Goal: Information Seeking & Learning: Learn about a topic

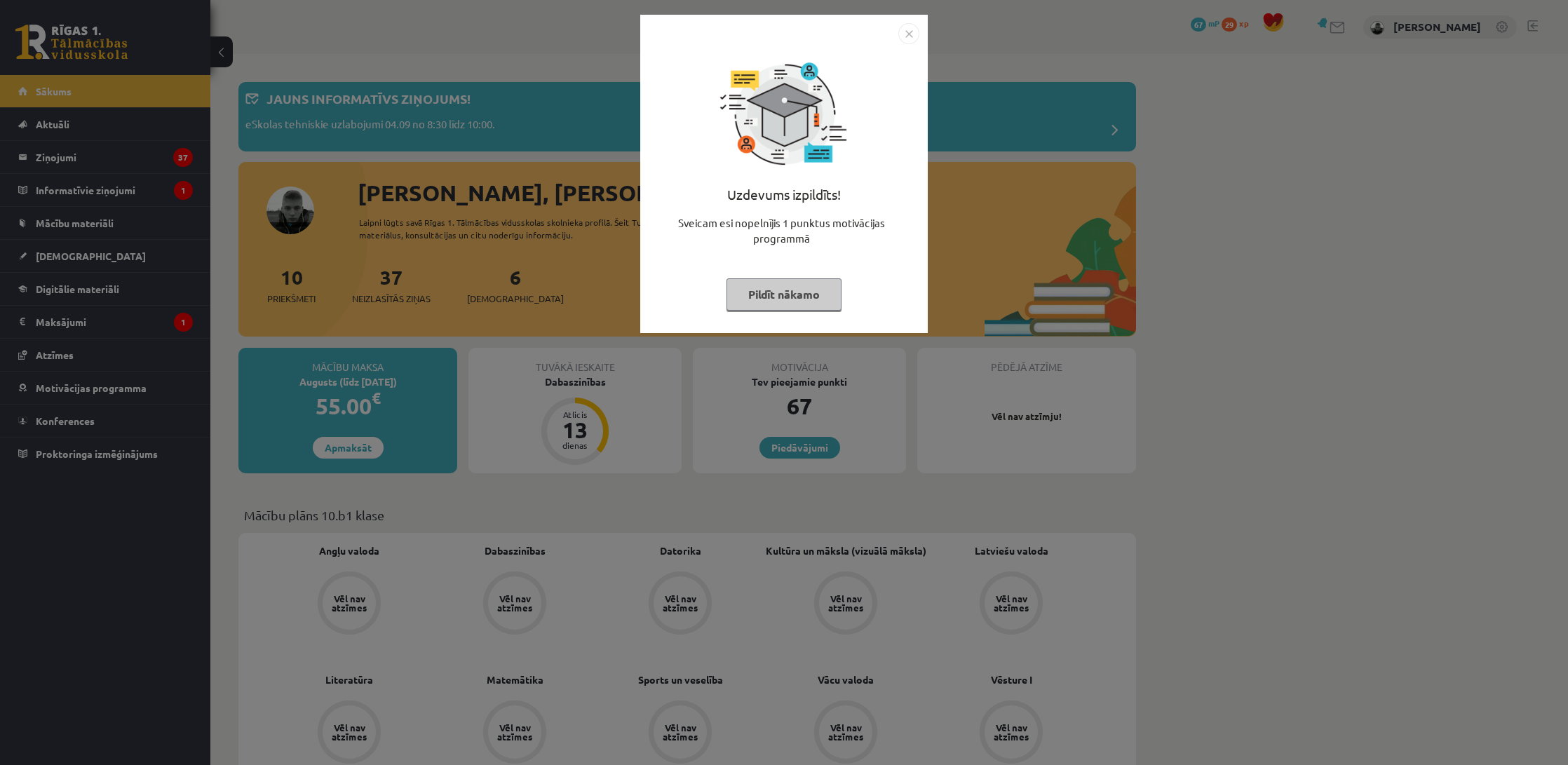
click at [762, 290] on button "Pildīt nākamo" at bounding box center [784, 295] width 115 height 32
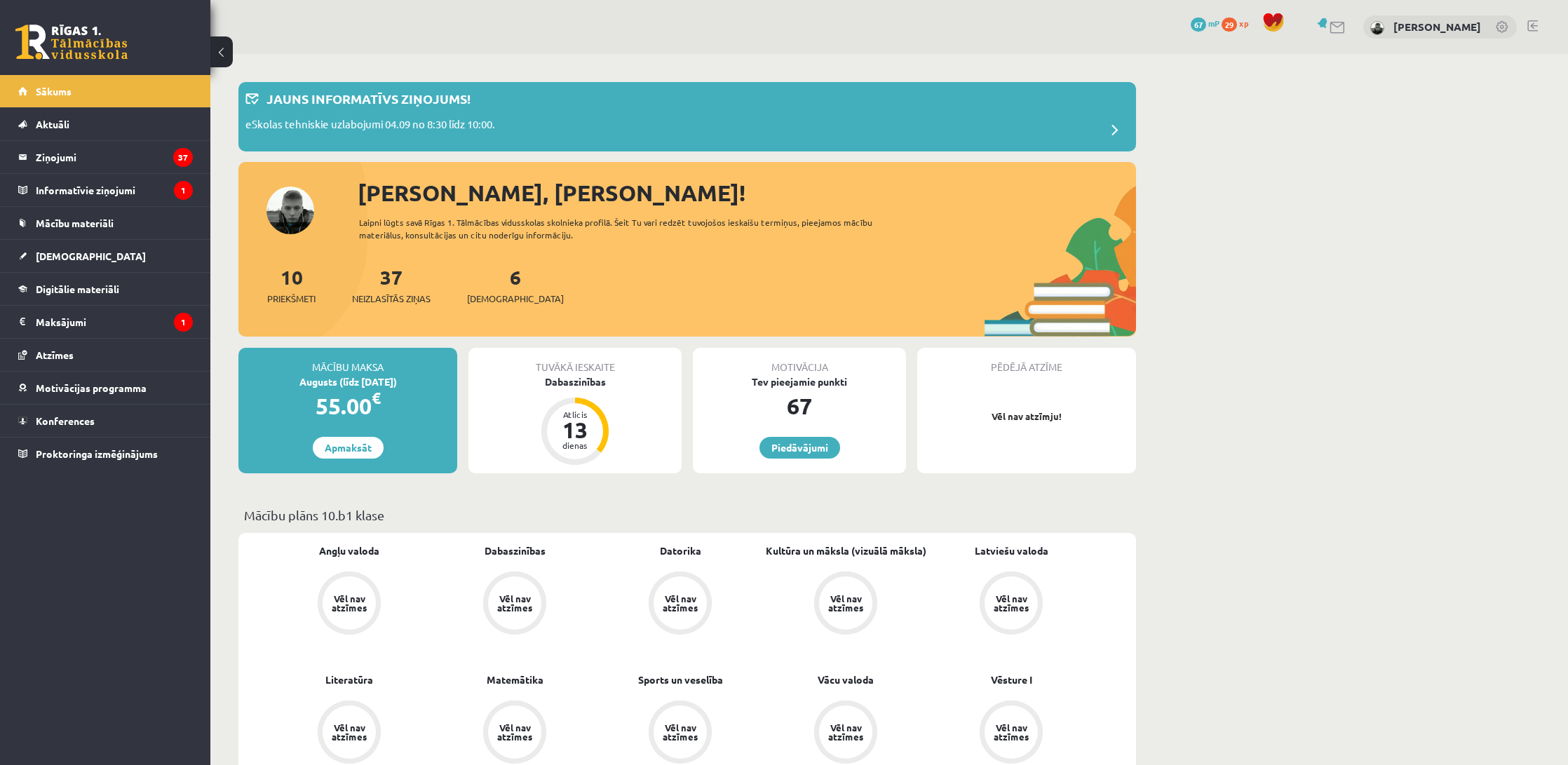
click at [1331, 18] on link at bounding box center [1324, 23] width 14 height 11
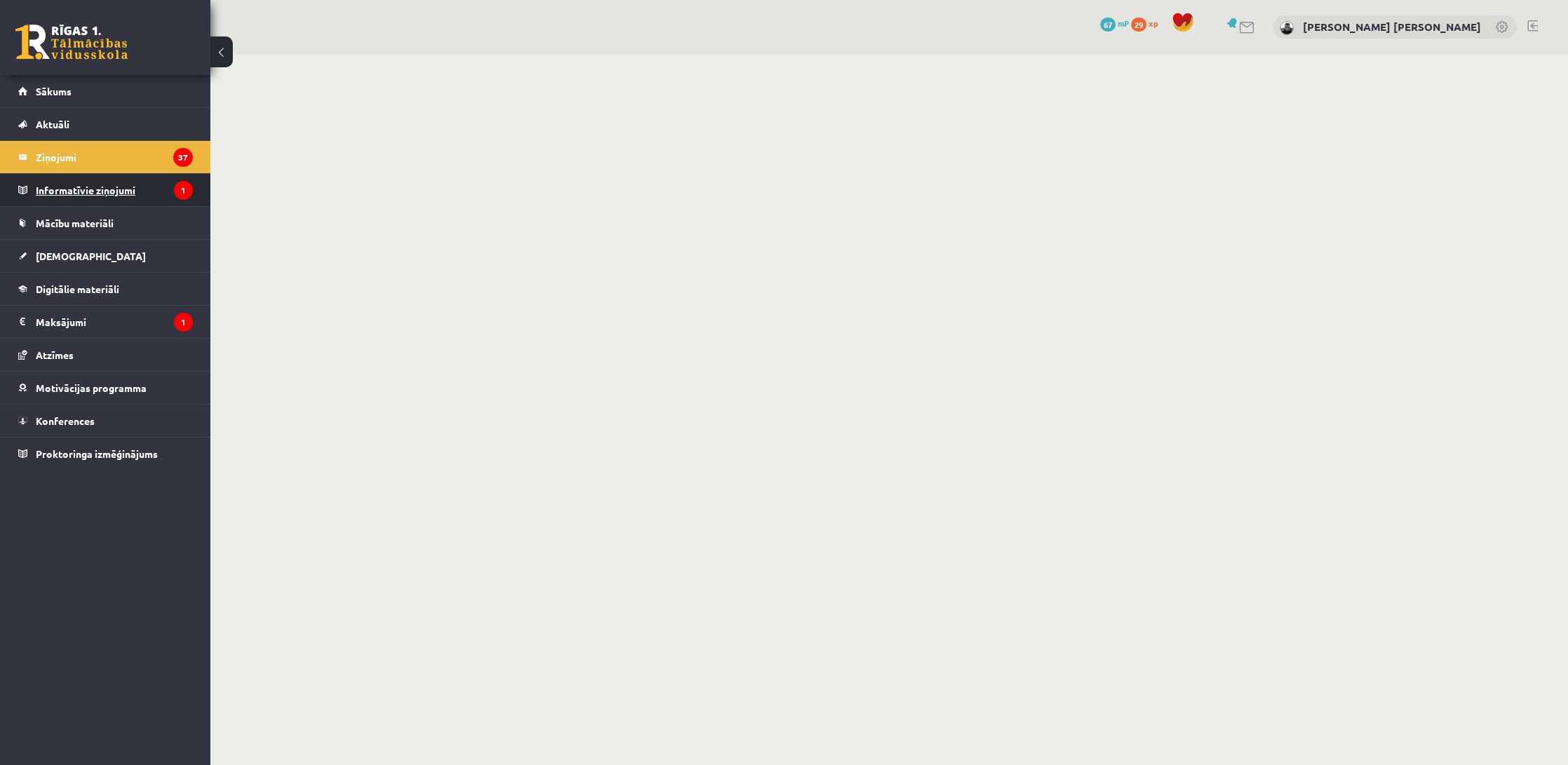
click at [81, 187] on legend "Informatīvie ziņojumi 1" at bounding box center [114, 190] width 157 height 32
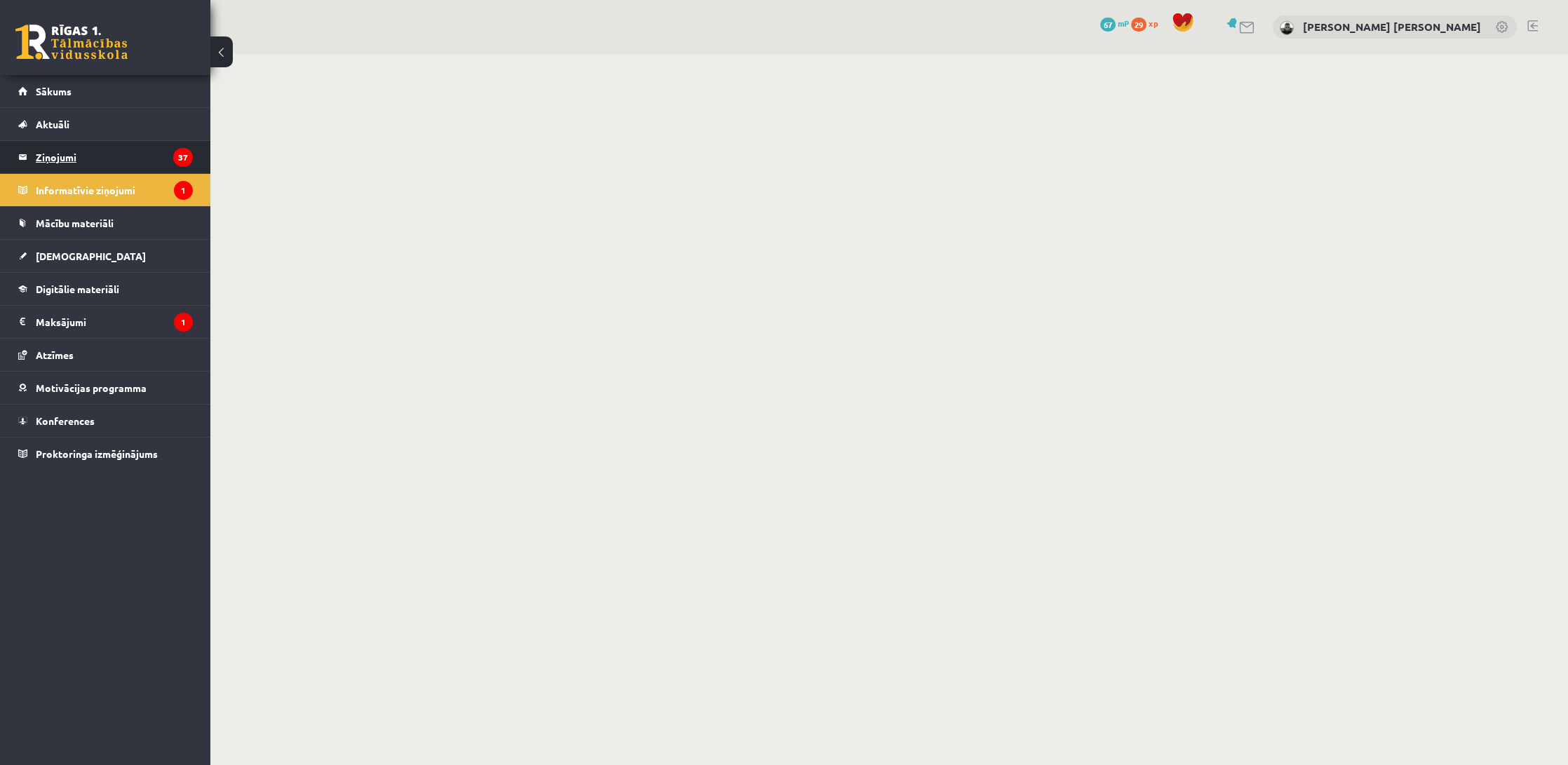
click at [131, 145] on legend "Ziņojumi 37" at bounding box center [114, 157] width 157 height 32
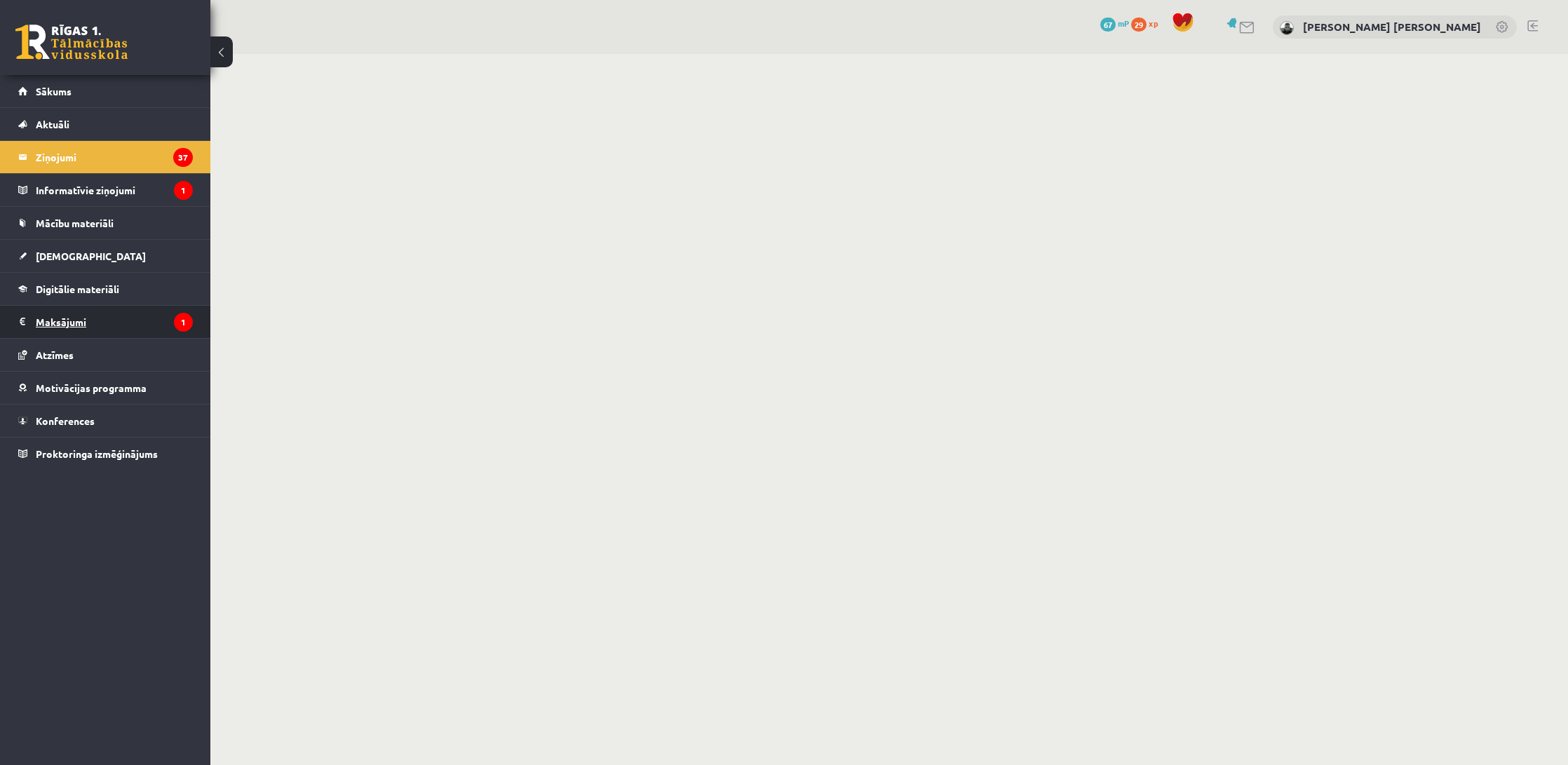
click at [104, 323] on legend "Maksājumi 1" at bounding box center [114, 322] width 157 height 32
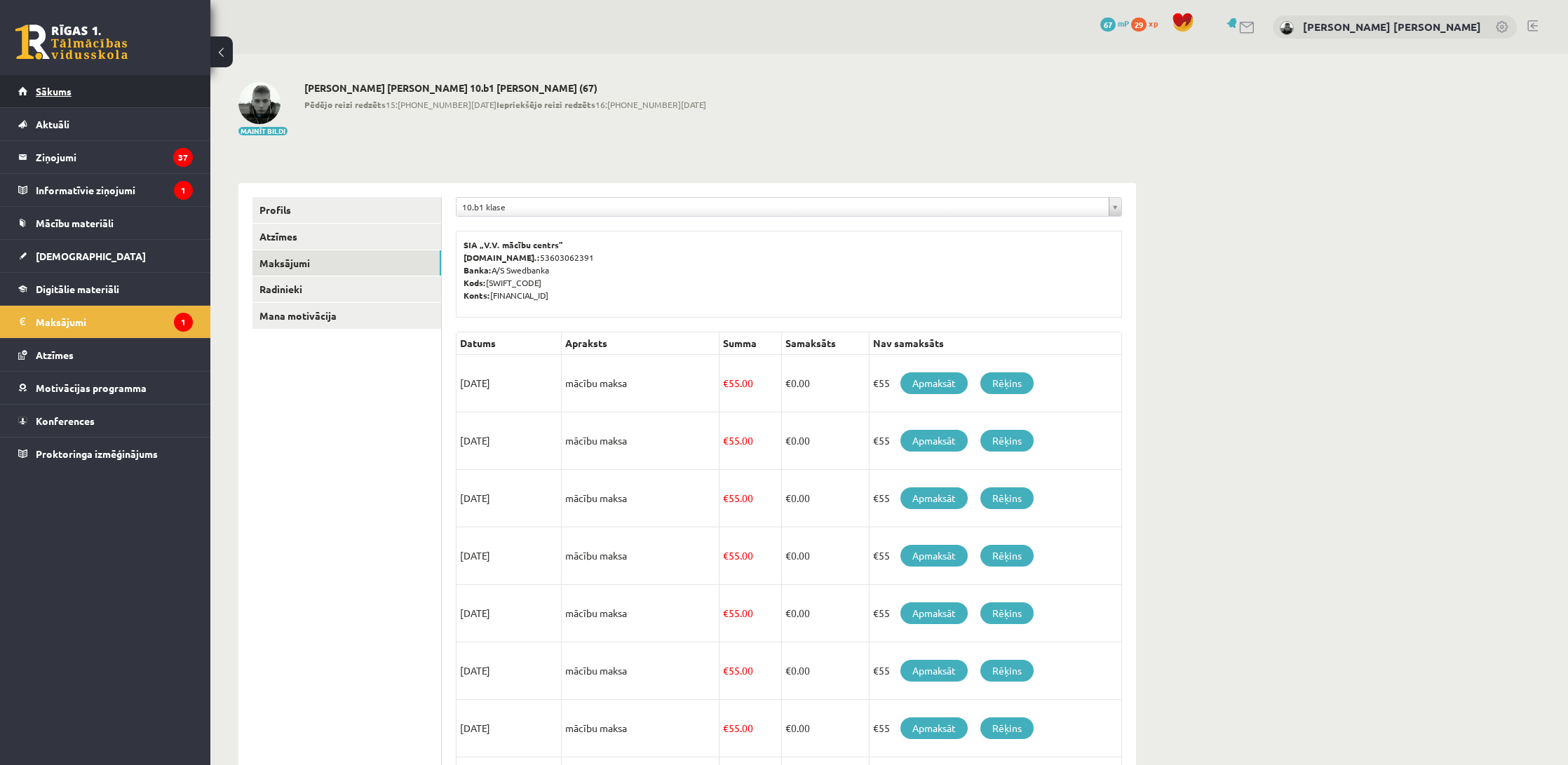
click at [115, 92] on link "Sākums" at bounding box center [105, 91] width 174 height 32
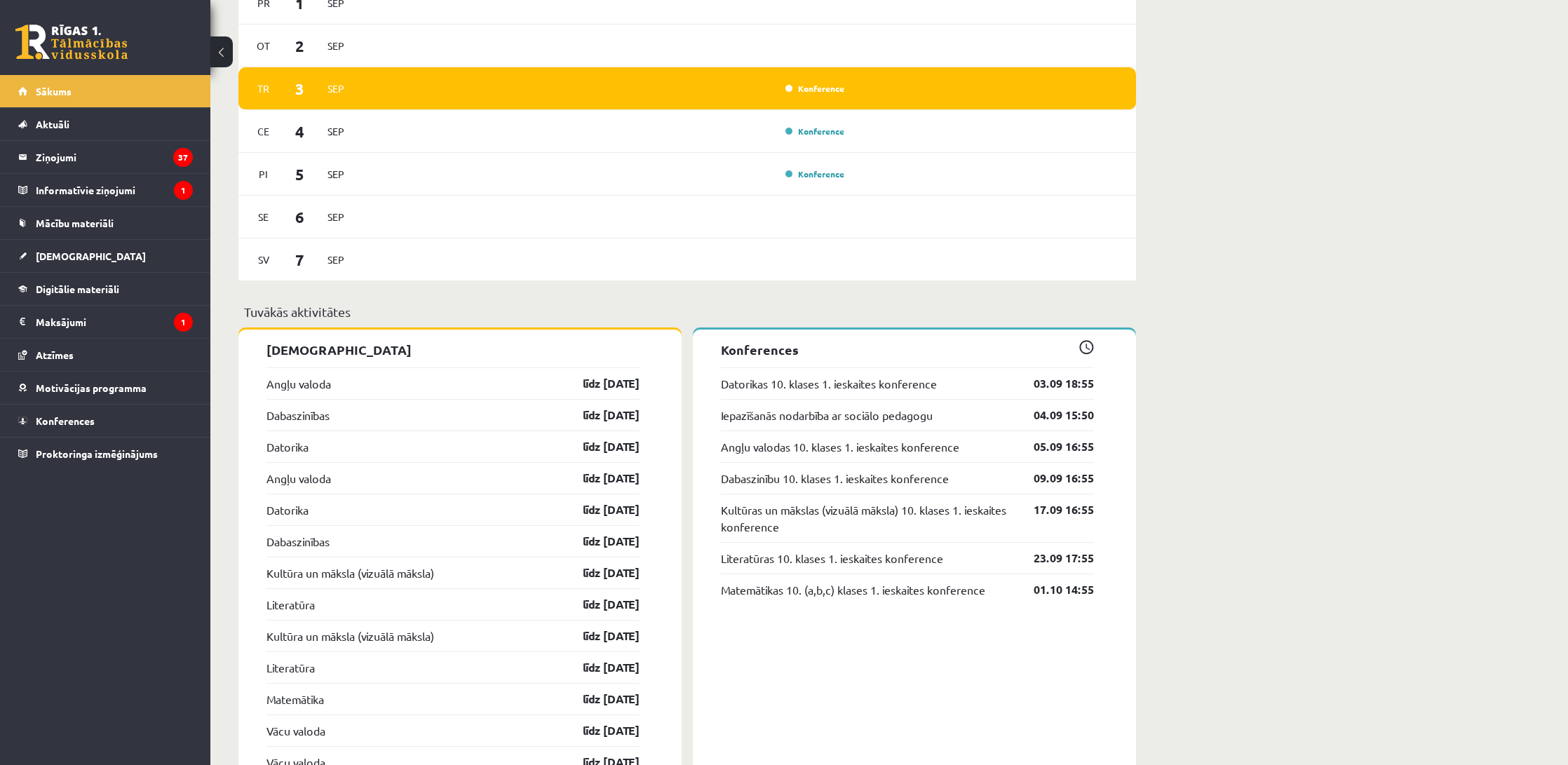
scroll to position [906, 0]
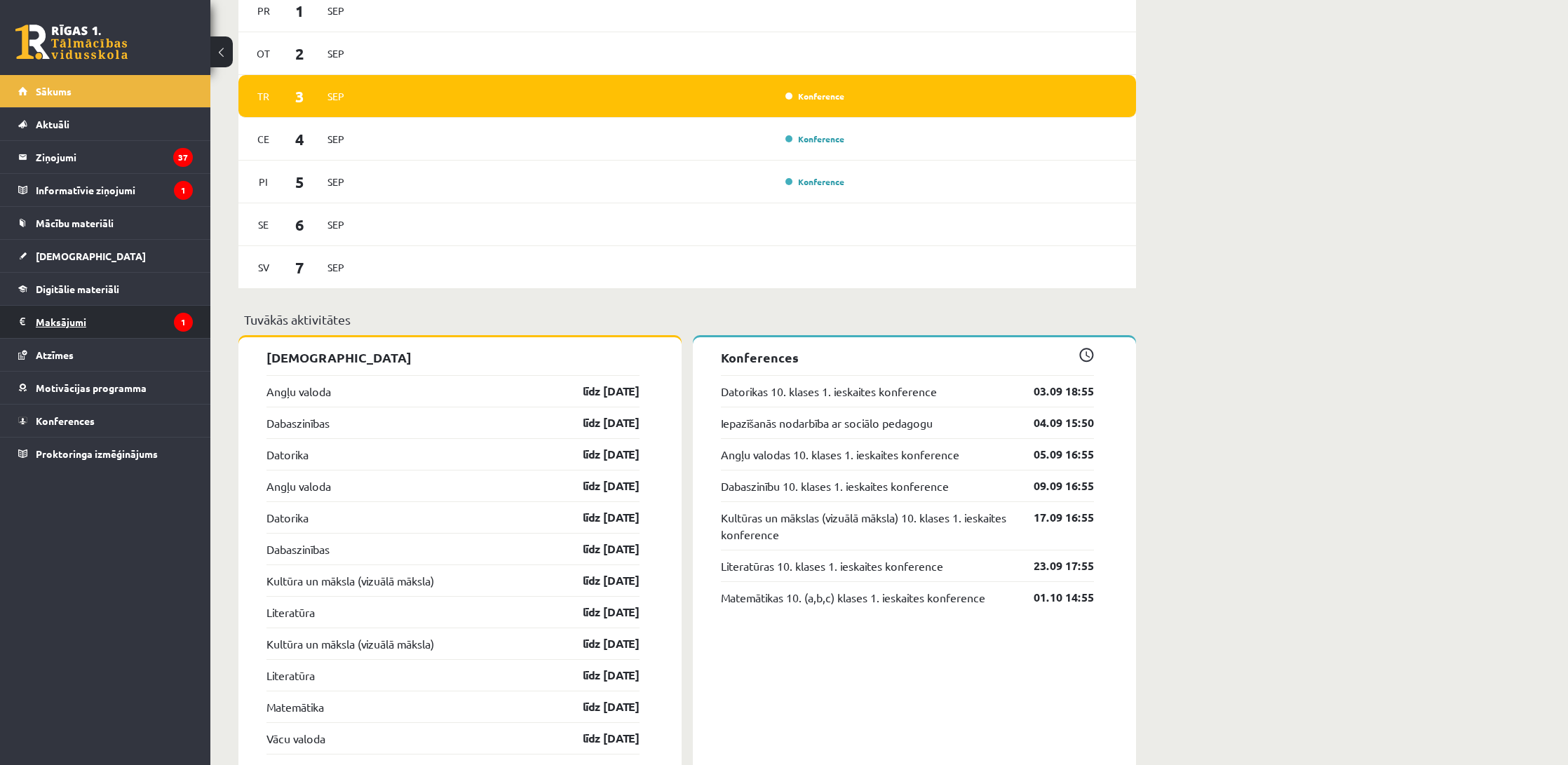
click at [99, 319] on legend "Maksājumi 1" at bounding box center [114, 322] width 157 height 32
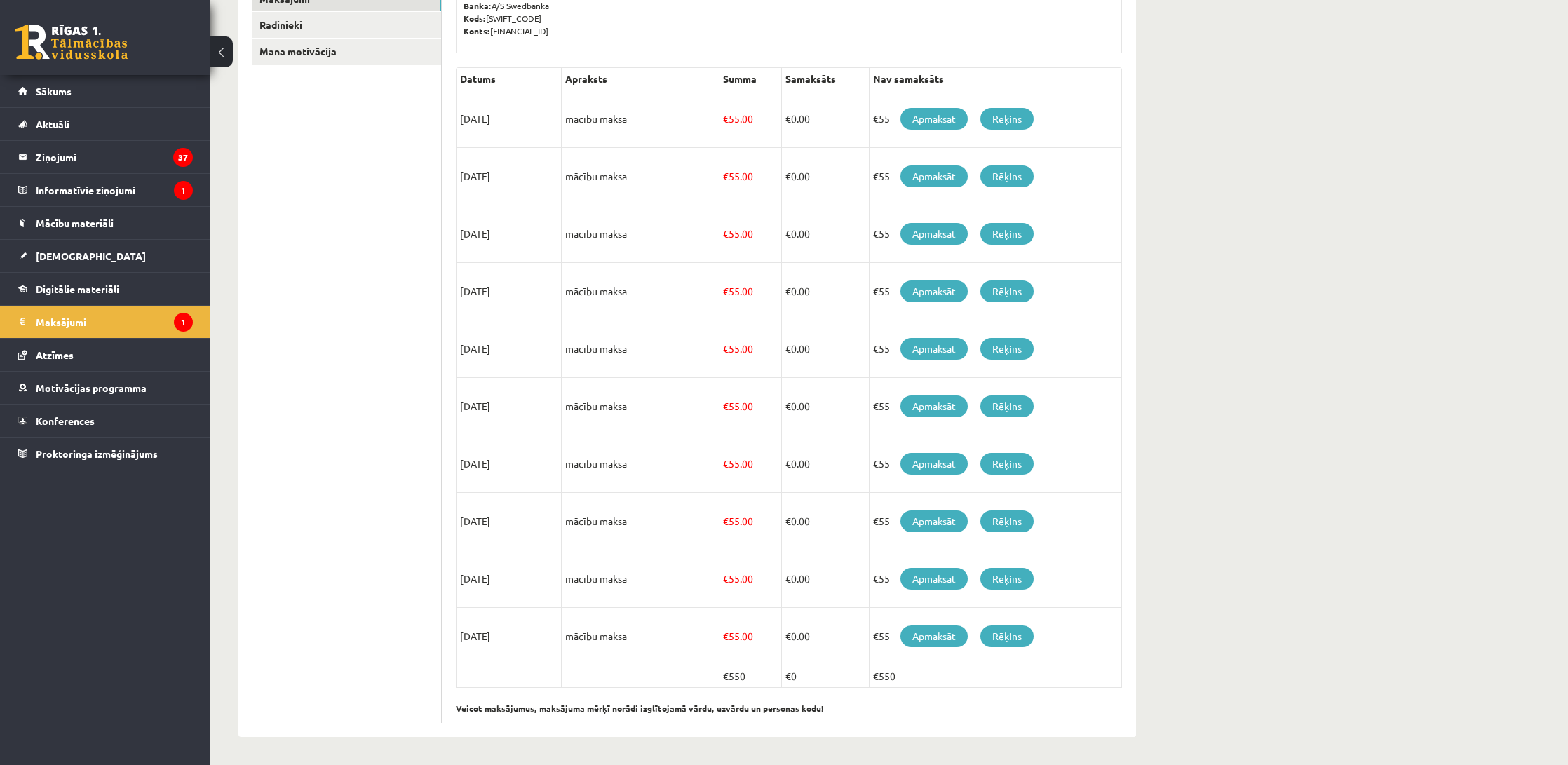
scroll to position [264, 0]
click at [999, 116] on link "Rēķins" at bounding box center [1007, 119] width 53 height 22
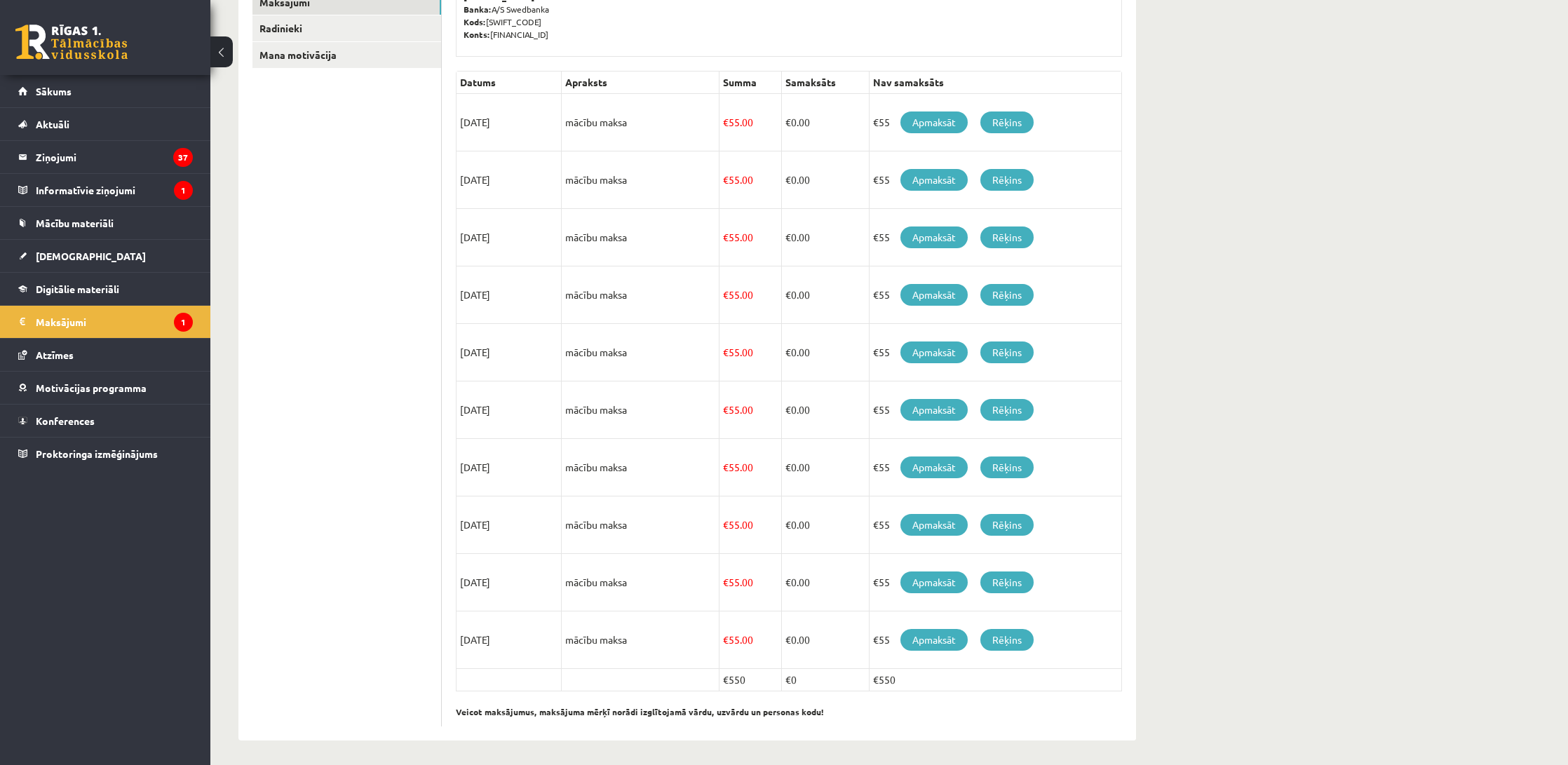
click at [1322, 135] on div "**********" at bounding box center [889, 281] width 1358 height 975
click at [928, 128] on link "Apmaksāt" at bounding box center [935, 122] width 68 height 22
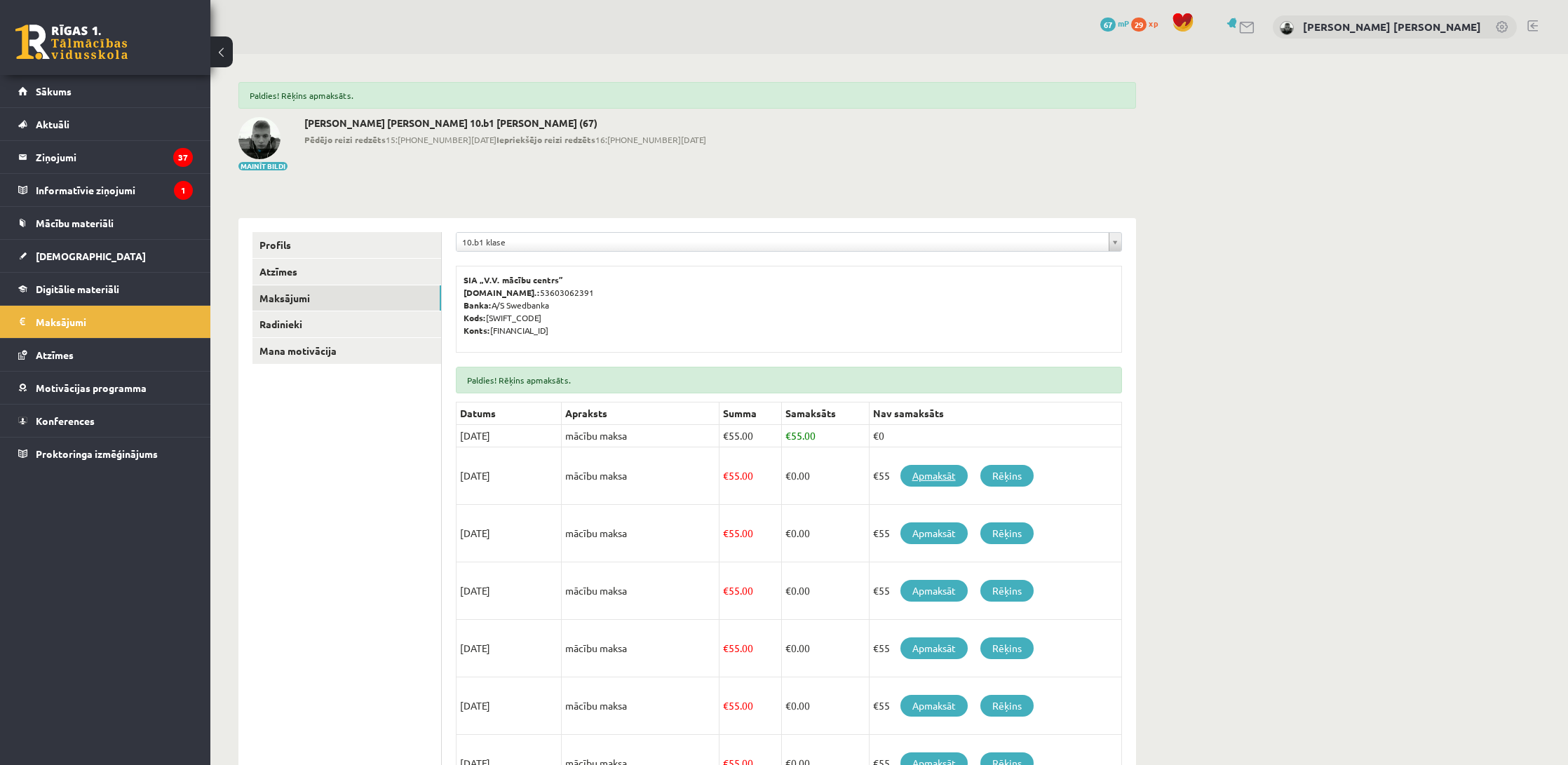
click at [925, 484] on link "Apmaksāt" at bounding box center [935, 476] width 68 height 22
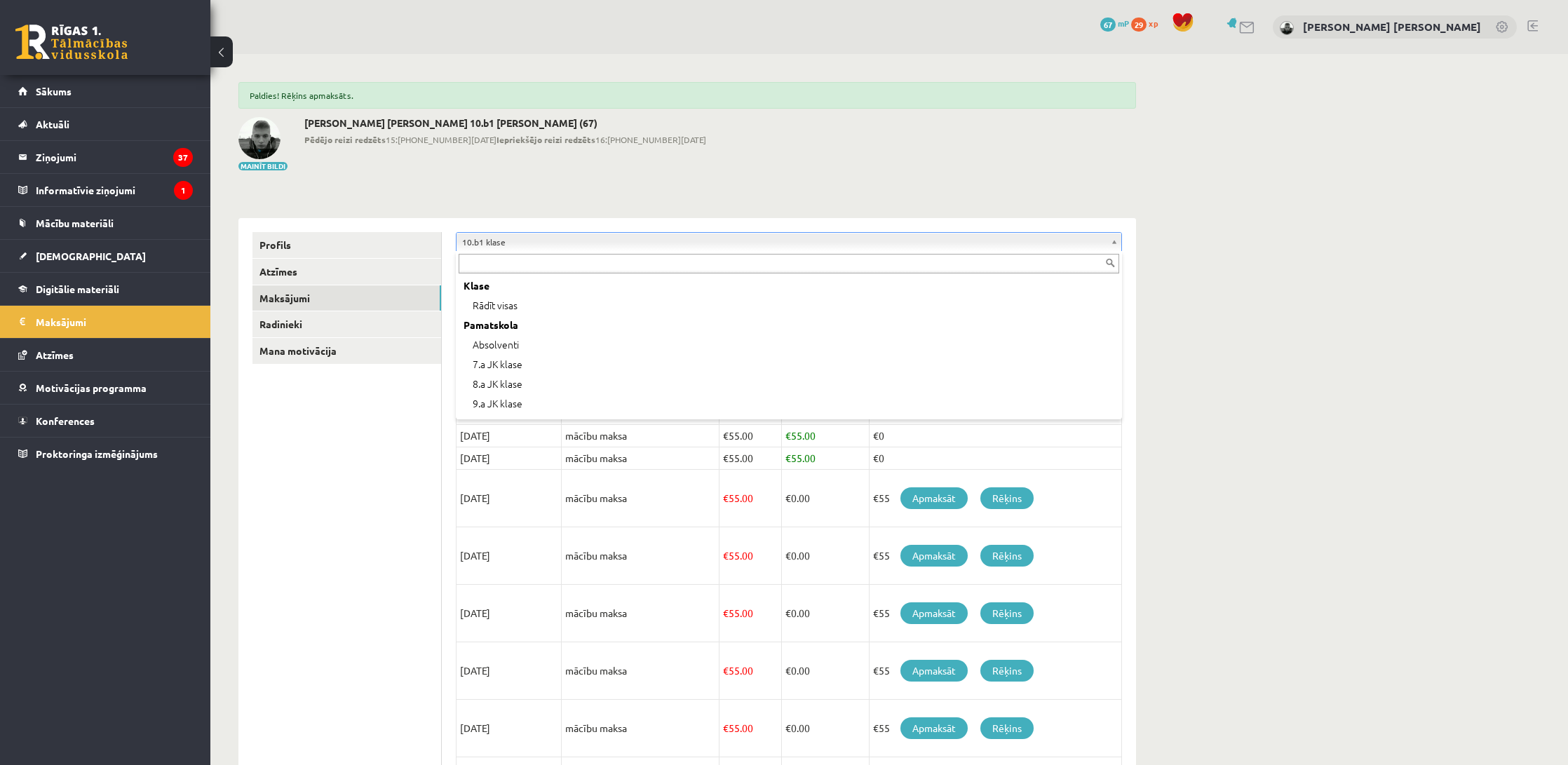
scroll to position [134, 0]
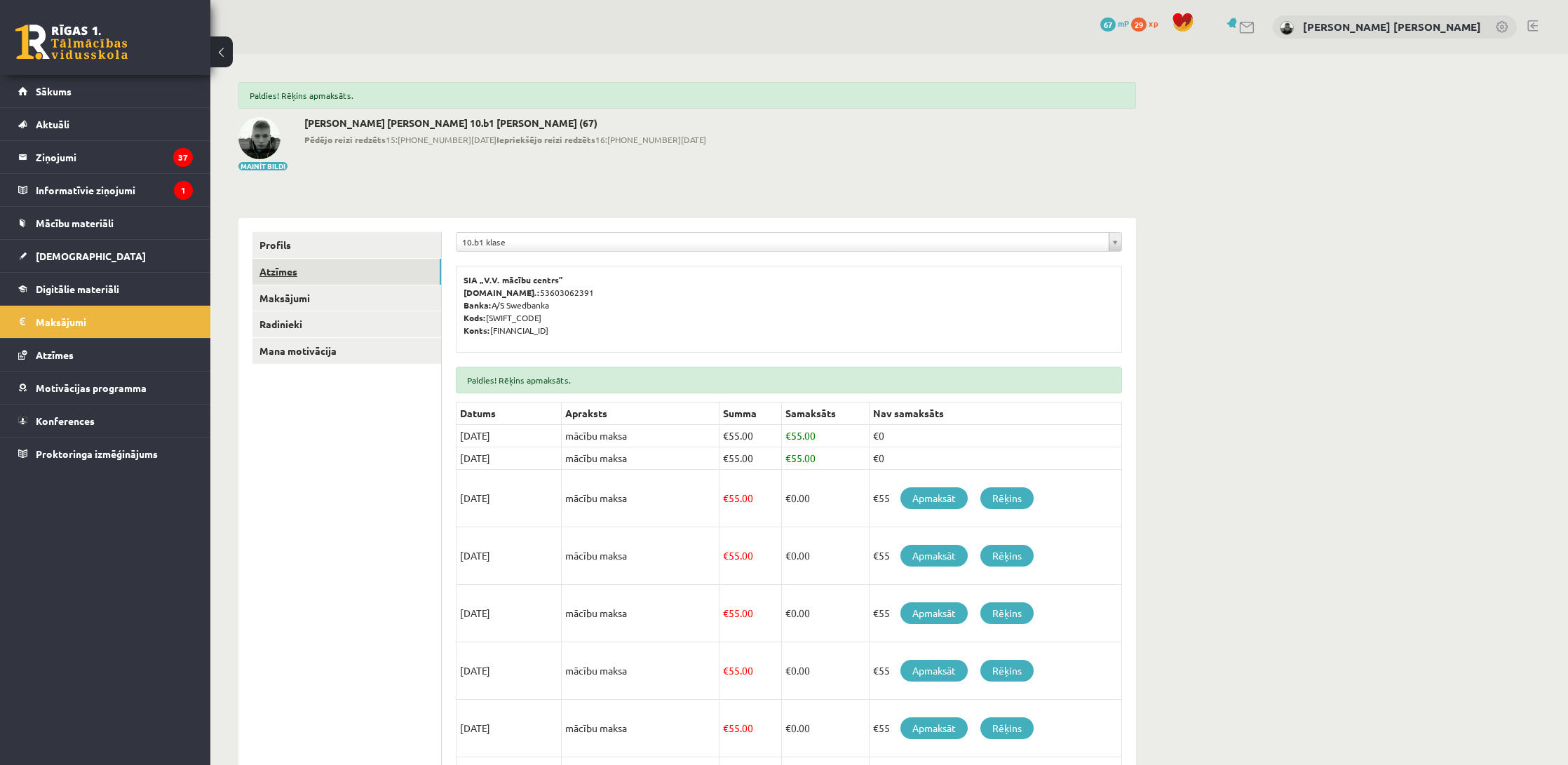
click at [336, 276] on link "Atzīmes" at bounding box center [347, 272] width 189 height 26
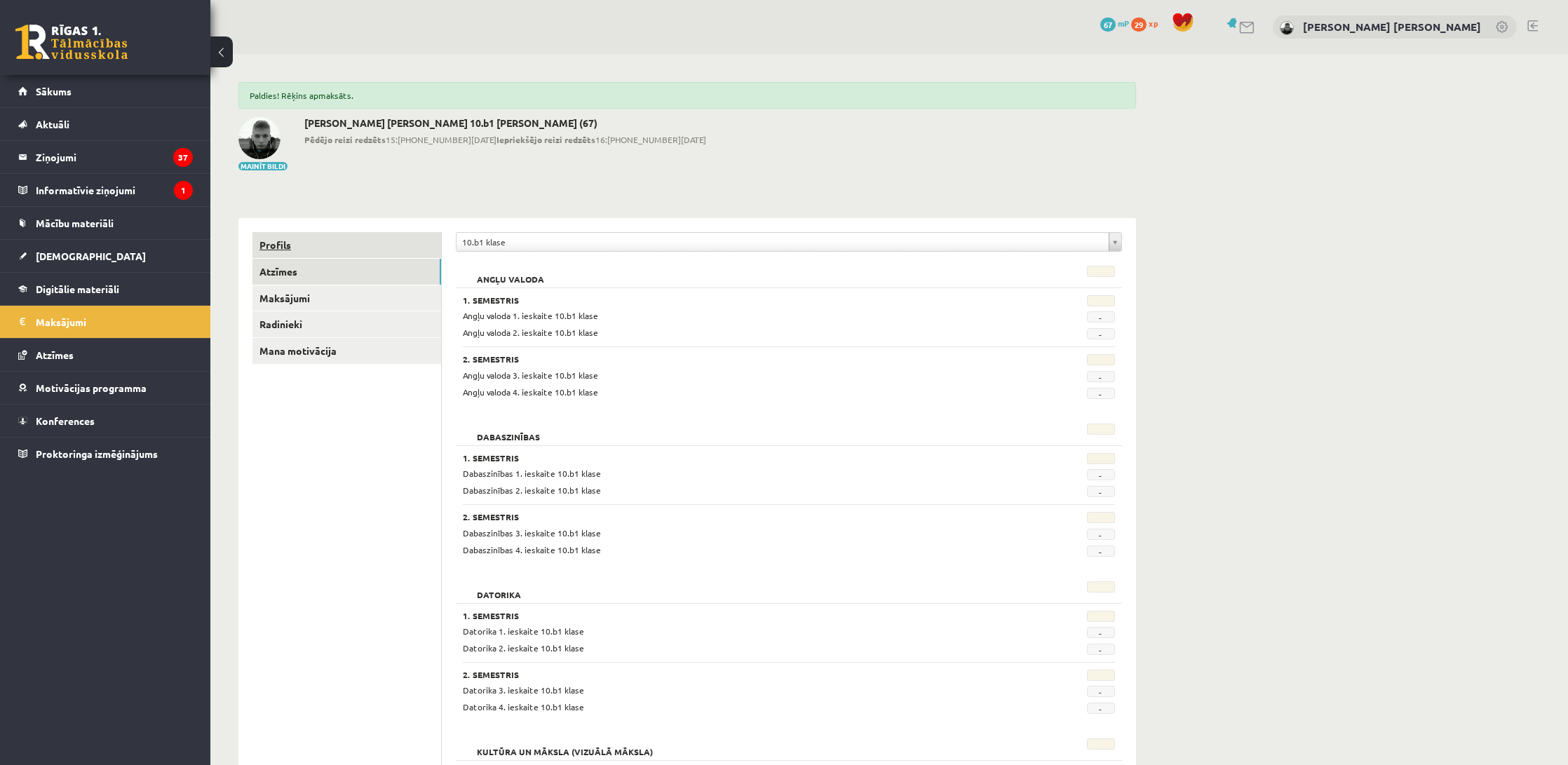
click at [314, 249] on link "Profils" at bounding box center [347, 245] width 189 height 26
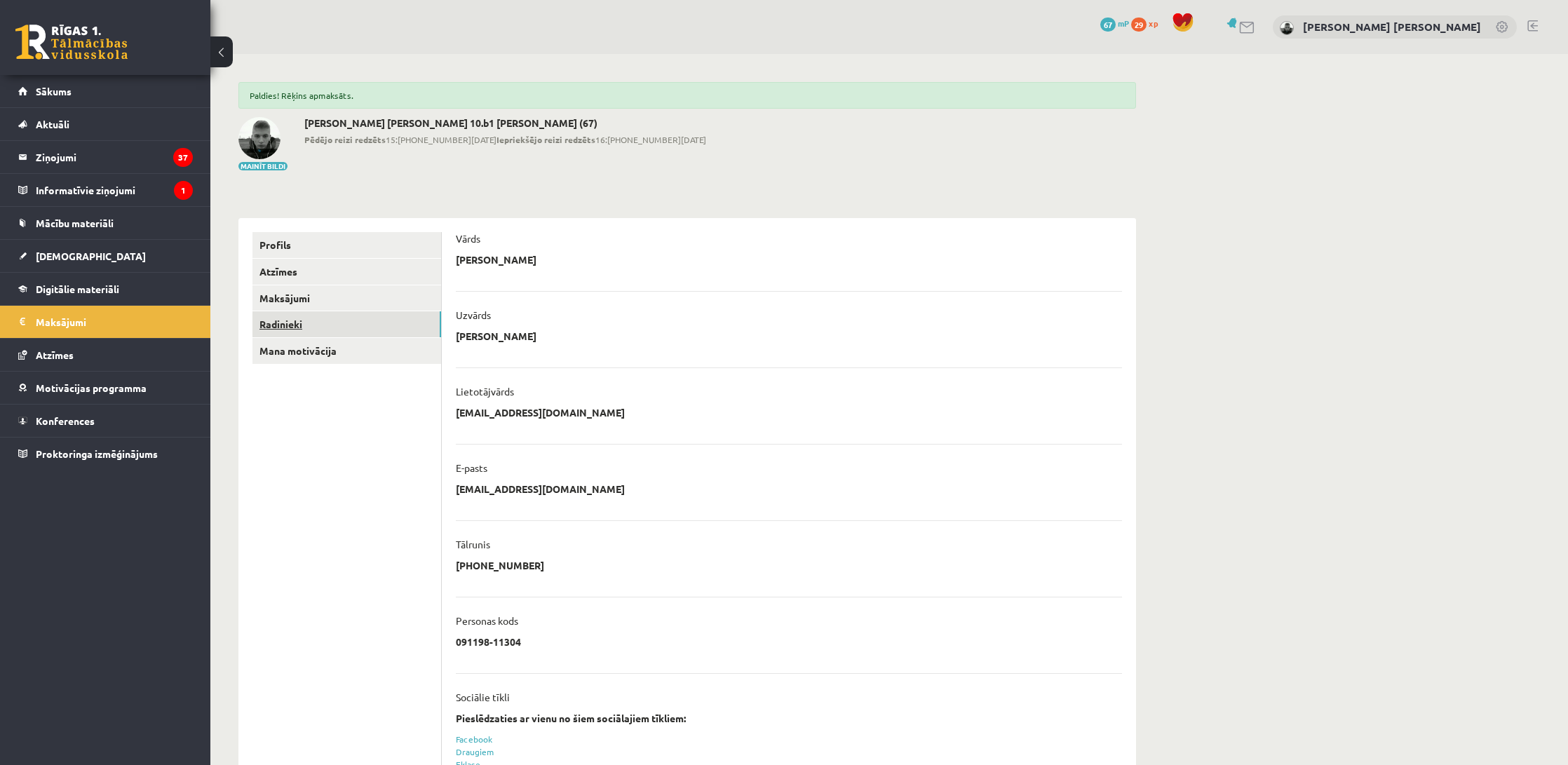
click at [363, 327] on link "Radinieki" at bounding box center [347, 325] width 189 height 26
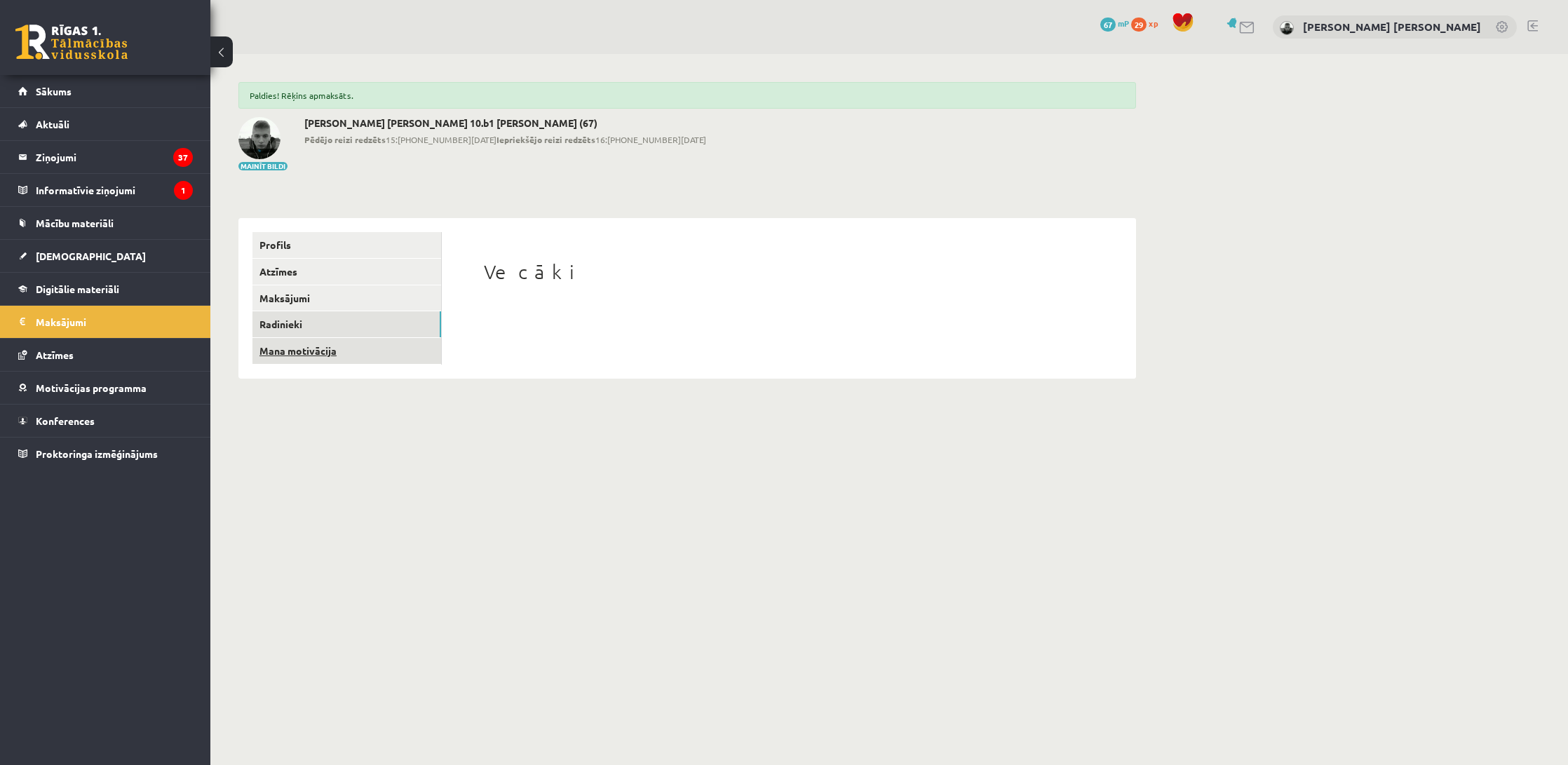
click at [320, 351] on link "Mana motivācija" at bounding box center [347, 351] width 189 height 26
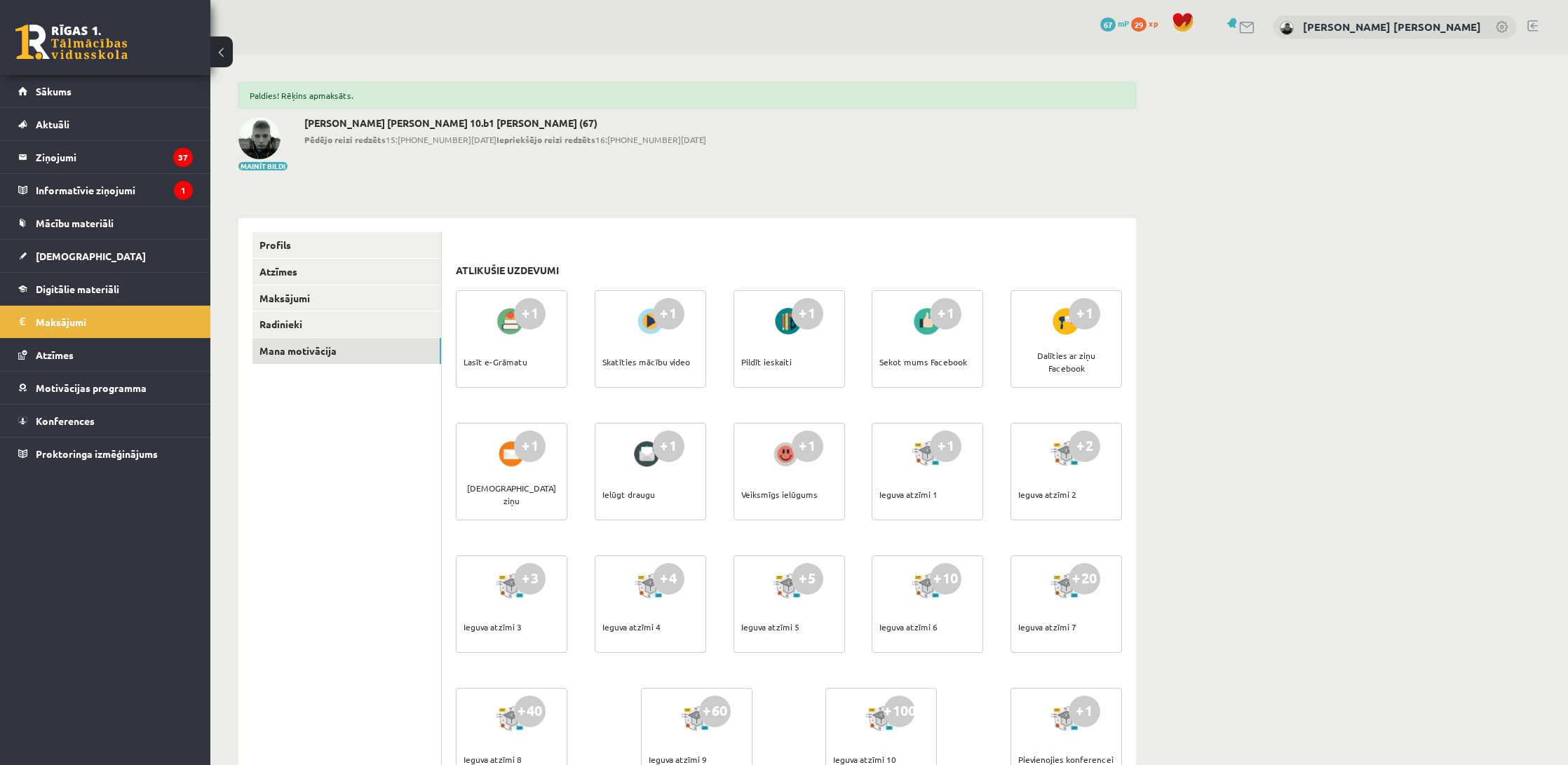
click at [668, 316] on div "+1" at bounding box center [668, 313] width 31 height 31
click at [94, 190] on legend "Informatīvie ziņojumi 1" at bounding box center [114, 190] width 157 height 32
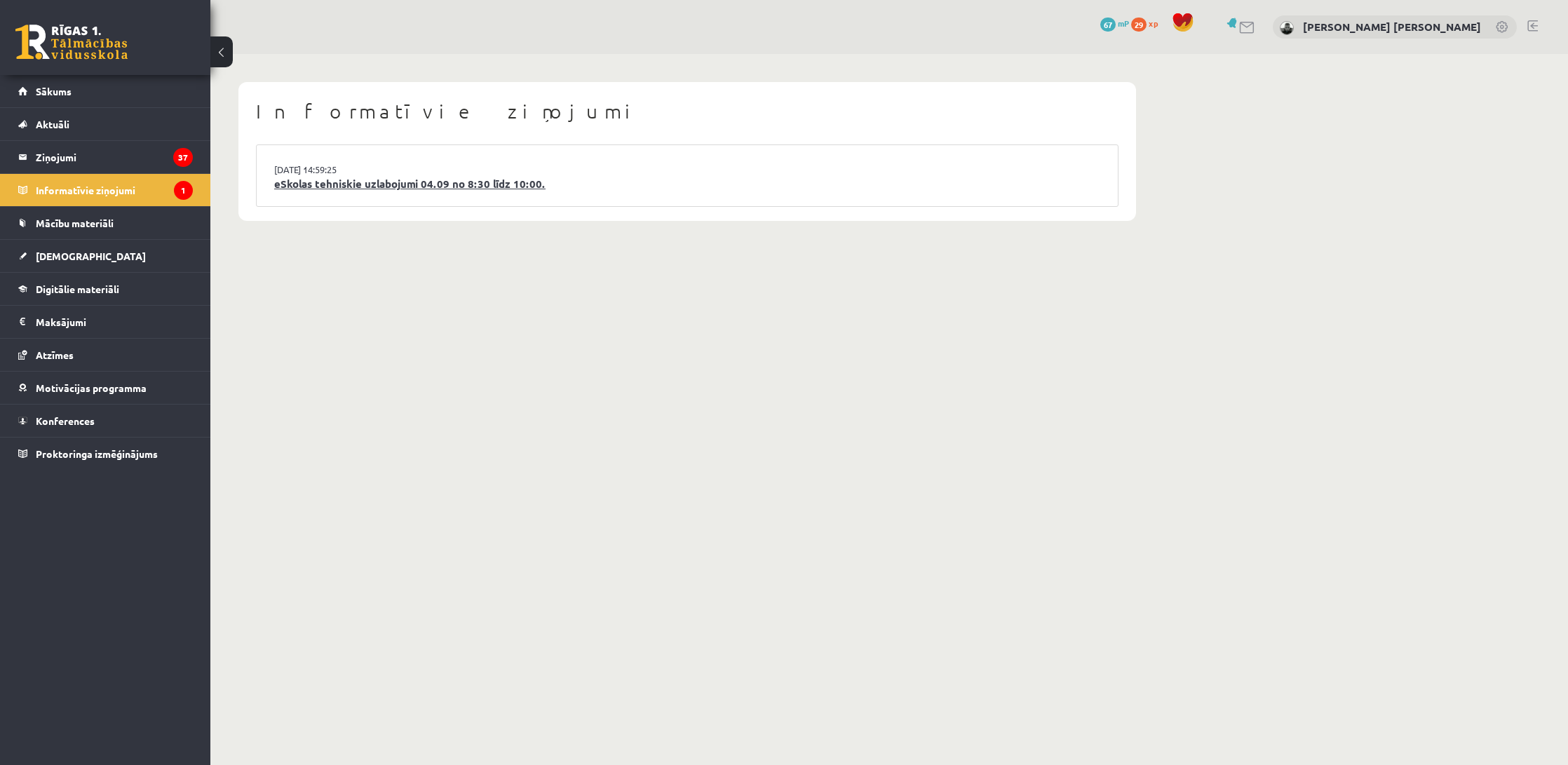
click at [319, 181] on link "eSkolas tehniskie uzlabojumi 04.09 no 8:30 līdz 10:00." at bounding box center [687, 184] width 826 height 16
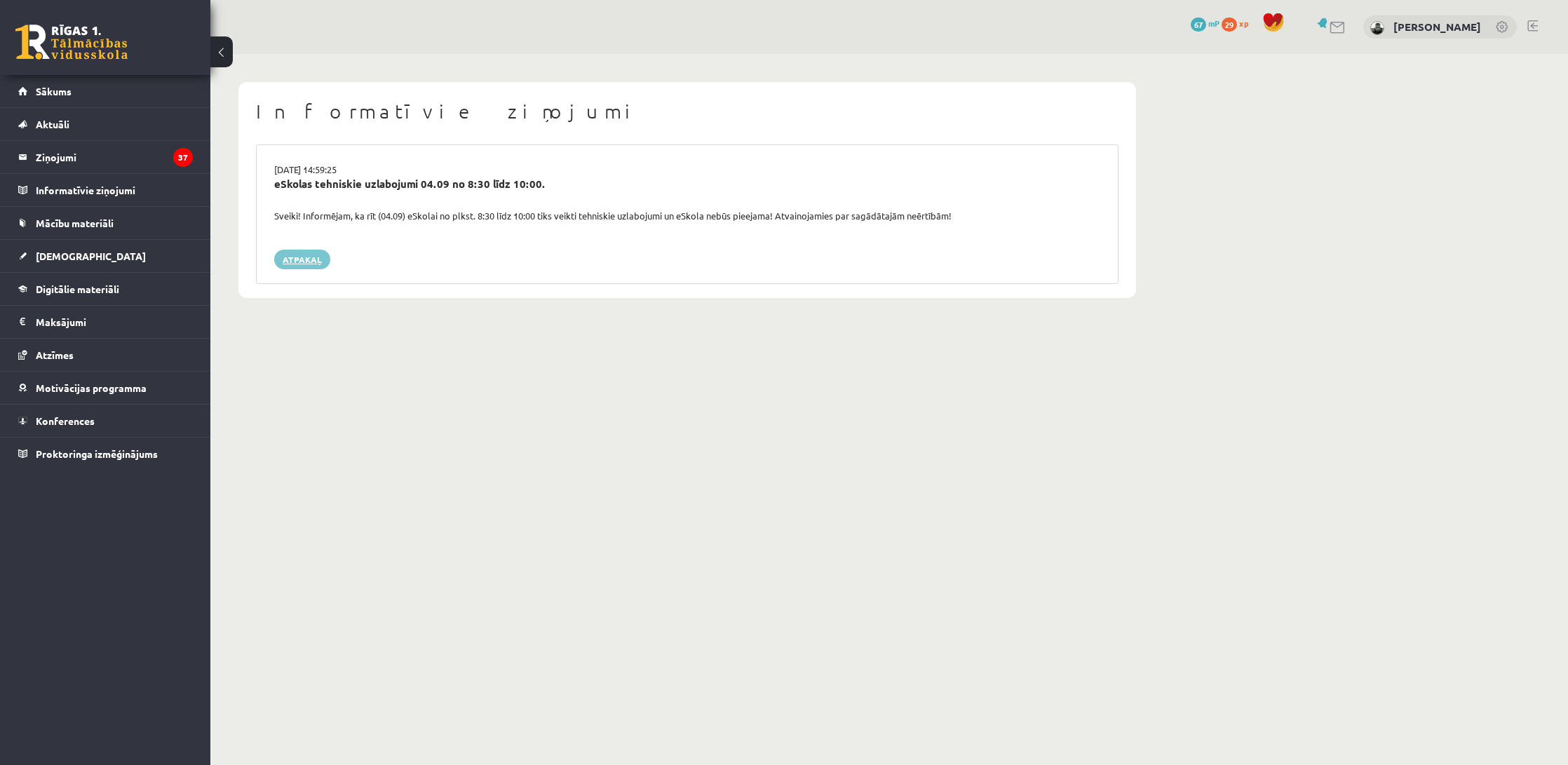
click at [318, 253] on link "Atpakaļ" at bounding box center [302, 260] width 56 height 20
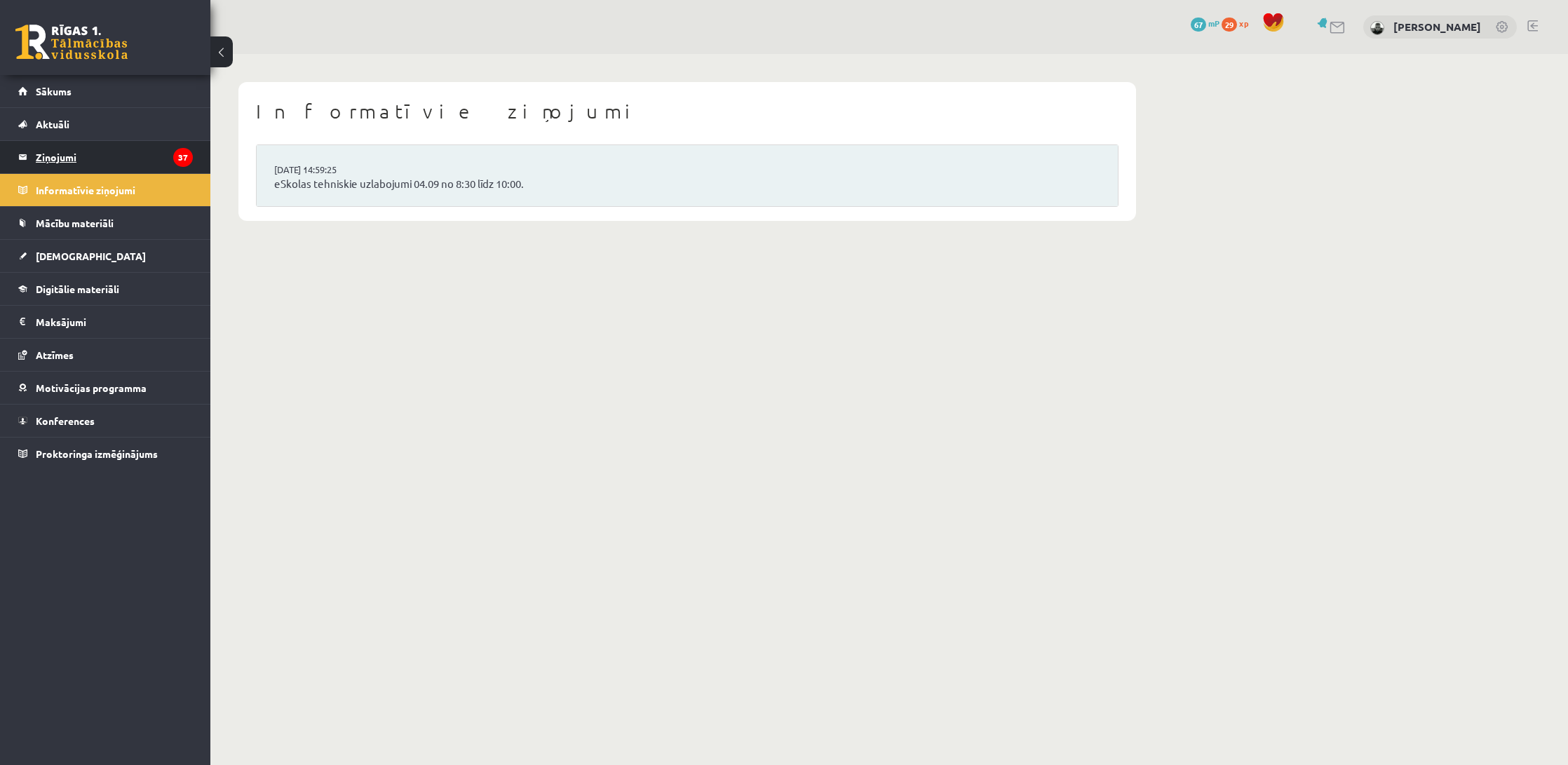
click at [160, 163] on legend "Ziņojumi 37" at bounding box center [114, 157] width 157 height 32
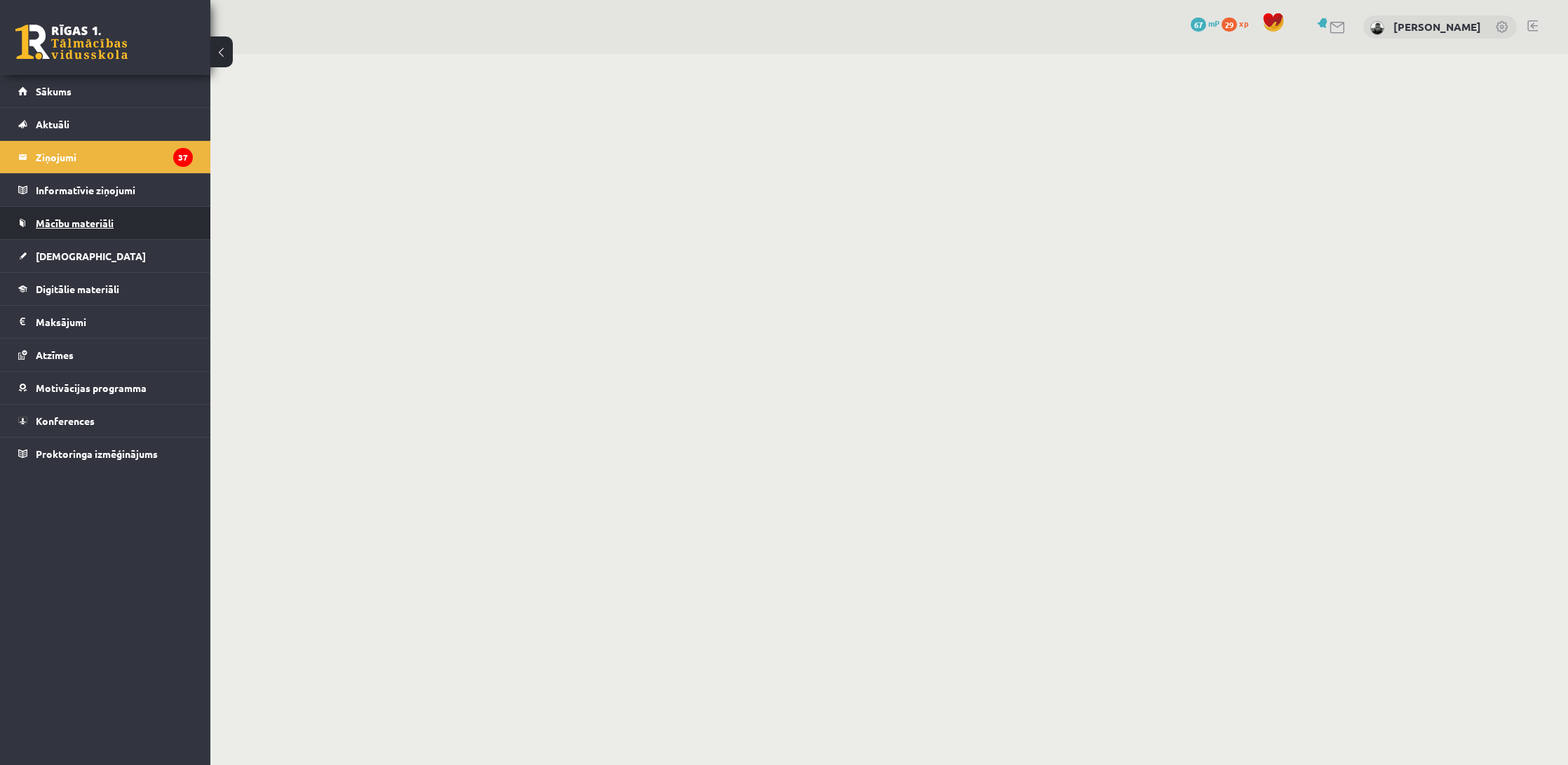
click at [98, 223] on span "Mācību materiāli" at bounding box center [74, 223] width 78 height 12
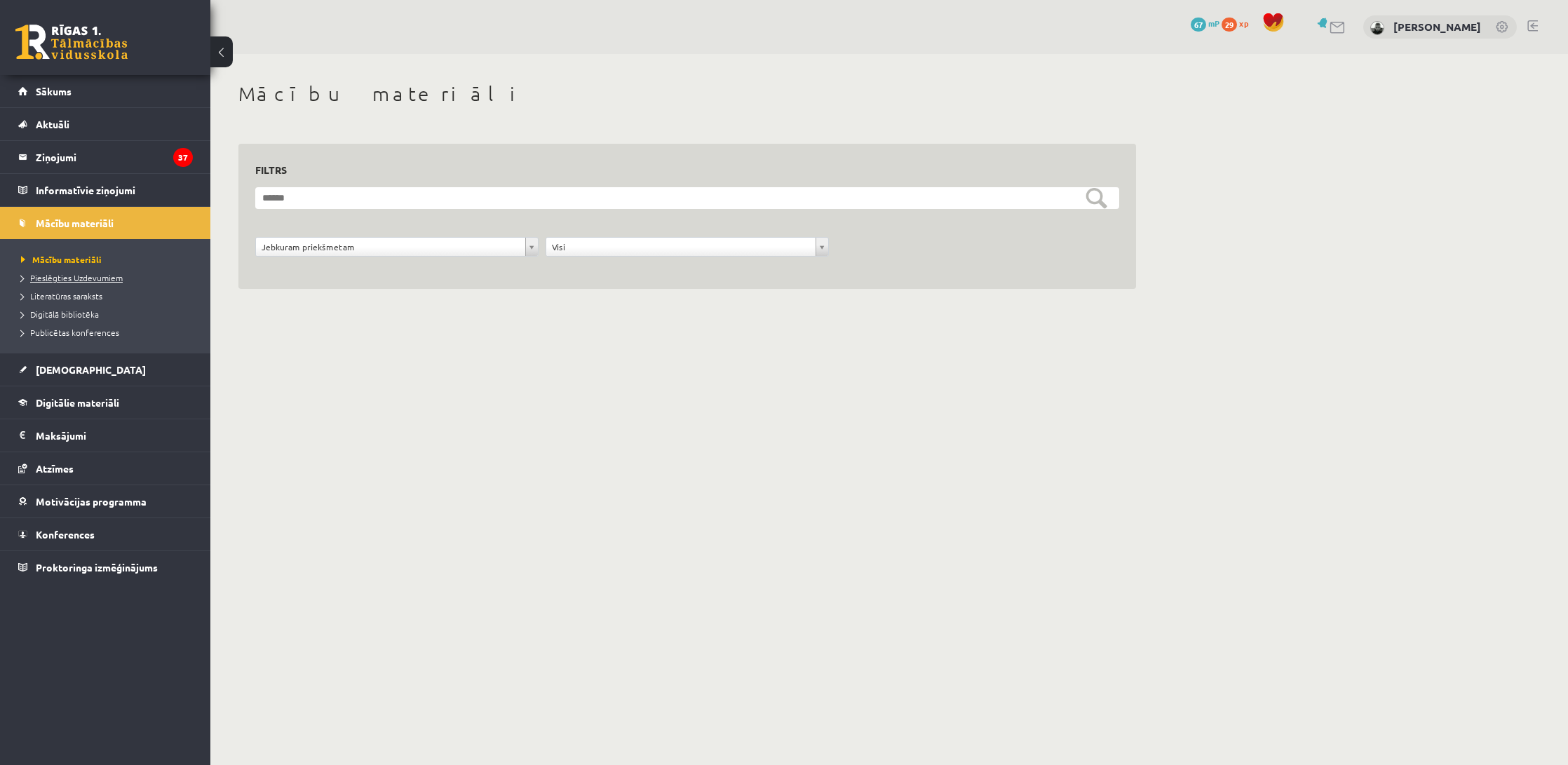
click at [63, 281] on span "Pieslēgties Uzdevumiem" at bounding box center [71, 277] width 101 height 12
click at [63, 308] on link "Digitālā bibliotēka" at bounding box center [108, 314] width 175 height 12
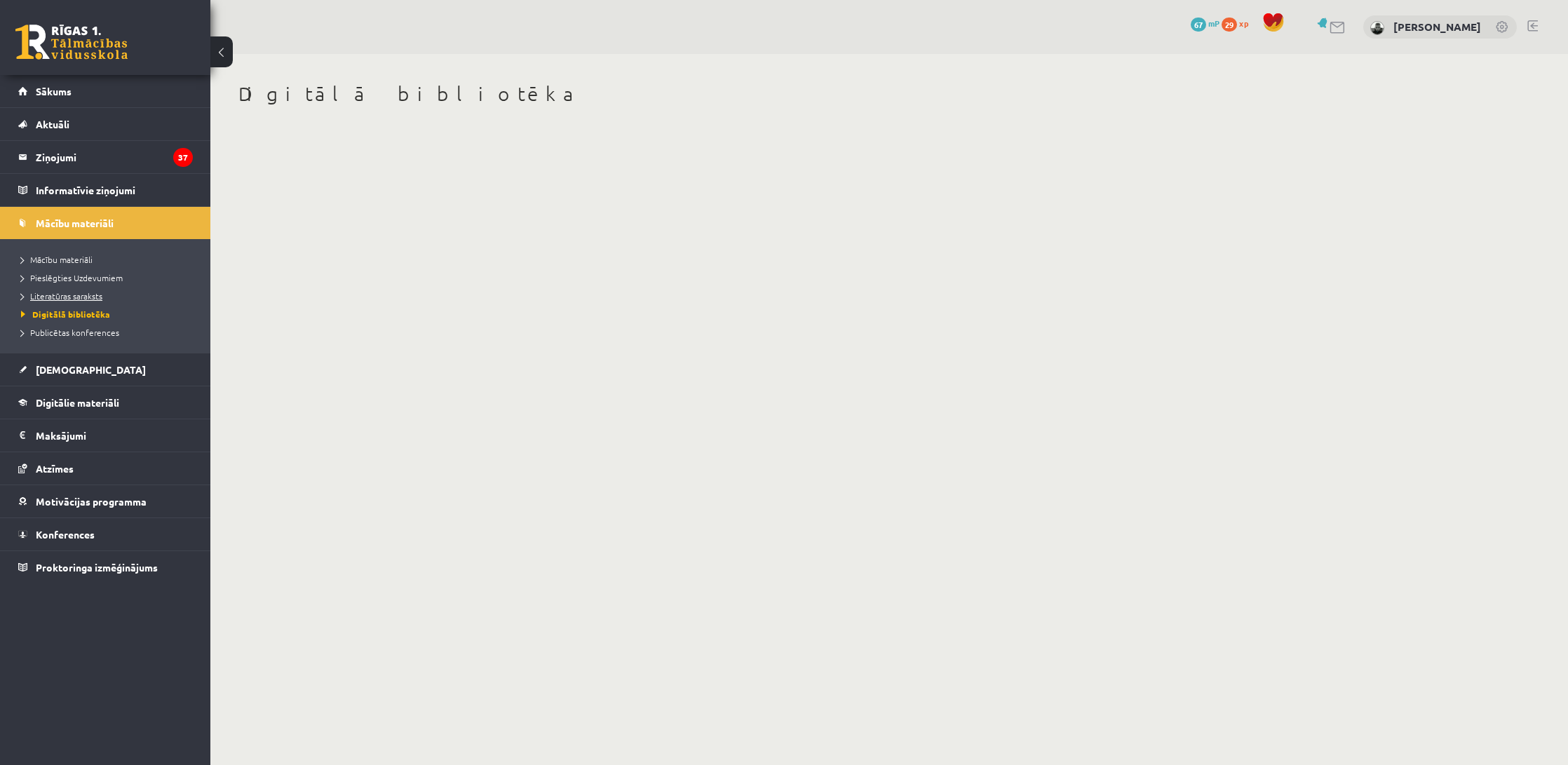
click at [73, 300] on link "Literatūras saraksts" at bounding box center [108, 296] width 175 height 12
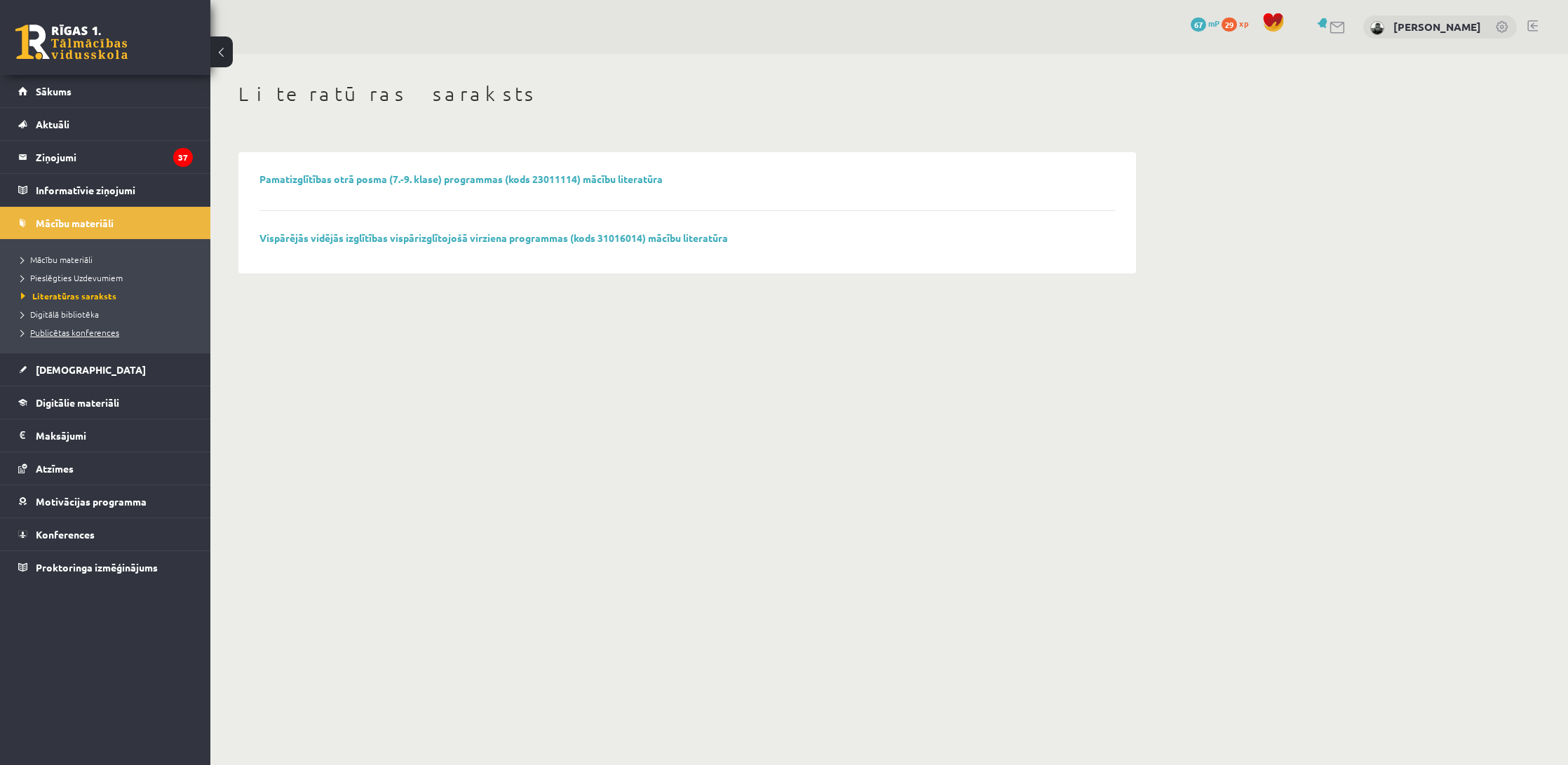
click at [65, 331] on span "Publicētas konferences" at bounding box center [70, 333] width 98 height 12
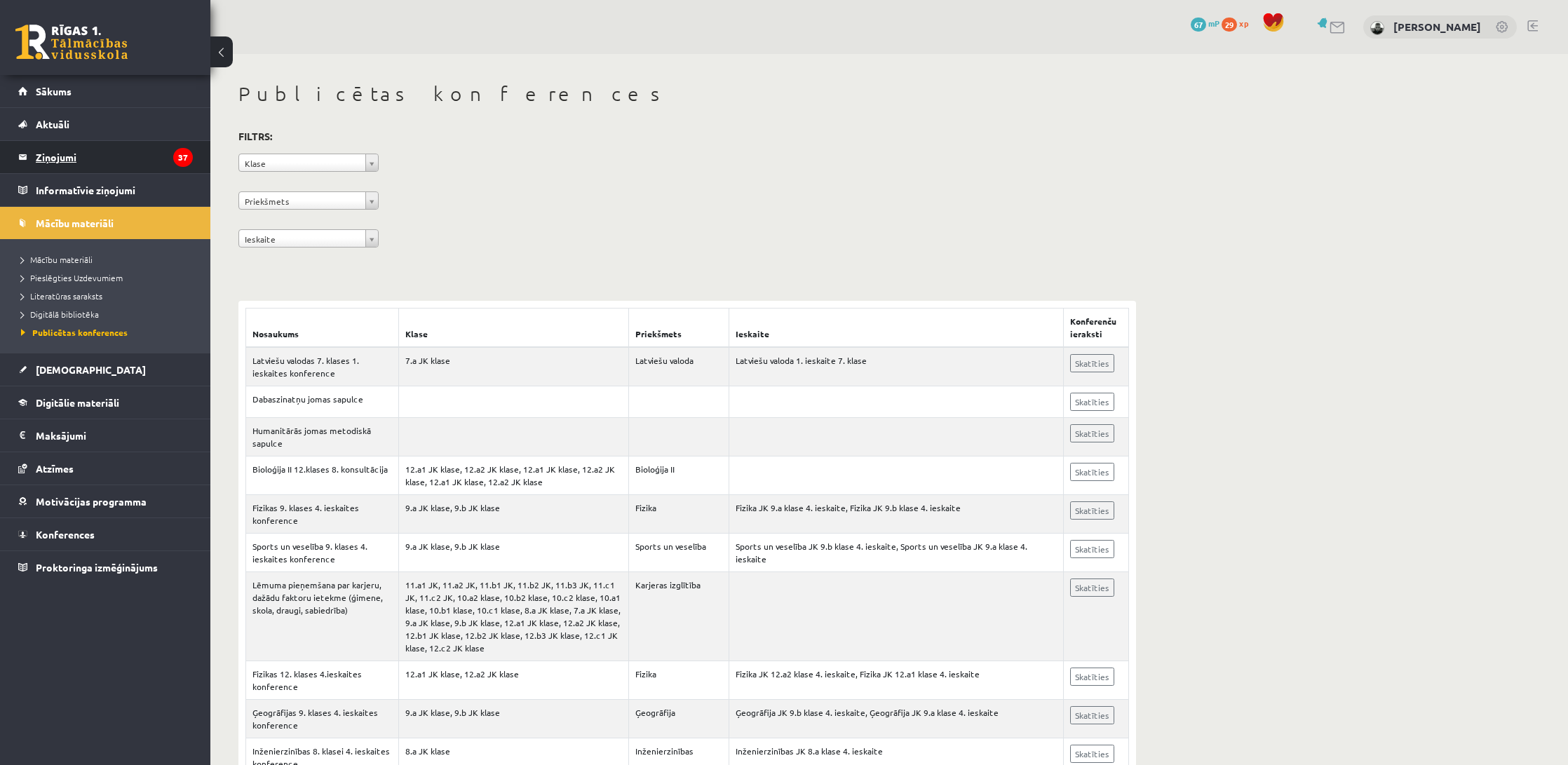
click at [107, 152] on legend "Ziņojumi 37" at bounding box center [114, 157] width 157 height 32
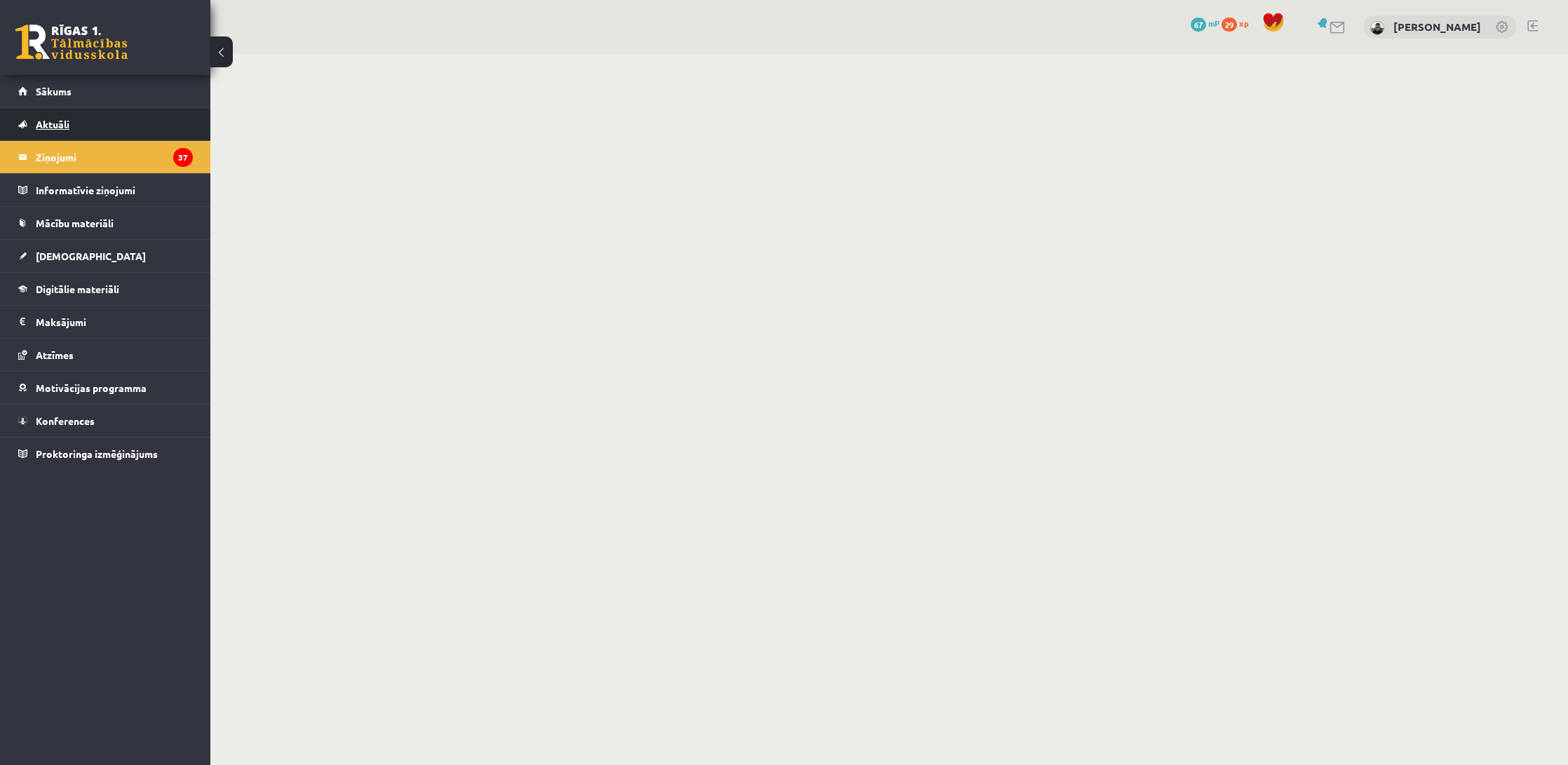
click at [111, 126] on link "Aktuāli" at bounding box center [105, 124] width 174 height 32
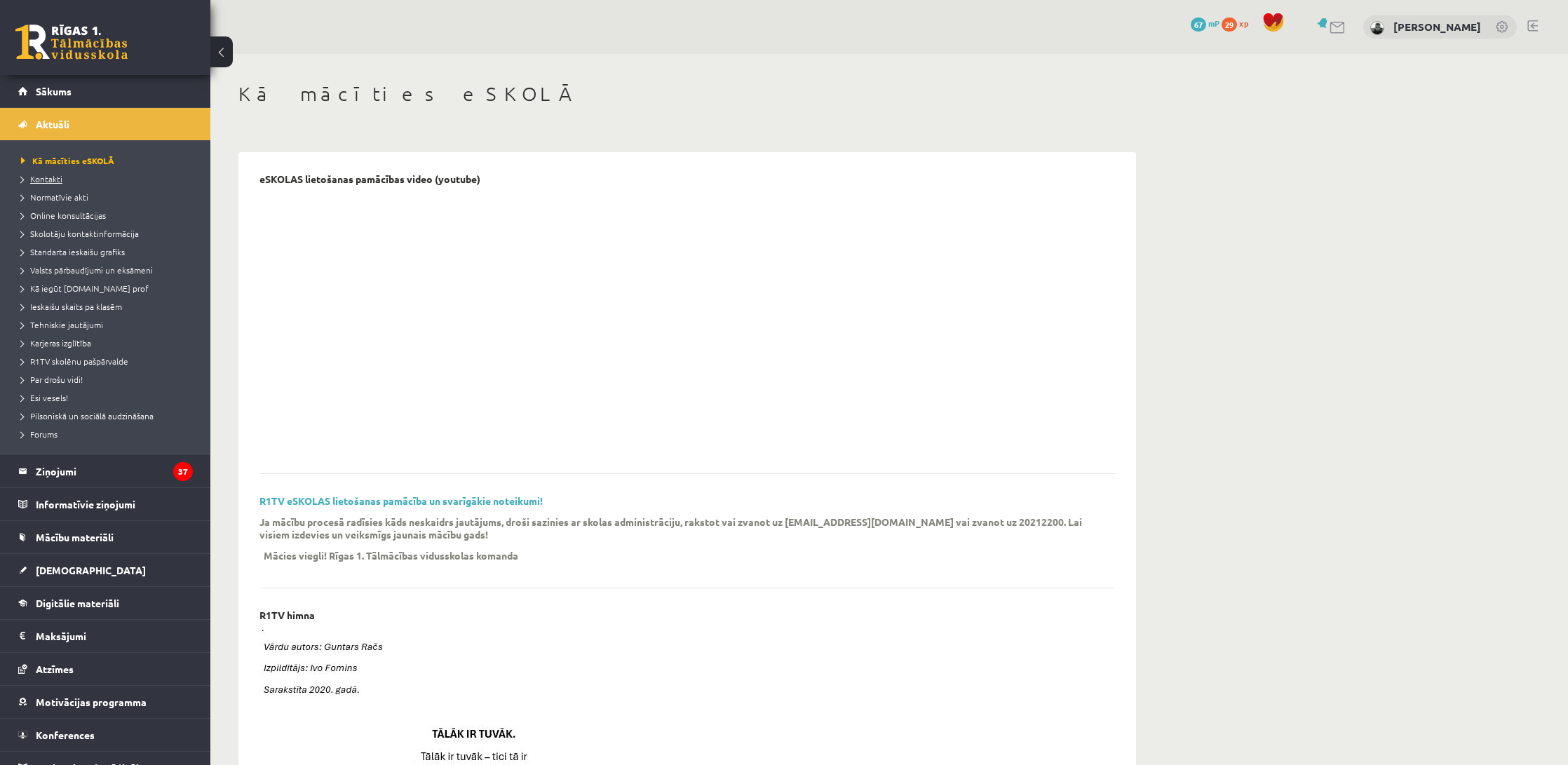
click at [72, 183] on link "Kontakti" at bounding box center [108, 179] width 175 height 12
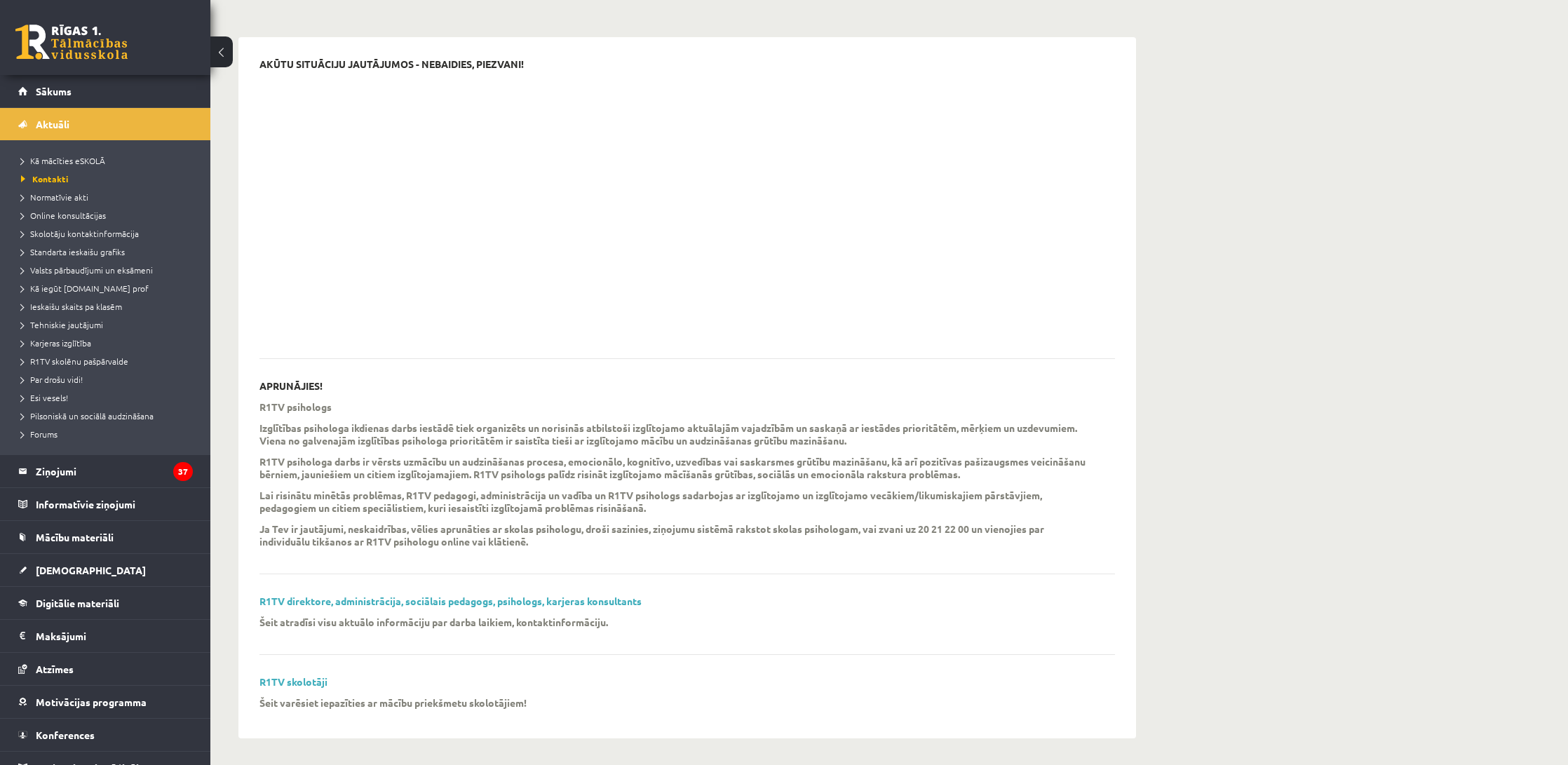
scroll to position [114, 0]
click at [317, 684] on link "R1TV skolotāji" at bounding box center [293, 682] width 68 height 12
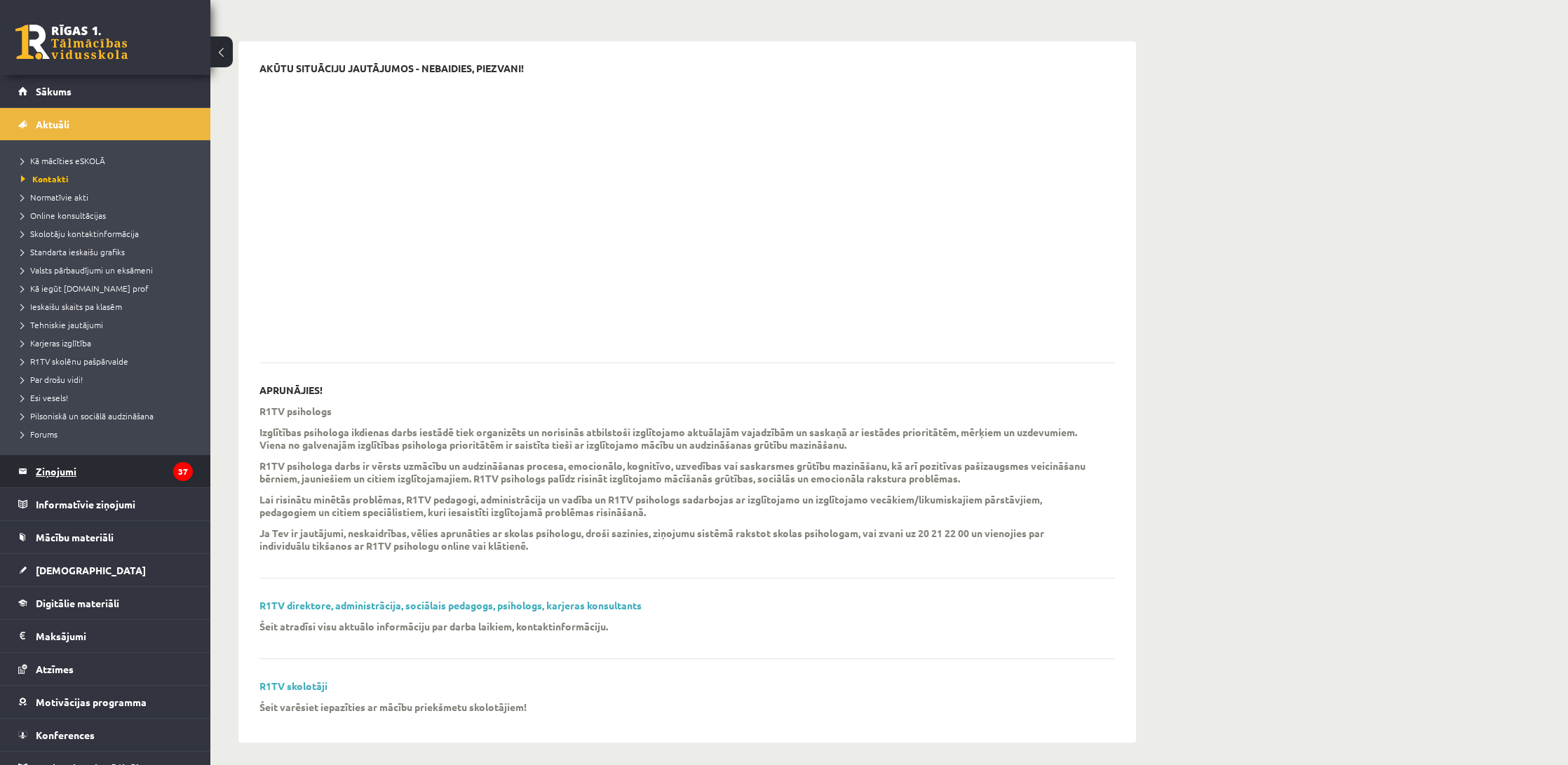
click at [90, 469] on legend "Ziņojumi 37" at bounding box center [114, 472] width 157 height 32
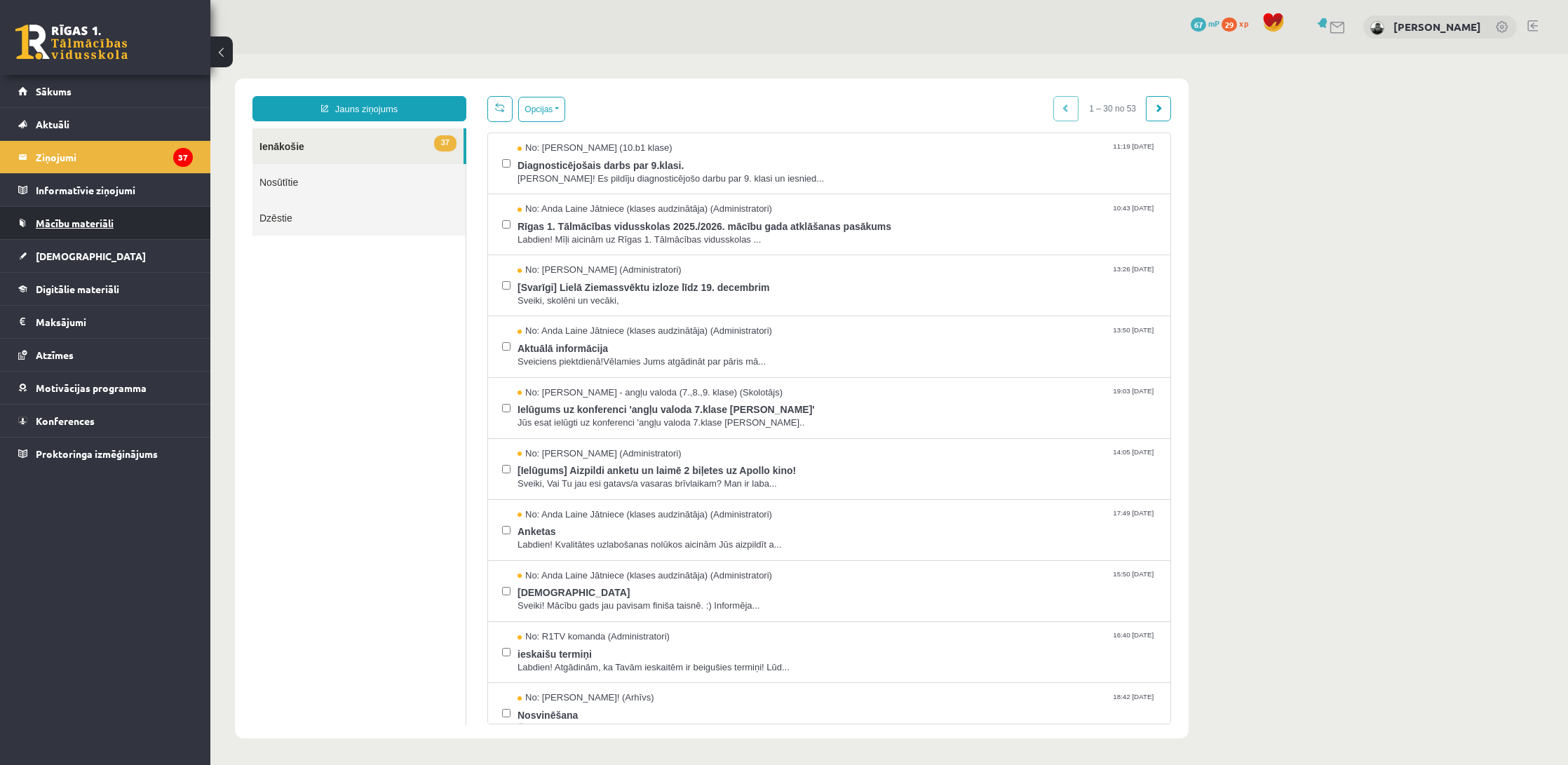
click at [52, 230] on link "Mācību materiāli" at bounding box center [105, 223] width 174 height 32
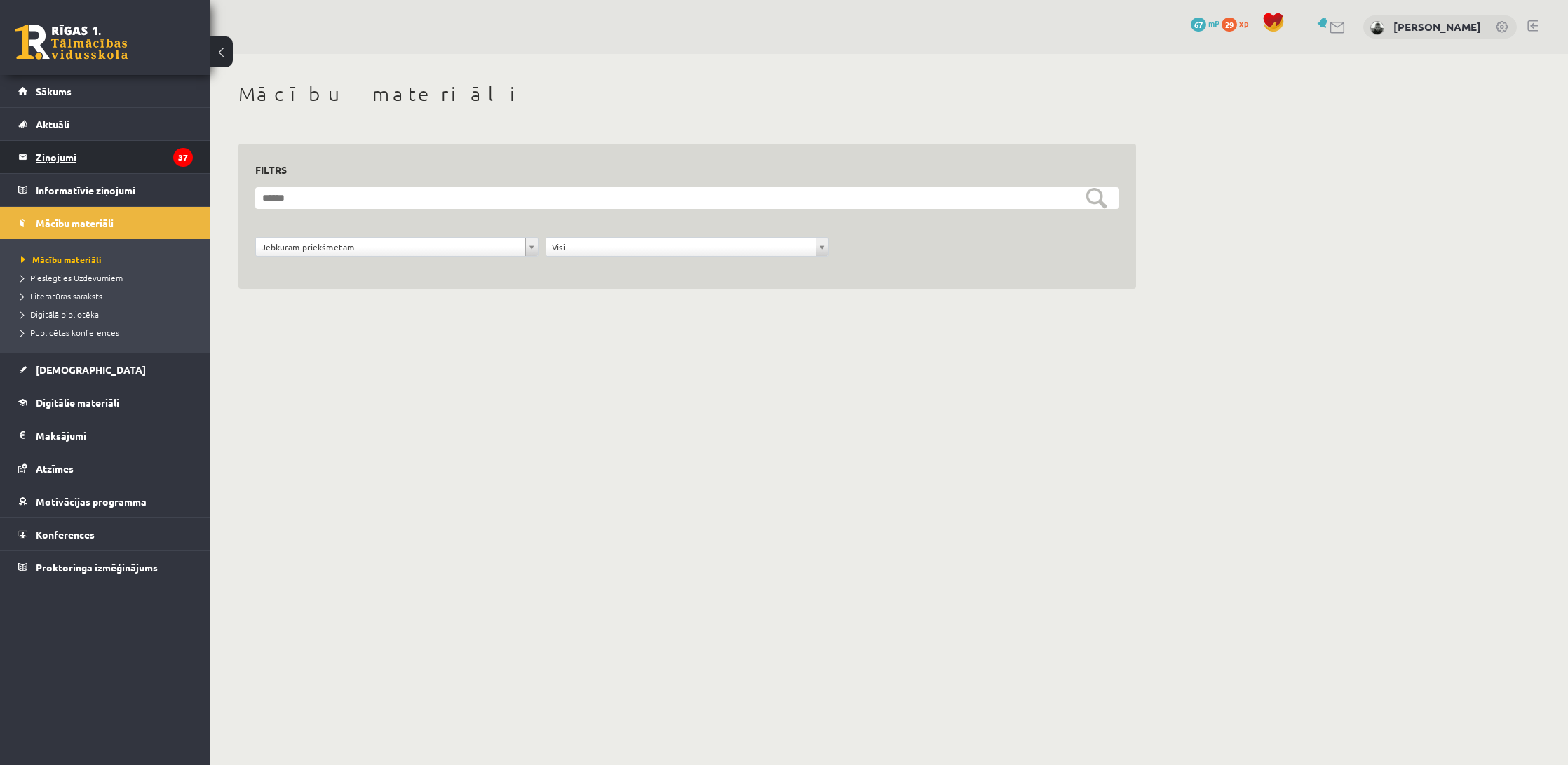
click at [123, 166] on legend "Ziņojumi 37" at bounding box center [114, 157] width 157 height 32
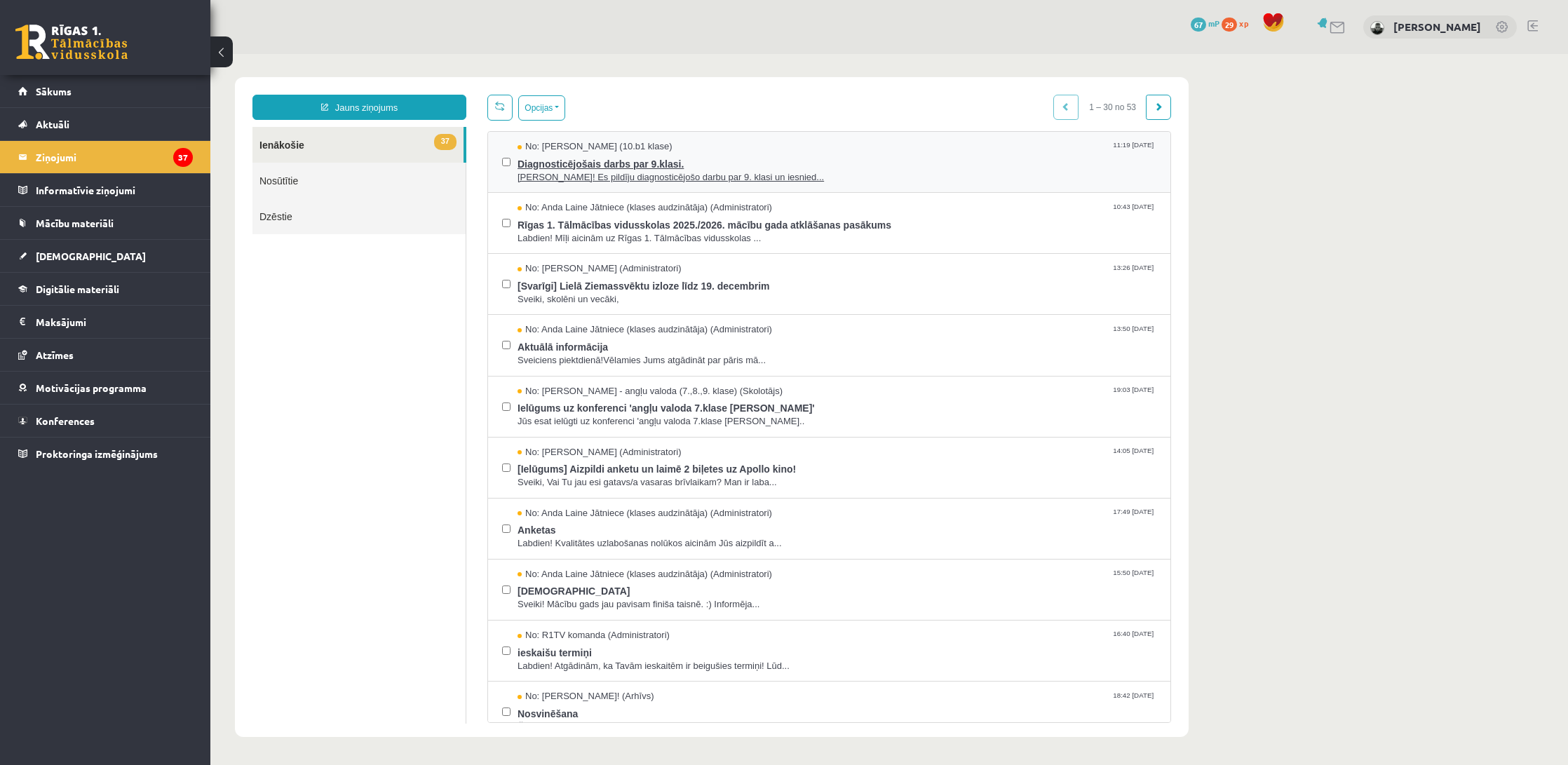
click at [617, 167] on span "Diagnosticējošais darbs par 9.klasi." at bounding box center [837, 162] width 639 height 18
click at [557, 180] on span "Sveika! Es pildīju diagnosticējošo darbu par 9. klasi un iesnied..." at bounding box center [837, 177] width 639 height 13
click at [567, 164] on span "Diagnosticējošais darbs par 9.klasi." at bounding box center [837, 162] width 639 height 18
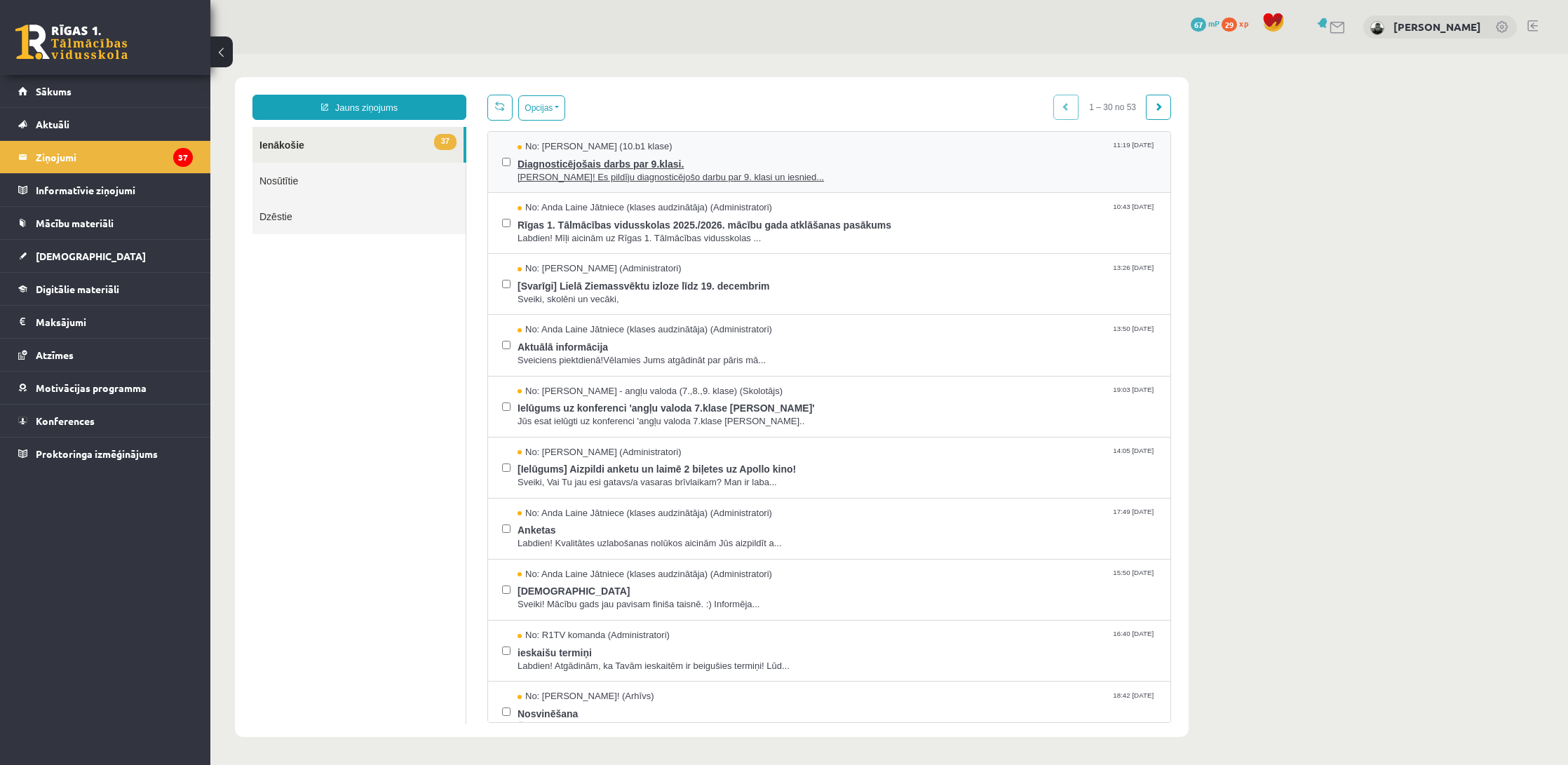
click at [567, 164] on span "Diagnosticējošais darbs par 9.klasi." at bounding box center [837, 162] width 639 height 18
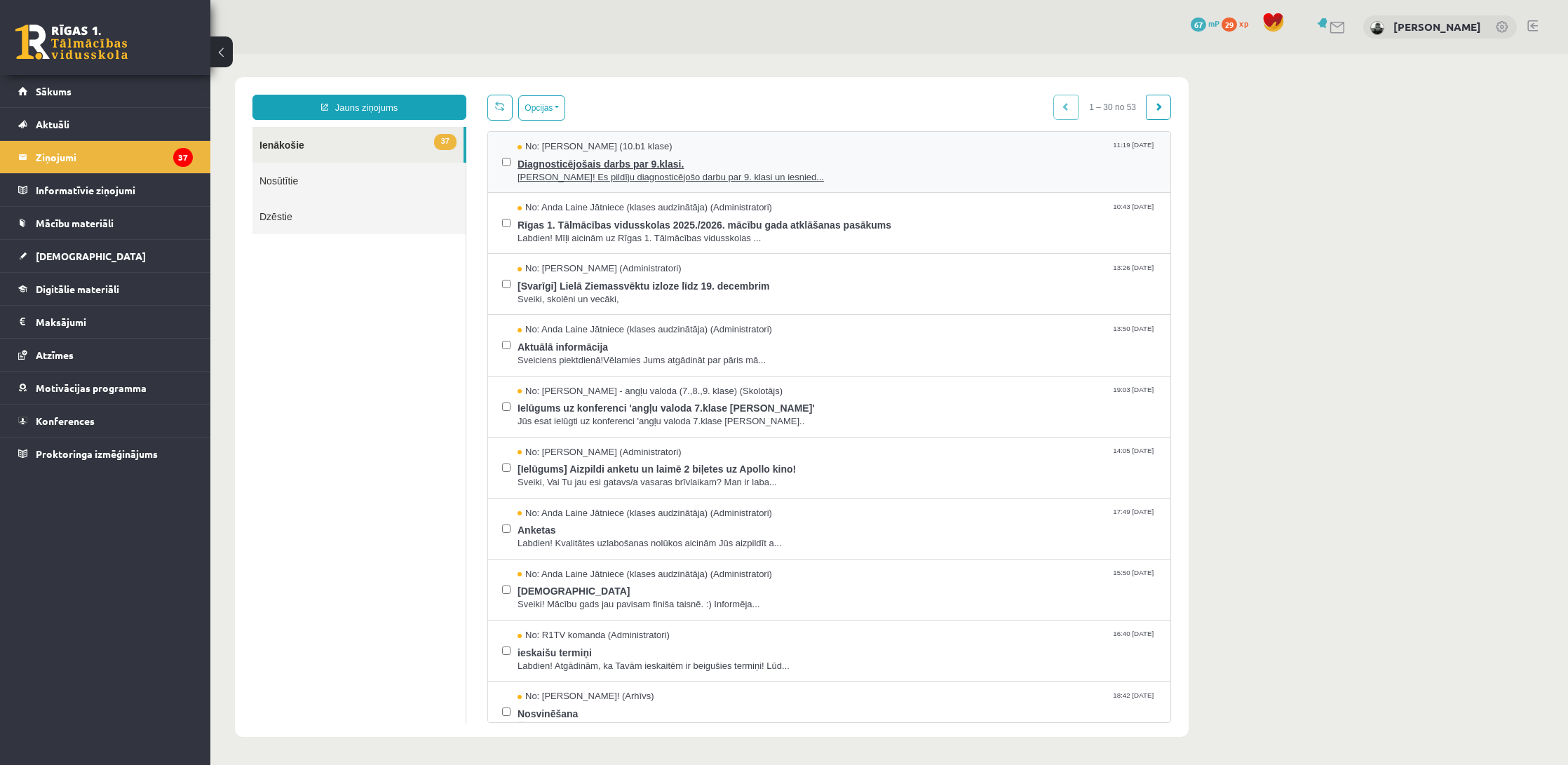
click at [567, 164] on span "Diagnosticējošais darbs par 9.klasi." at bounding box center [837, 162] width 639 height 18
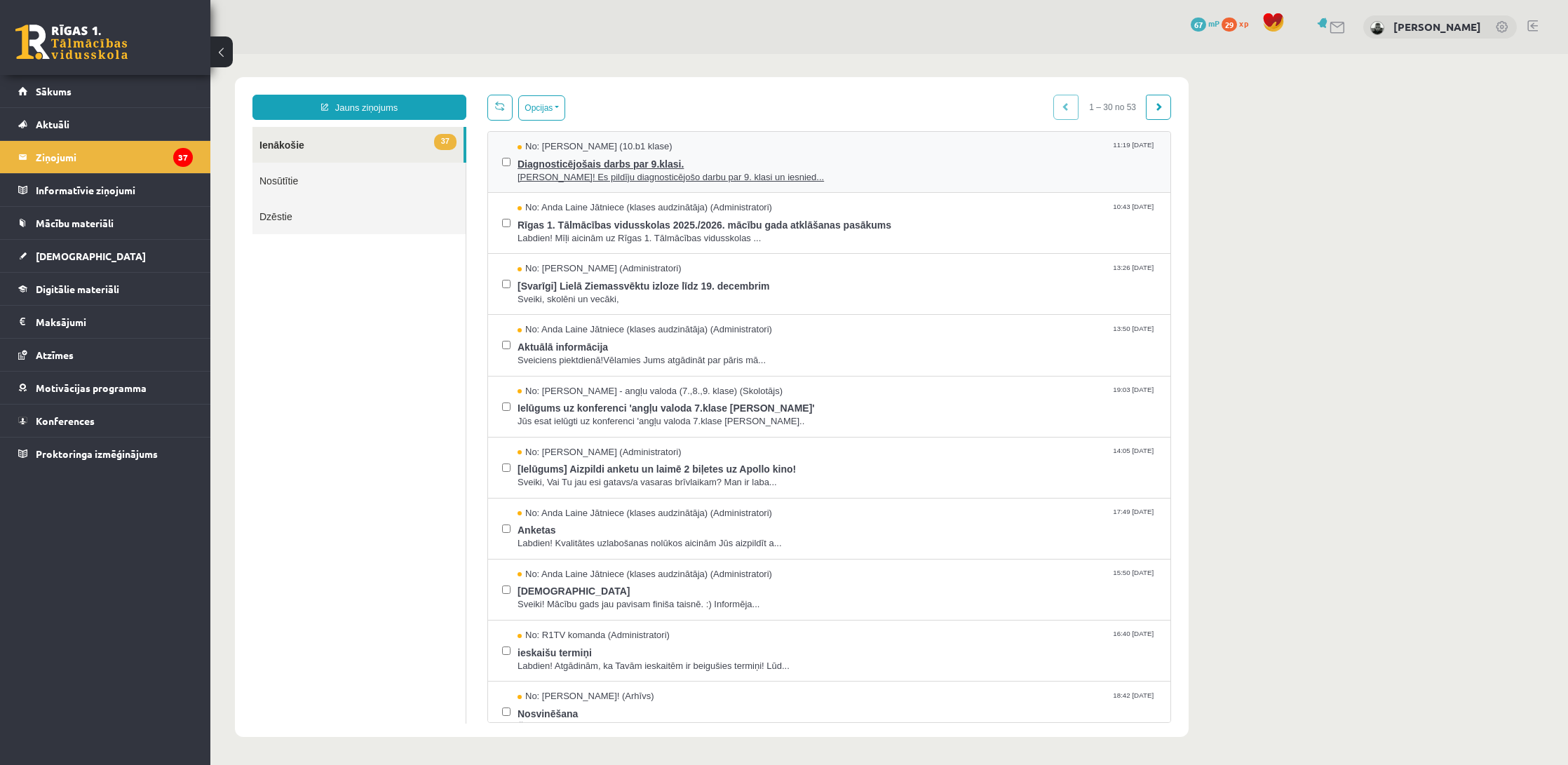
click at [567, 164] on span "Diagnosticējošais darbs par 9.klasi." at bounding box center [837, 162] width 639 height 18
click at [567, 166] on span "Diagnosticējošais darbs par 9.klasi." at bounding box center [837, 163] width 639 height 18
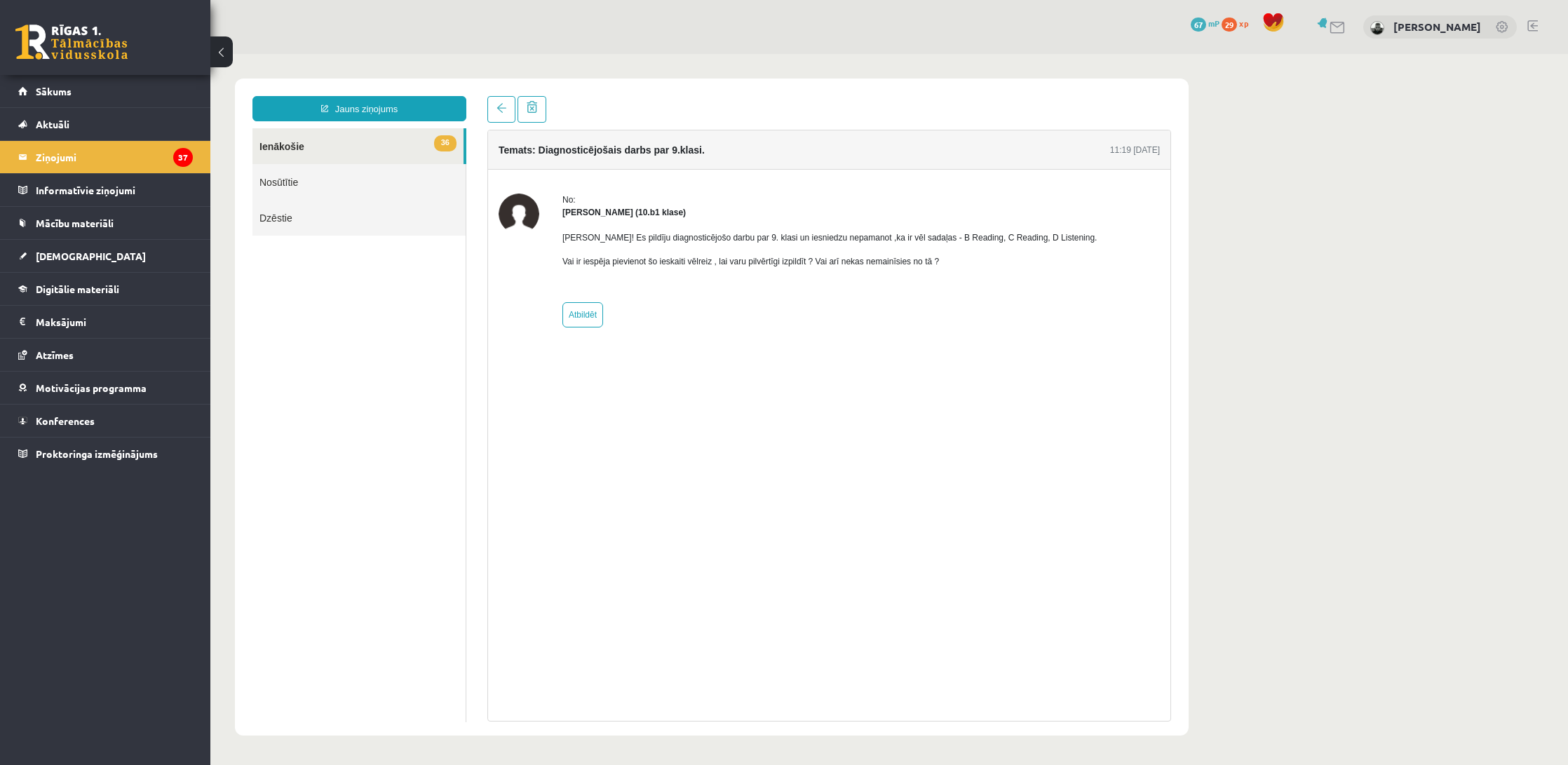
scroll to position [0, 0]
click at [508, 110] on link at bounding box center [501, 109] width 28 height 27
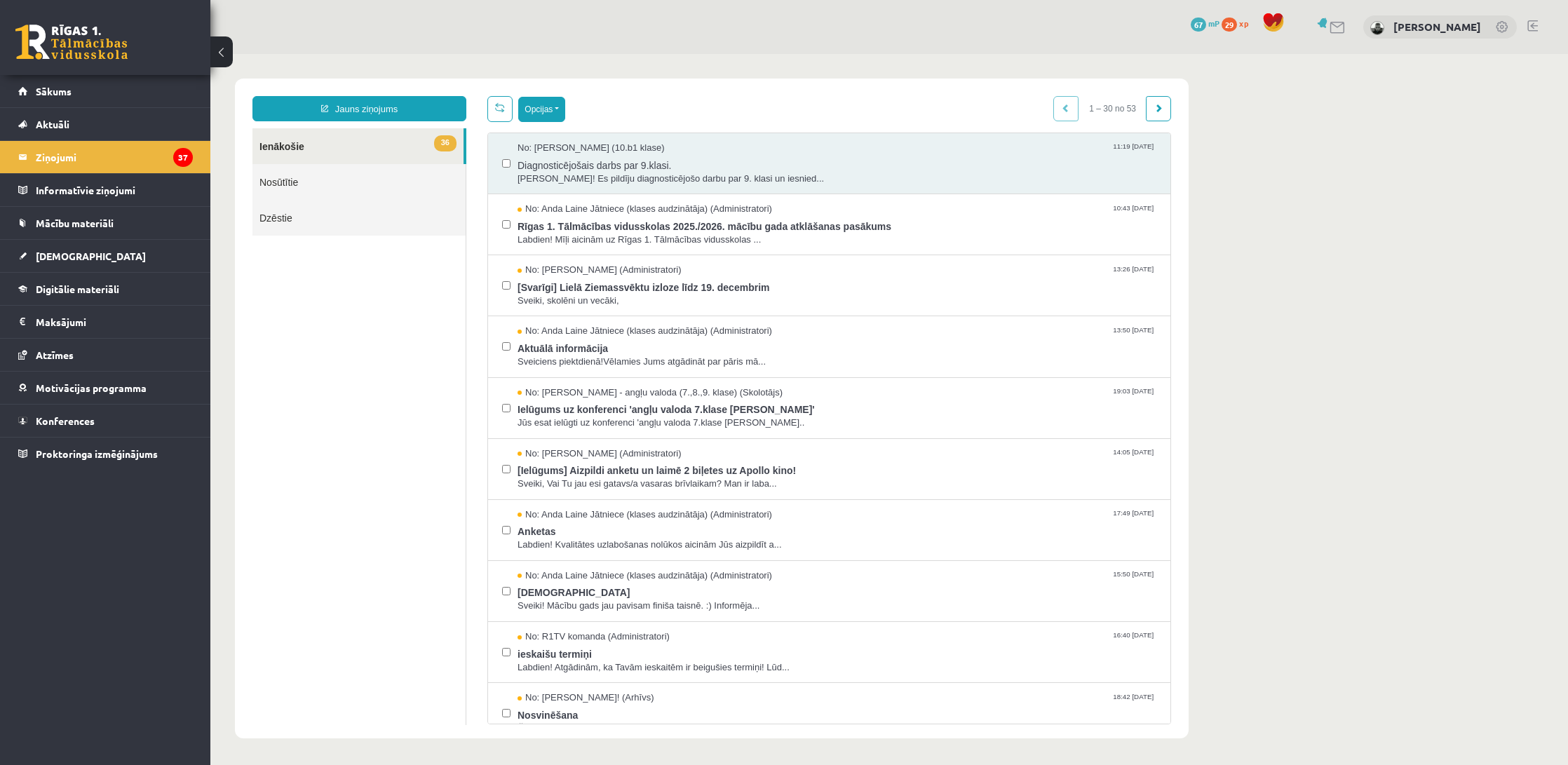
click at [541, 106] on button "Opcijas" at bounding box center [541, 109] width 47 height 25
click at [612, 144] on link "Atzīmēt visus ziņojumus" at bounding box center [628, 140] width 184 height 14
click at [554, 114] on button "Opcijas" at bounding box center [541, 109] width 47 height 25
click at [577, 247] on link "Dzēst izvēlētos" at bounding box center [600, 250] width 129 height 14
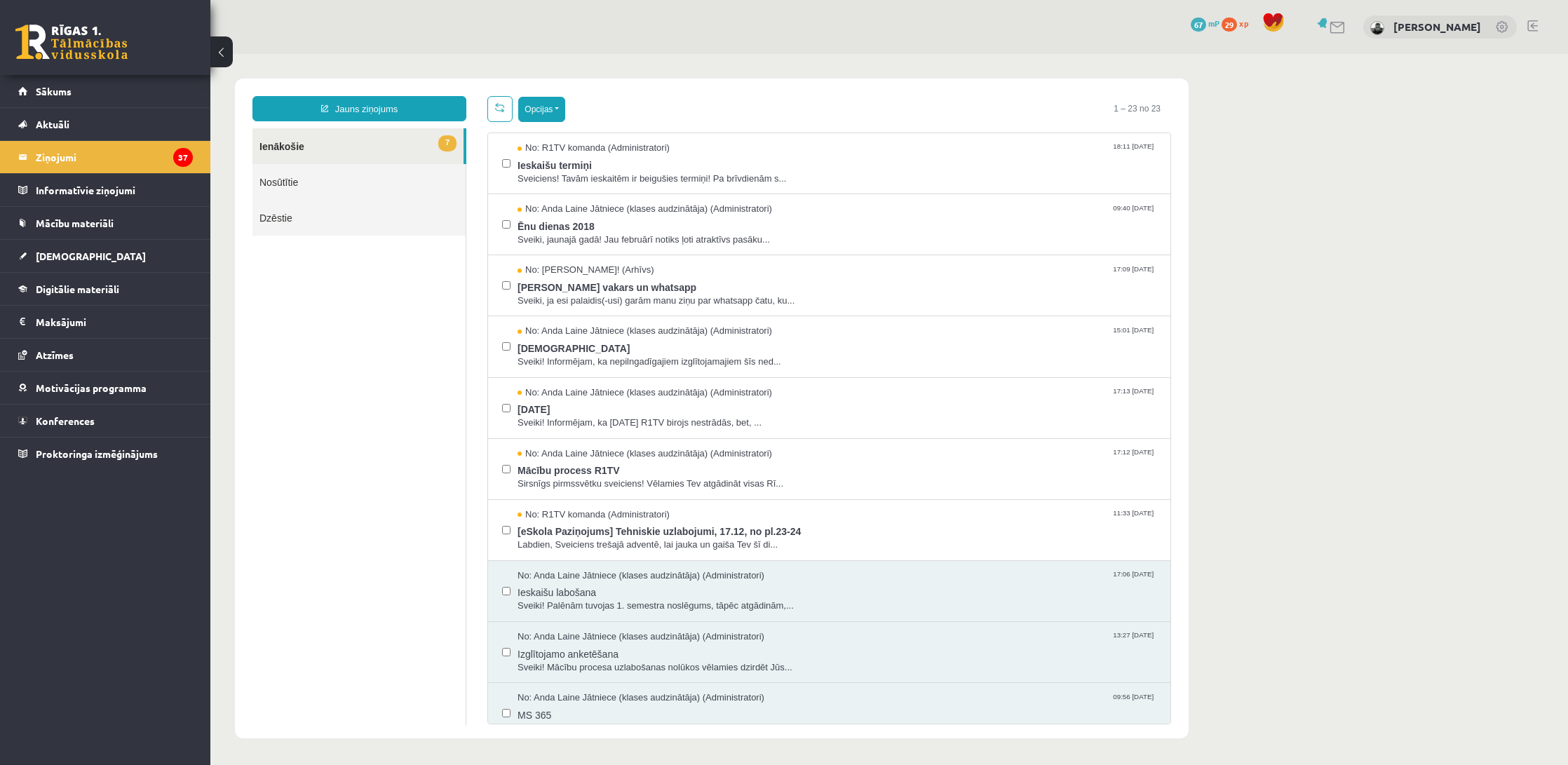
click at [539, 111] on button "Opcijas" at bounding box center [541, 109] width 47 height 25
click at [545, 141] on link "Atzīmēt visus ziņojumus" at bounding box center [628, 140] width 184 height 14
click at [554, 114] on button "Opcijas" at bounding box center [541, 109] width 47 height 25
click at [580, 250] on link "Dzēst izvēlētos" at bounding box center [600, 250] width 129 height 14
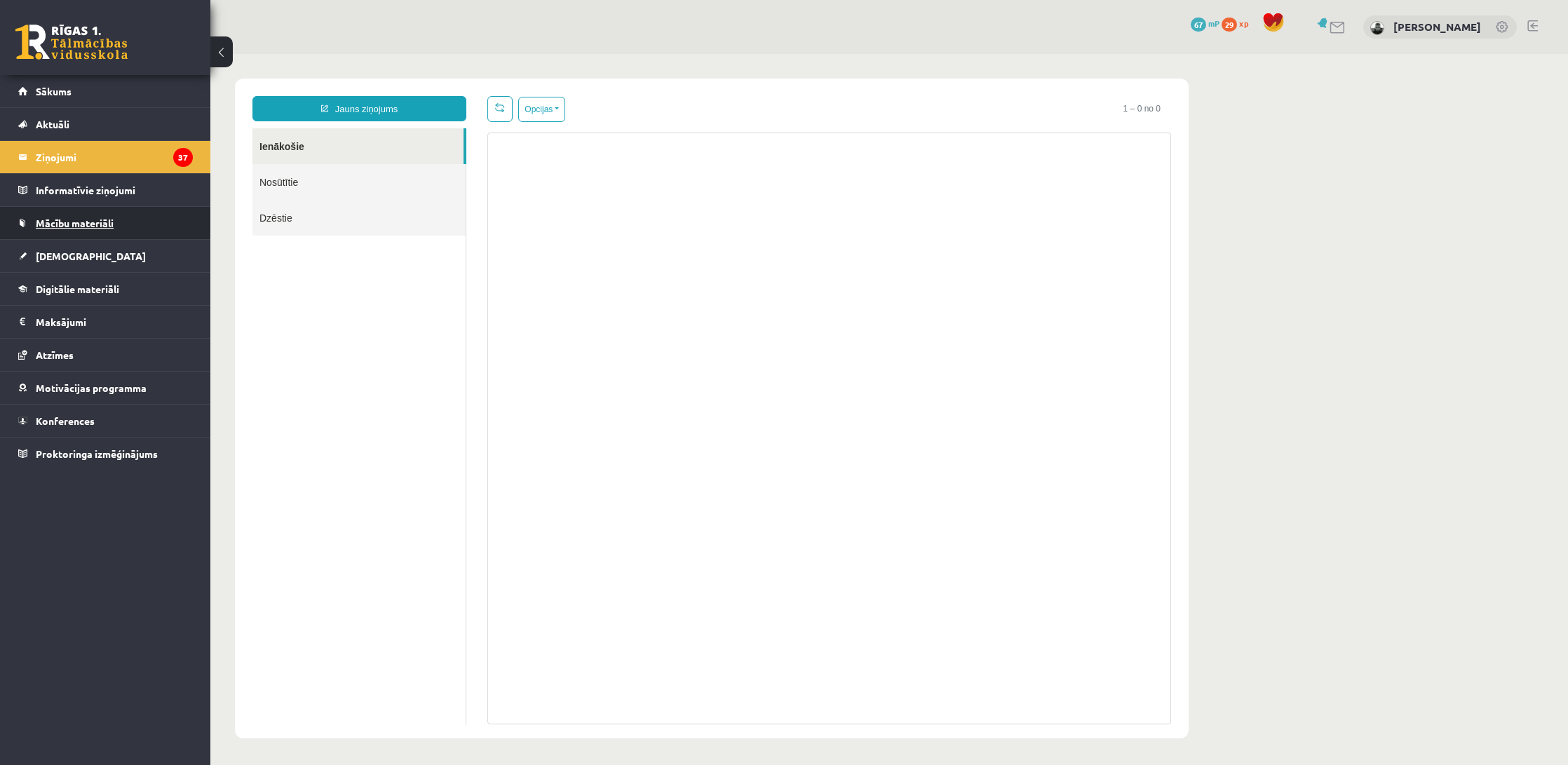
click at [99, 217] on span "Mācību materiāli" at bounding box center [74, 223] width 78 height 12
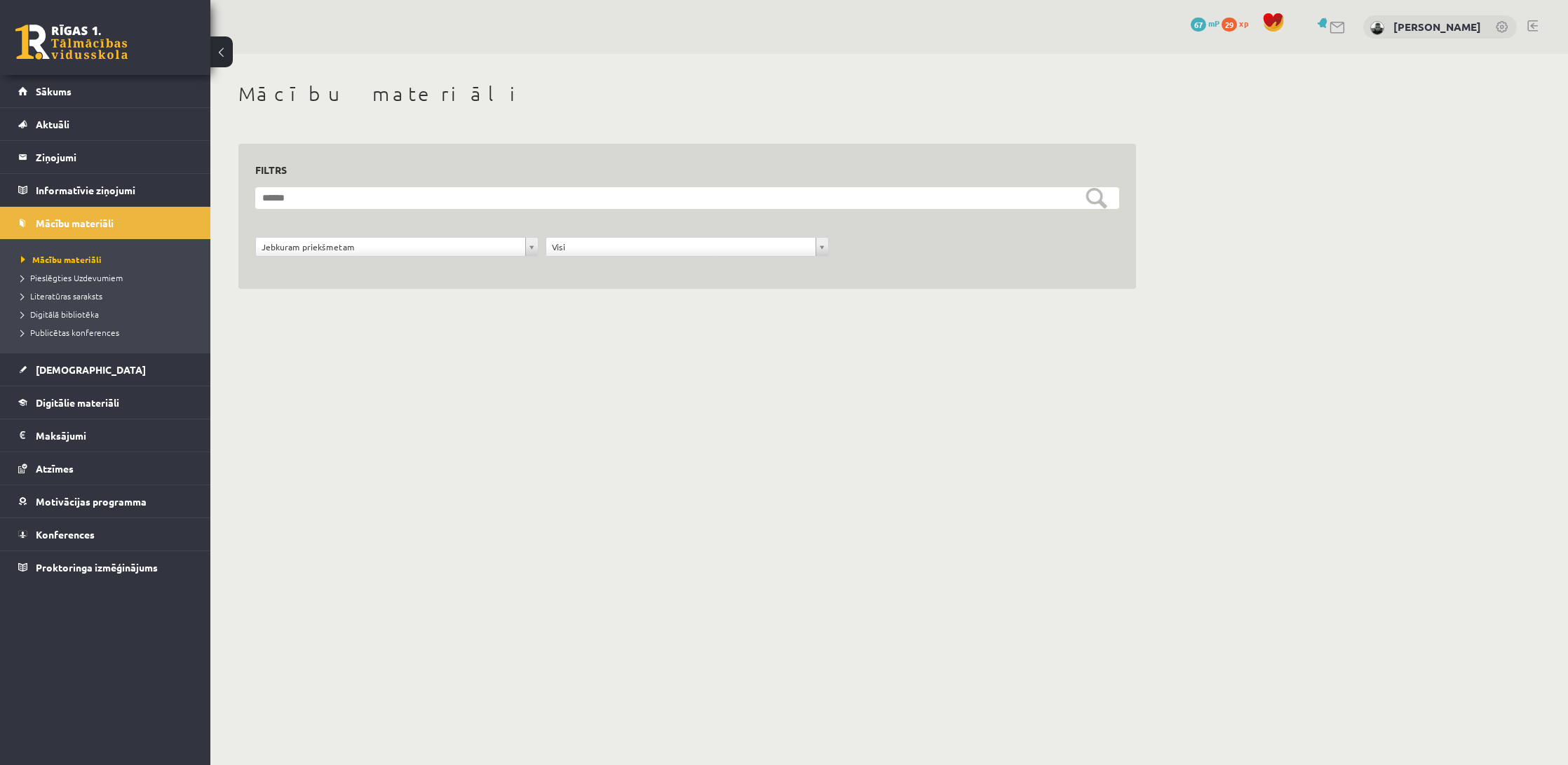
click at [511, 424] on body "0 Dāvanas 67 mP 29 xp Mārtiņš Balodis Sākums Aktuāli Kā mācīties eSKOLĀ Kontakt…" at bounding box center [784, 382] width 1568 height 765
click at [518, 425] on body "0 Dāvanas 67 mP 29 xp Mārtiņš Balodis Sākums Aktuāli Kā mācīties eSKOLĀ Kontakt…" at bounding box center [784, 382] width 1568 height 765
click at [523, 424] on body "0 Dāvanas 67 mP 29 xp Mārtiņš Balodis Sākums Aktuāli Kā mācīties eSKOLĀ Kontakt…" at bounding box center [784, 382] width 1568 height 765
click at [425, 235] on form "**********" at bounding box center [686, 230] width 864 height 85
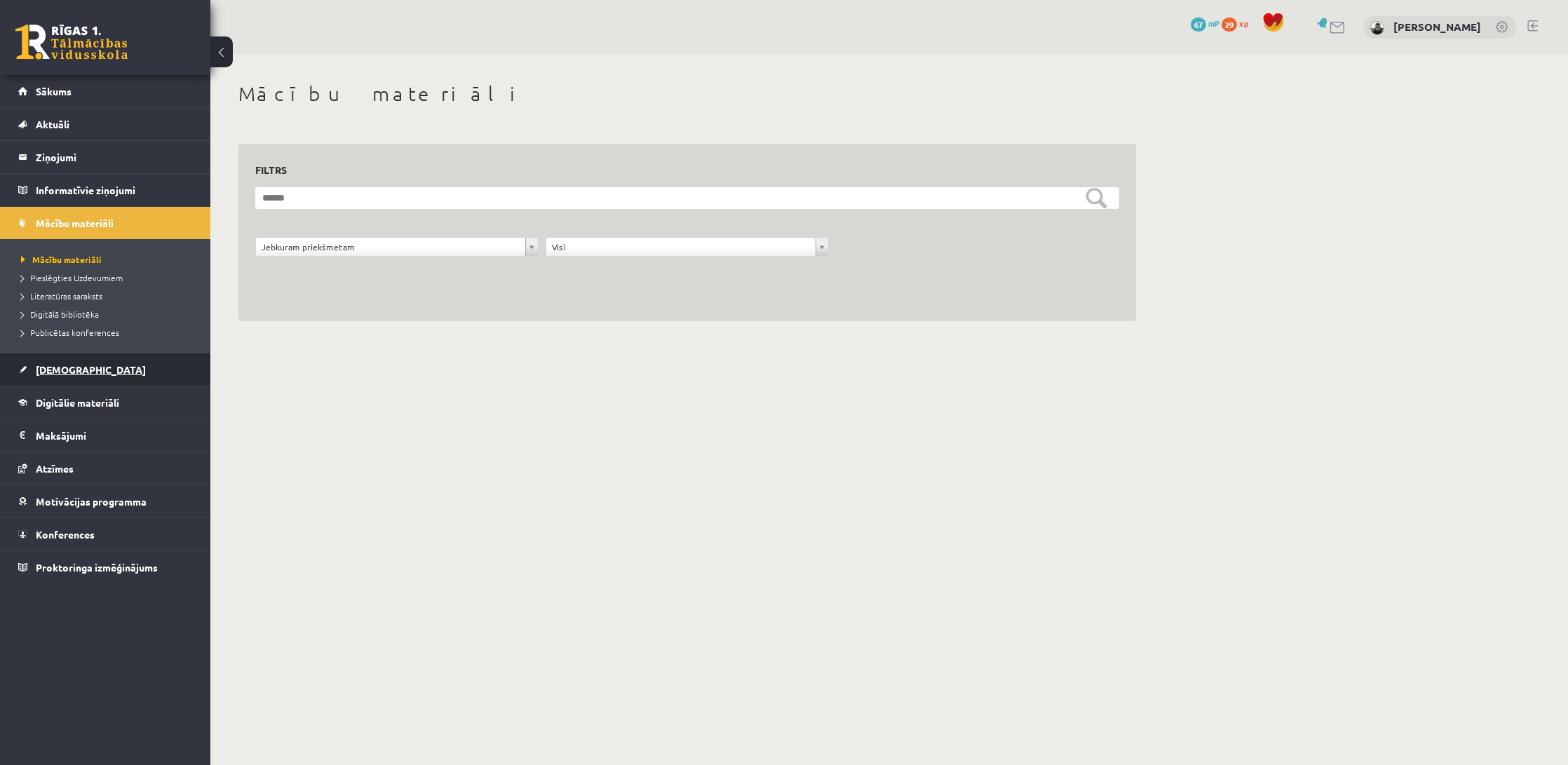
click at [91, 360] on link "[DEMOGRAPHIC_DATA]" at bounding box center [105, 369] width 174 height 32
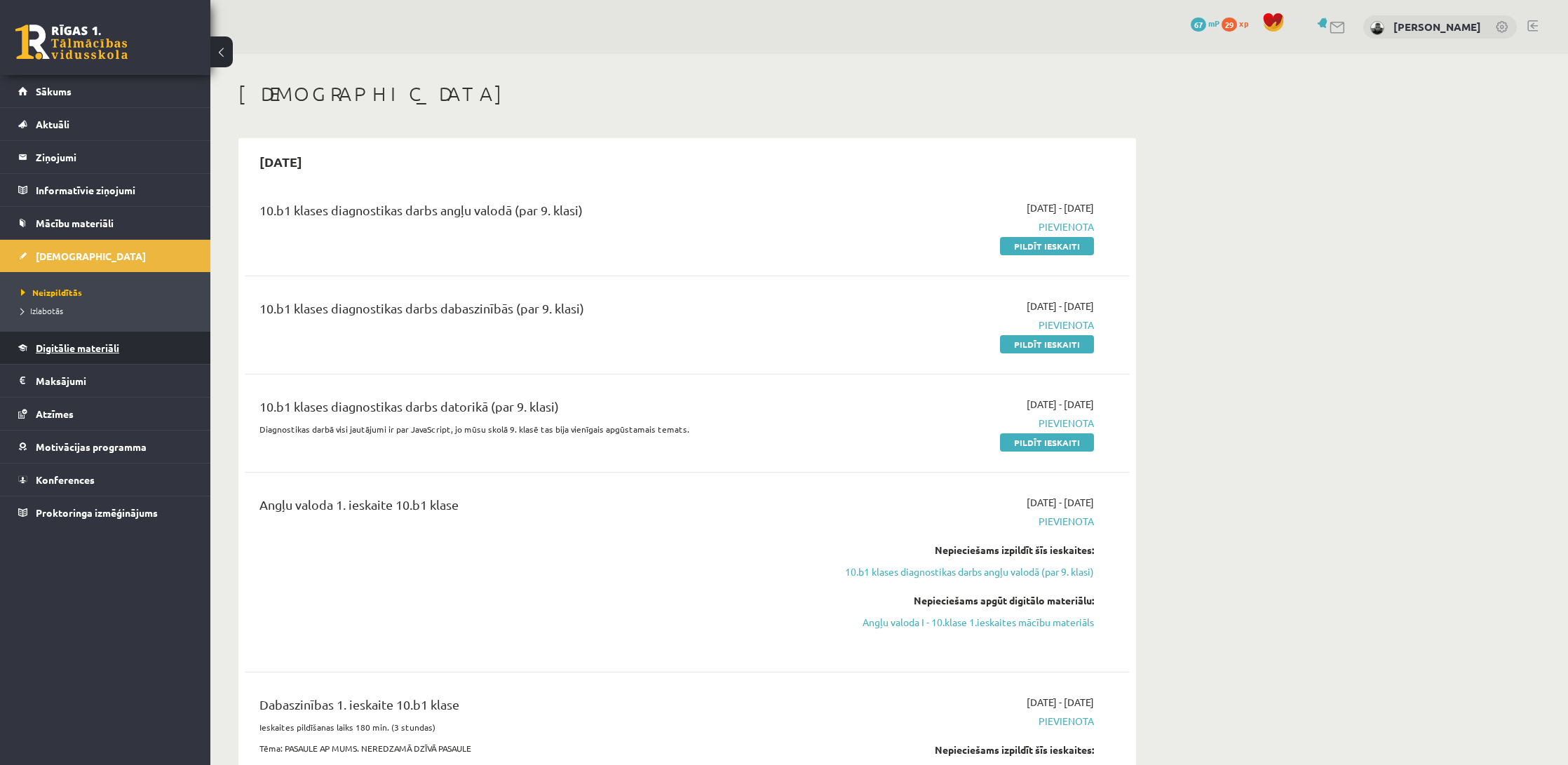
click at [96, 349] on span "Digitālie materiāli" at bounding box center [78, 348] width 84 height 12
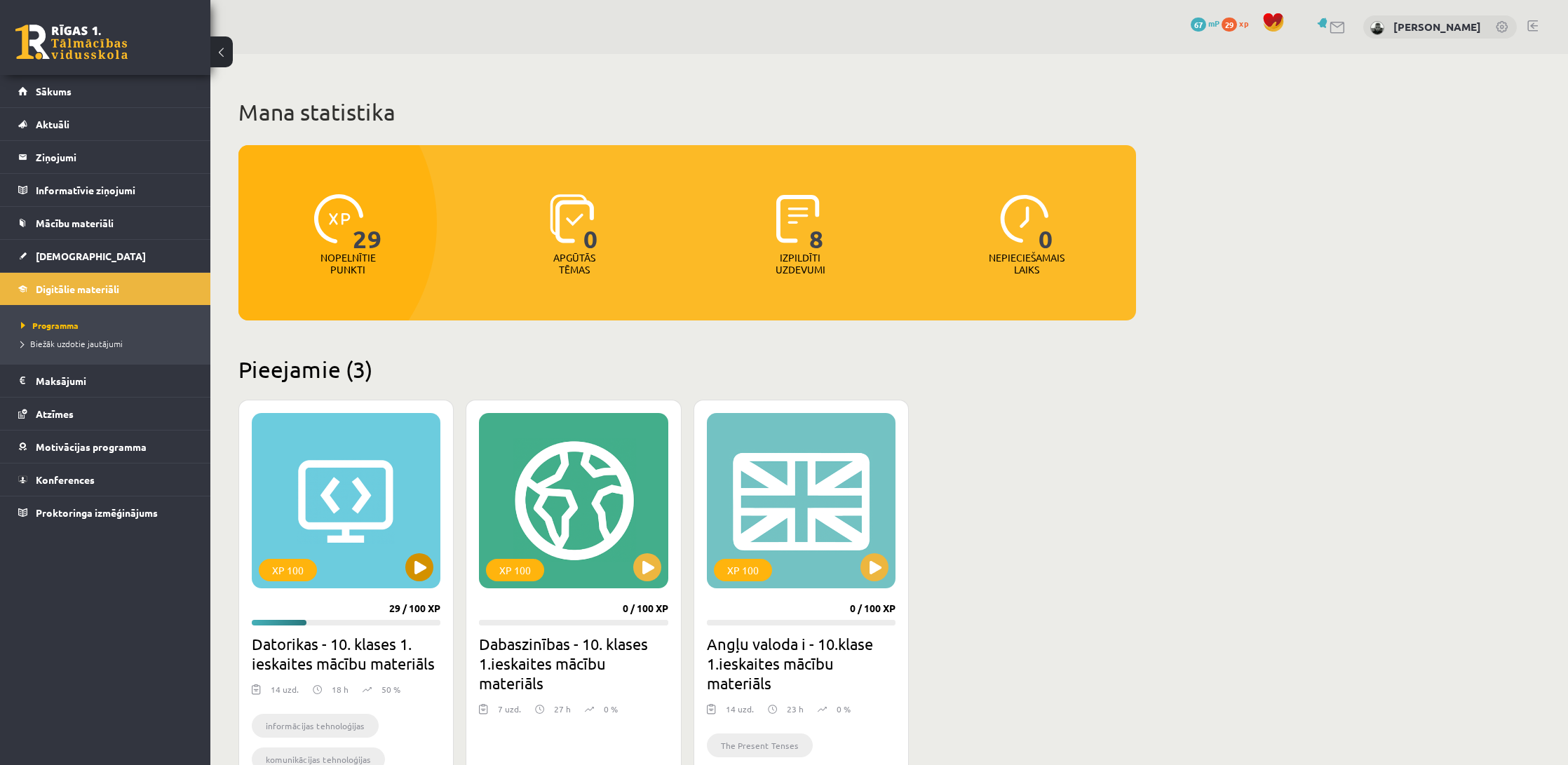
click at [412, 562] on button at bounding box center [419, 568] width 28 height 28
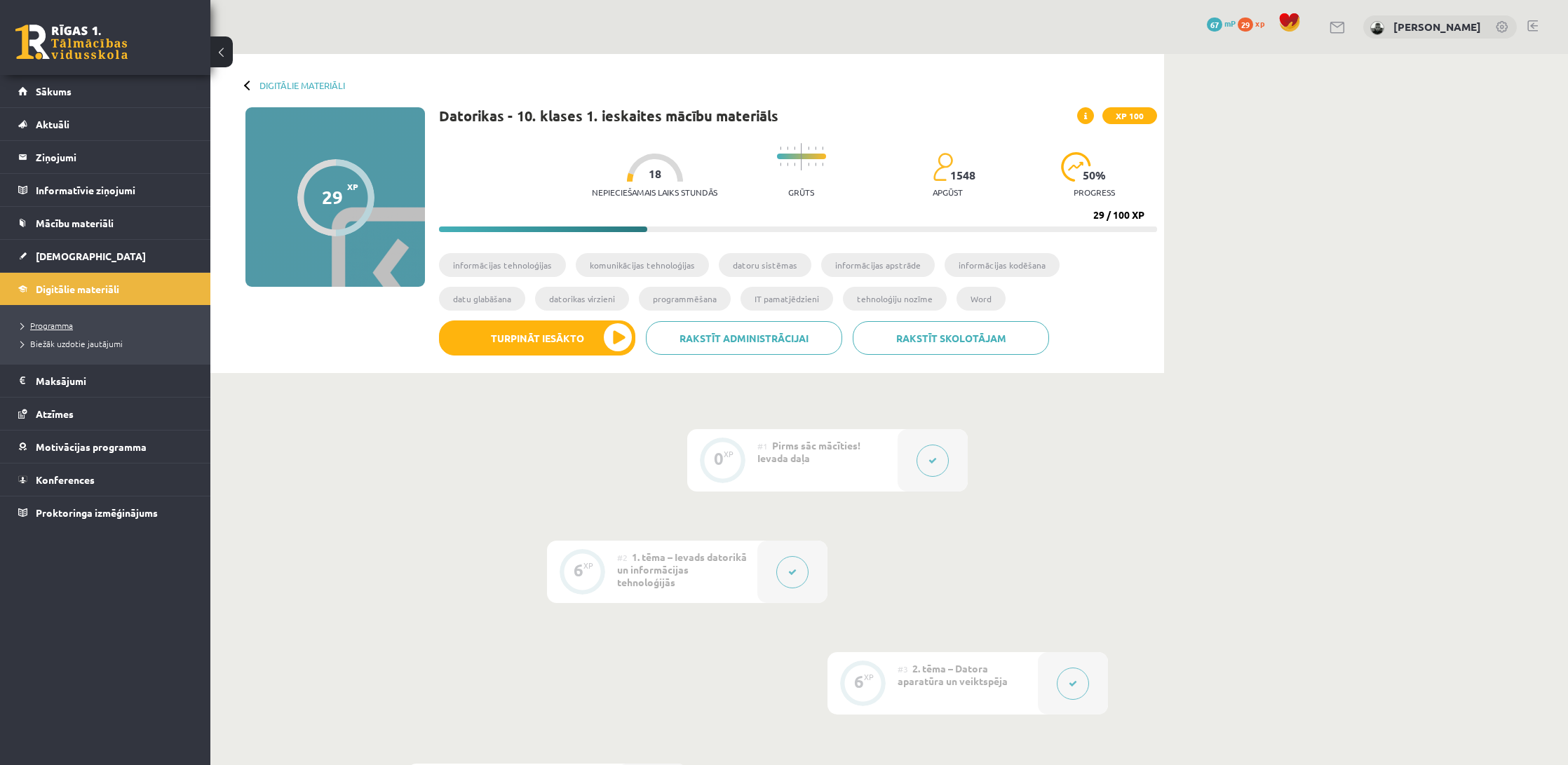
click at [79, 329] on link "Programma" at bounding box center [108, 326] width 175 height 12
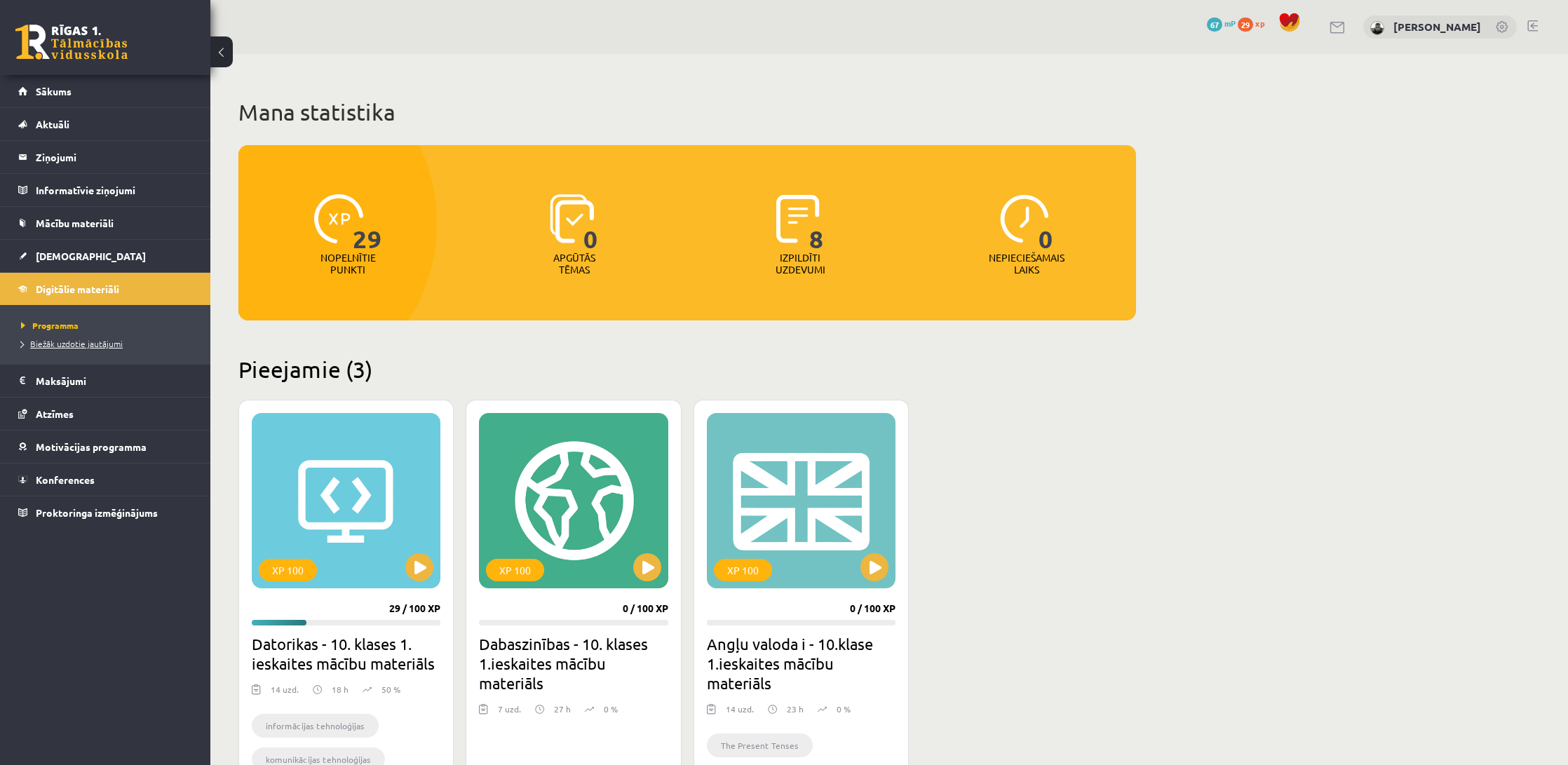
click at [77, 346] on span "Biežāk uzdotie jautājumi" at bounding box center [71, 343] width 101 height 12
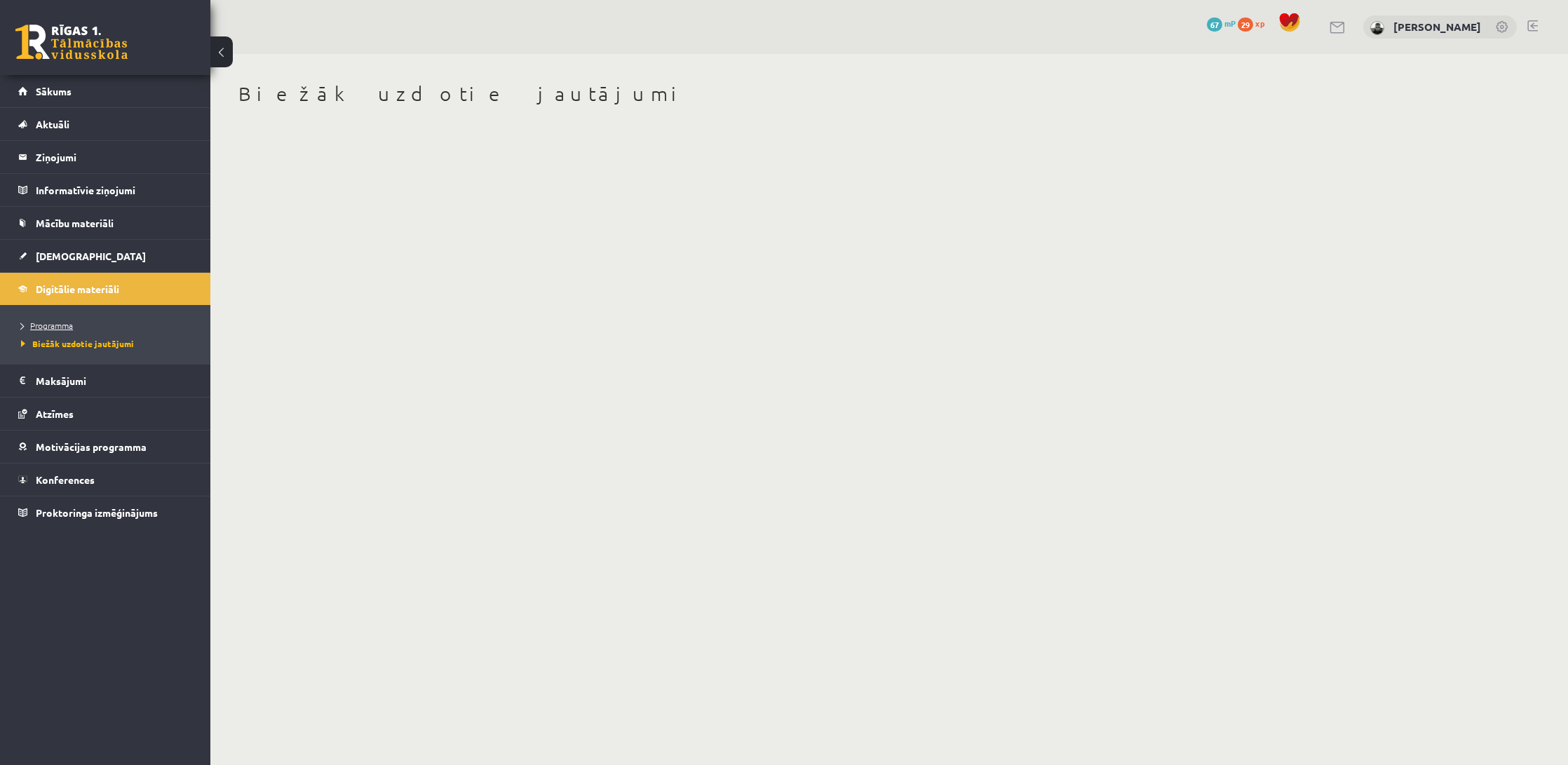
click at [38, 329] on span "Programma" at bounding box center [47, 325] width 52 height 12
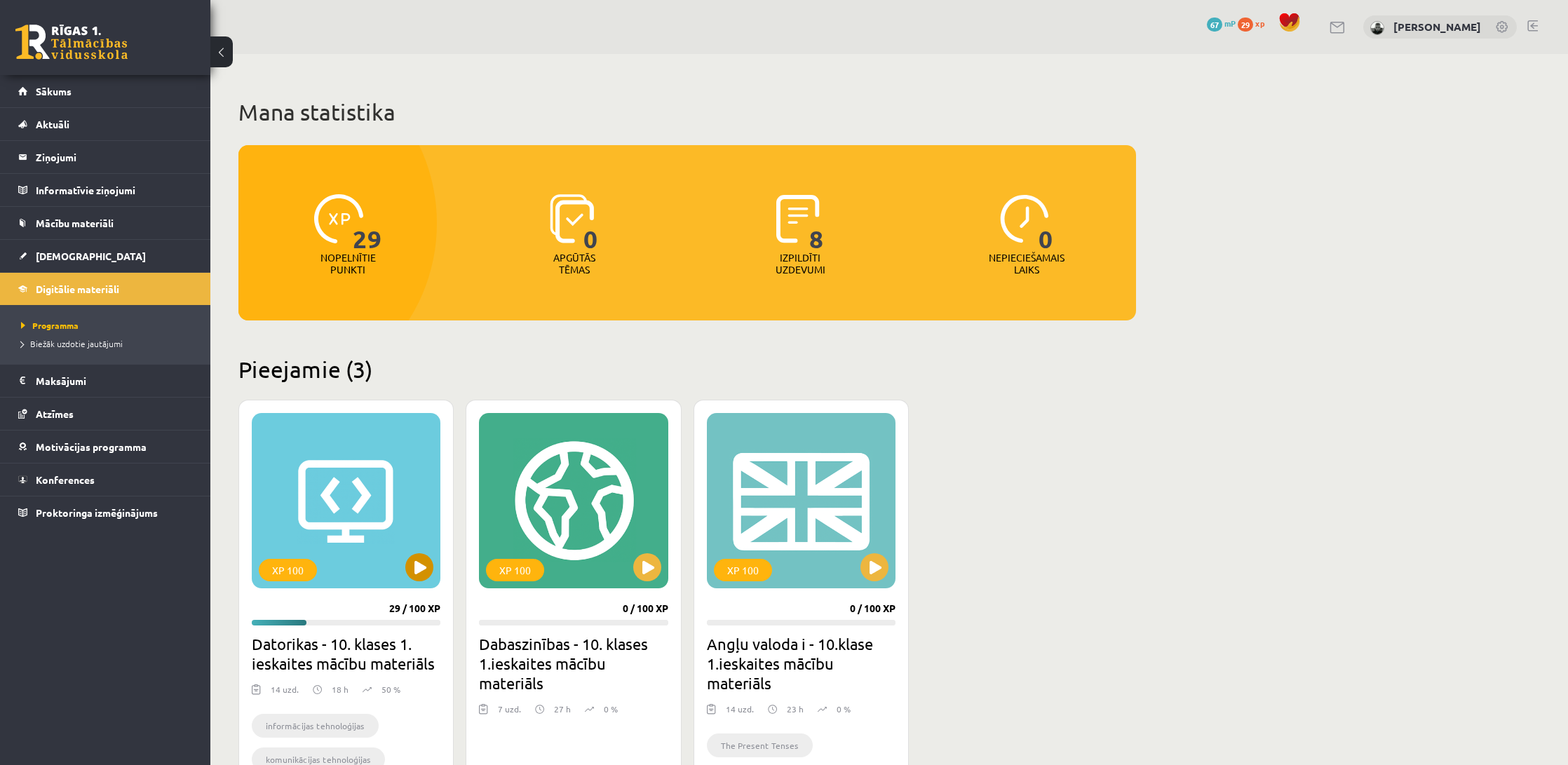
click at [428, 564] on button at bounding box center [419, 568] width 28 height 28
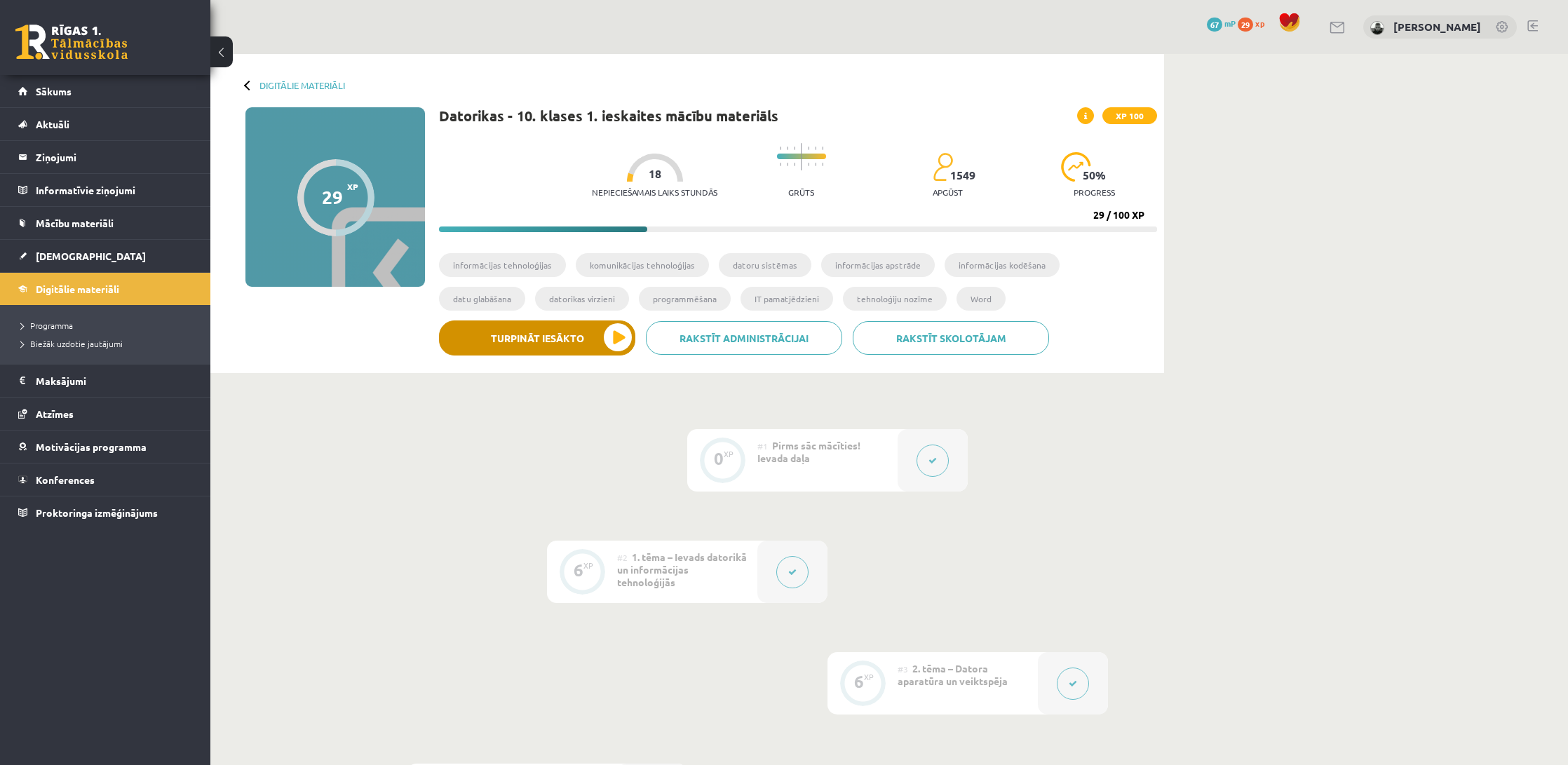
click at [562, 345] on button "Turpināt iesākto" at bounding box center [538, 338] width 197 height 35
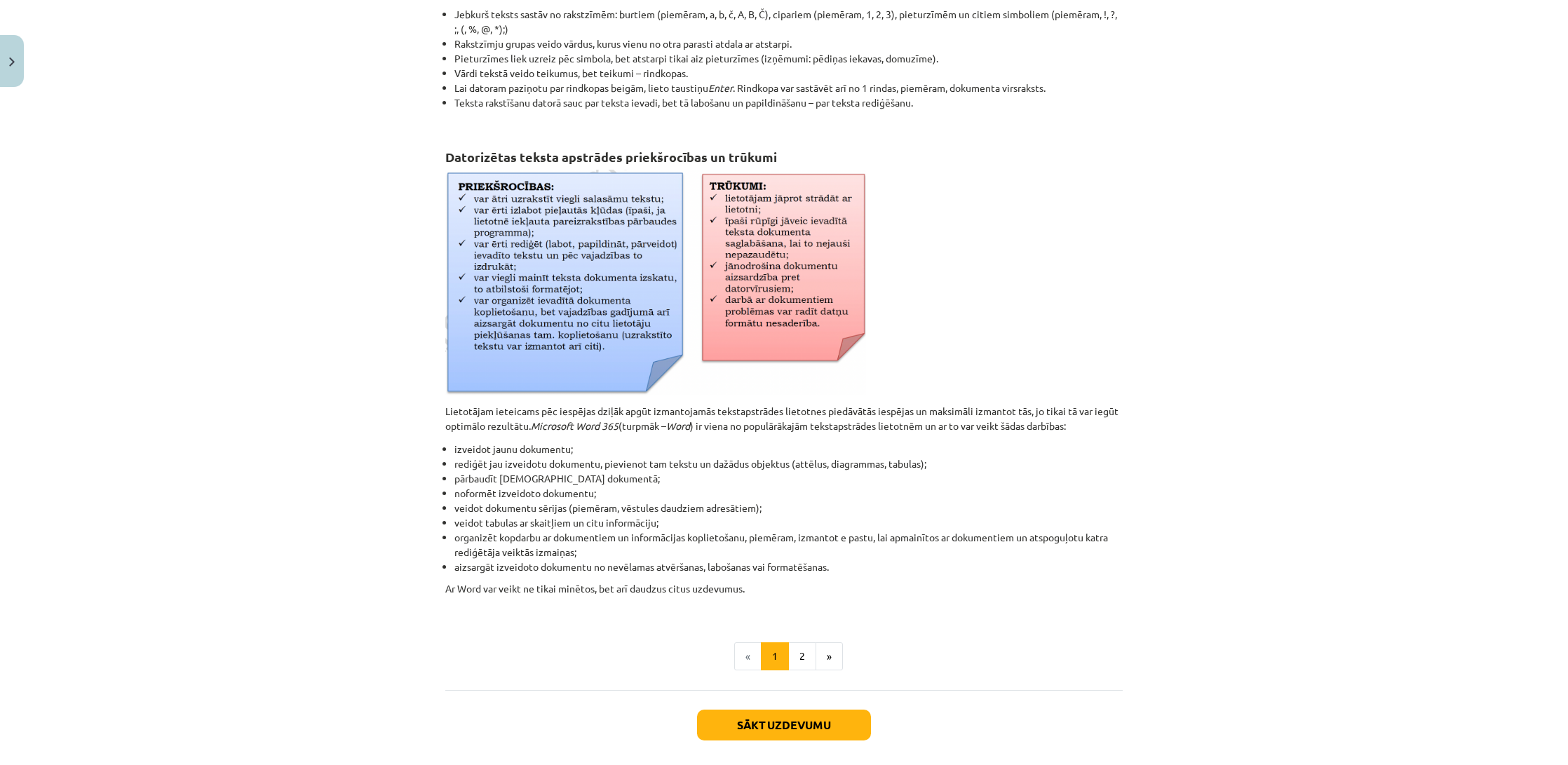
scroll to position [336, 0]
click at [796, 661] on button "2" at bounding box center [802, 655] width 28 height 28
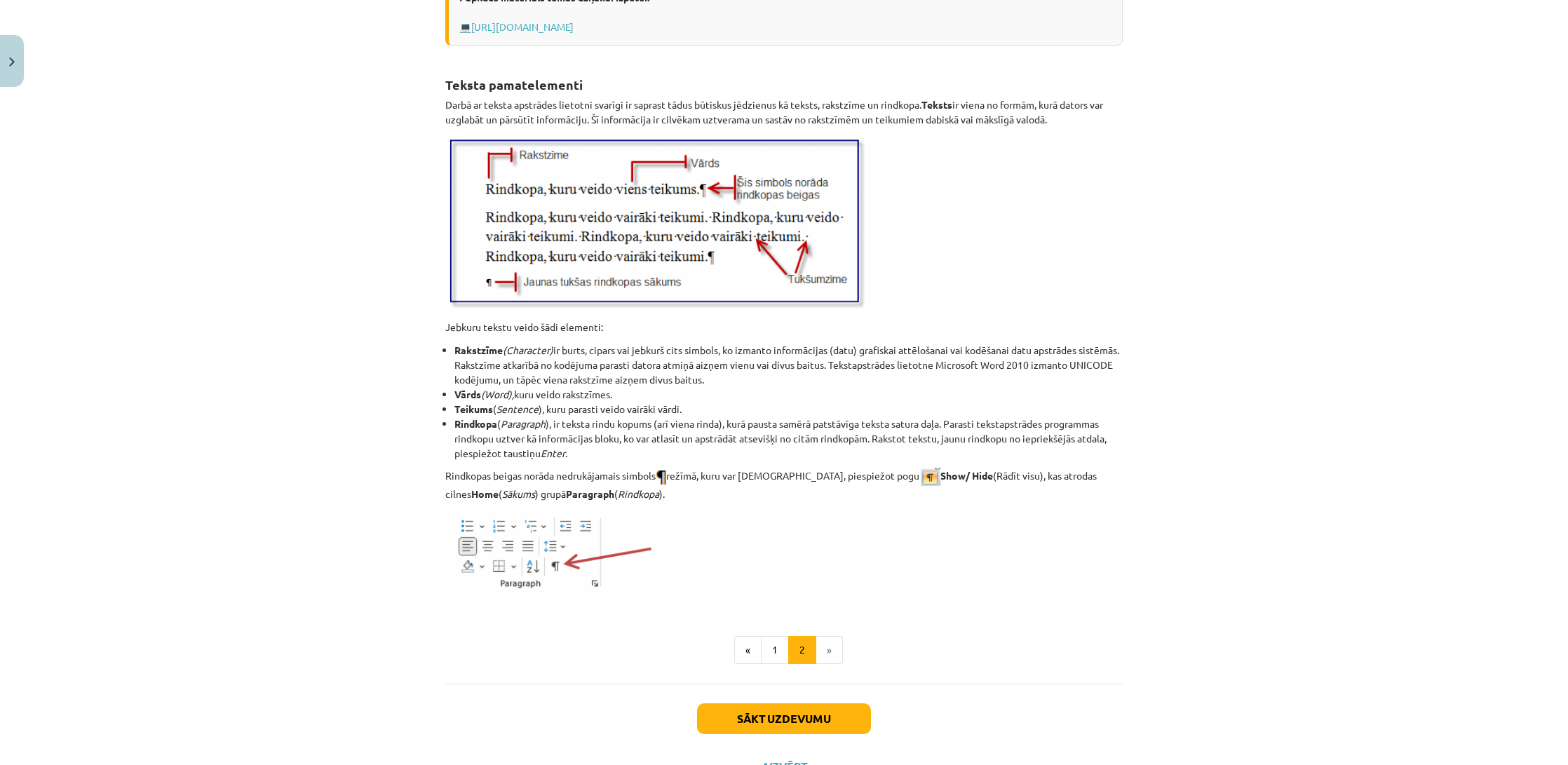
scroll to position [1504, 0]
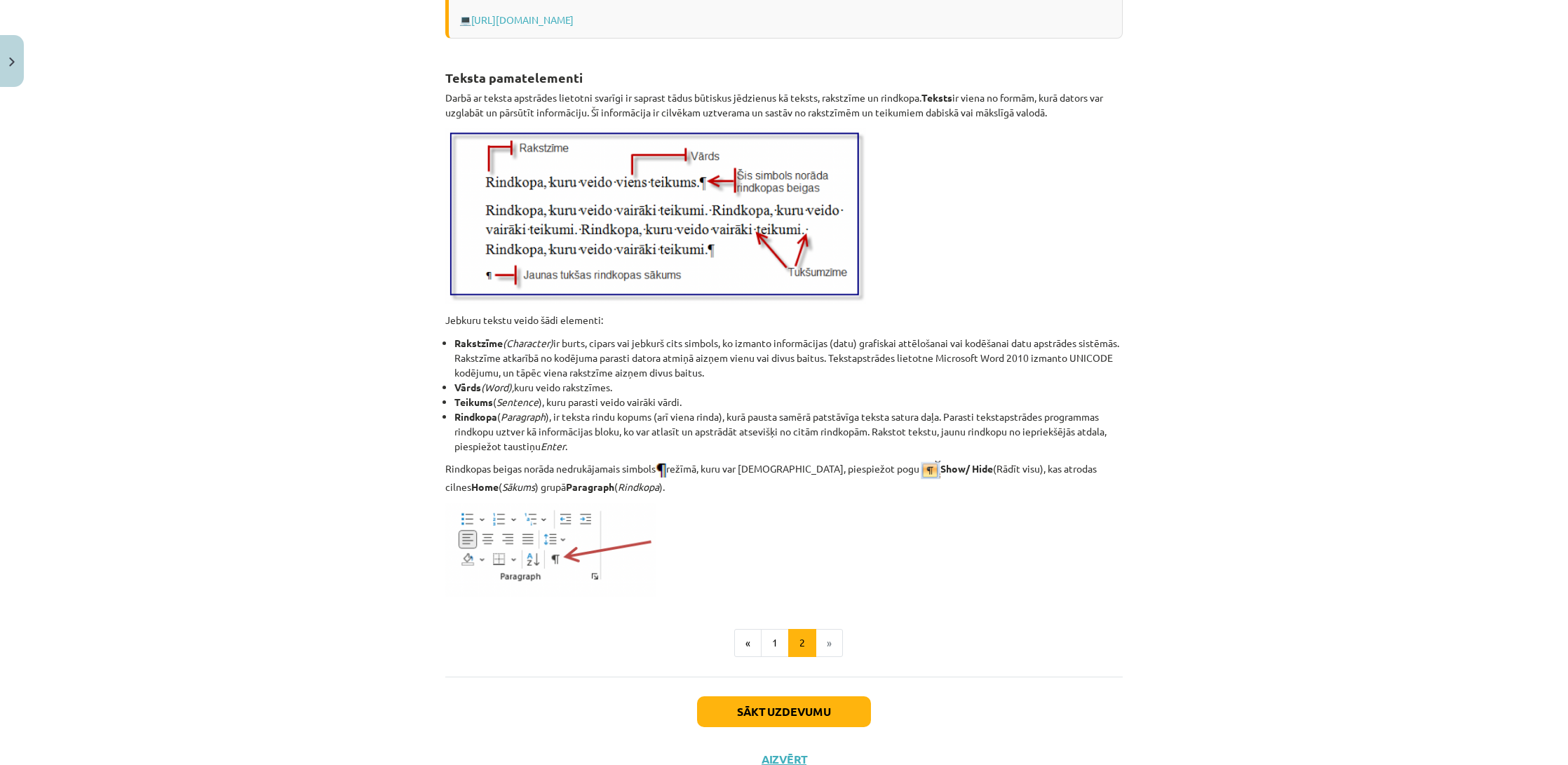
click at [849, 712] on button "Sākt uzdevumu" at bounding box center [784, 712] width 174 height 31
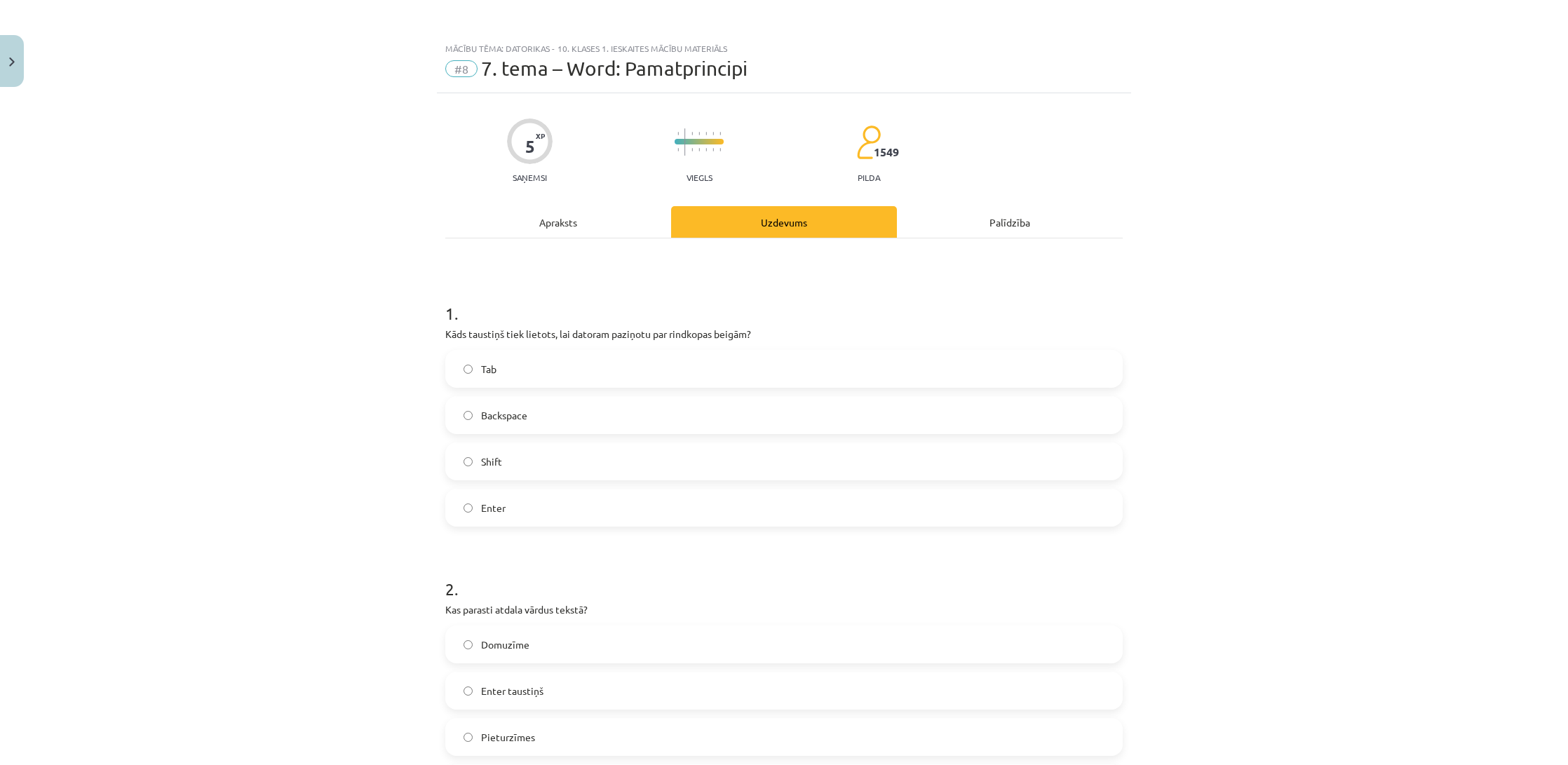
scroll to position [0, 0]
click at [583, 509] on label "Enter" at bounding box center [784, 508] width 675 height 35
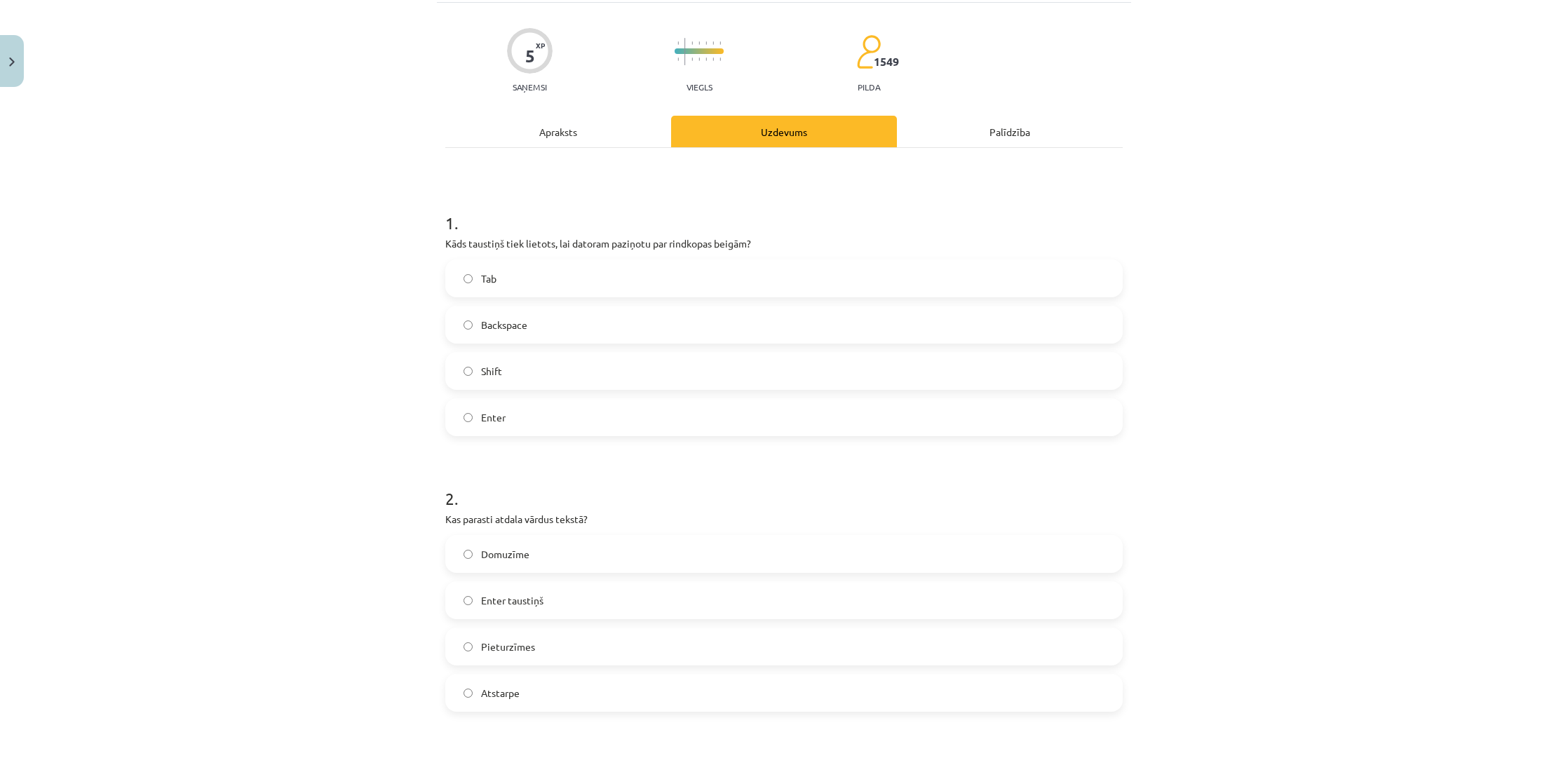
scroll to position [93, 0]
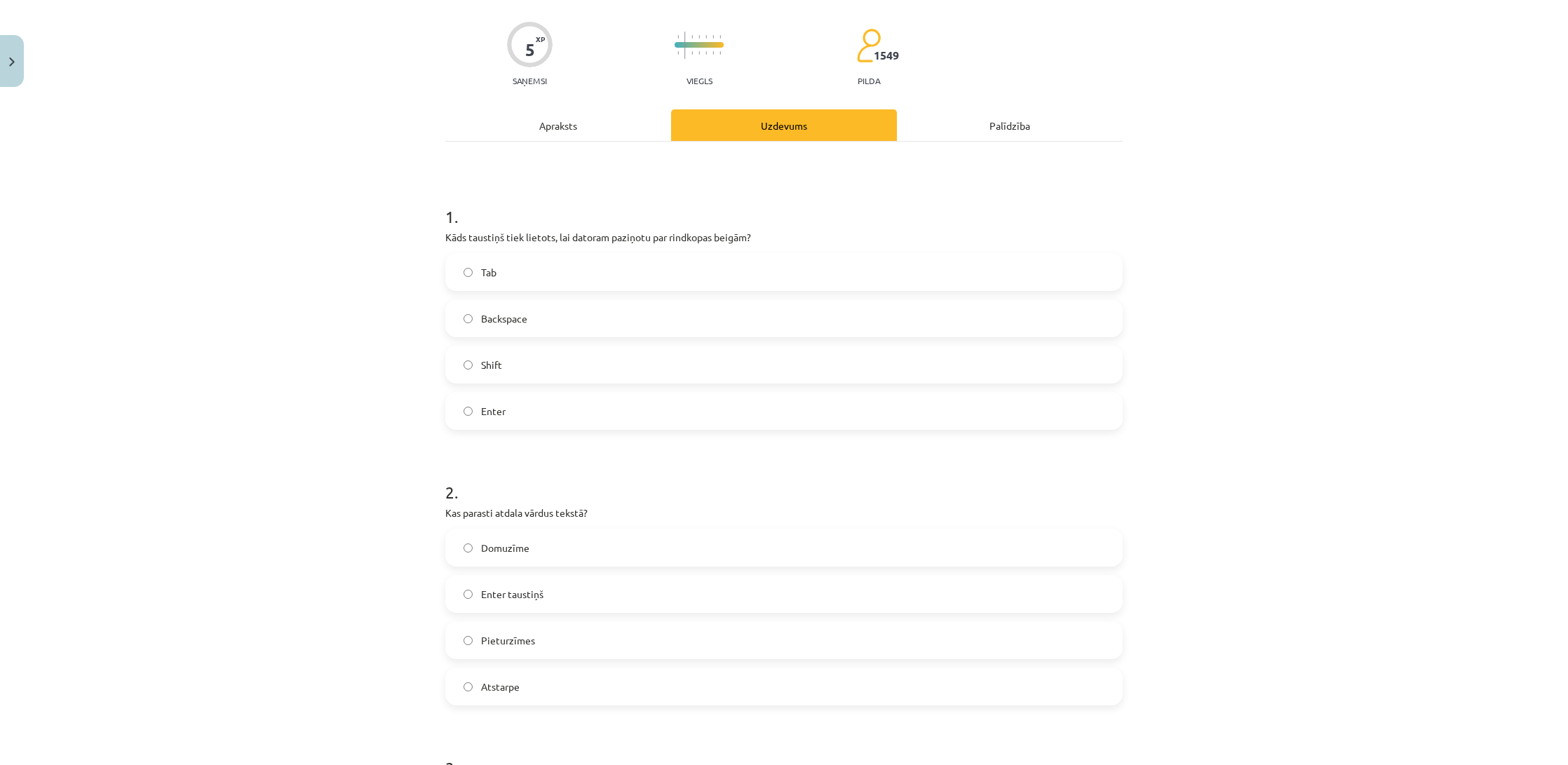
click at [531, 687] on label "Atstarpe" at bounding box center [784, 687] width 675 height 35
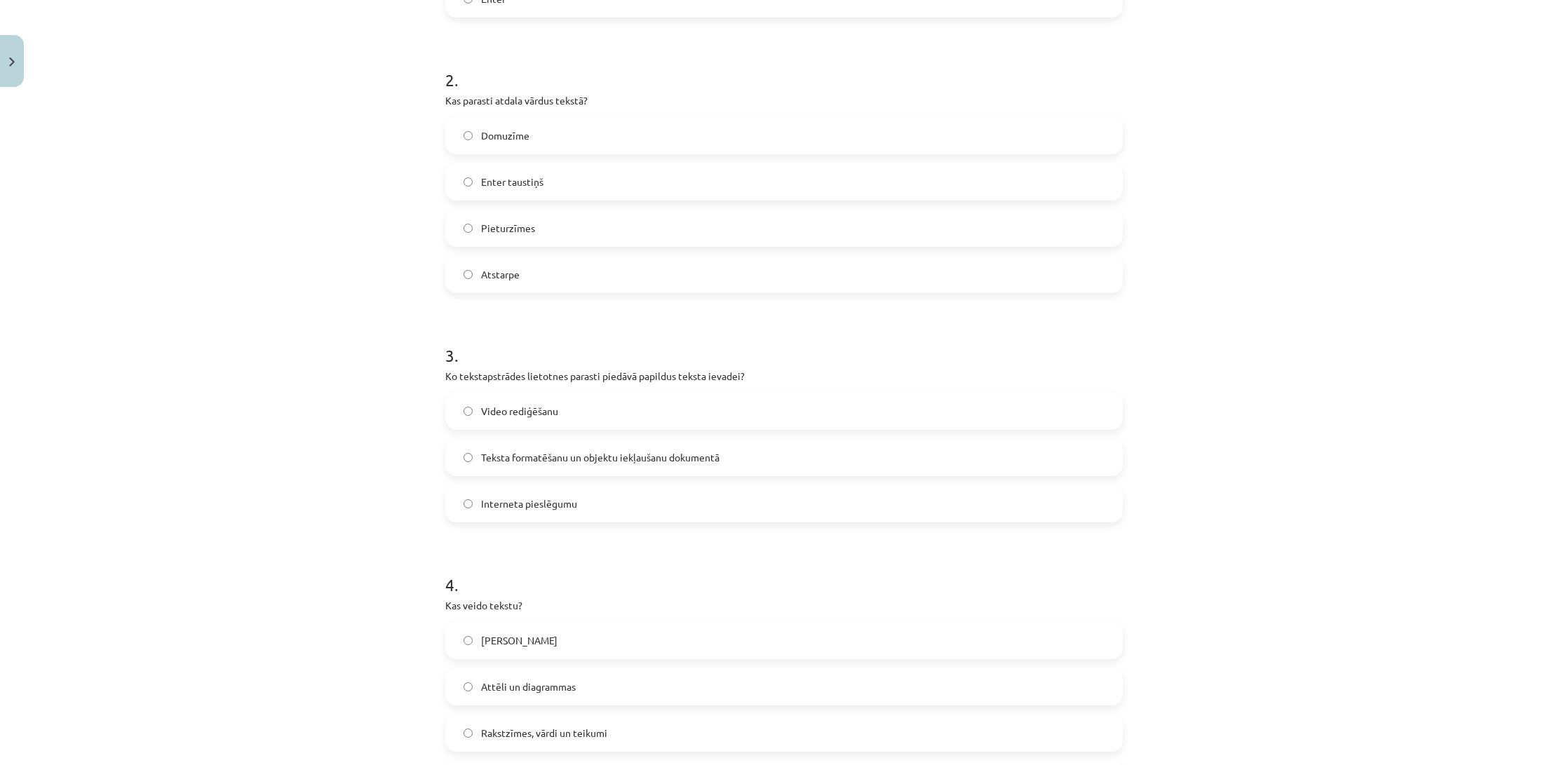
scroll to position [511, 0]
click at [600, 460] on span "Teksta formatēšanu un objektu iekļaušanu dokumentā" at bounding box center [600, 456] width 239 height 15
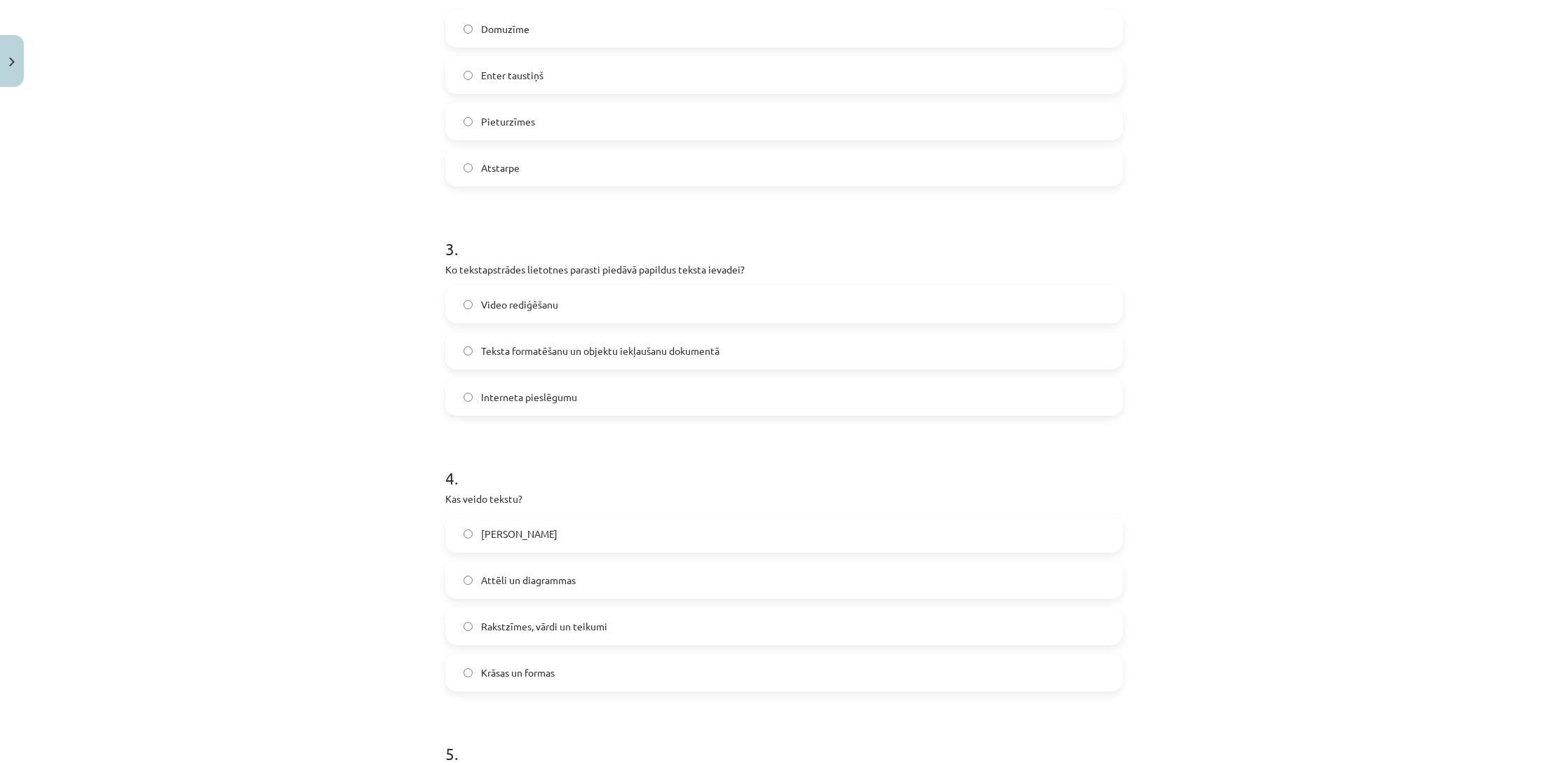
scroll to position [625, 0]
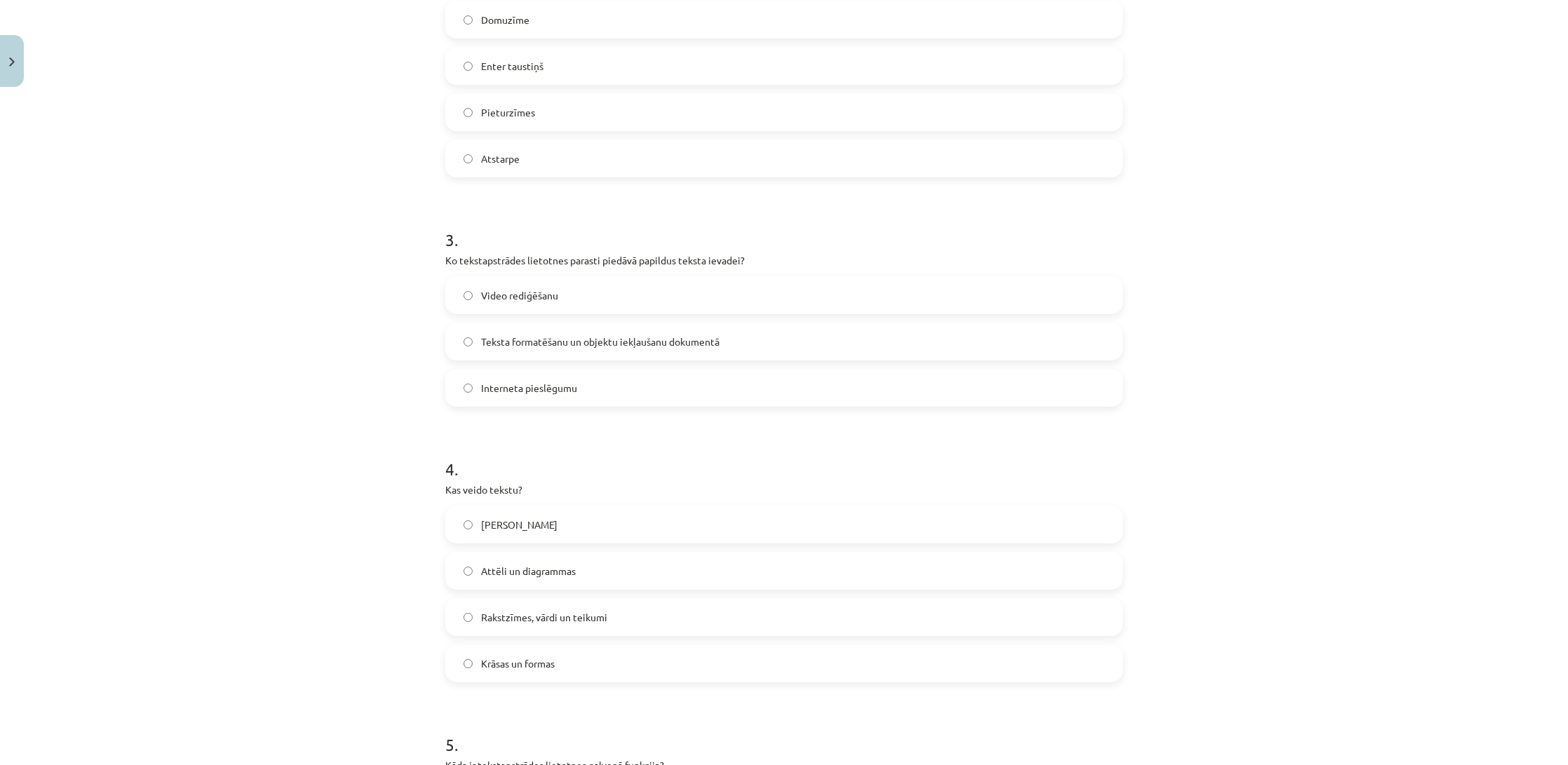
click at [587, 620] on span "Rakstzīmes, vārdi un teikumi" at bounding box center [544, 618] width 126 height 15
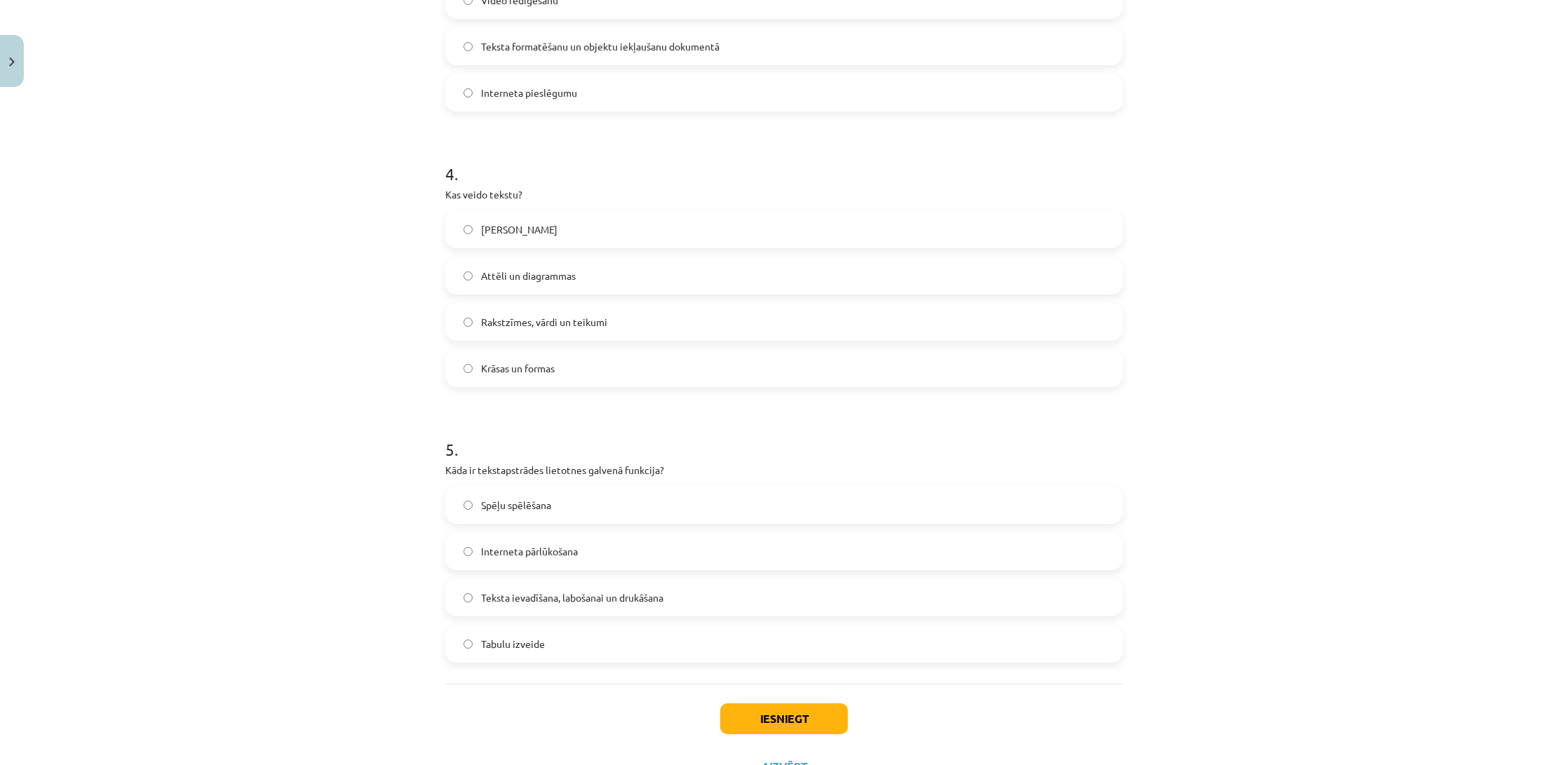
scroll to position [922, 0]
click at [577, 593] on span "Teksta ievadīšana, labošanai un drukāšana" at bounding box center [572, 596] width 182 height 15
click at [749, 714] on button "Iesniegt" at bounding box center [784, 717] width 127 height 31
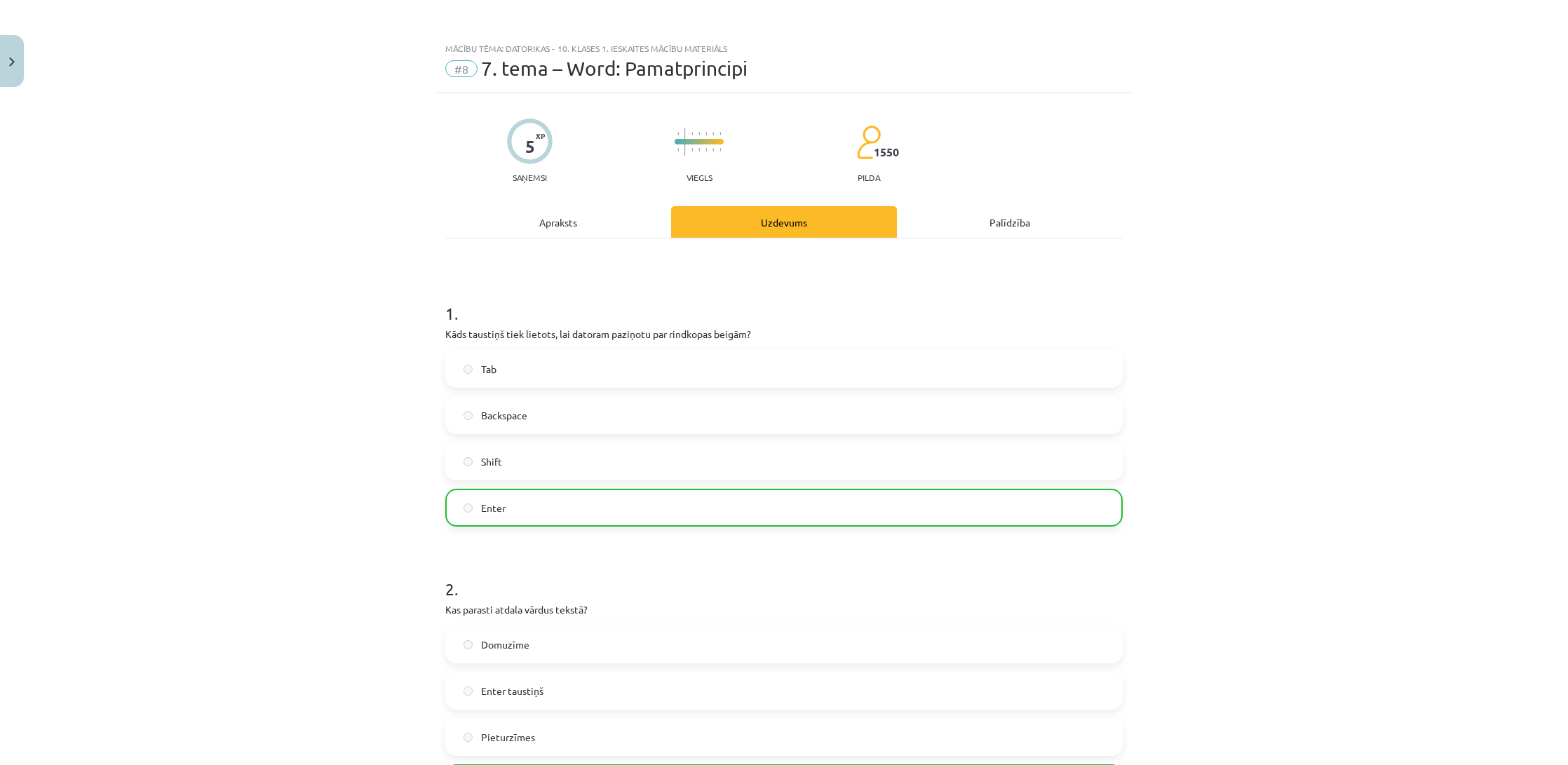
scroll to position [0, 0]
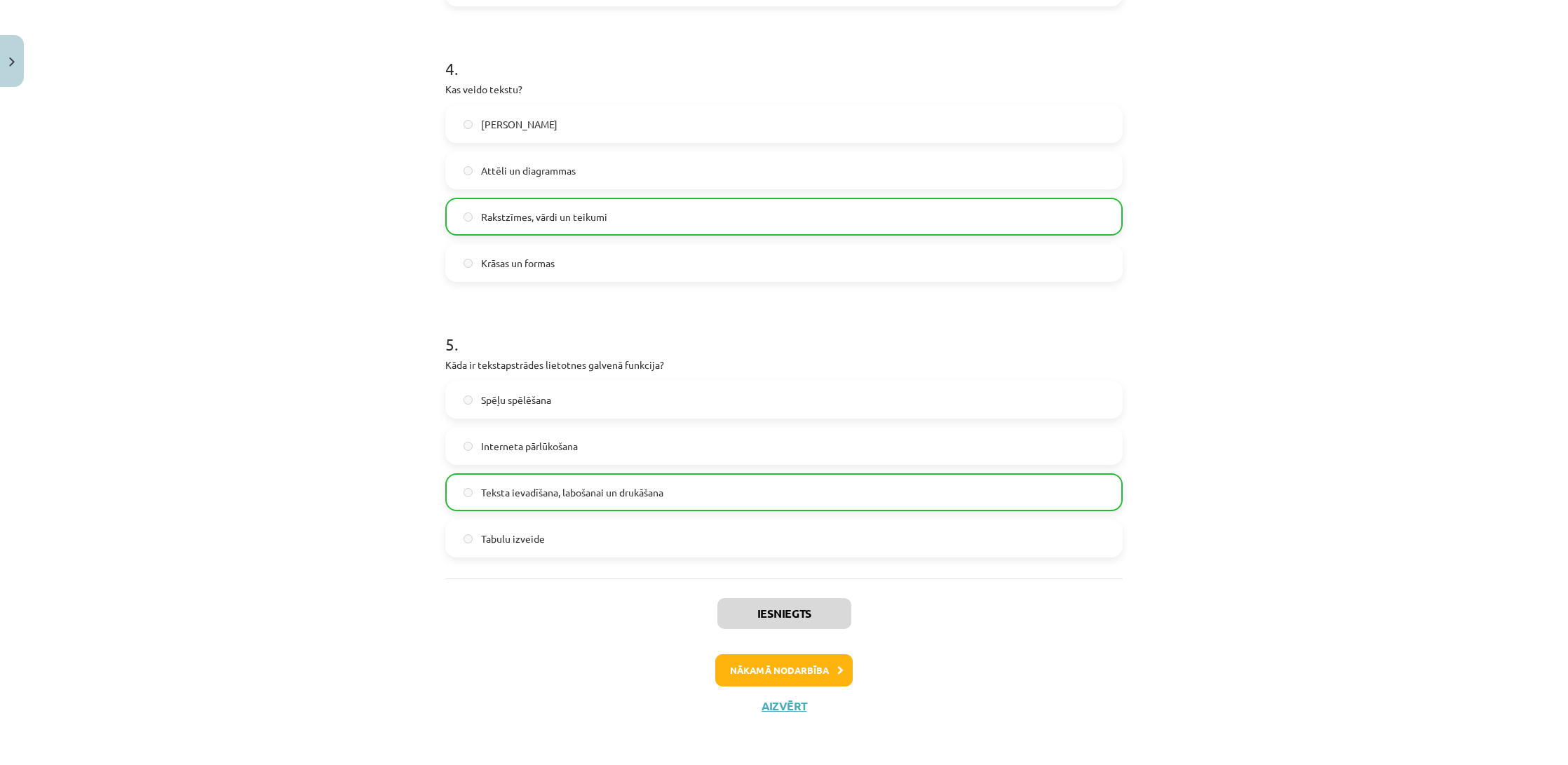
click at [764, 677] on button "Nākamā nodarbība" at bounding box center [784, 671] width 137 height 32
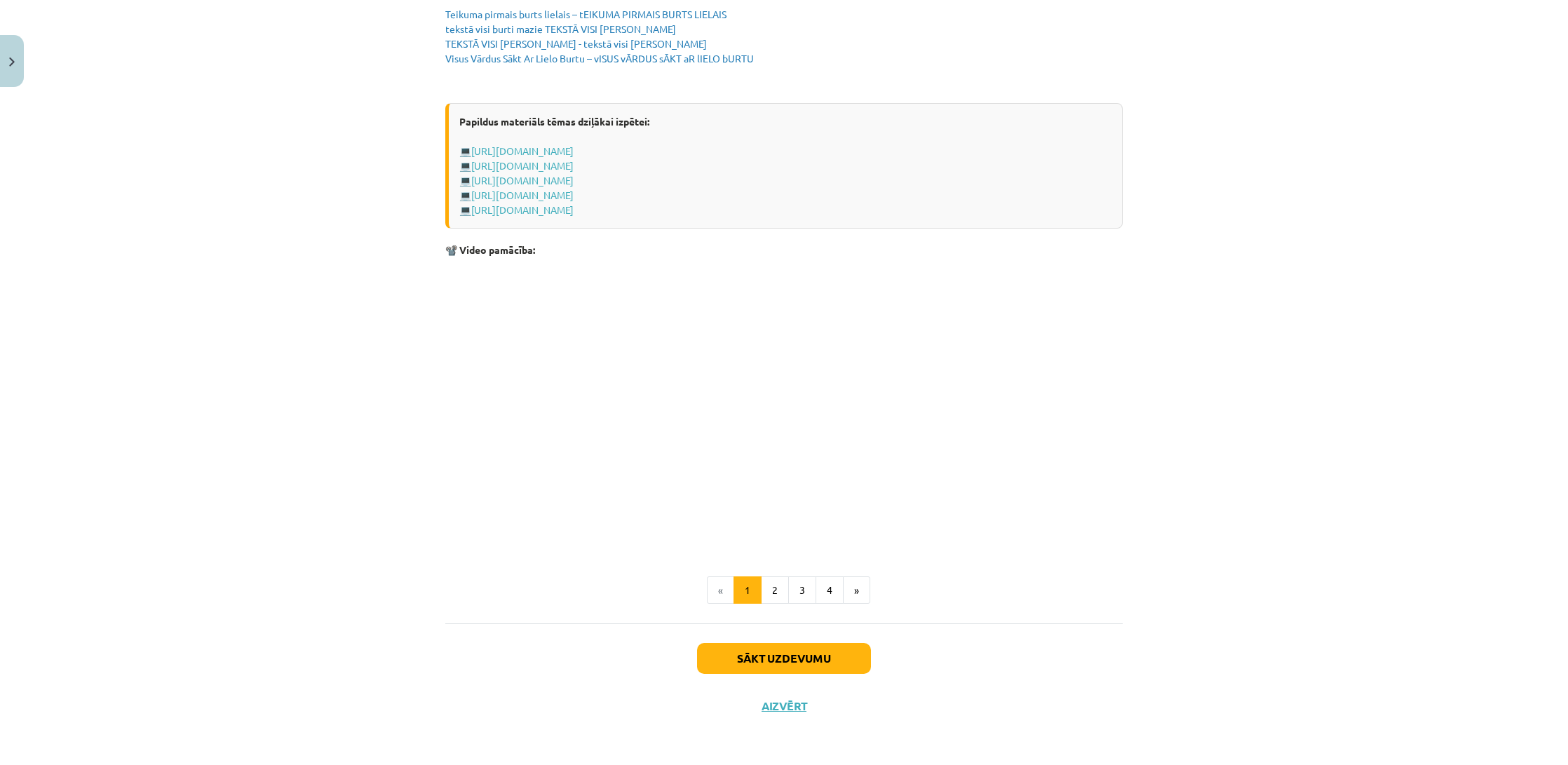
scroll to position [2558, 0]
click at [762, 588] on button "1" at bounding box center [747, 591] width 28 height 28
click at [777, 591] on button "2" at bounding box center [775, 591] width 28 height 28
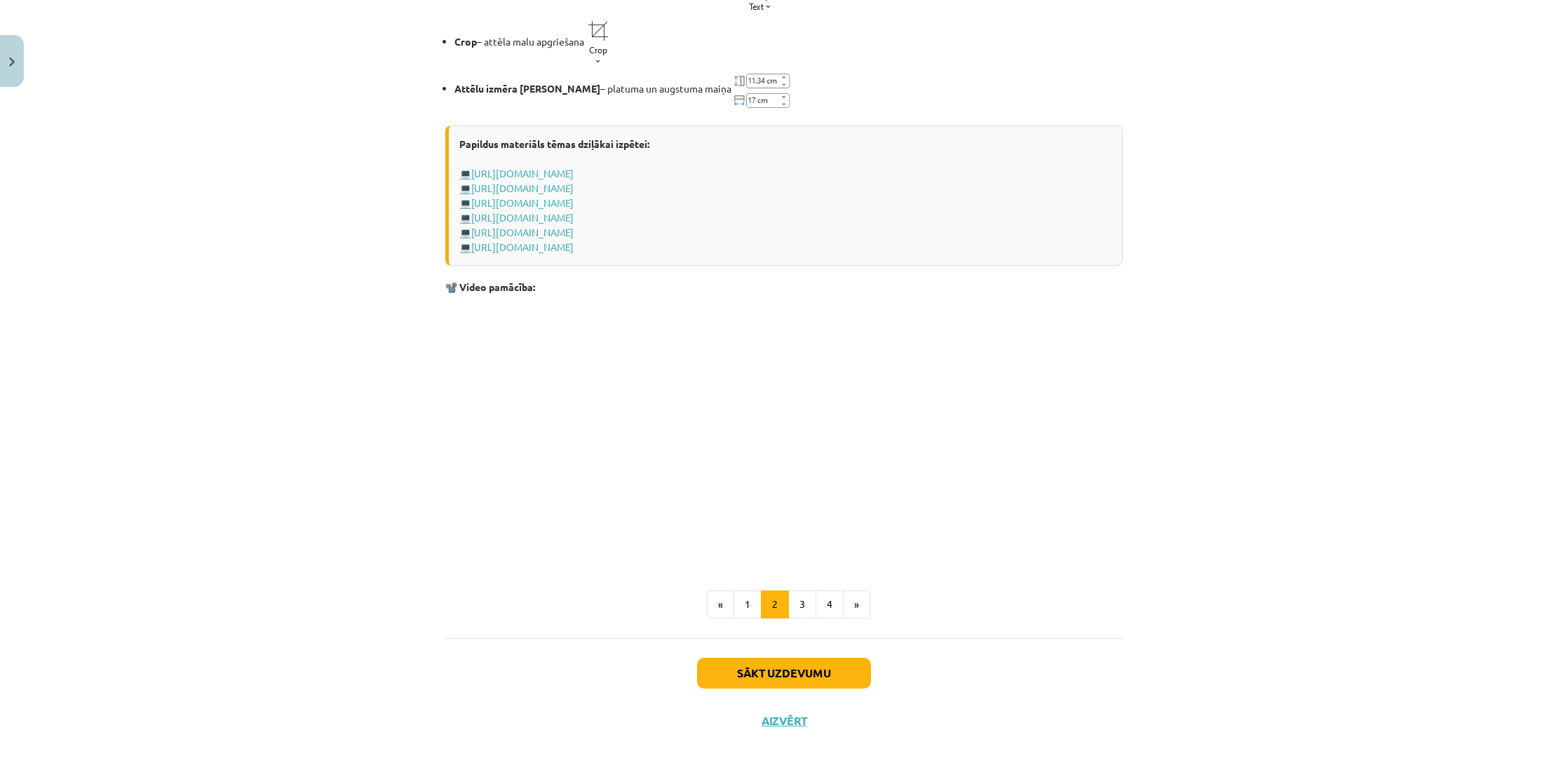
scroll to position [1903, 0]
click at [806, 601] on button "3" at bounding box center [802, 603] width 28 height 28
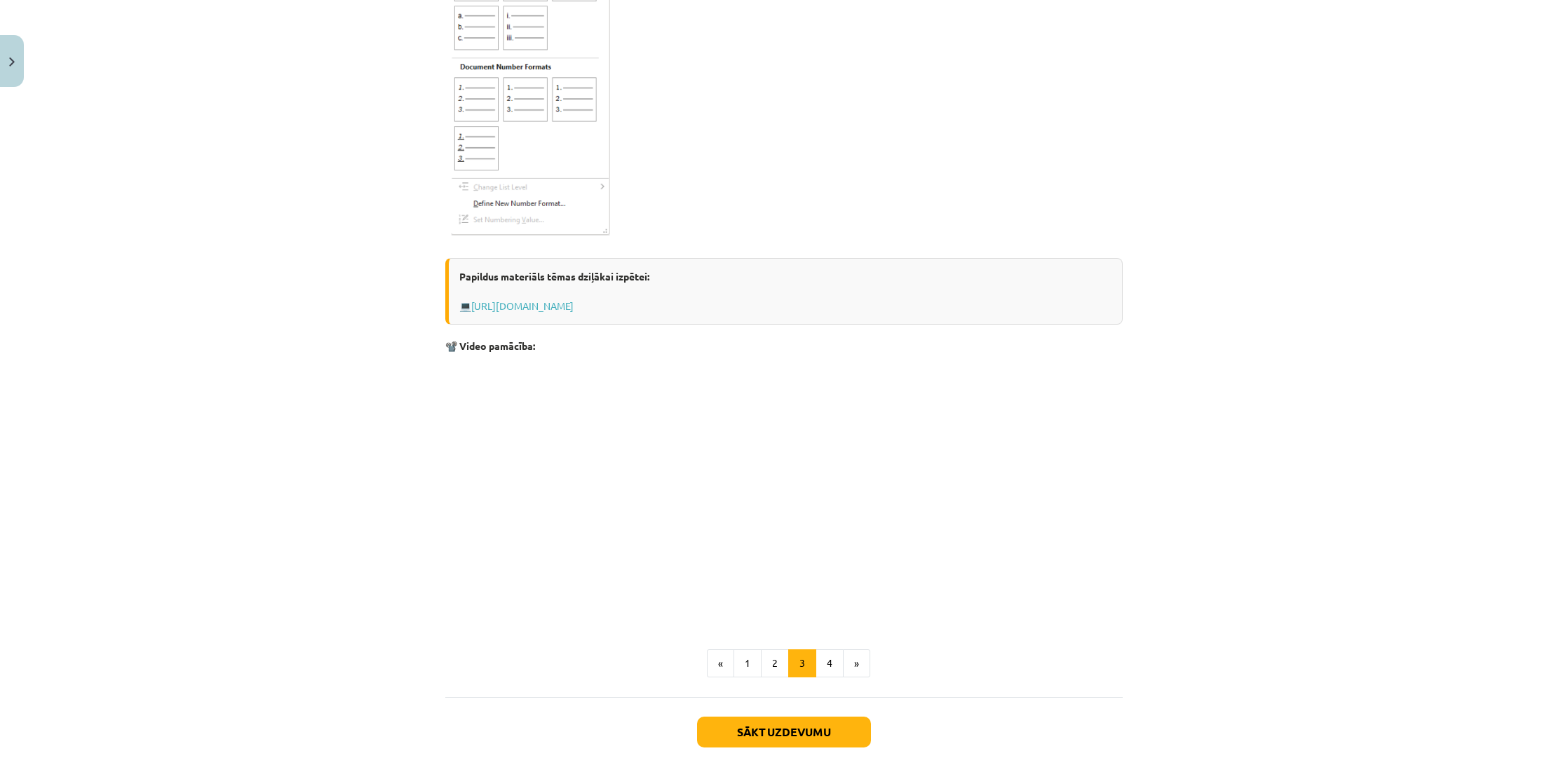
scroll to position [2045, 0]
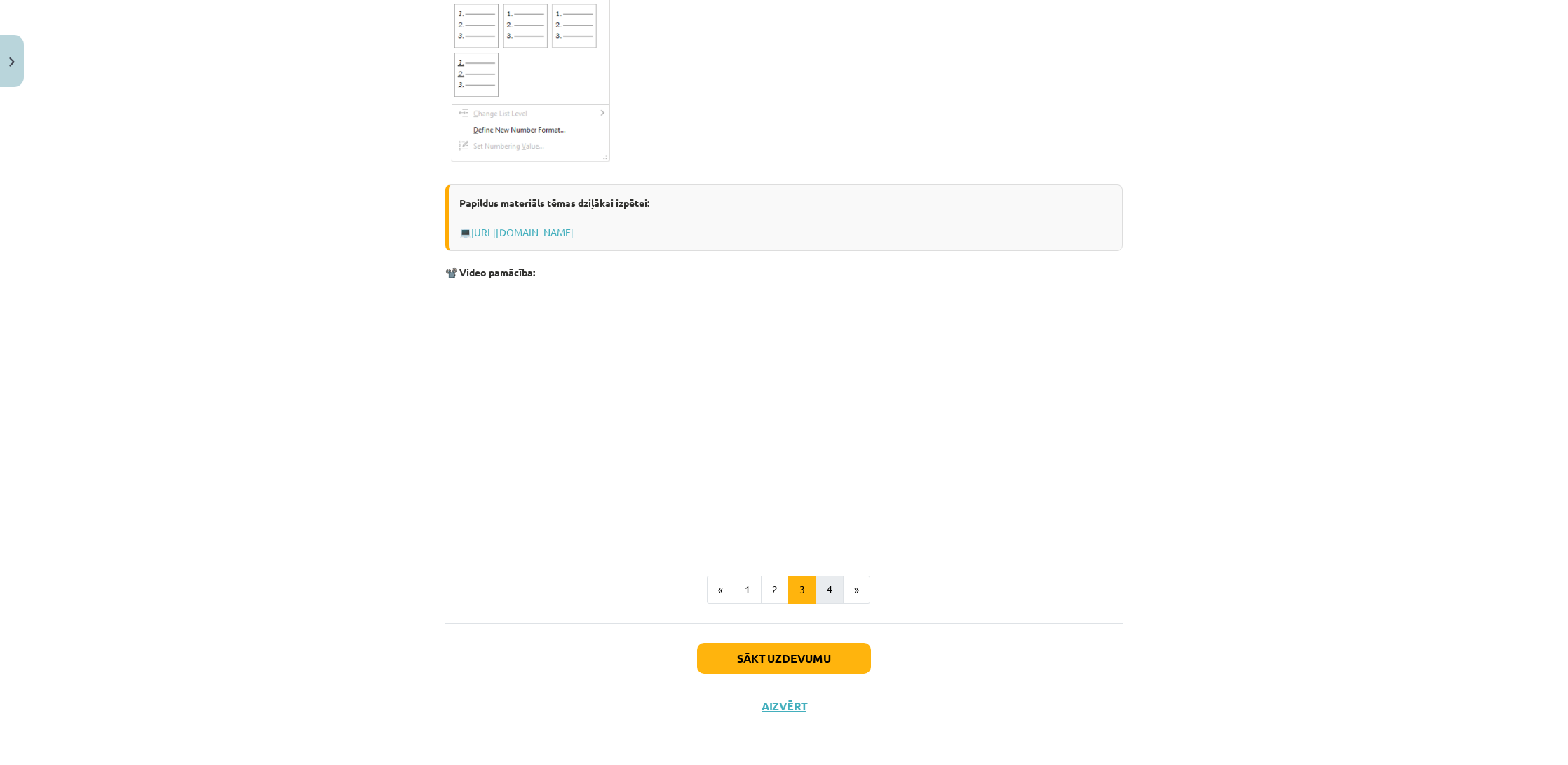
click at [825, 589] on button "4" at bounding box center [829, 590] width 28 height 28
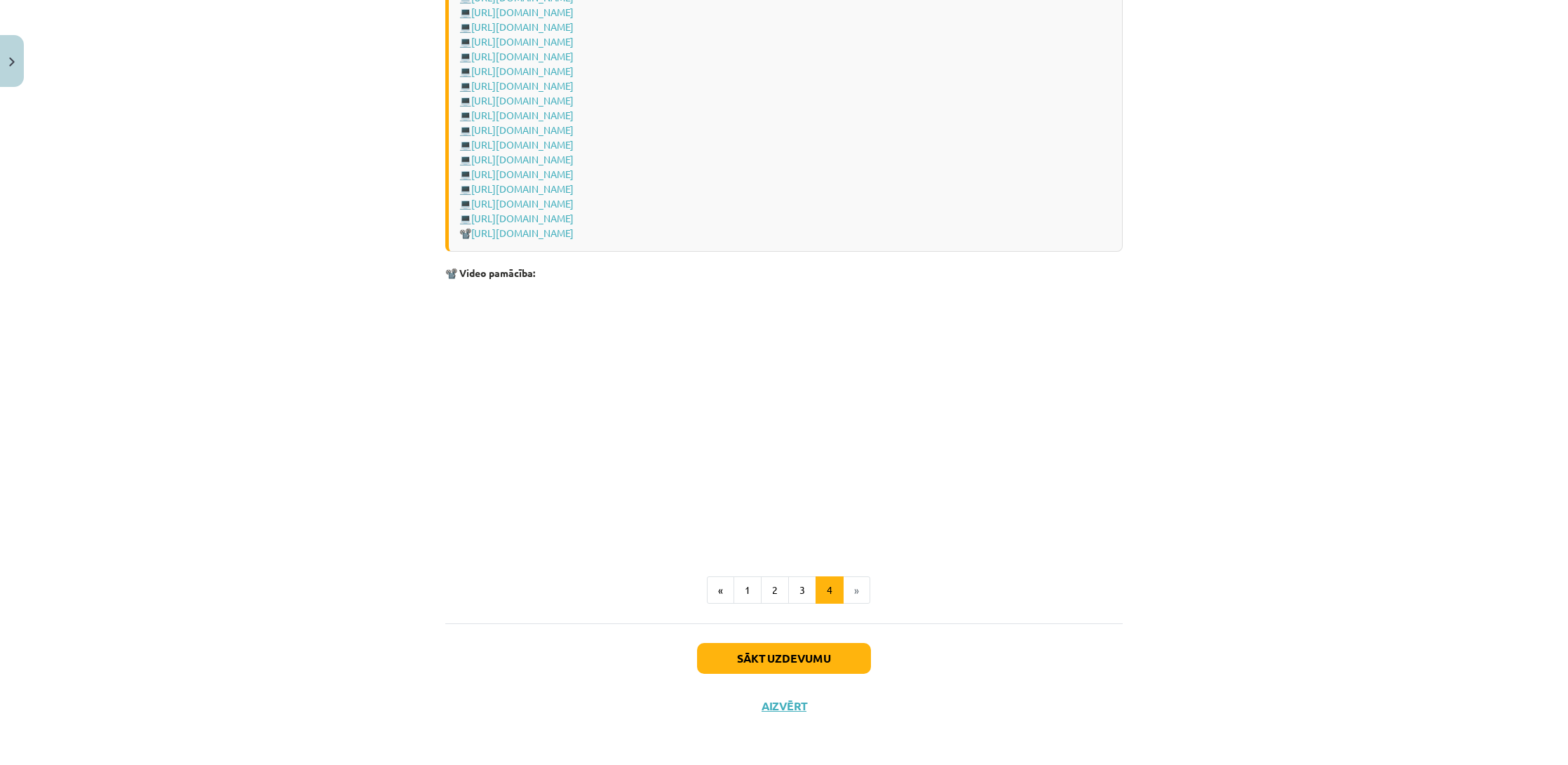
scroll to position [1844, 0]
click at [772, 648] on button "Sākt uzdevumu" at bounding box center [784, 659] width 174 height 31
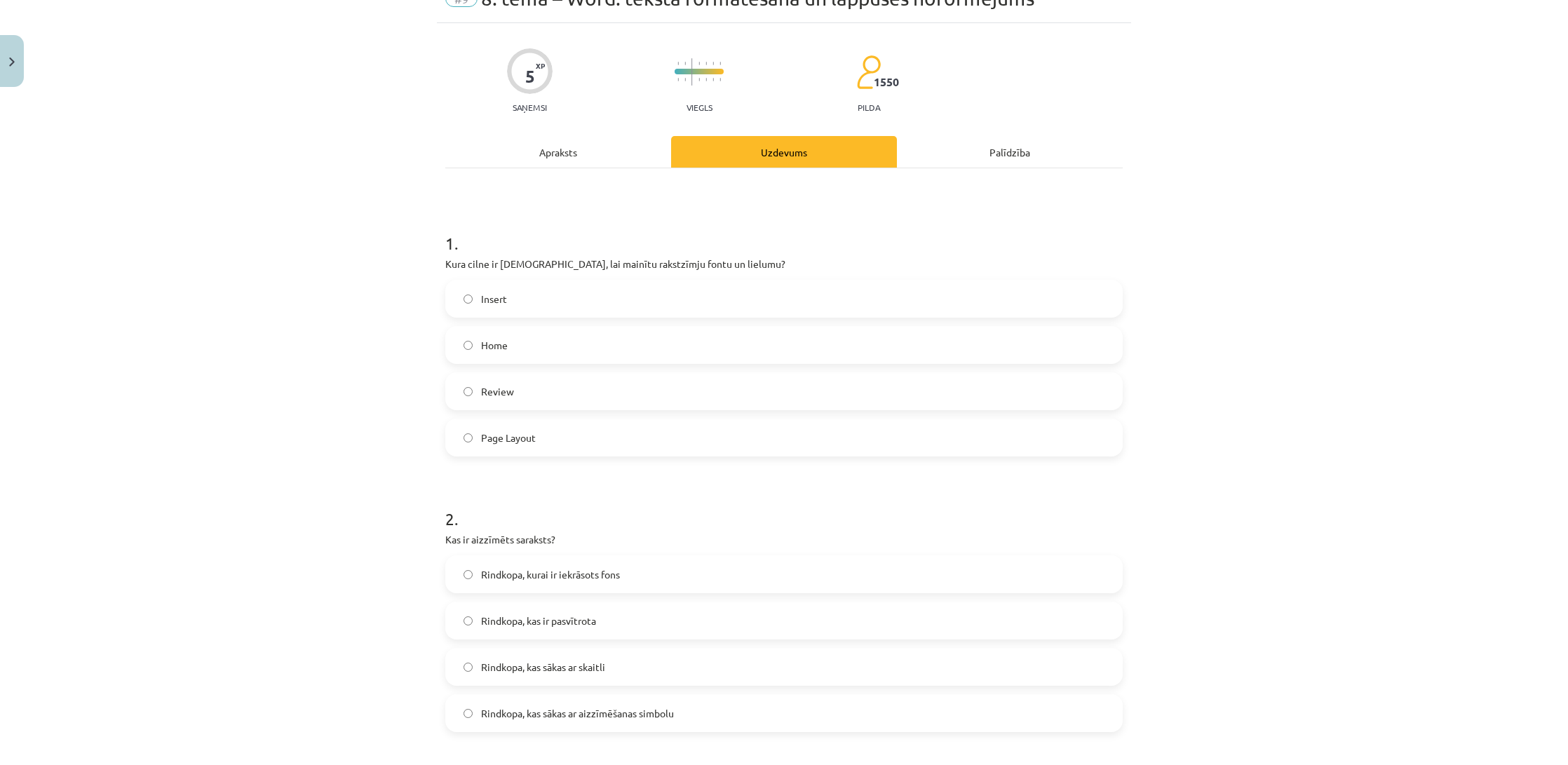
scroll to position [98, 0]
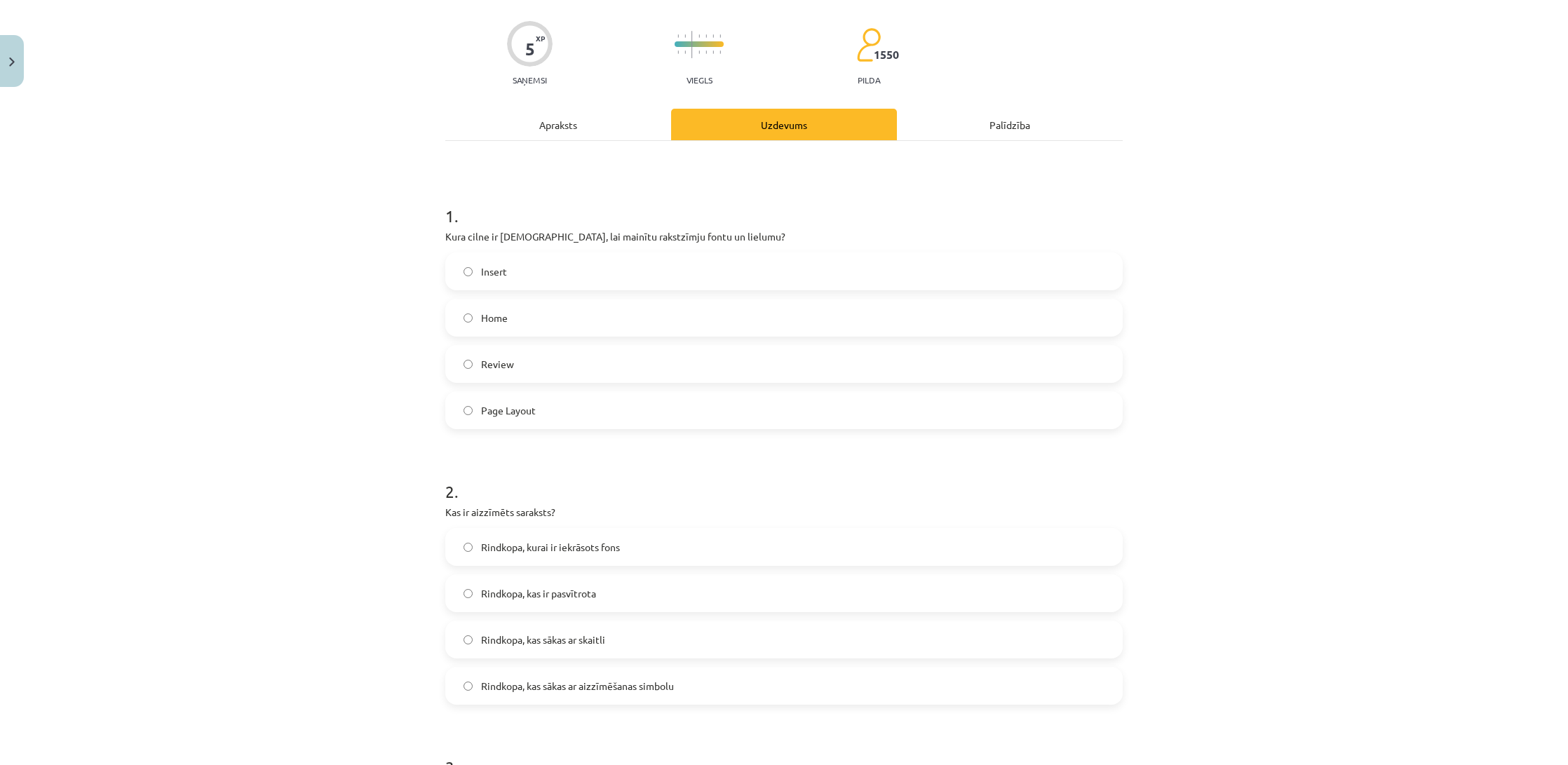
click at [664, 691] on span "Rindkopa, kas sākas ar aizzīmēšanas simbolu" at bounding box center [577, 686] width 193 height 15
click at [489, 315] on span "Home" at bounding box center [495, 318] width 27 height 15
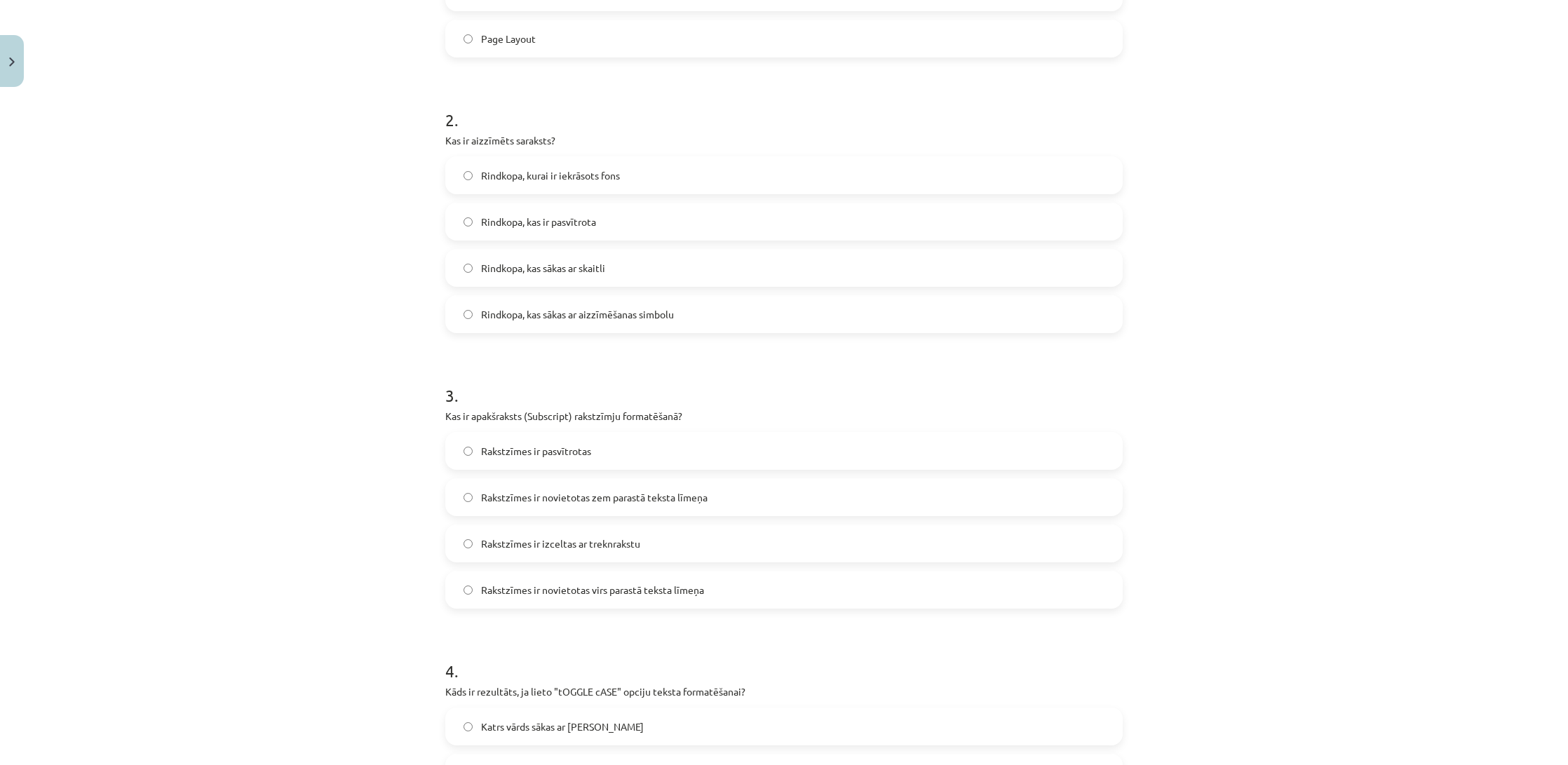
scroll to position [472, 0]
click at [606, 491] on span "Rakstzīmes ir novietotas zem parastā teksta līmeņa" at bounding box center [594, 495] width 227 height 15
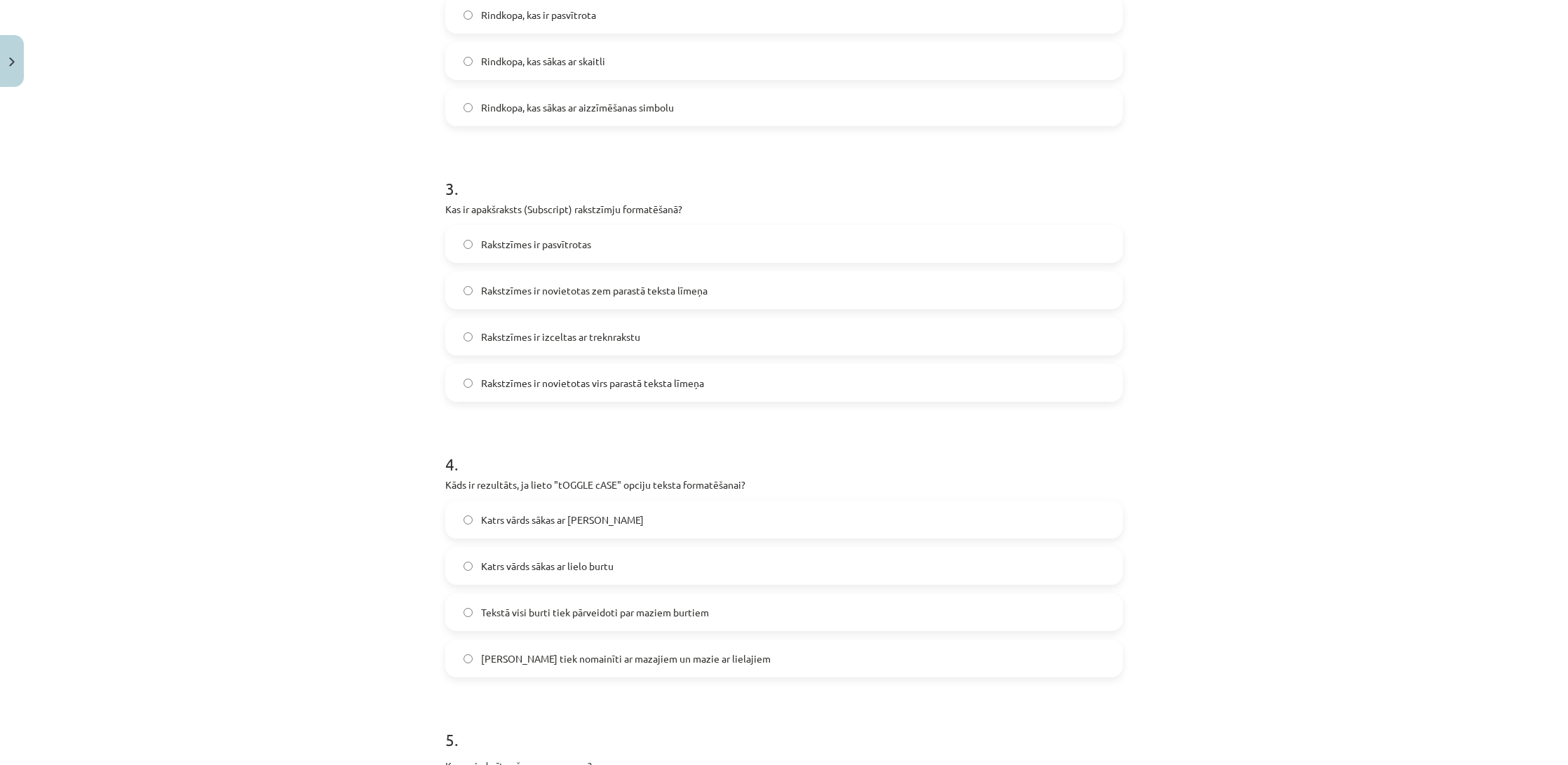
scroll to position [686, 0]
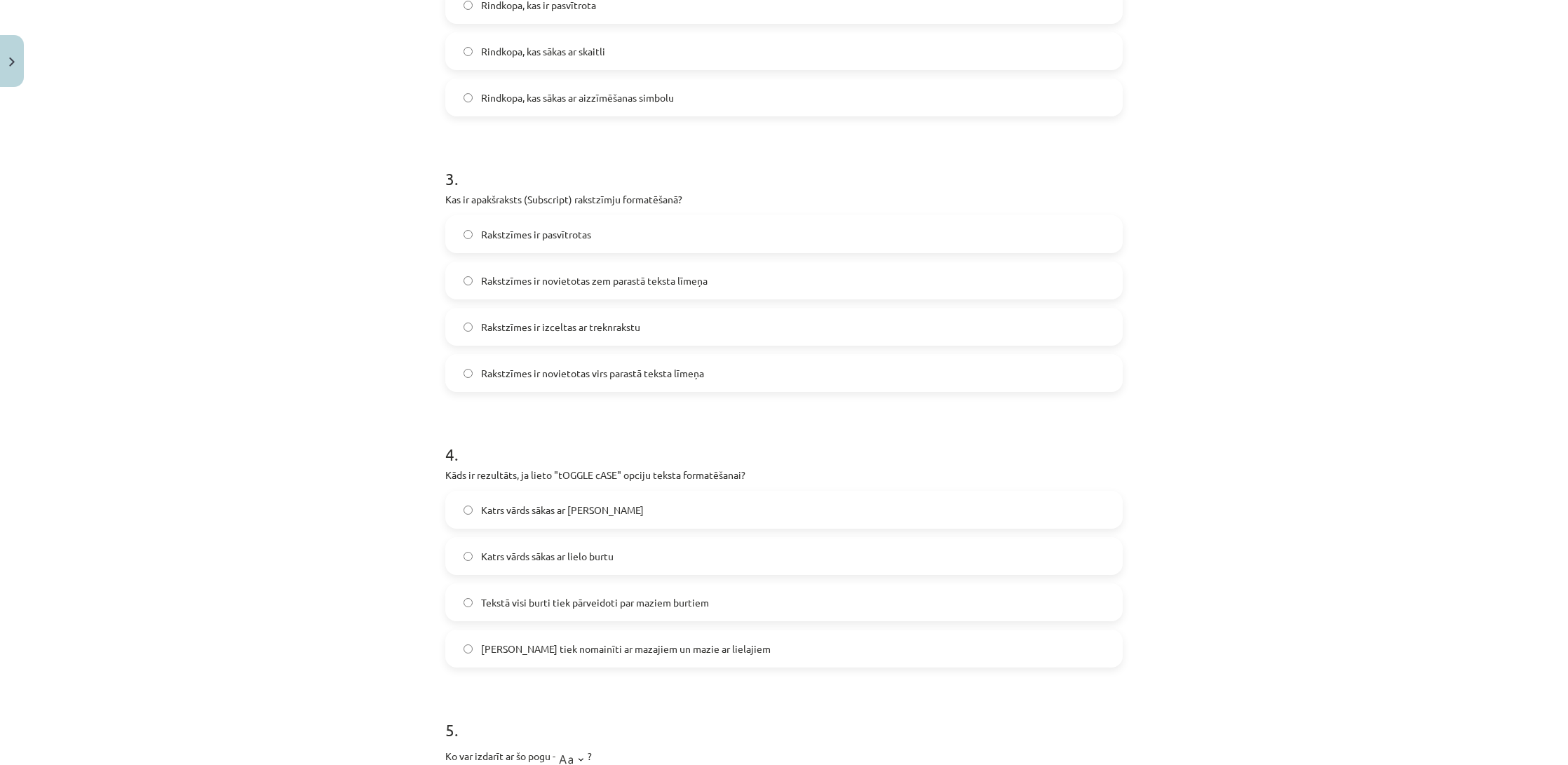
drag, startPoint x: 528, startPoint y: 653, endPoint x: 489, endPoint y: 654, distance: 39.0
click at [528, 653] on span "Lielie burti tiek nomainīti ar mazajiem un mazie ar lielajiem" at bounding box center [626, 649] width 289 height 15
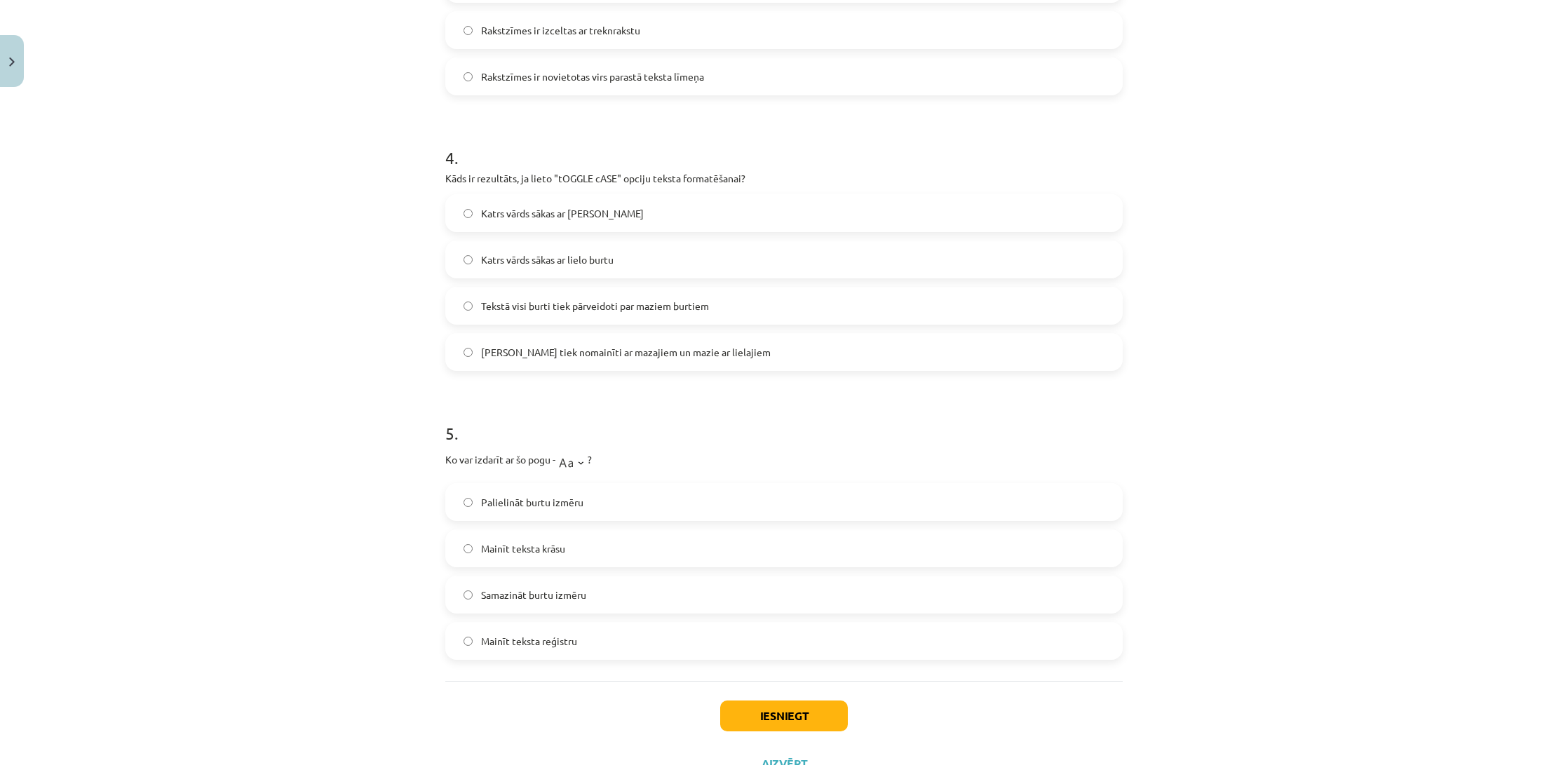
scroll to position [985, 0]
click at [561, 647] on label "Mainīt teksta reģistru" at bounding box center [784, 639] width 675 height 35
click at [776, 708] on button "Iesniegt" at bounding box center [784, 714] width 127 height 31
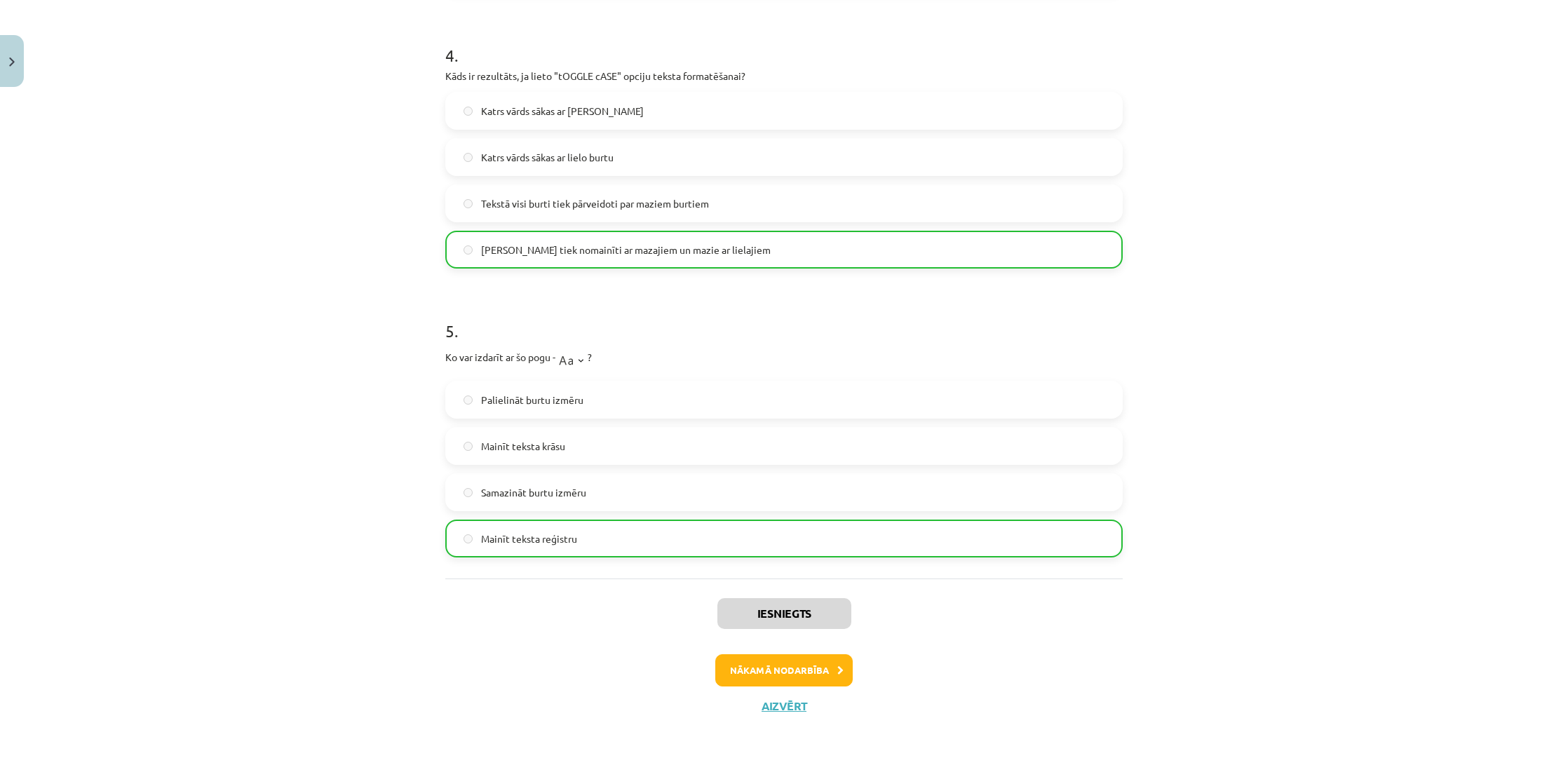
scroll to position [1087, 0]
click at [802, 671] on button "Nākamā nodarbība" at bounding box center [784, 671] width 137 height 32
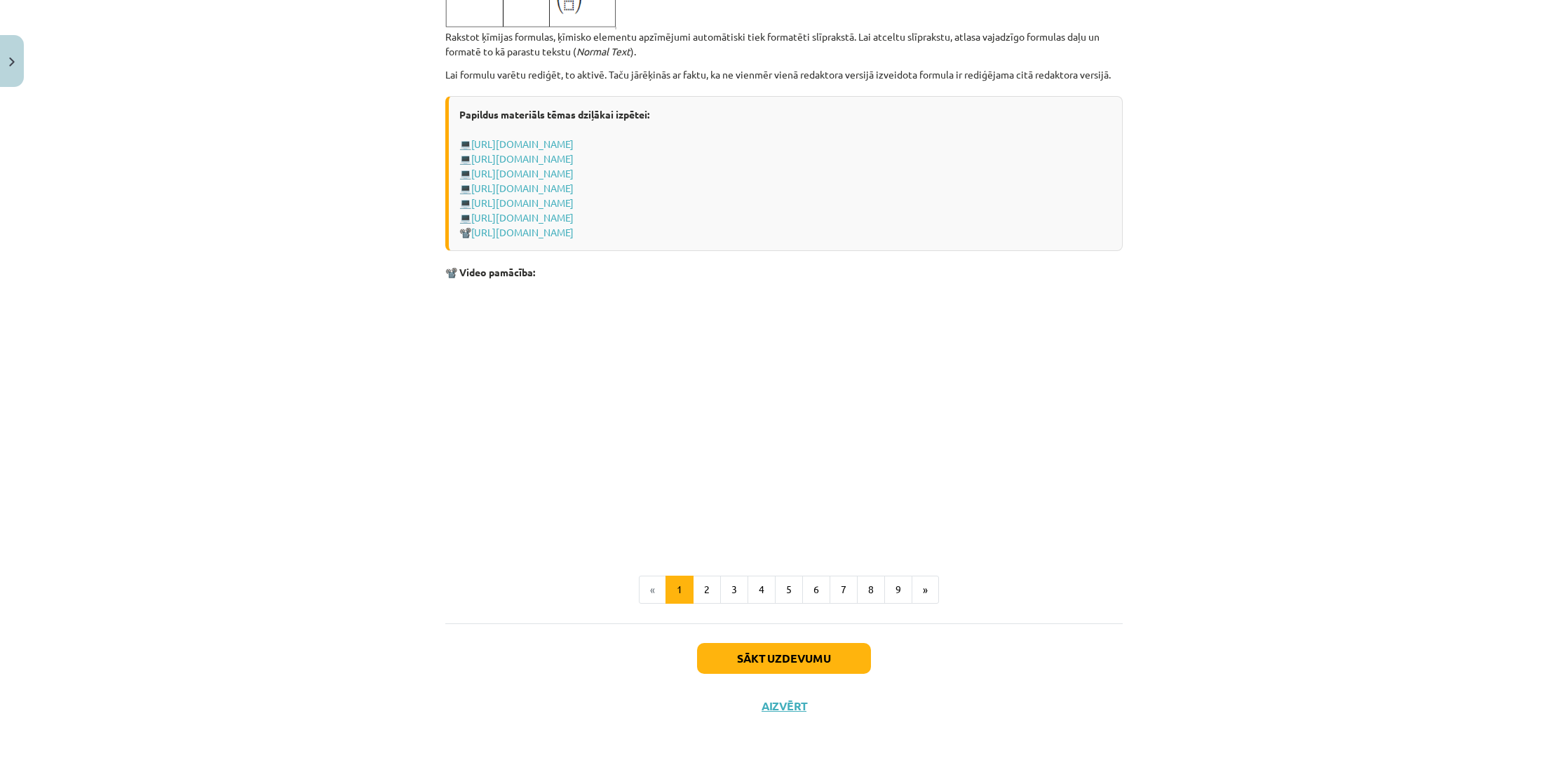
scroll to position [2703, 0]
click at [710, 593] on button "2" at bounding box center [706, 590] width 28 height 28
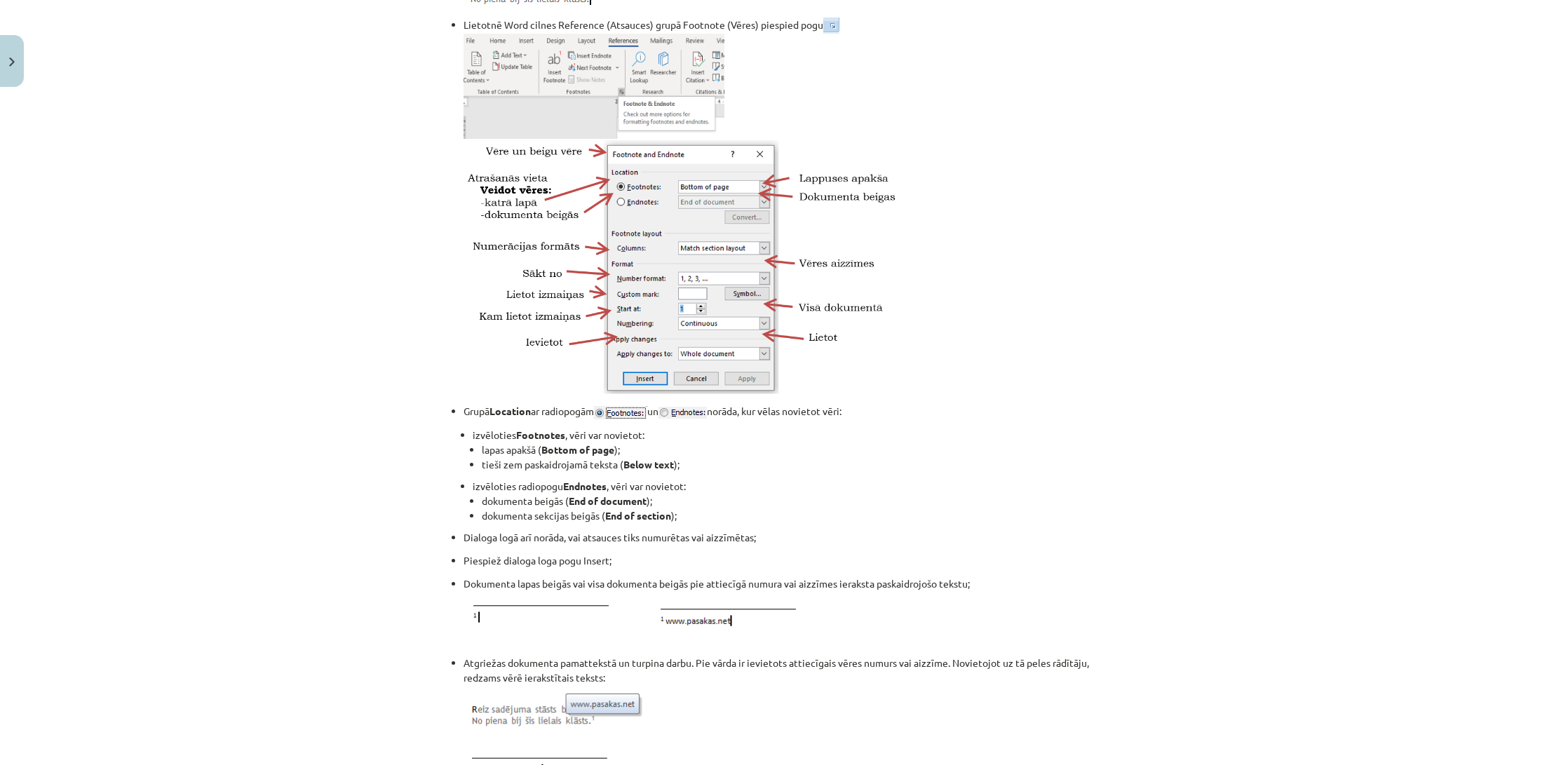
scroll to position [785, 0]
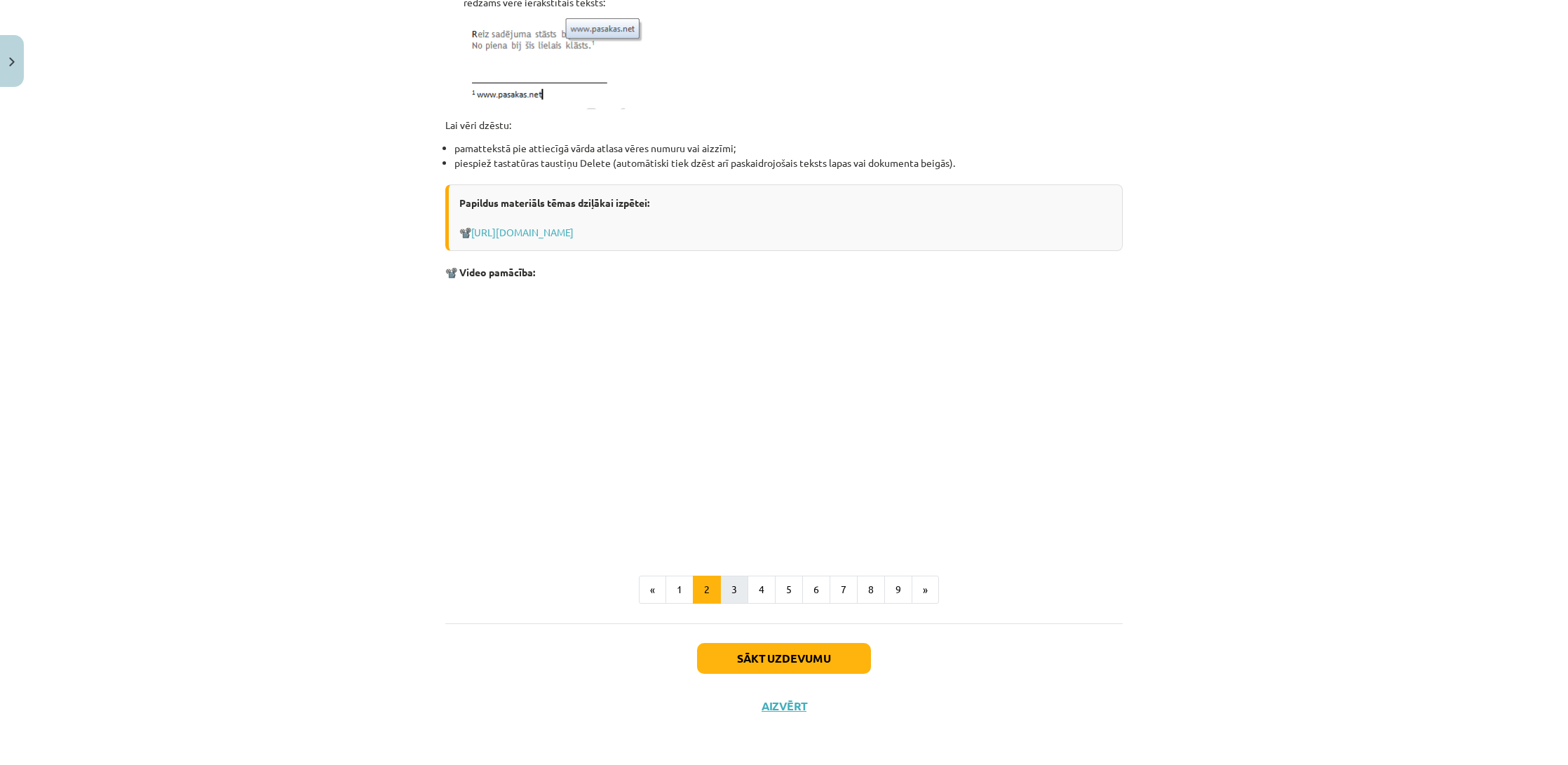
click at [743, 587] on button "3" at bounding box center [734, 590] width 28 height 28
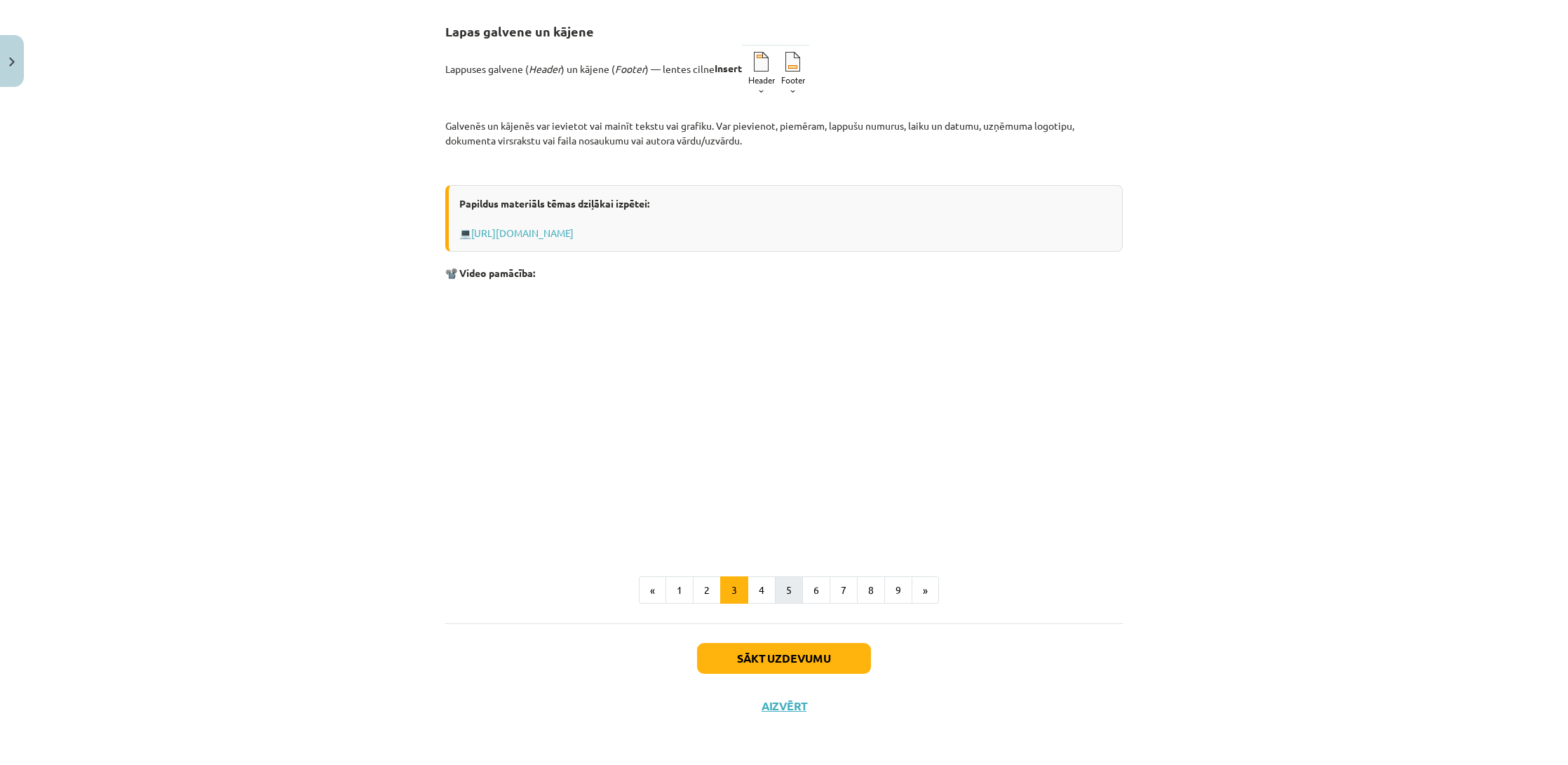
scroll to position [247, 0]
click at [768, 600] on button "4" at bounding box center [762, 591] width 28 height 28
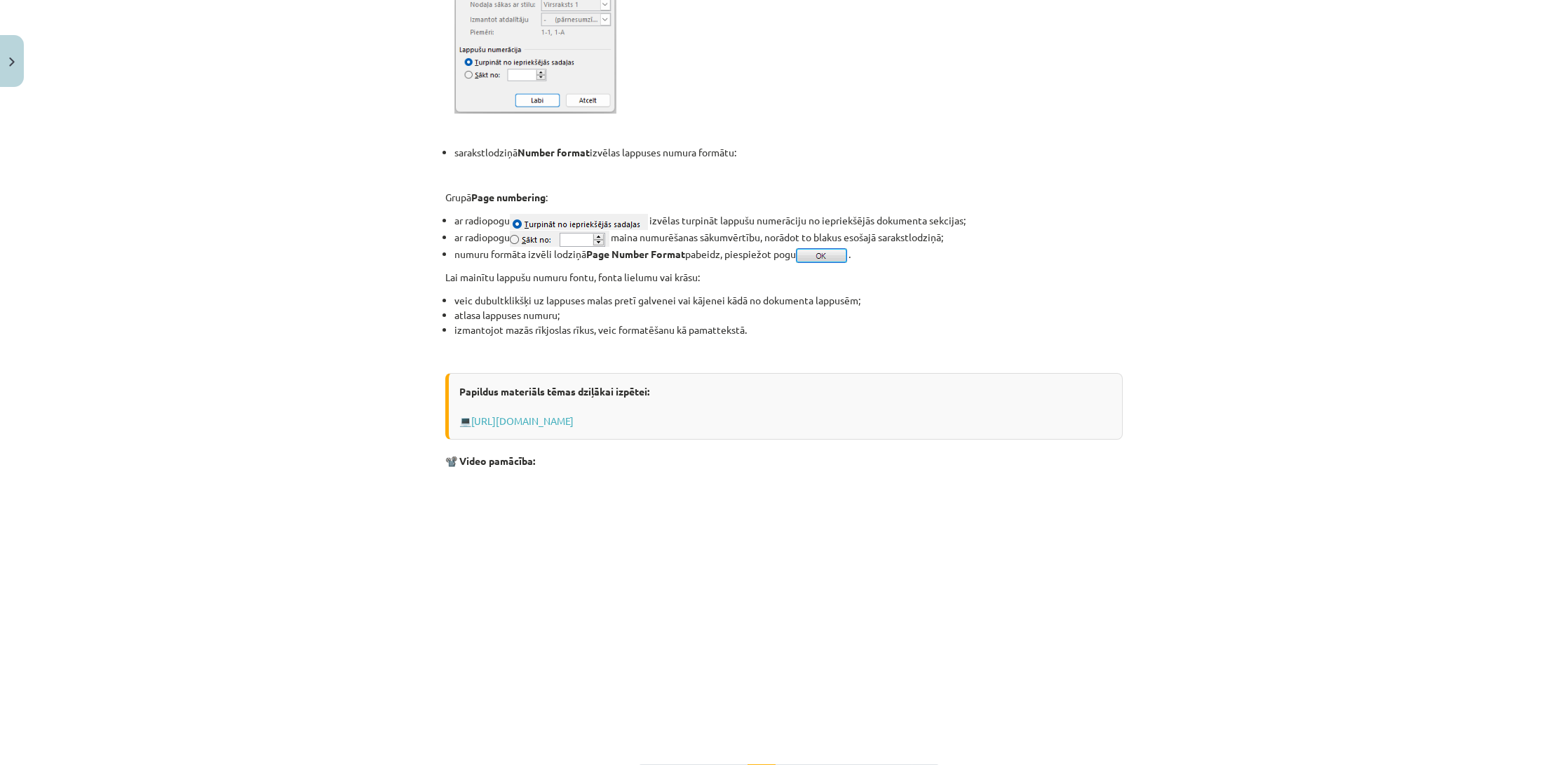
scroll to position [879, 0]
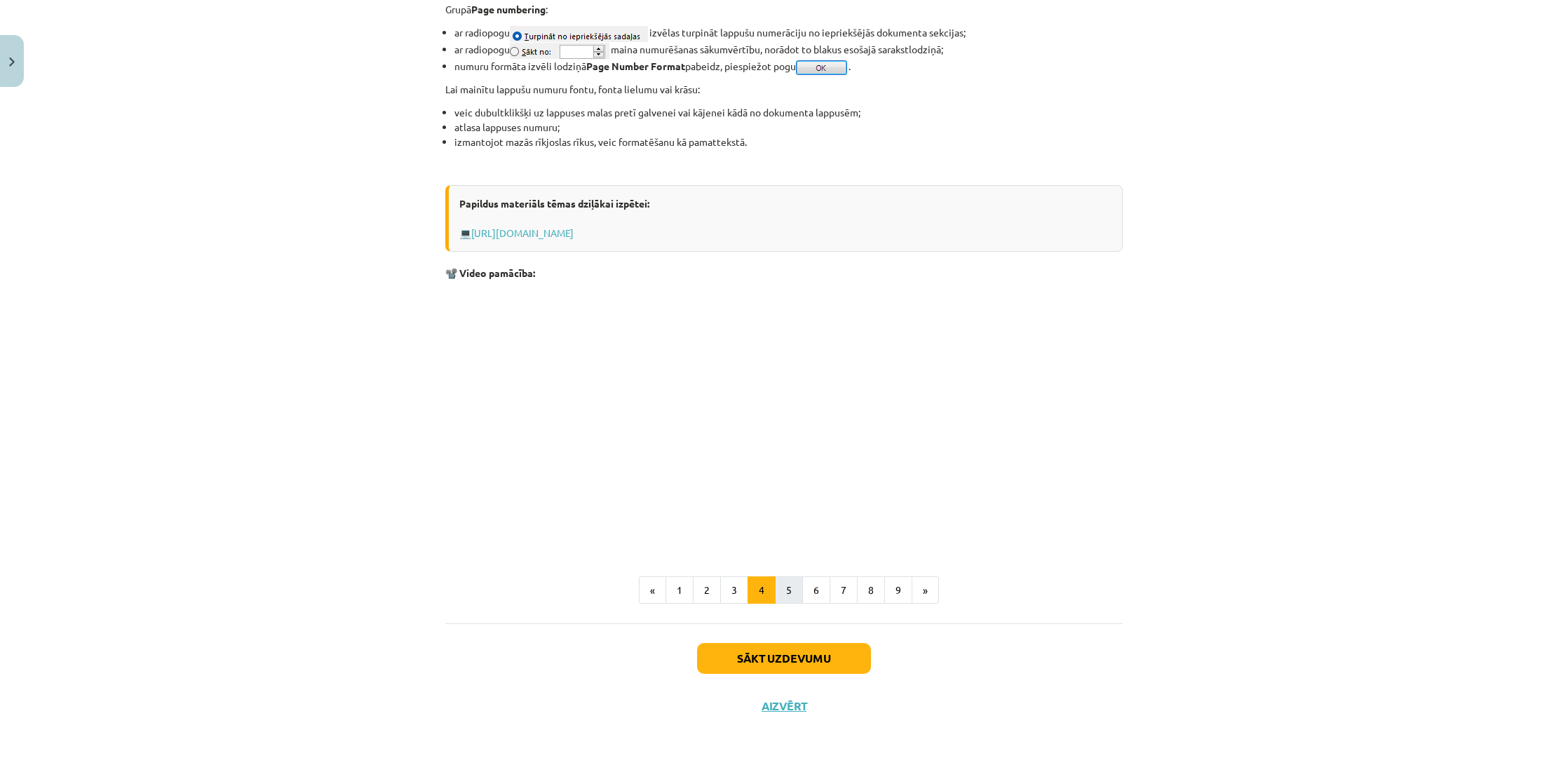
click at [780, 594] on button "5" at bounding box center [789, 591] width 28 height 28
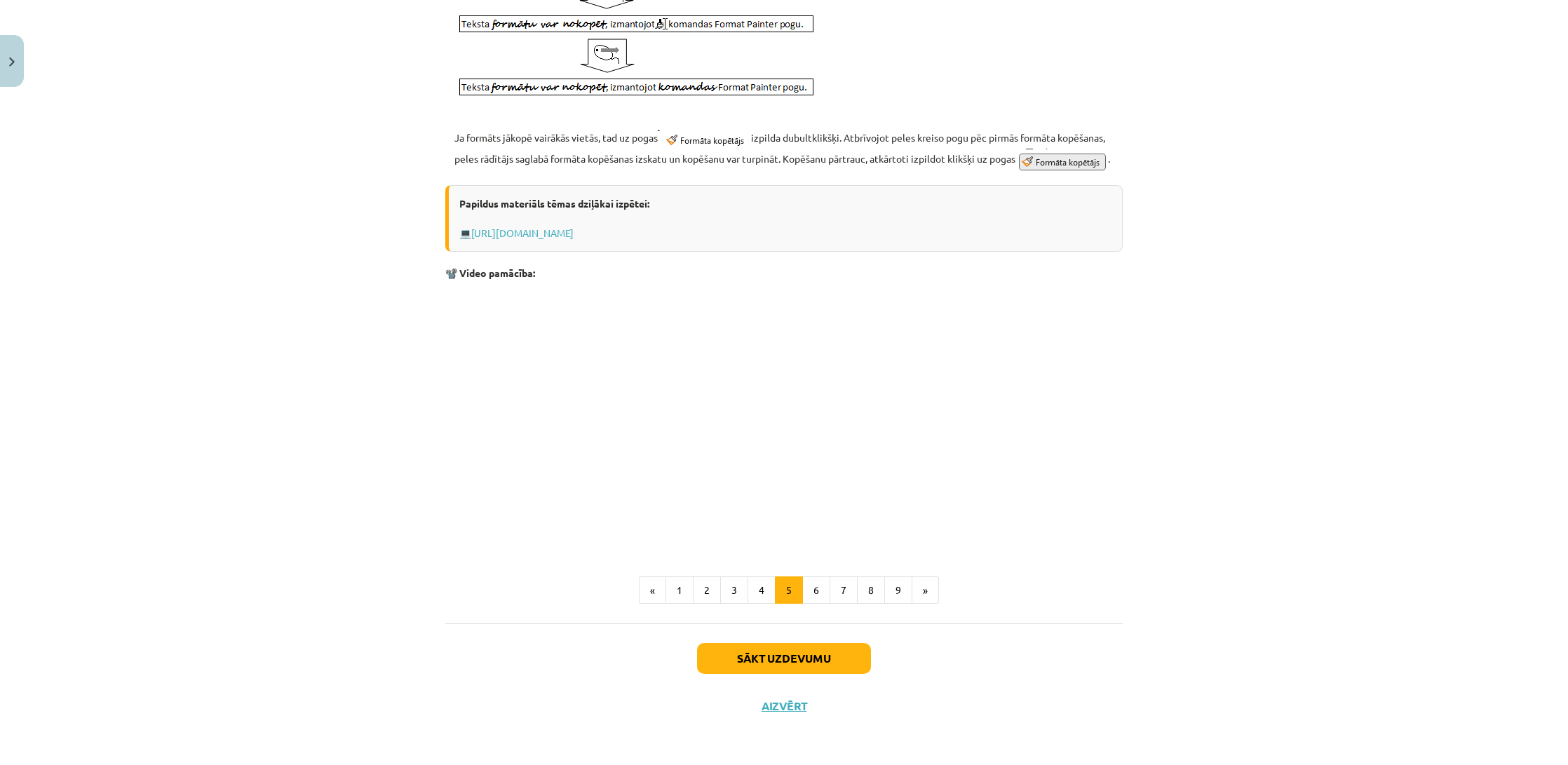
scroll to position [627, 0]
click at [830, 594] on button "7" at bounding box center [843, 591] width 28 height 28
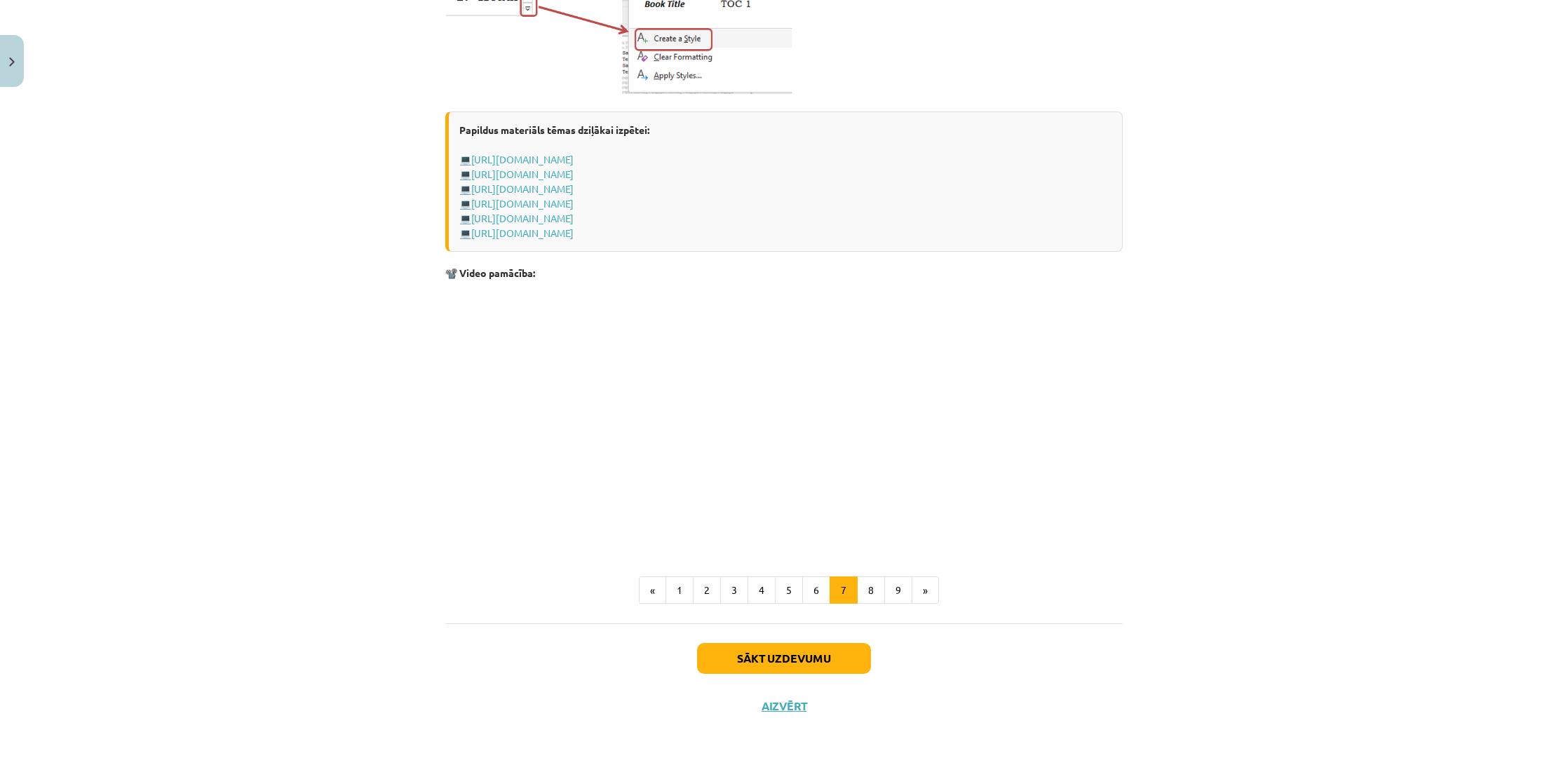
click at [821, 593] on button "6" at bounding box center [816, 591] width 28 height 28
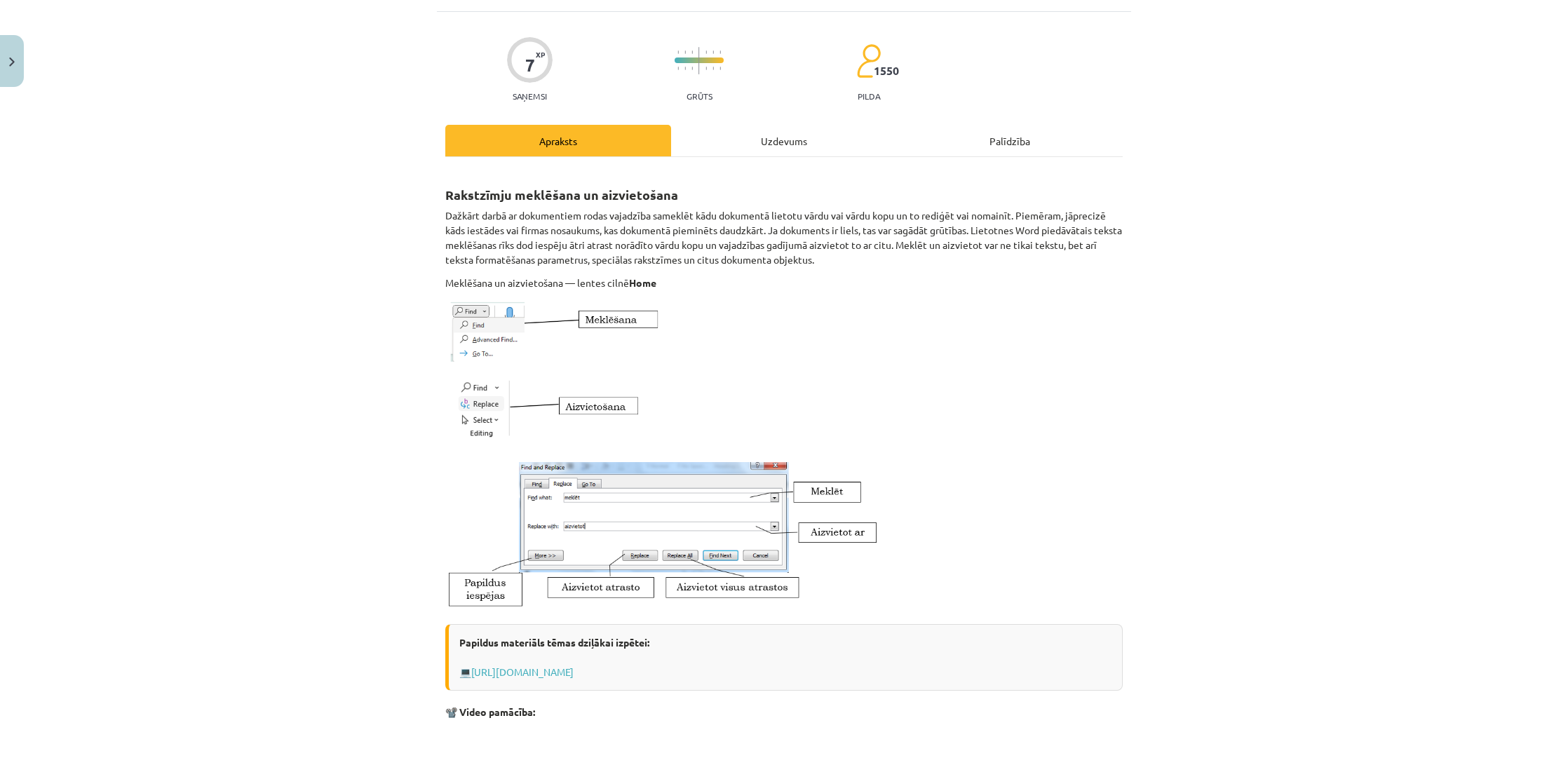
scroll to position [83, 0]
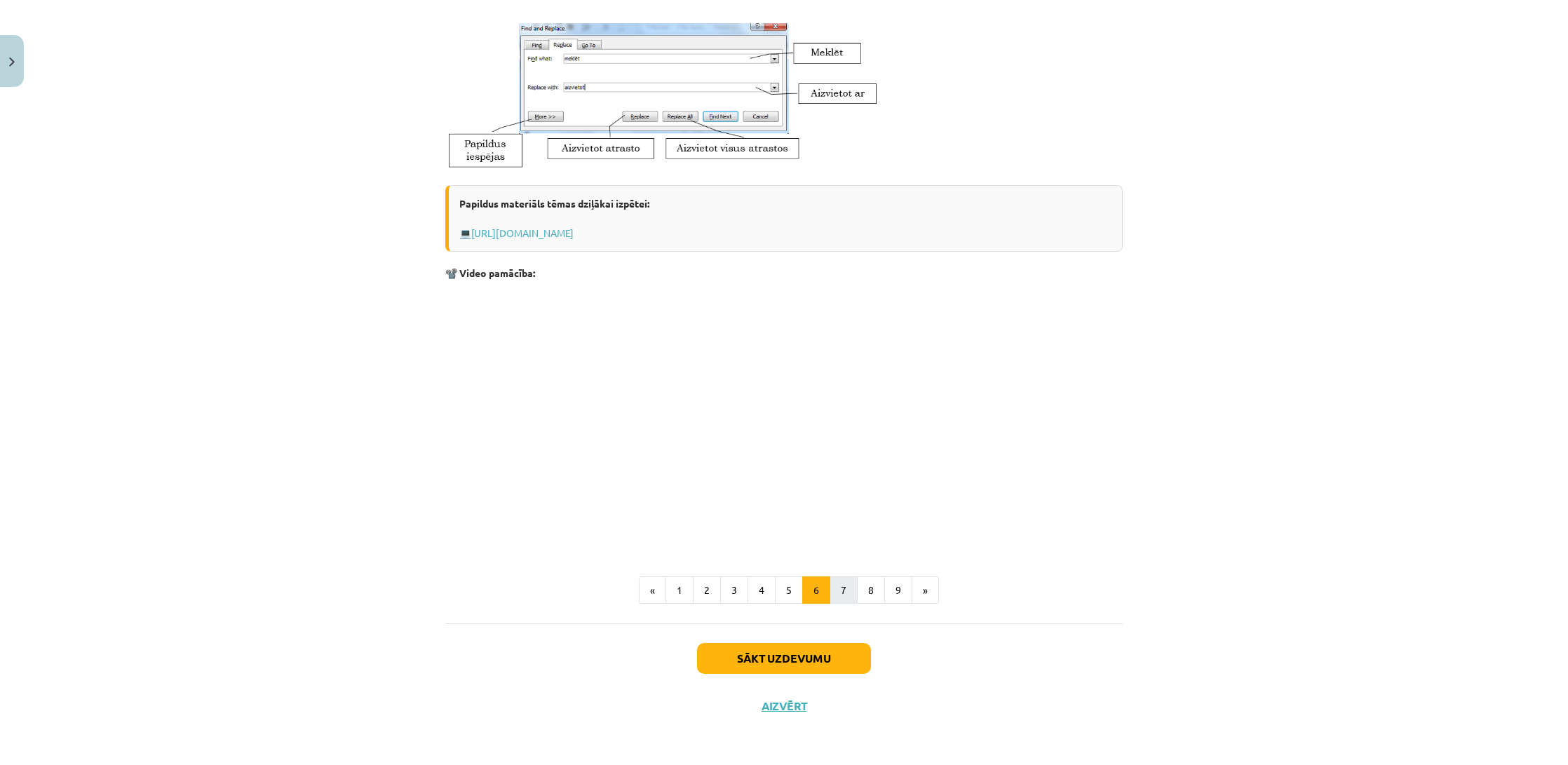
click at [838, 584] on button "7" at bounding box center [843, 591] width 28 height 28
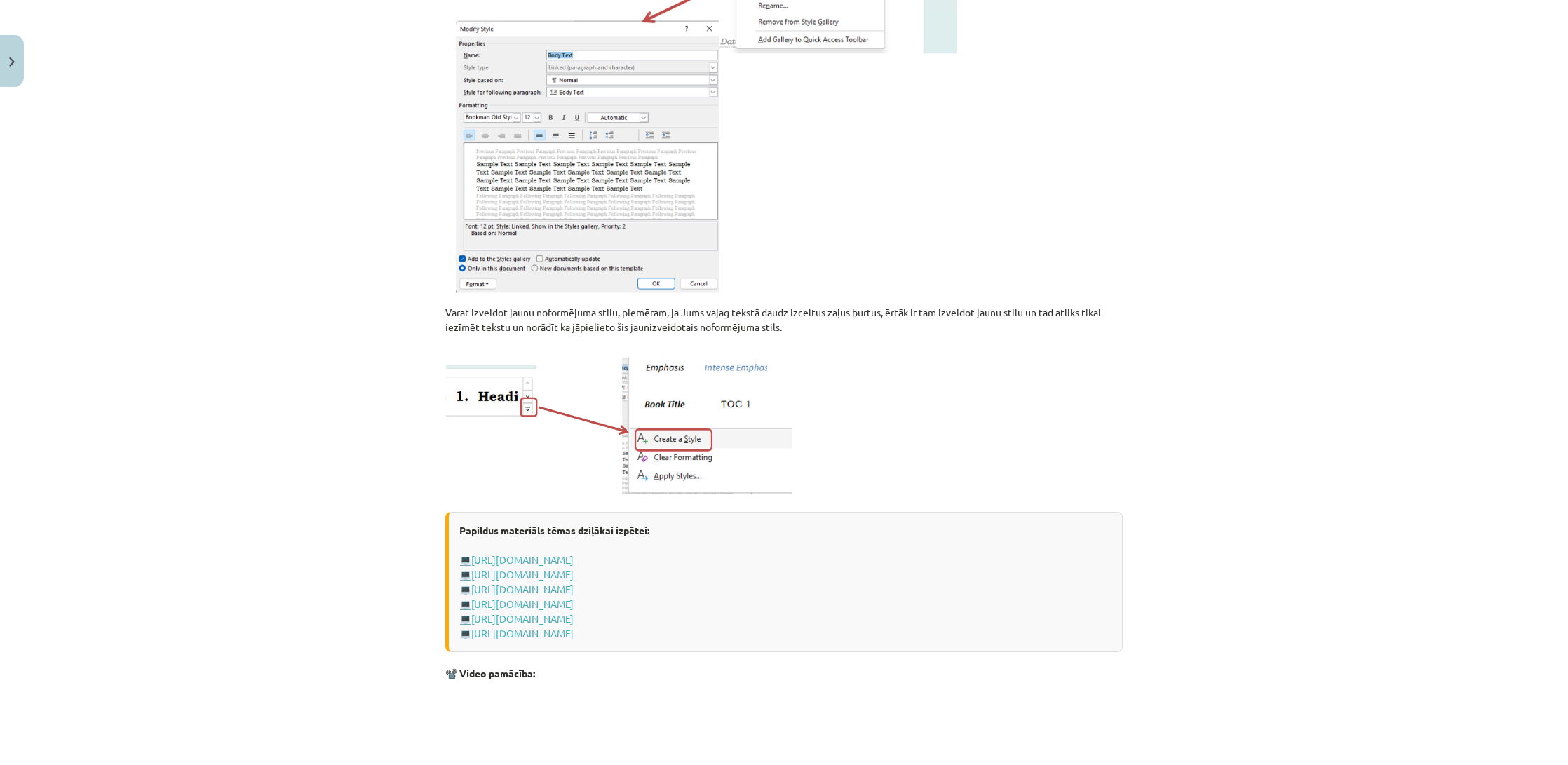
scroll to position [557, 0]
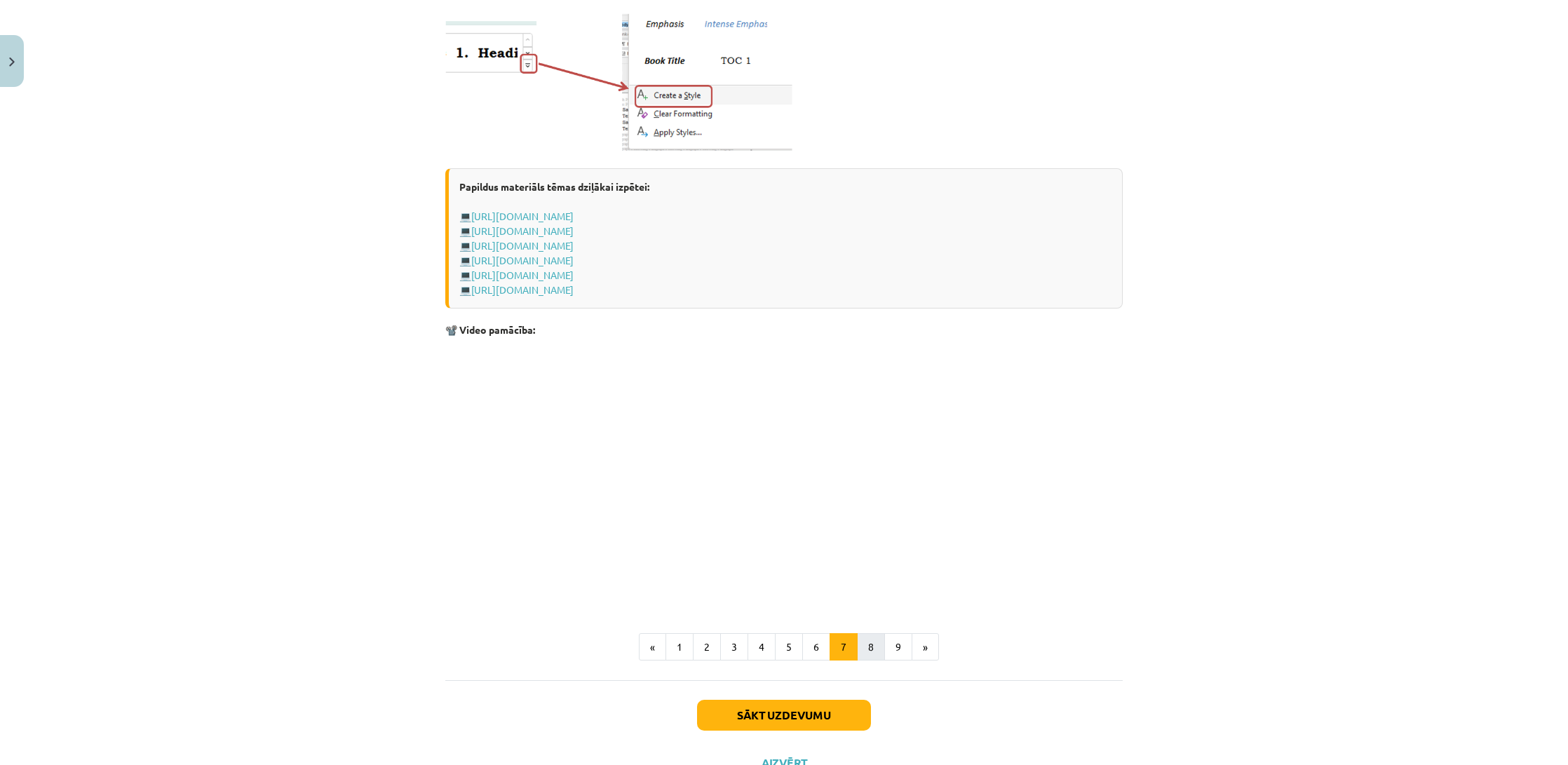
click at [869, 643] on button "8" at bounding box center [871, 647] width 28 height 28
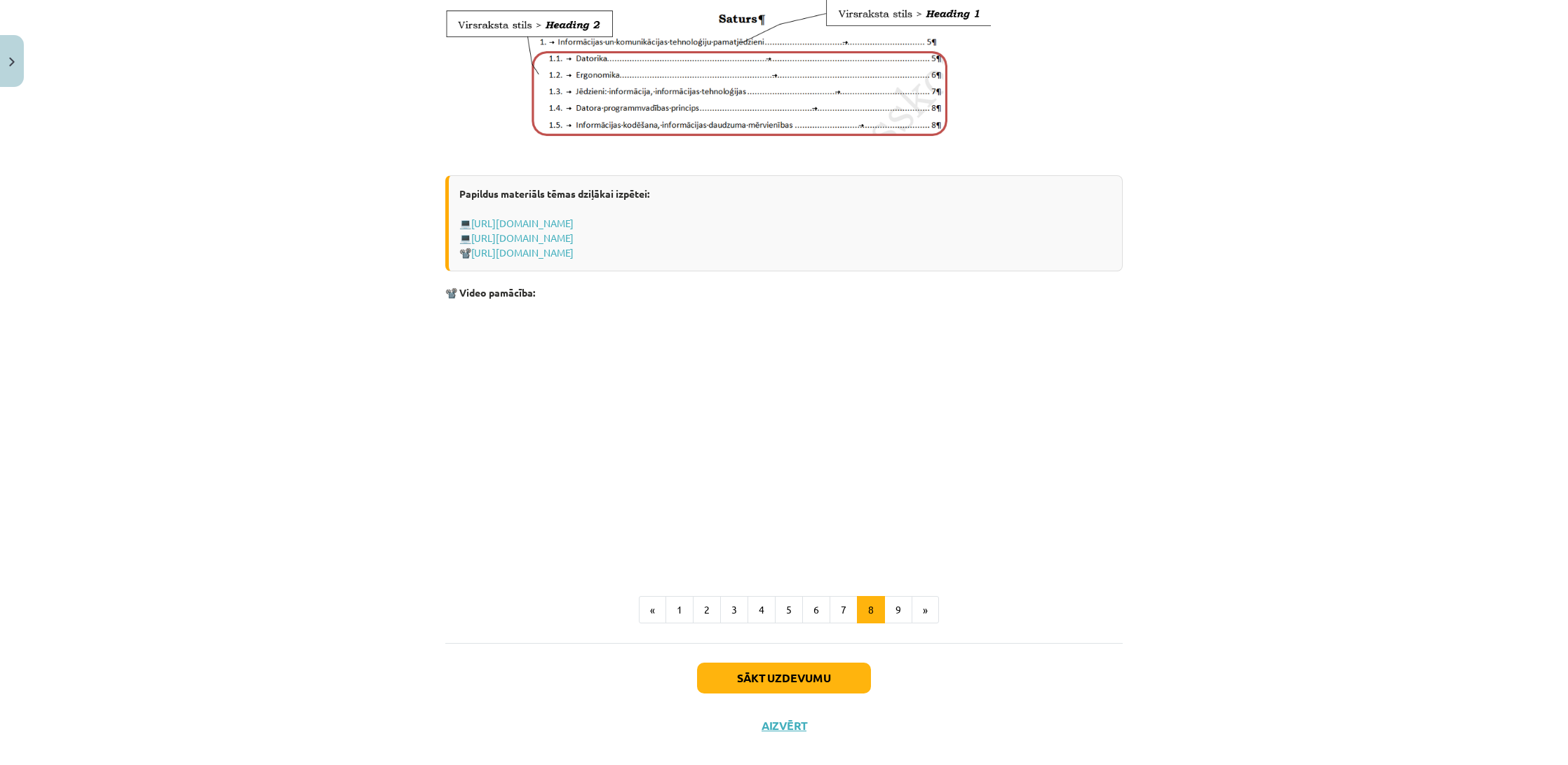
scroll to position [791, 0]
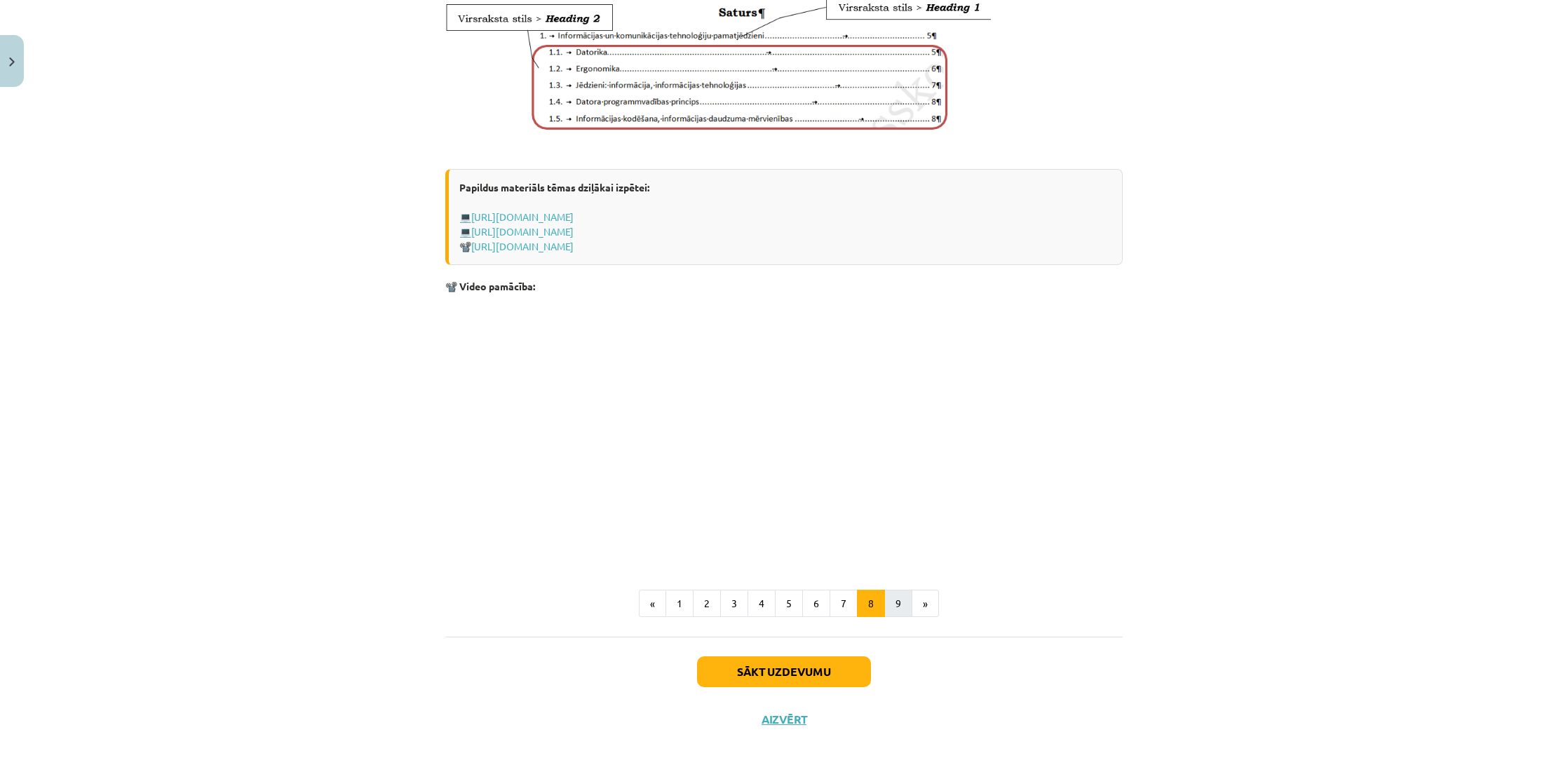
click at [892, 612] on button "9" at bounding box center [898, 604] width 28 height 28
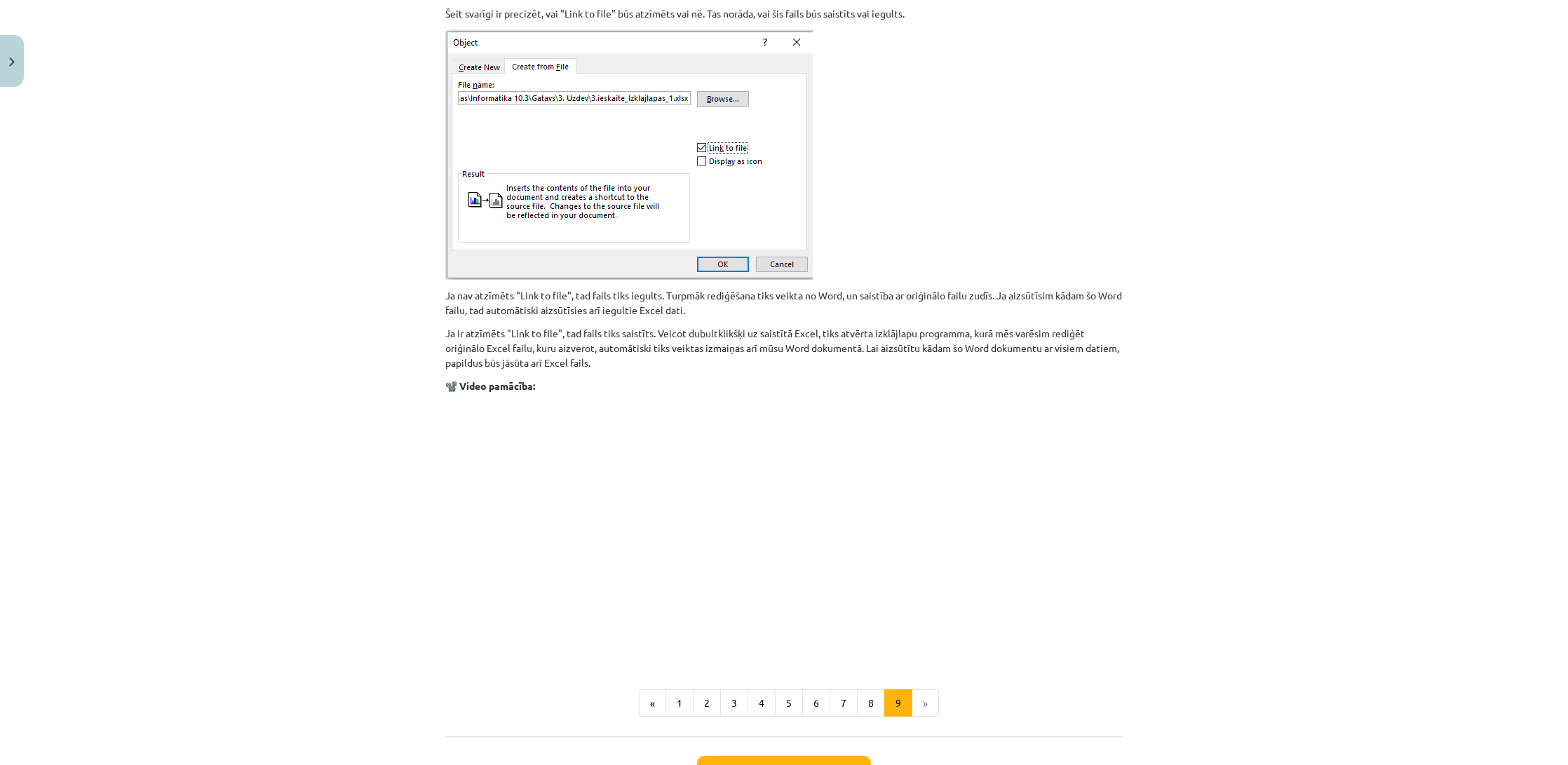
scroll to position [1387, 0]
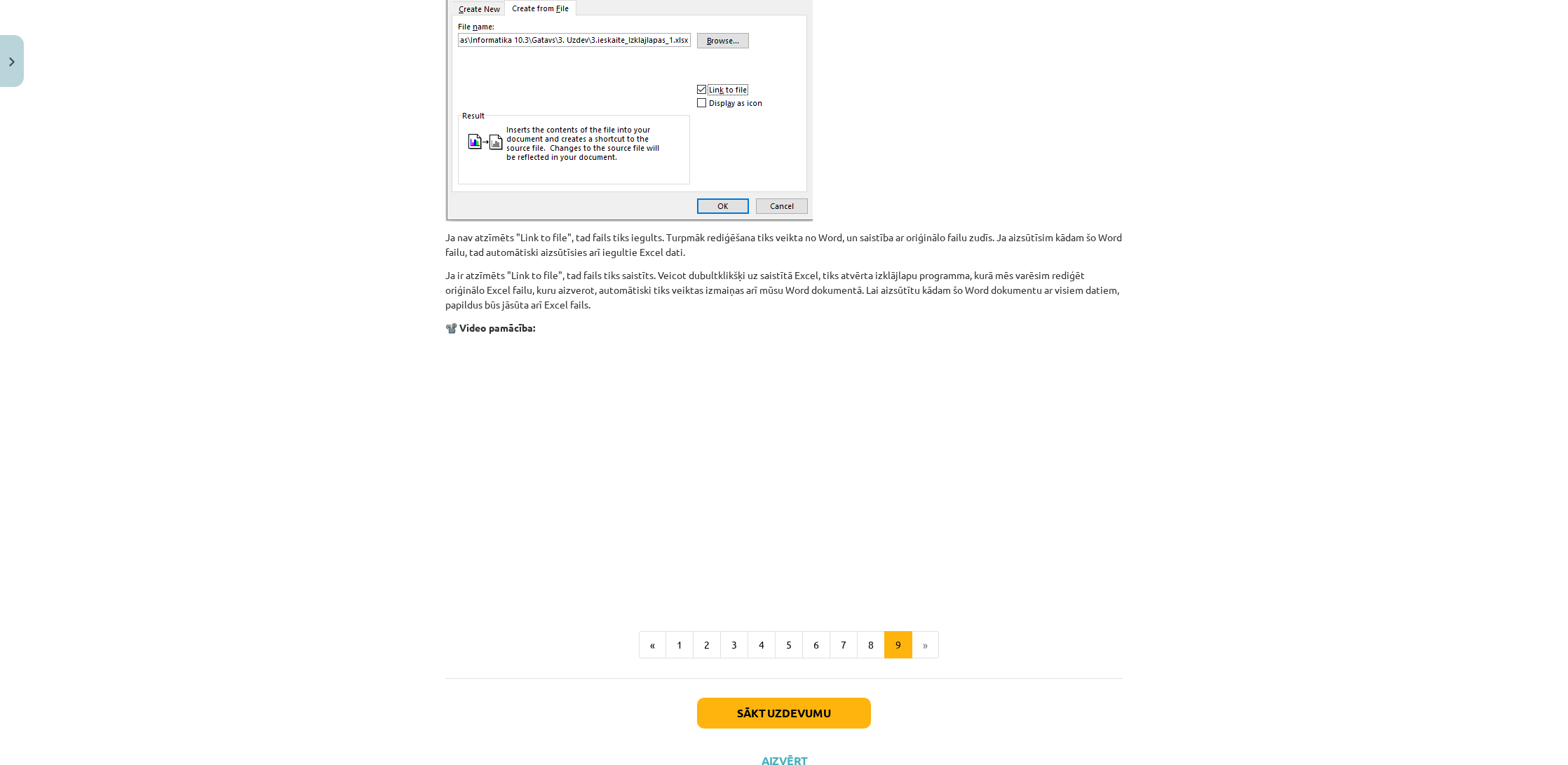
click at [822, 710] on button "Sākt uzdevumu" at bounding box center [784, 714] width 174 height 31
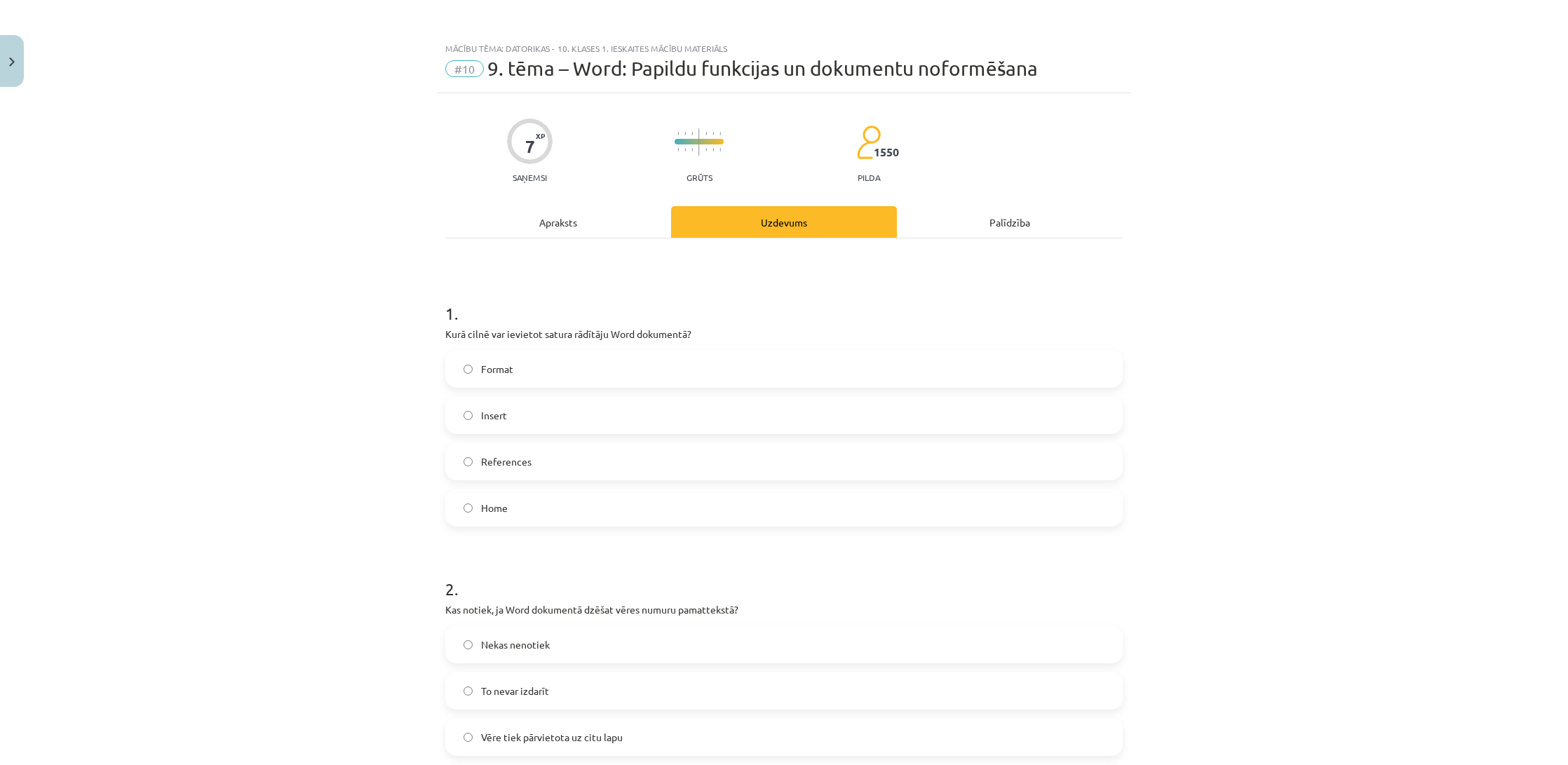
scroll to position [0, 0]
click at [562, 230] on div "Apraksts" at bounding box center [558, 222] width 226 height 31
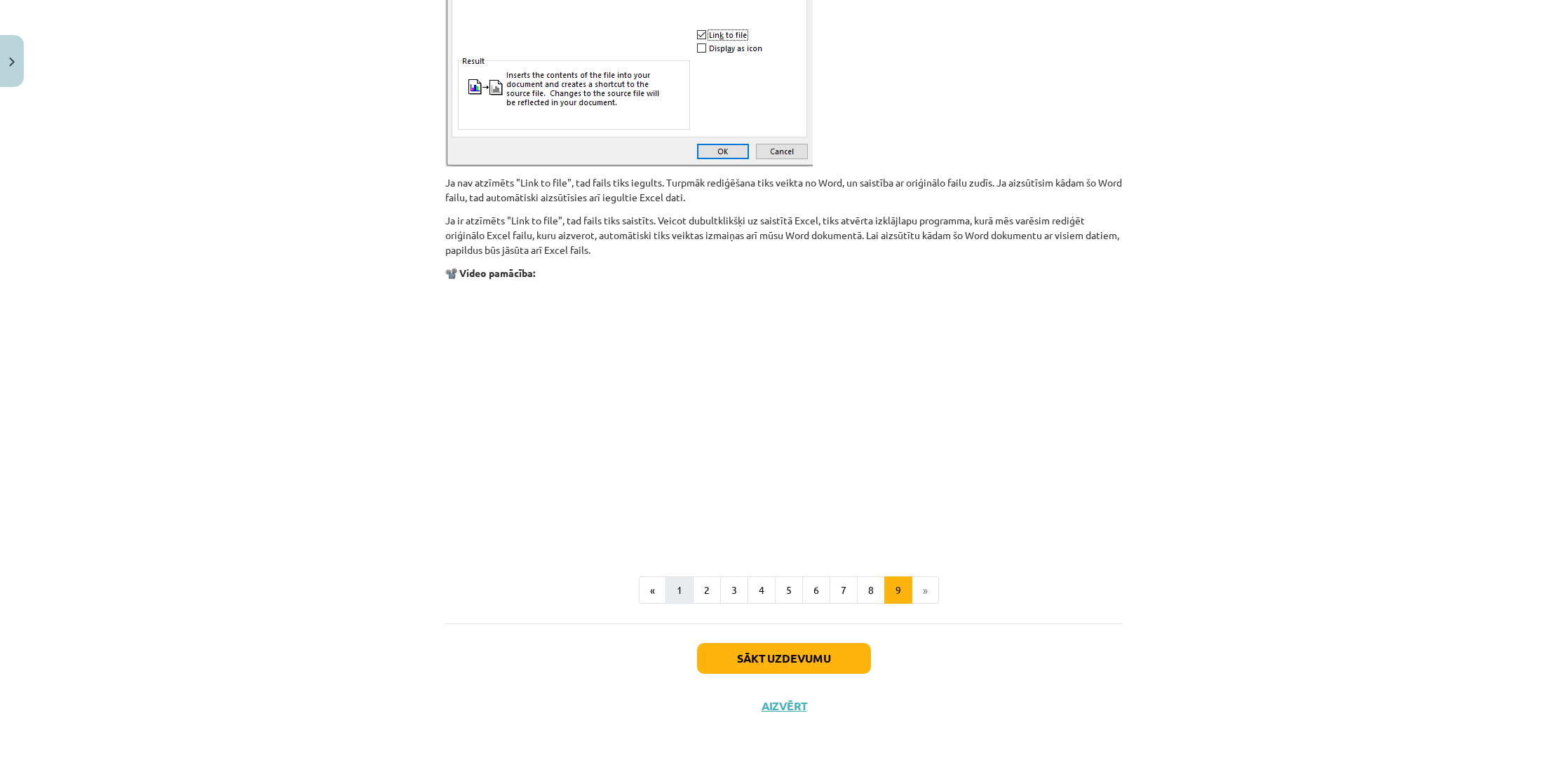
scroll to position [1495, 0]
click at [672, 594] on button "1" at bounding box center [680, 591] width 28 height 28
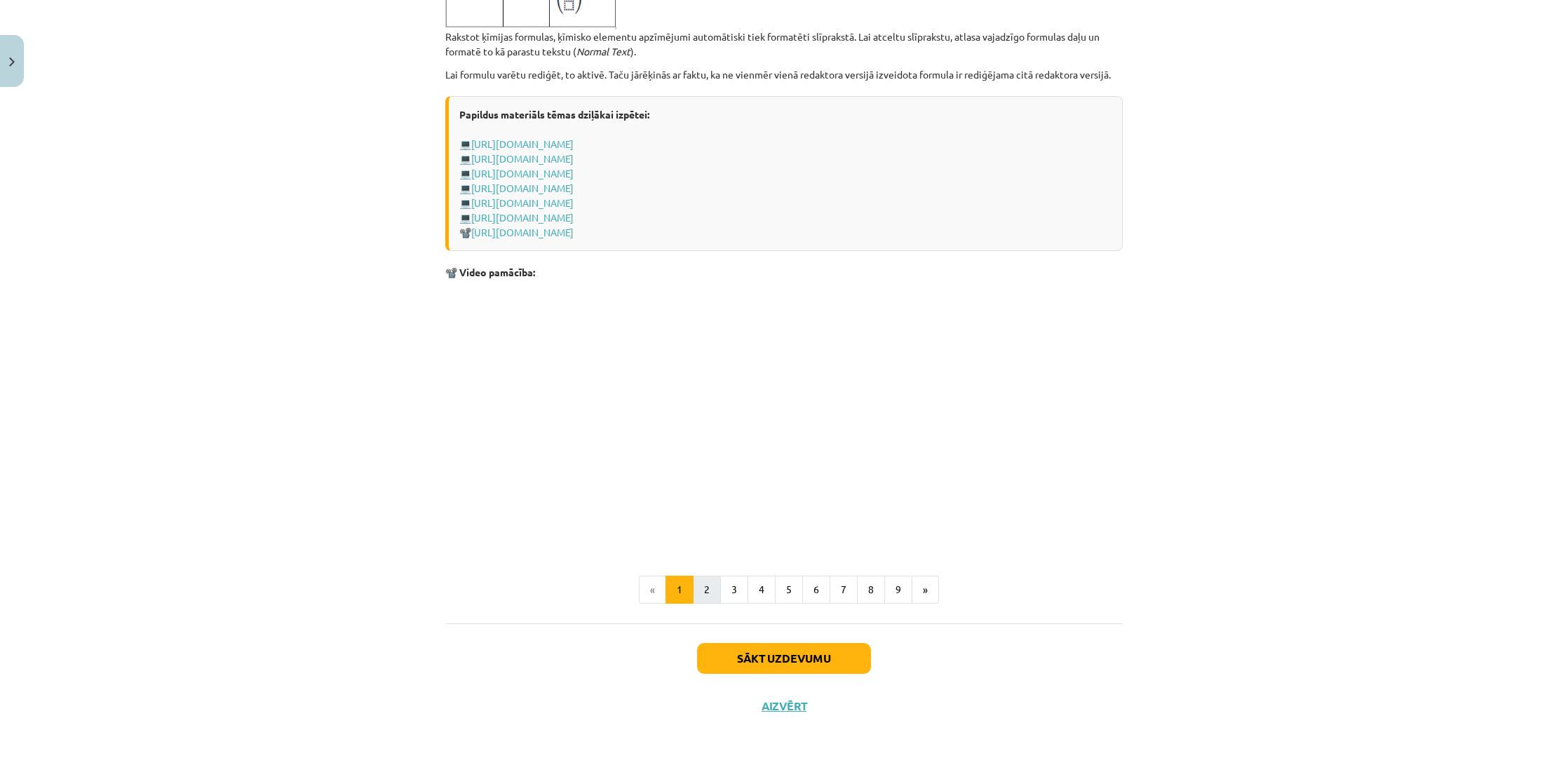
click at [712, 588] on button "2" at bounding box center [706, 590] width 28 height 28
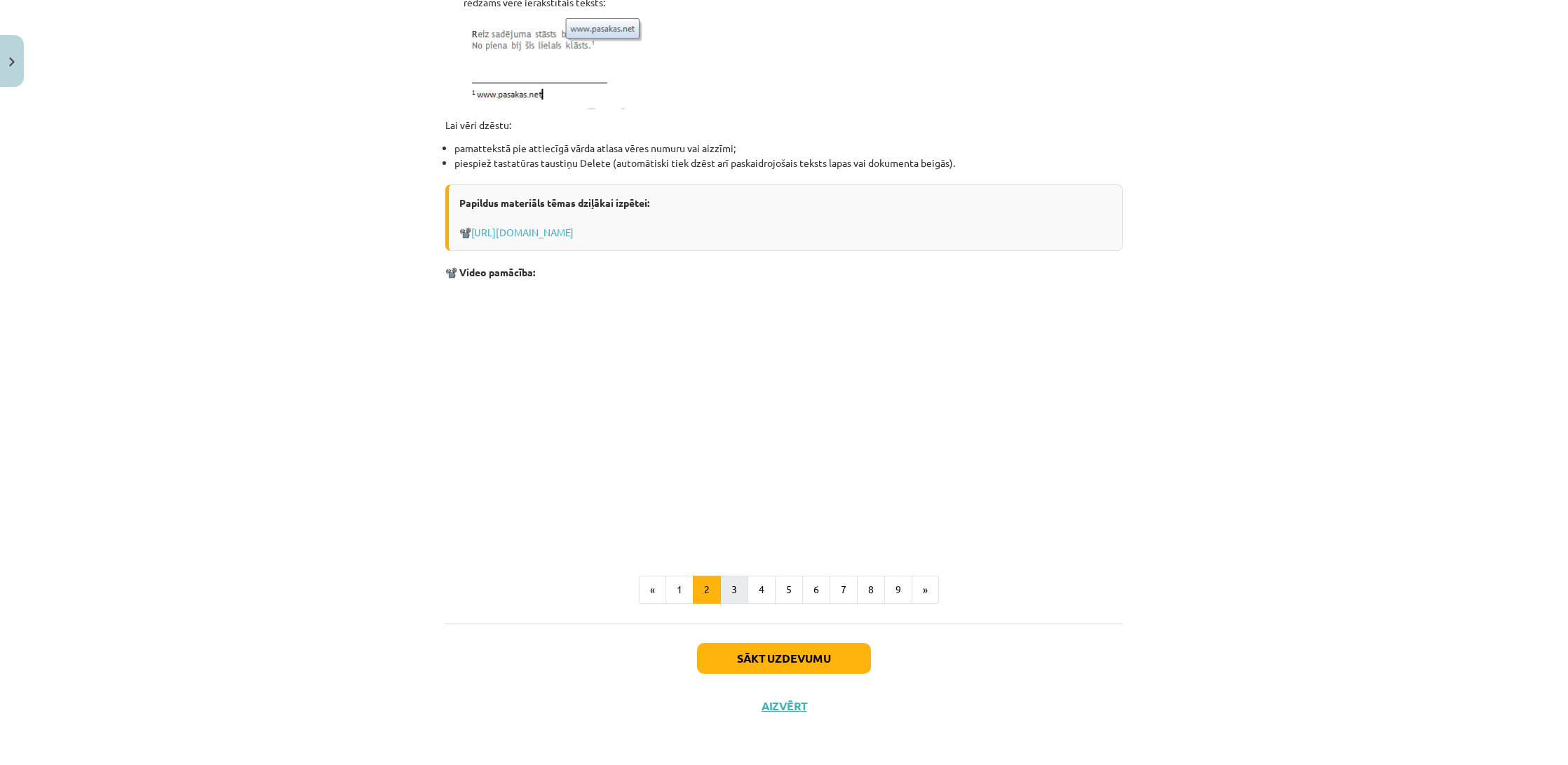
click at [728, 585] on button "3" at bounding box center [734, 590] width 28 height 28
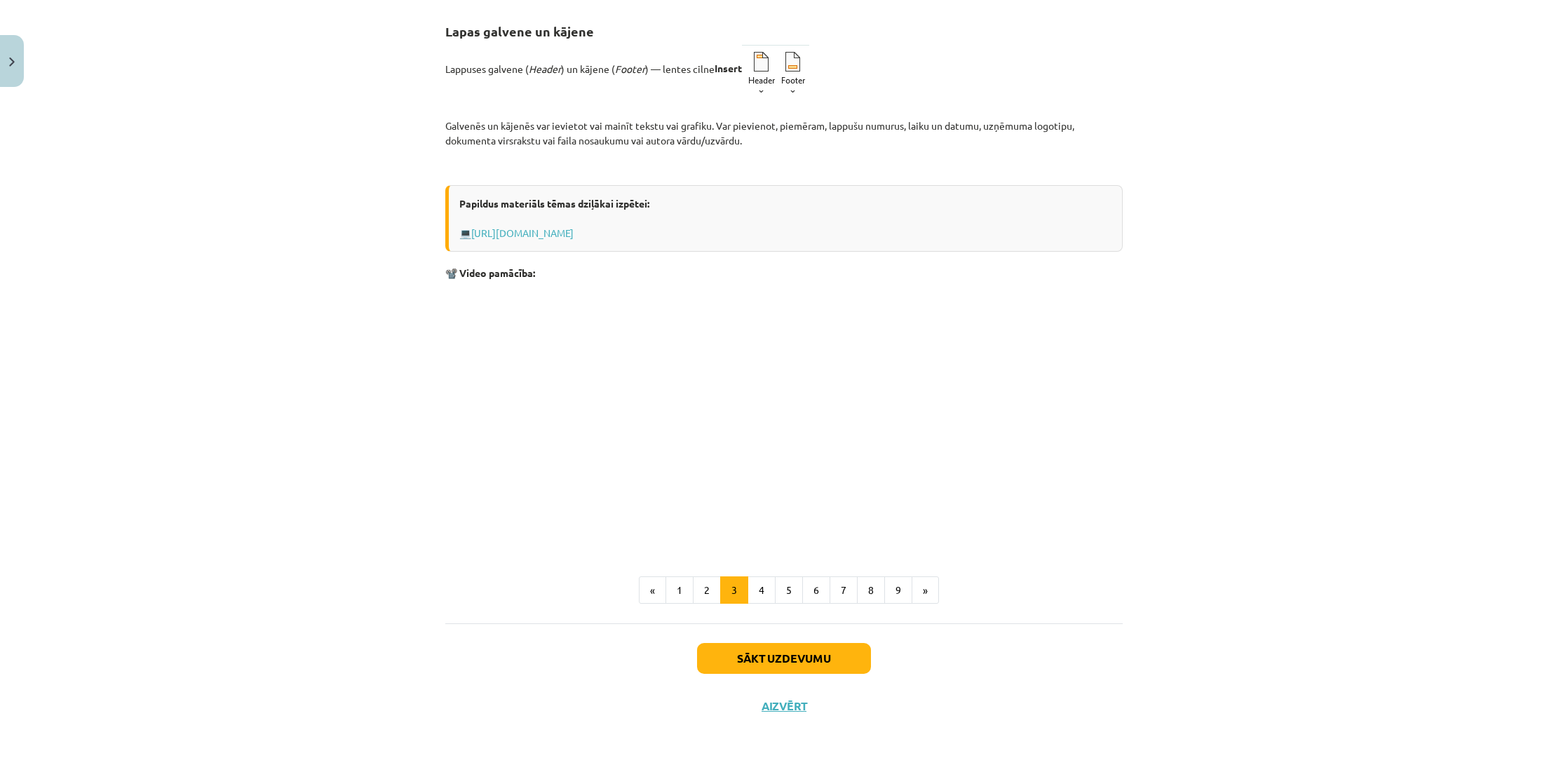
scroll to position [247, 0]
click at [759, 587] on button "4" at bounding box center [762, 591] width 28 height 28
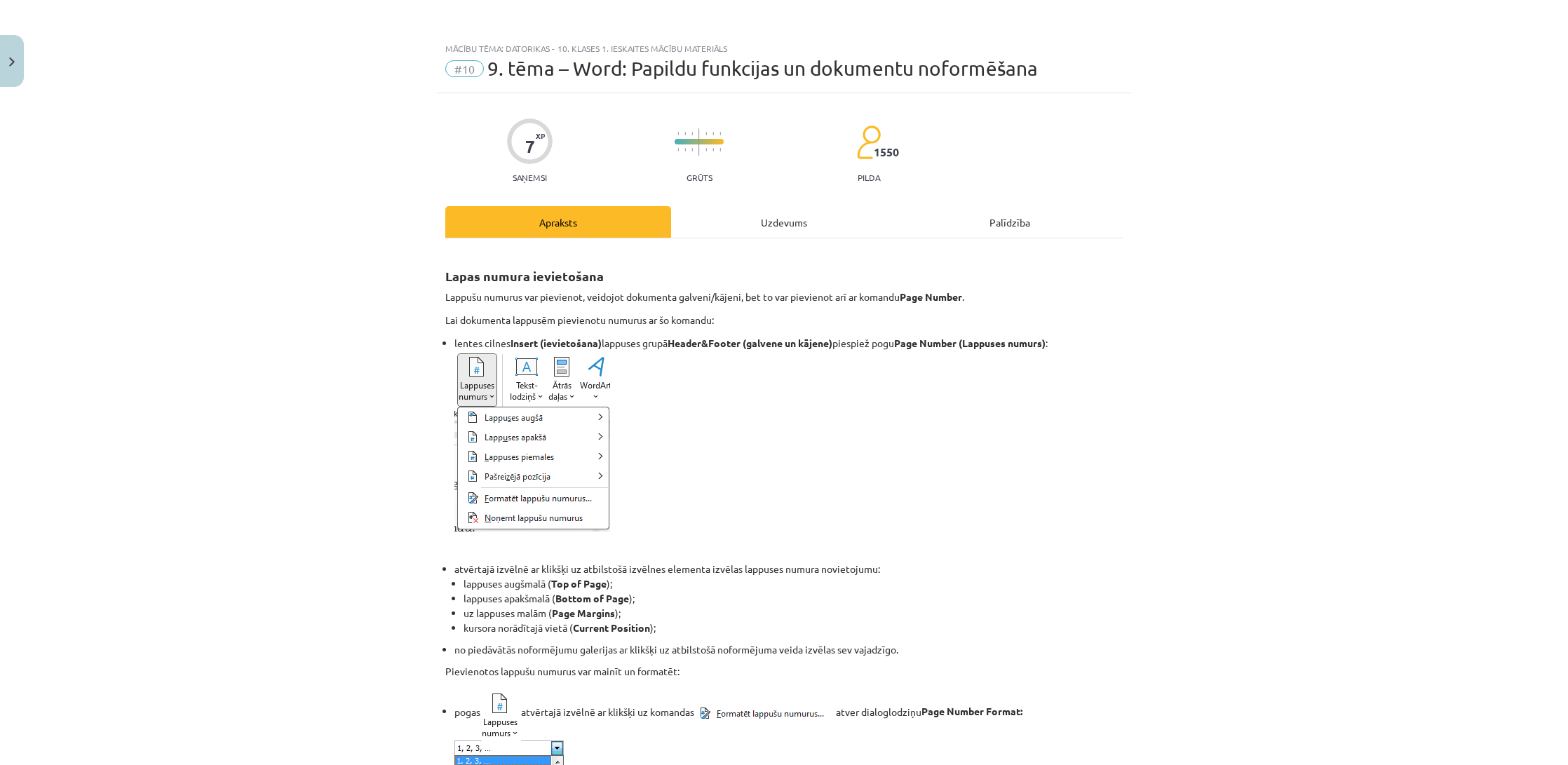
scroll to position [0, 0]
click at [782, 226] on div "Uzdevums" at bounding box center [784, 222] width 226 height 31
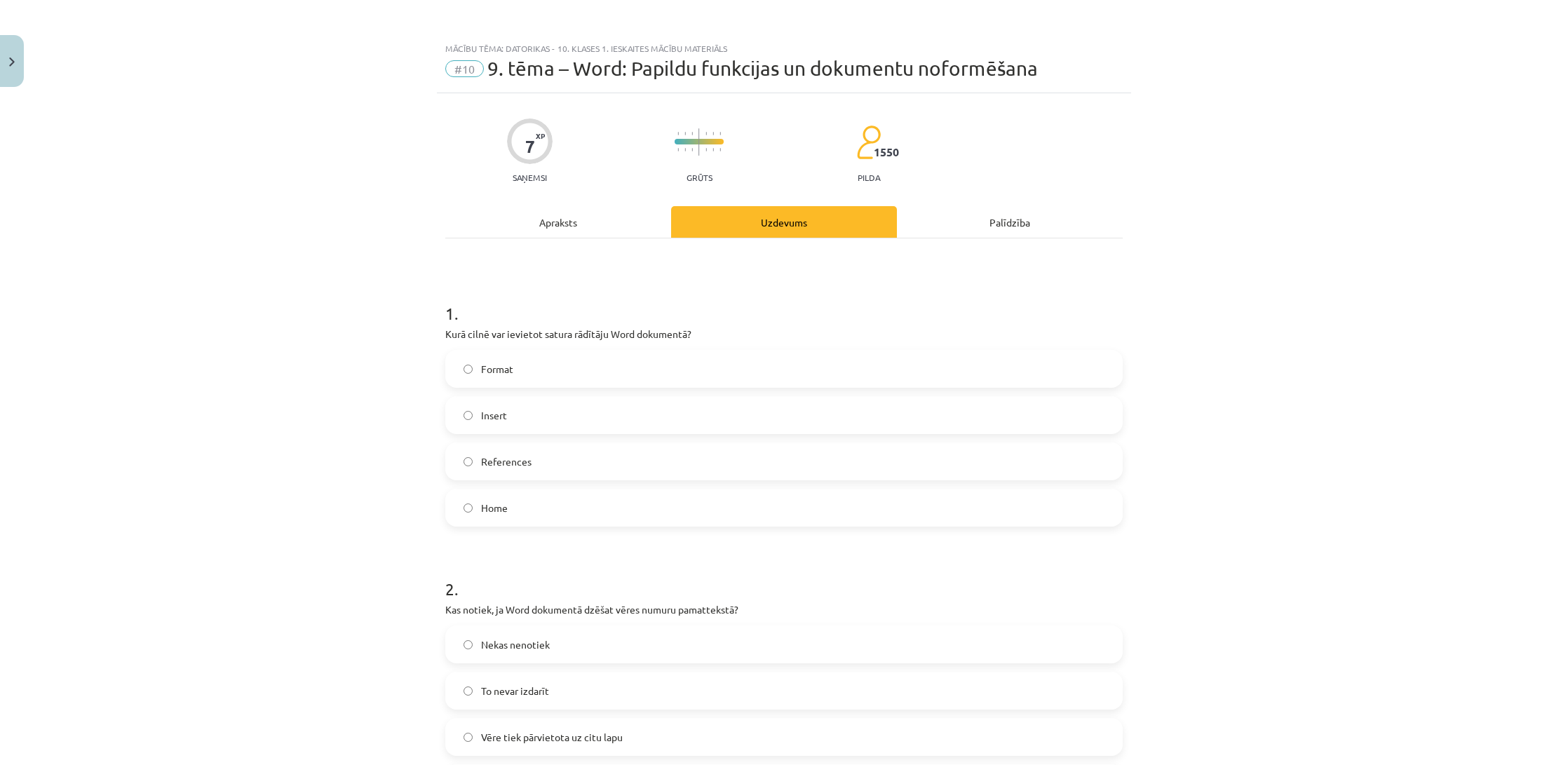
scroll to position [35, 0]
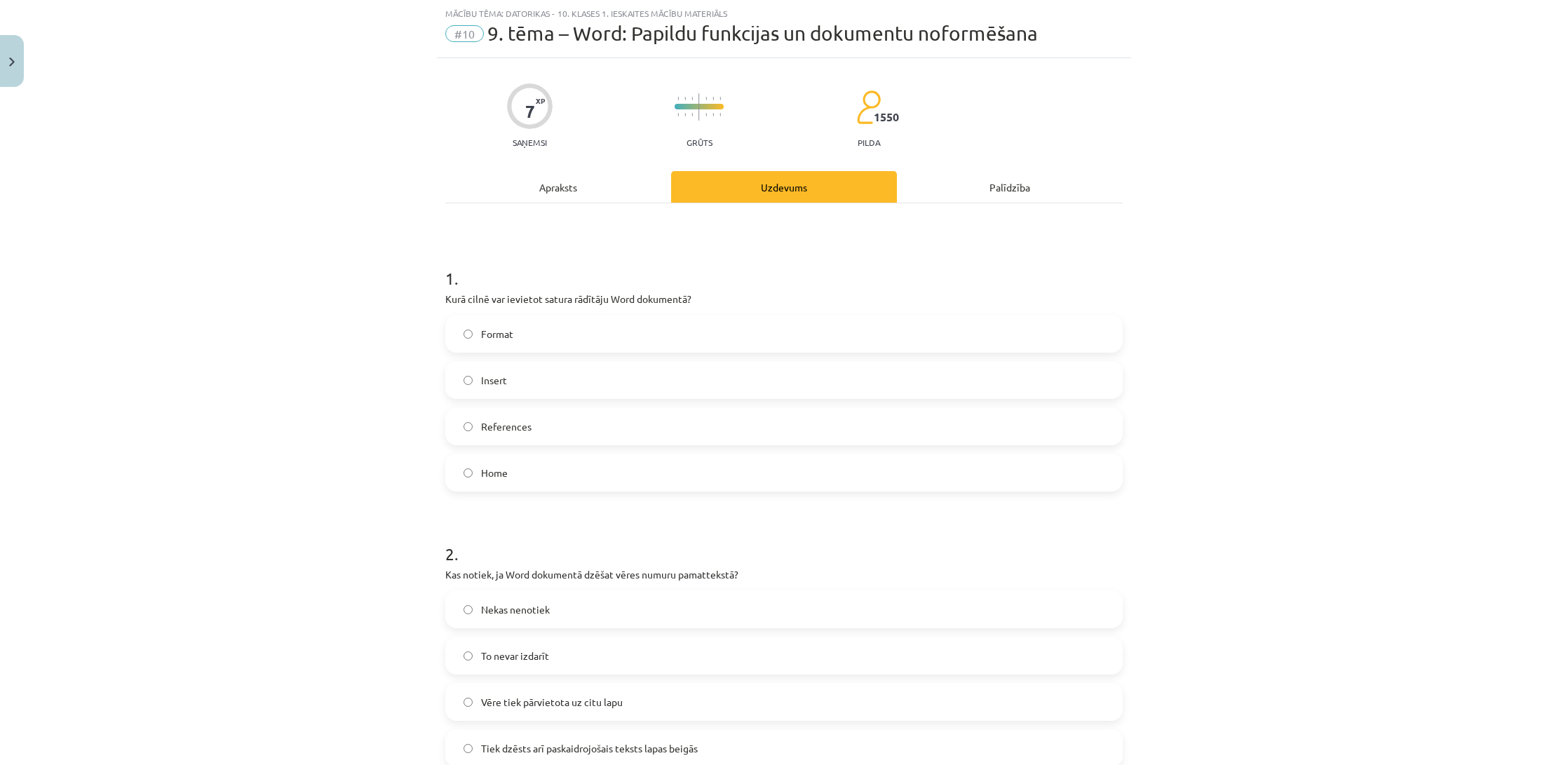
click at [587, 197] on div "Apraksts" at bounding box center [558, 187] width 226 height 31
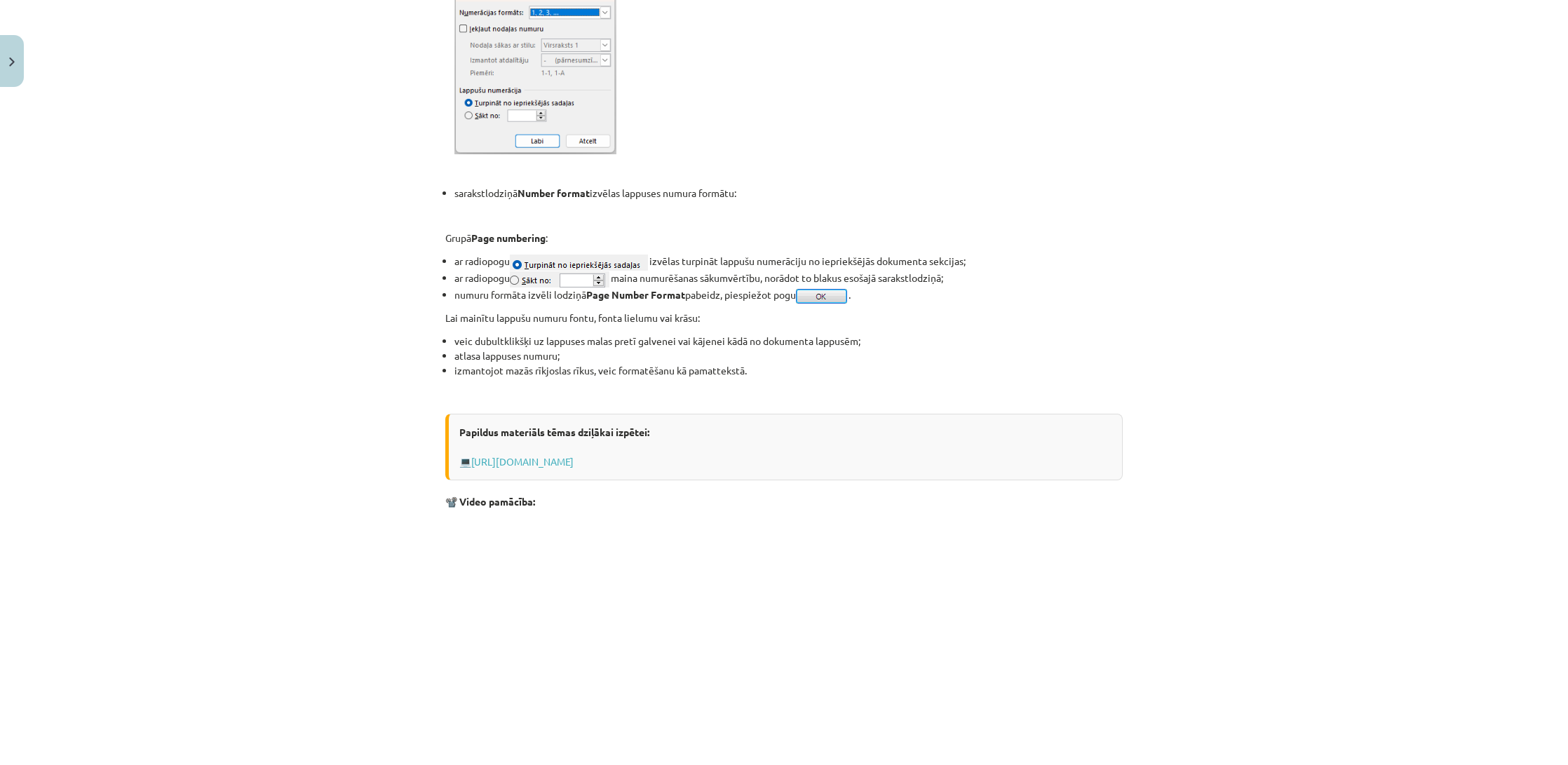
scroll to position [847, 0]
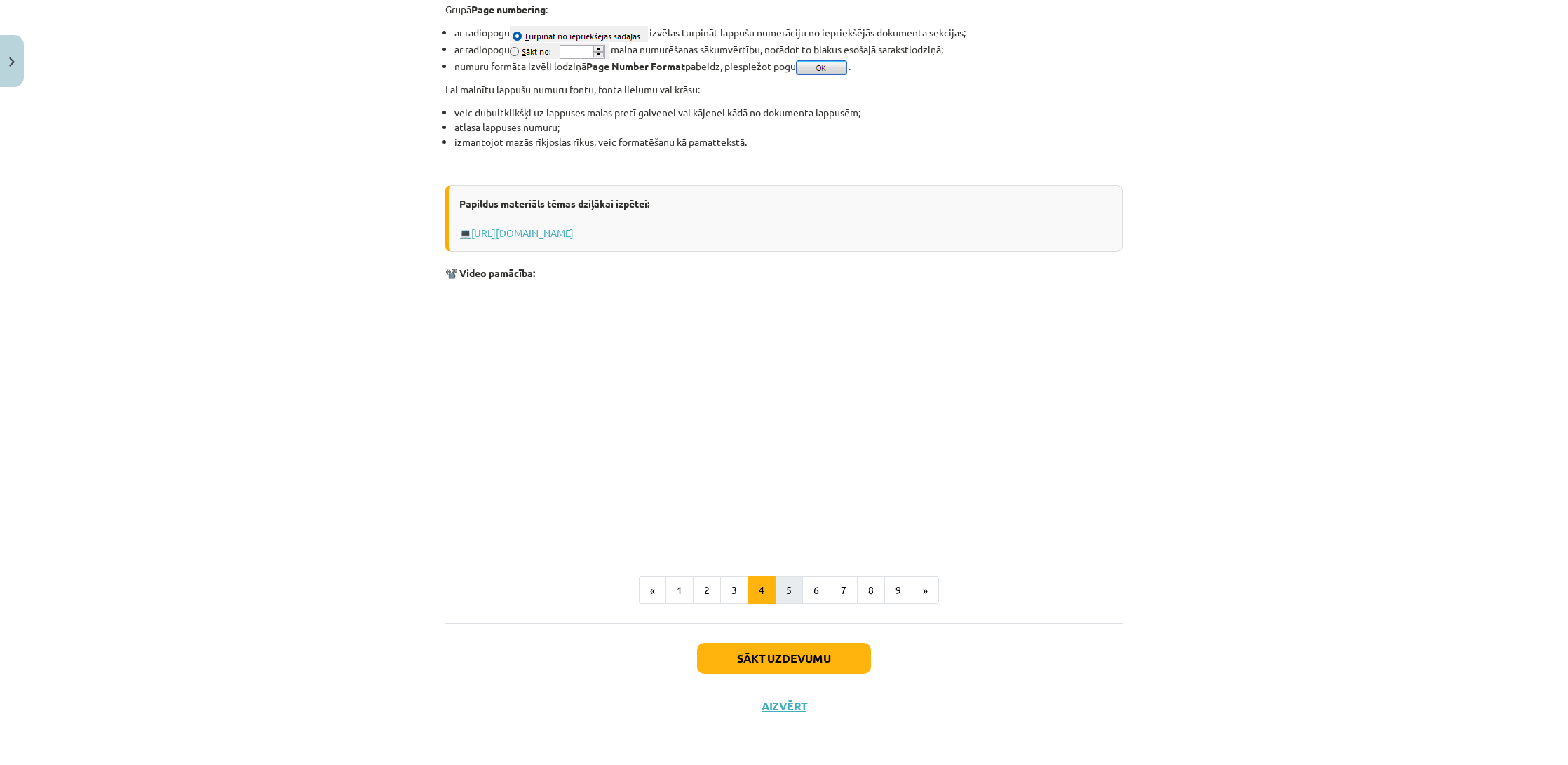
click at [789, 588] on button "5" at bounding box center [789, 591] width 28 height 28
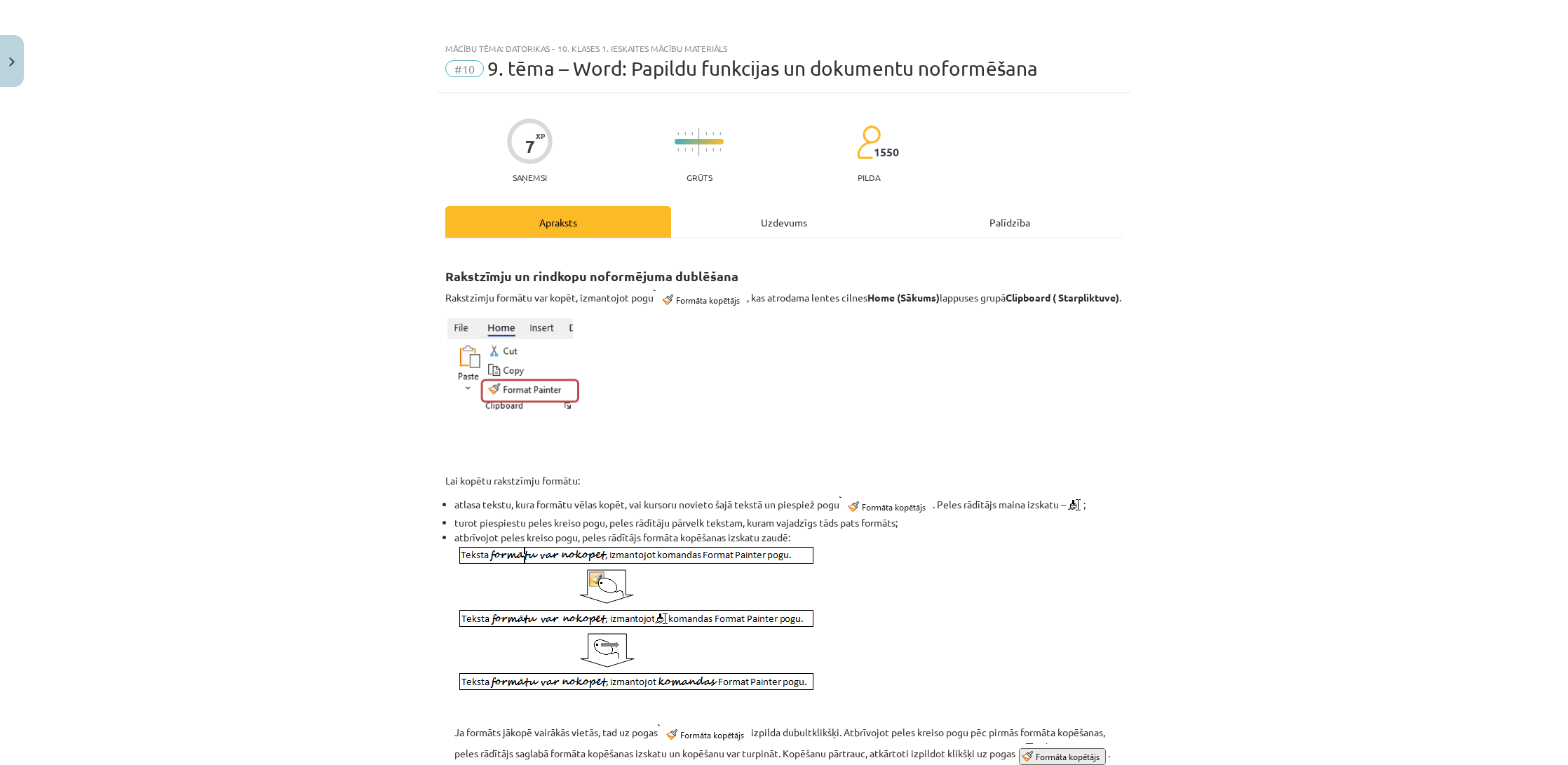
scroll to position [0, 0]
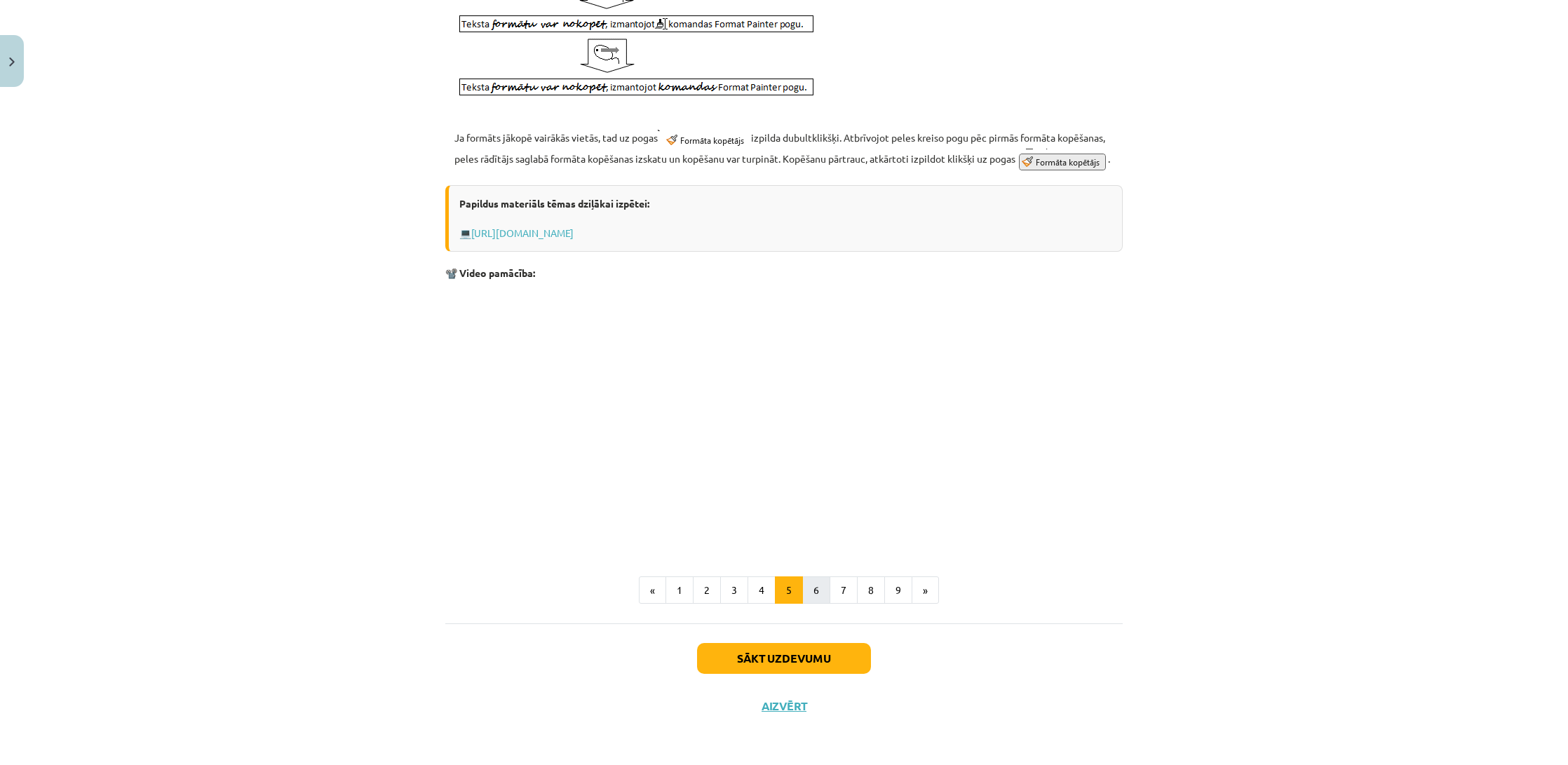
click at [812, 587] on button "6" at bounding box center [816, 591] width 28 height 28
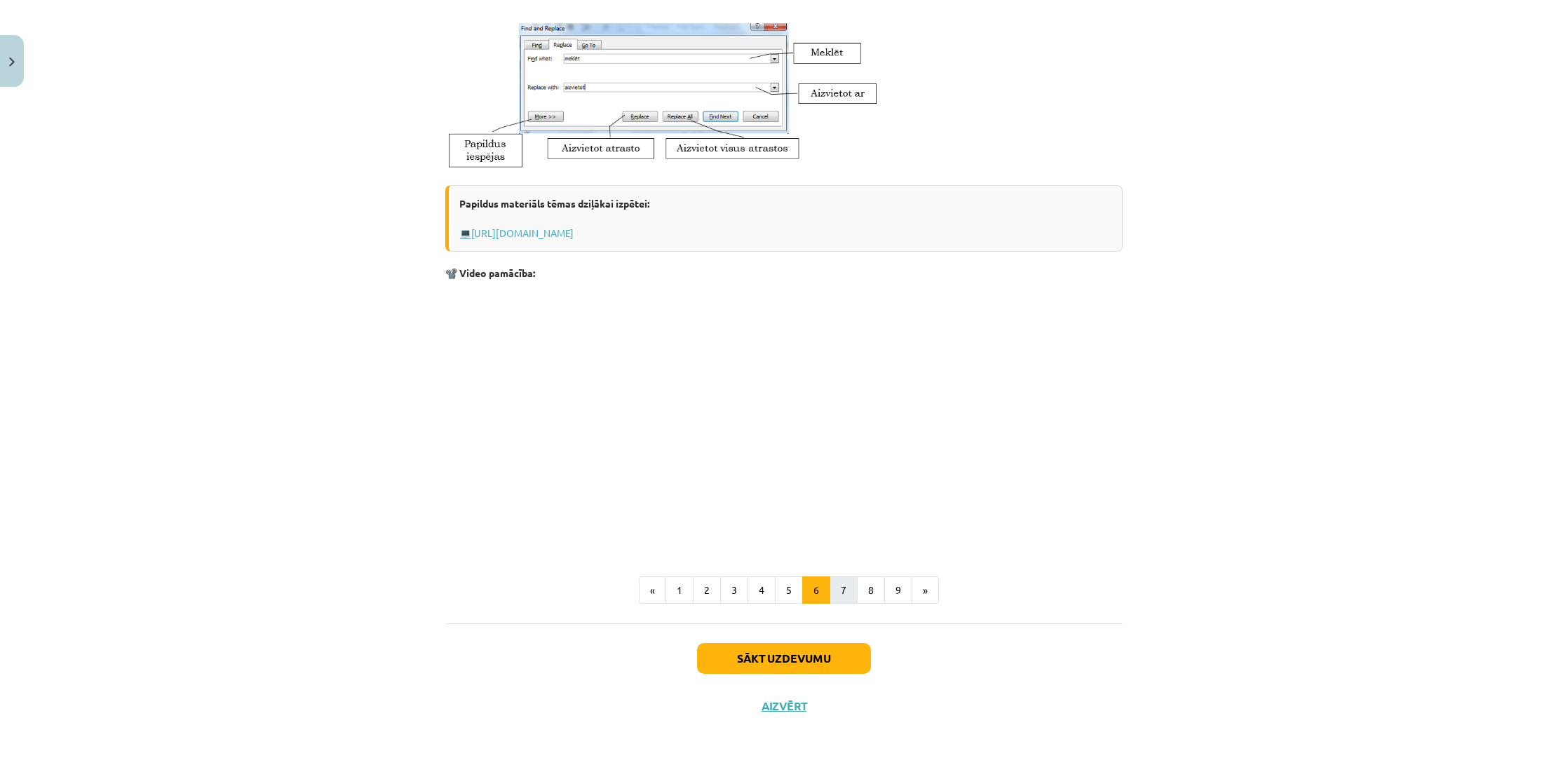
click at [841, 589] on button "7" at bounding box center [843, 591] width 28 height 28
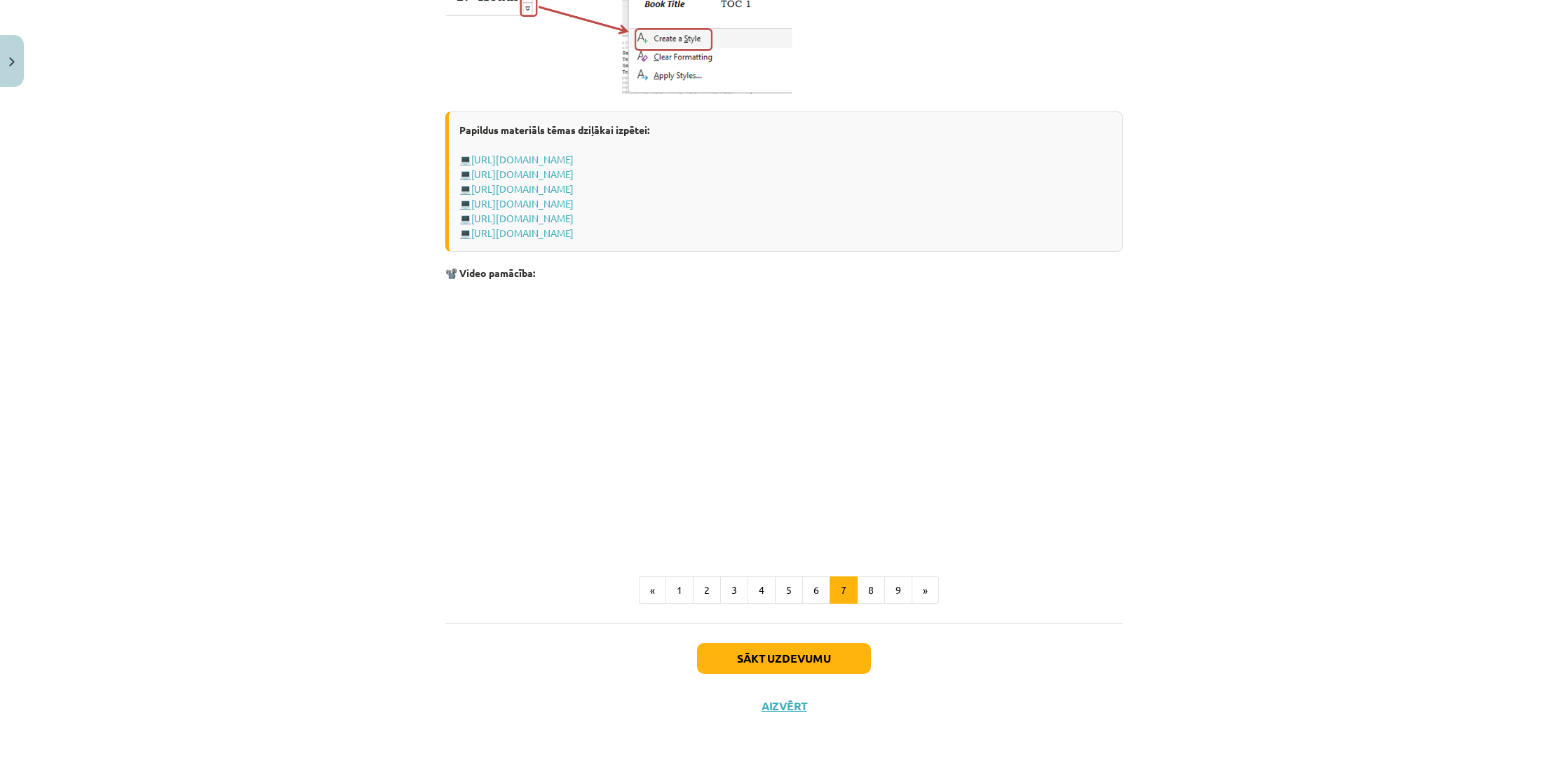
scroll to position [959, 0]
click at [869, 598] on button "8" at bounding box center [871, 591] width 28 height 28
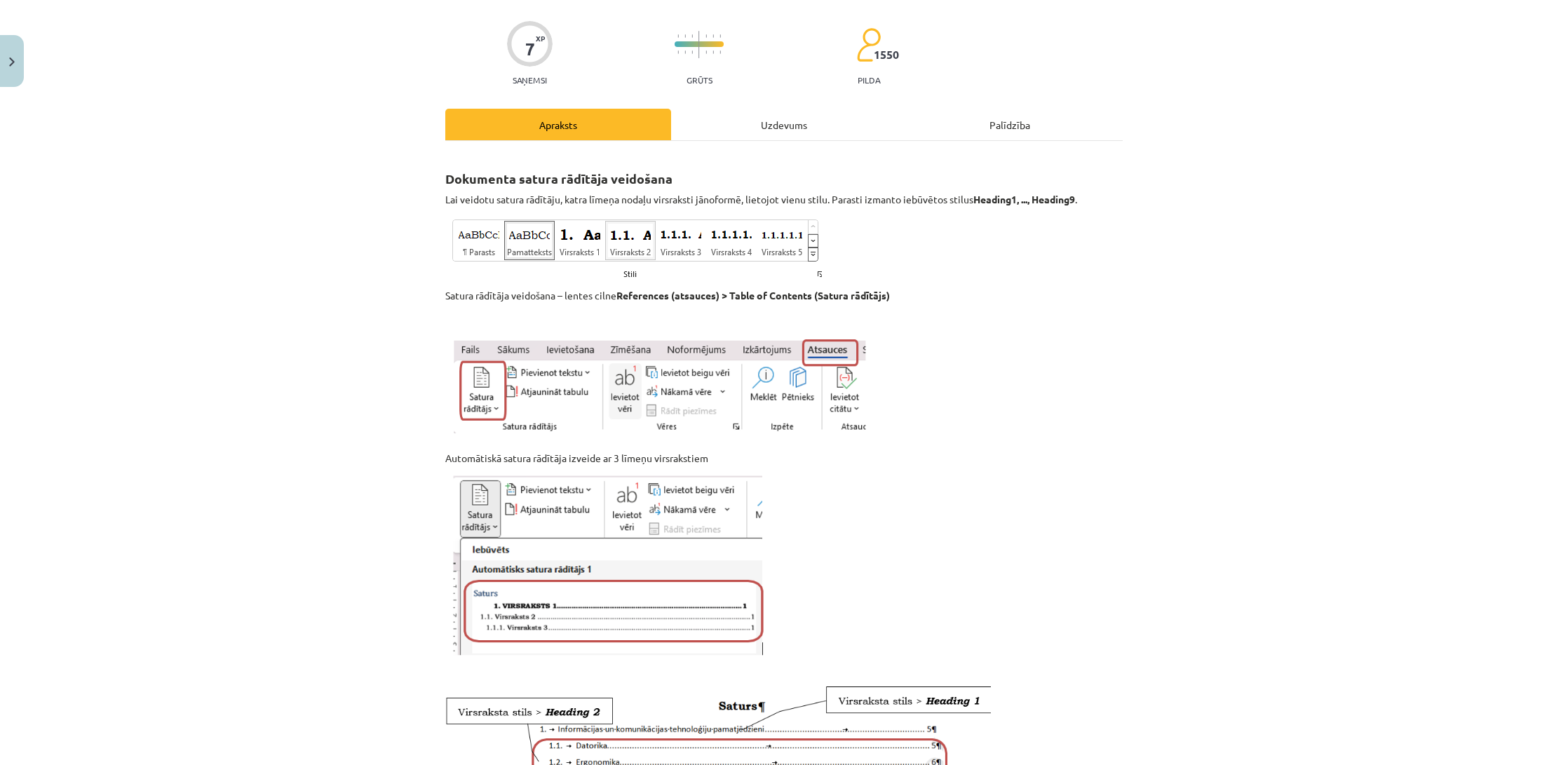
scroll to position [137, 0]
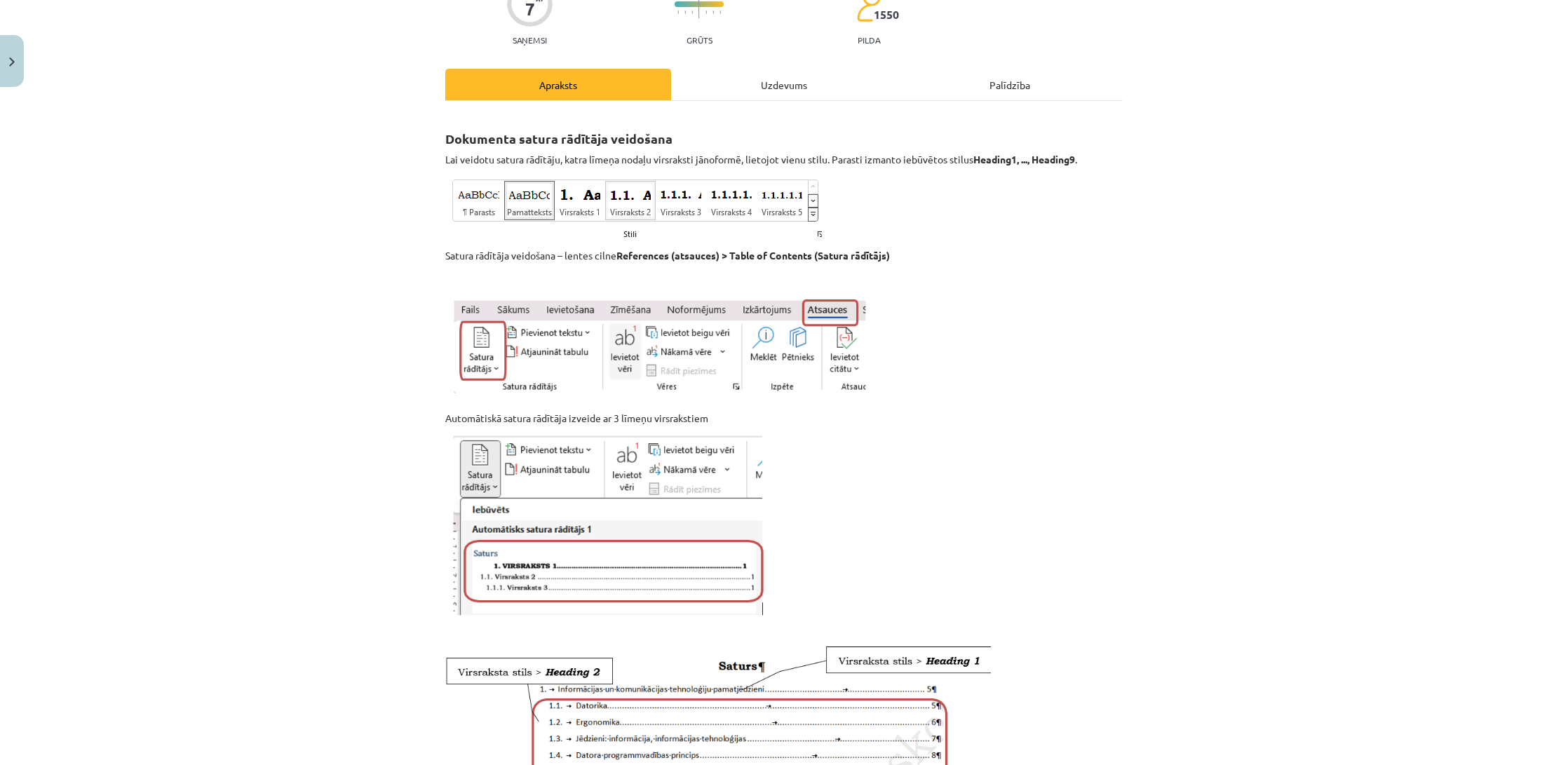
click at [747, 88] on div "Uzdevums" at bounding box center [784, 84] width 226 height 31
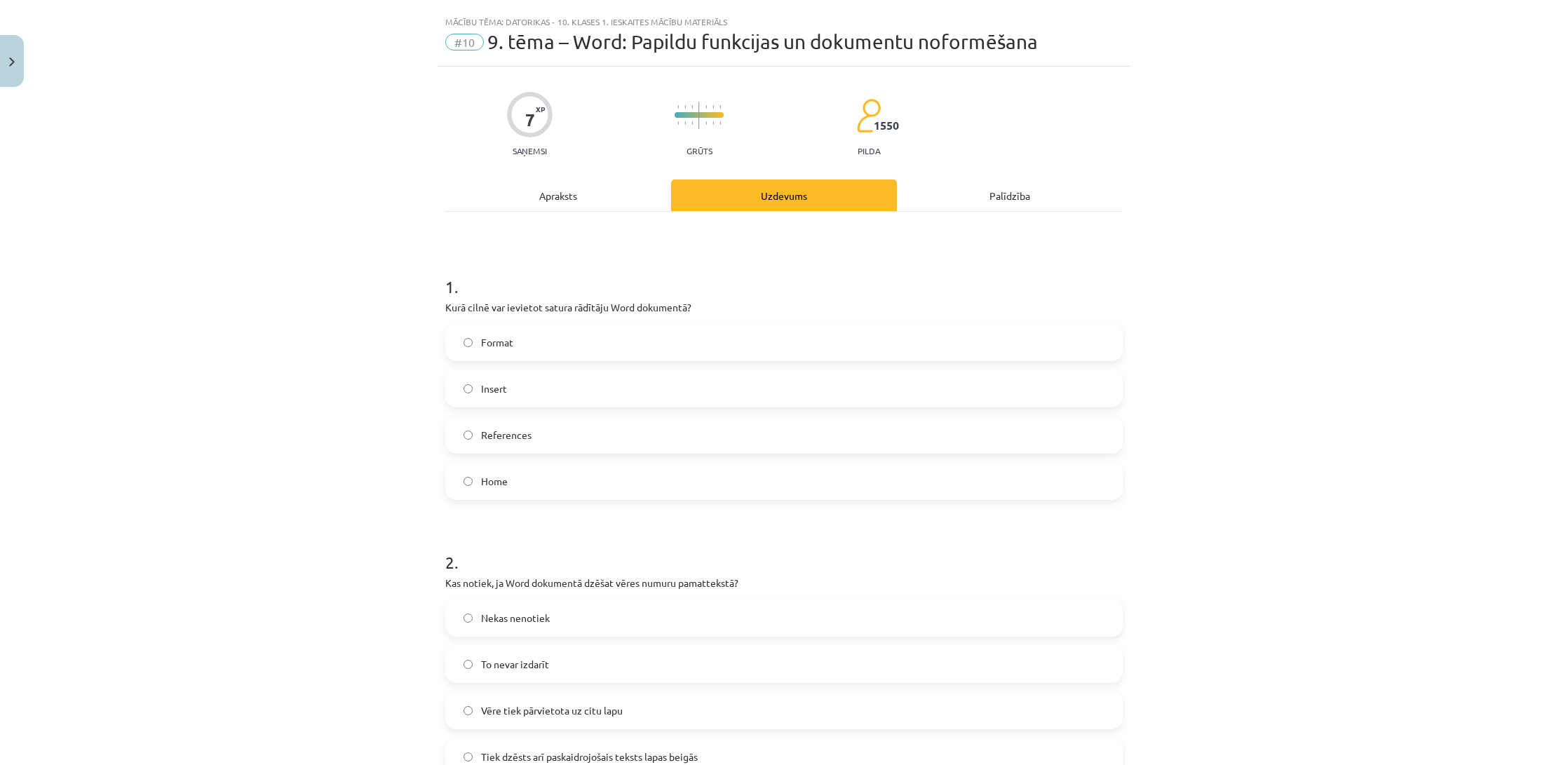
click at [549, 433] on label "References" at bounding box center [784, 435] width 675 height 35
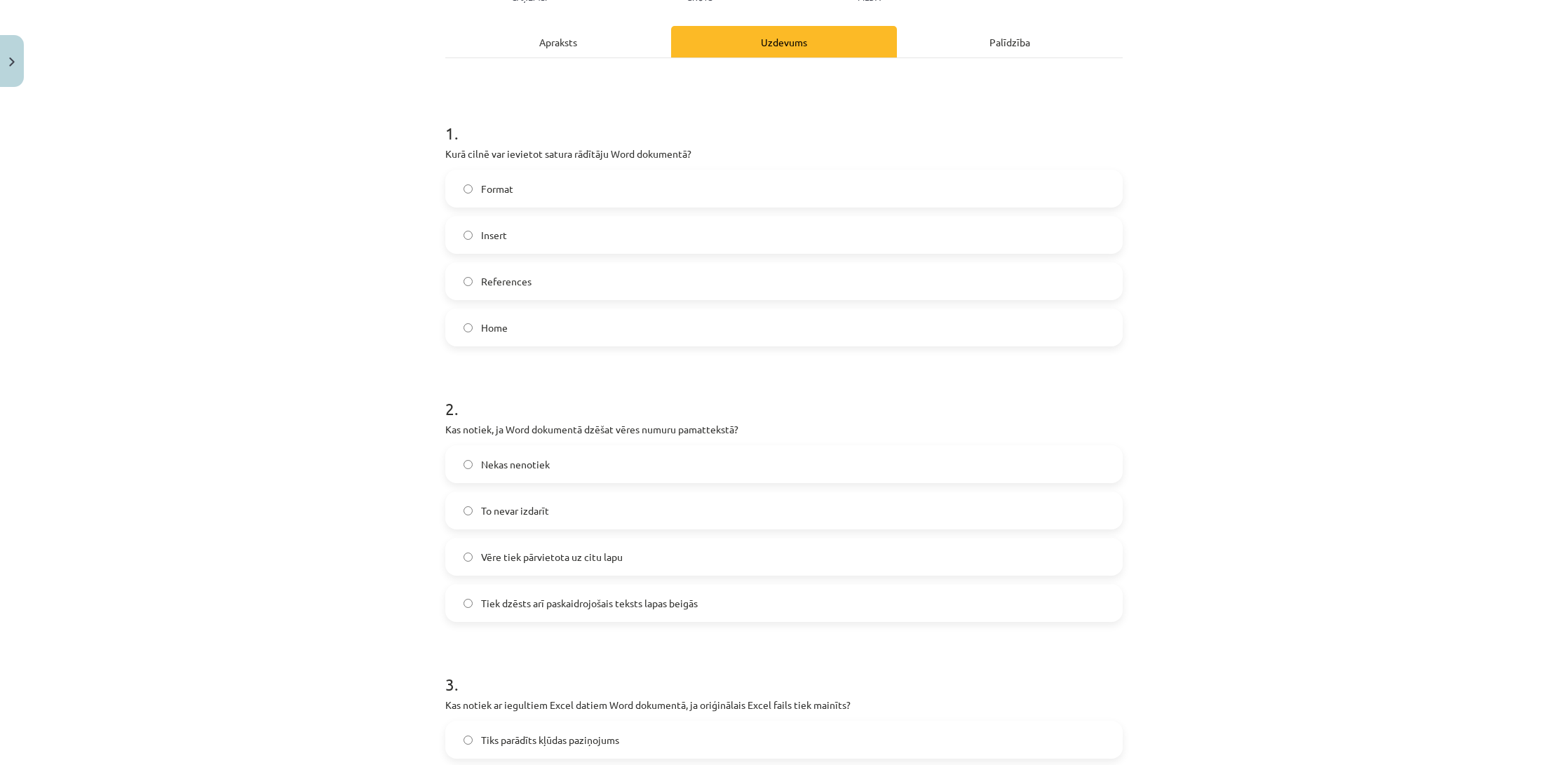
scroll to position [182, 0]
click at [577, 44] on div "Apraksts" at bounding box center [558, 40] width 226 height 31
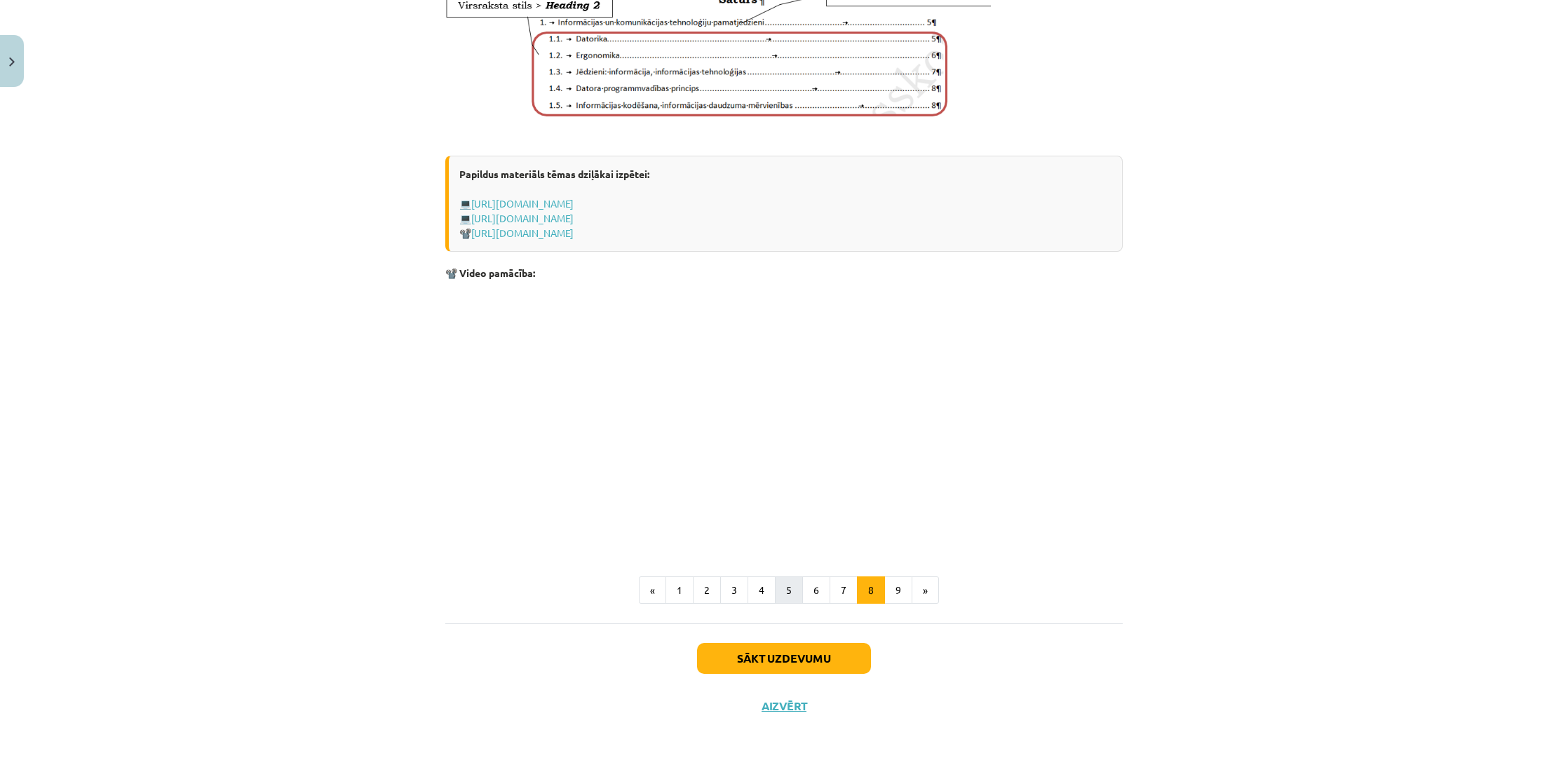
scroll to position [821, 0]
click at [689, 594] on button "1" at bounding box center [680, 591] width 28 height 28
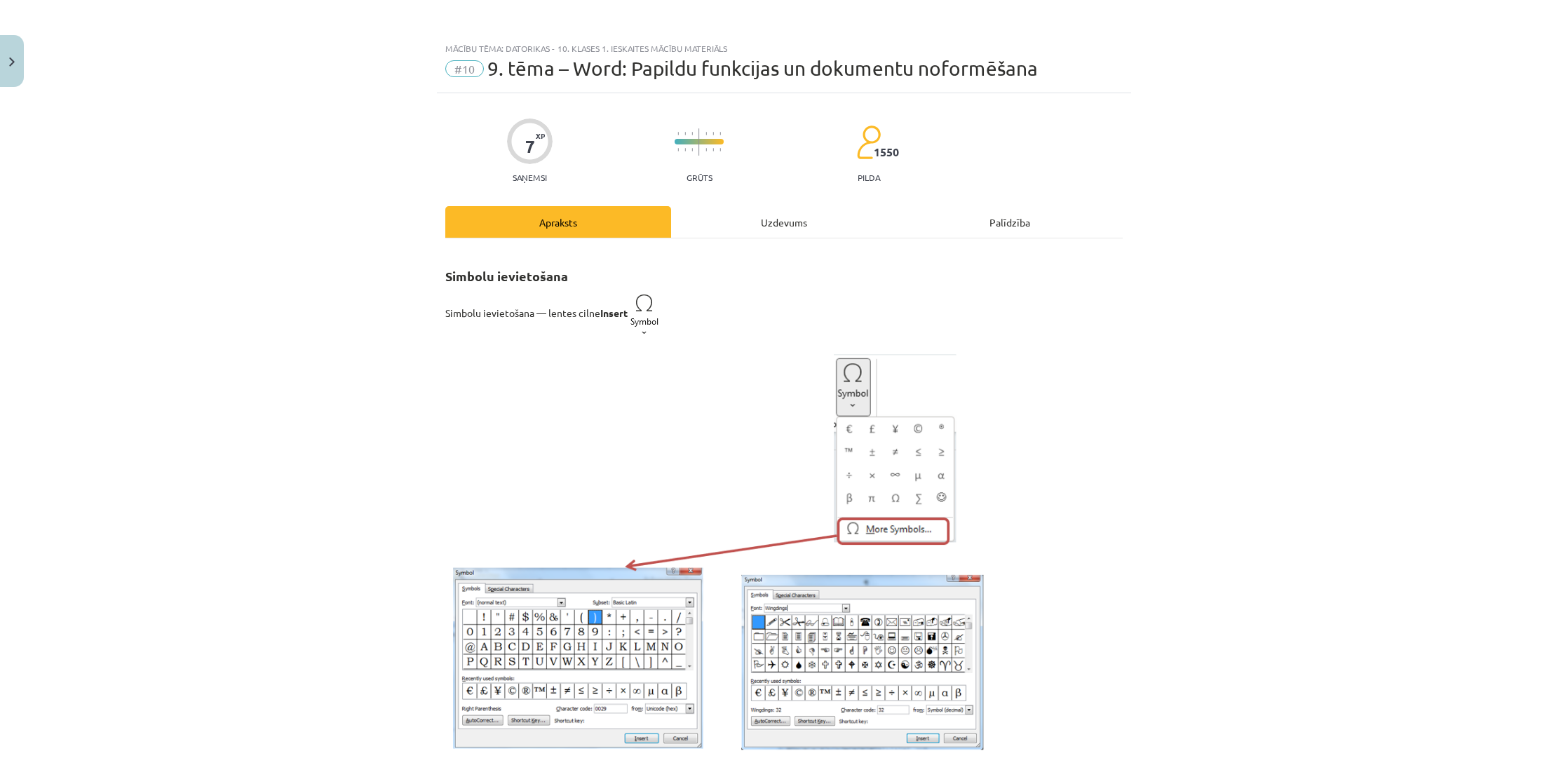
scroll to position [0, 0]
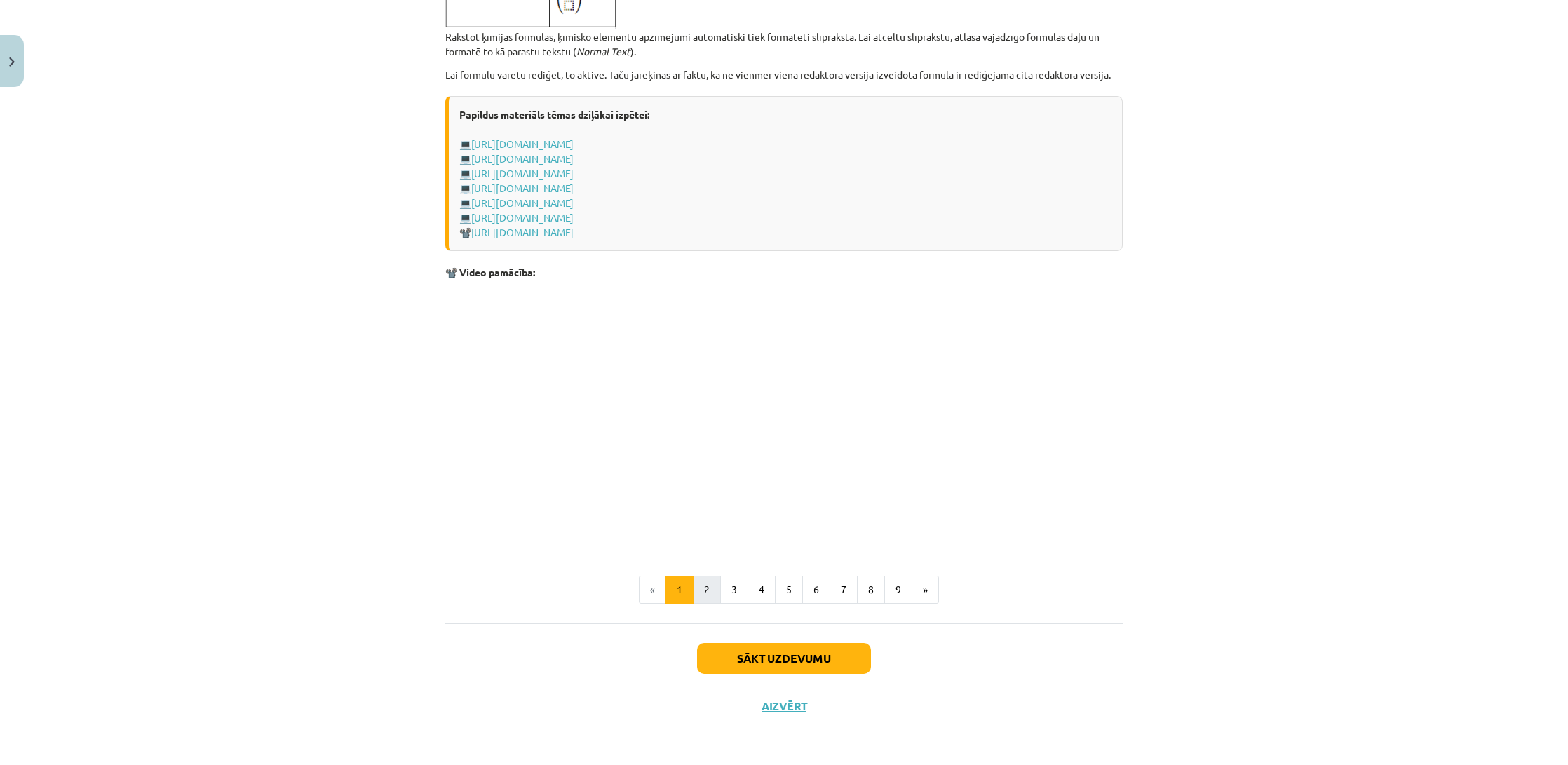
click at [710, 587] on button "2" at bounding box center [706, 590] width 28 height 28
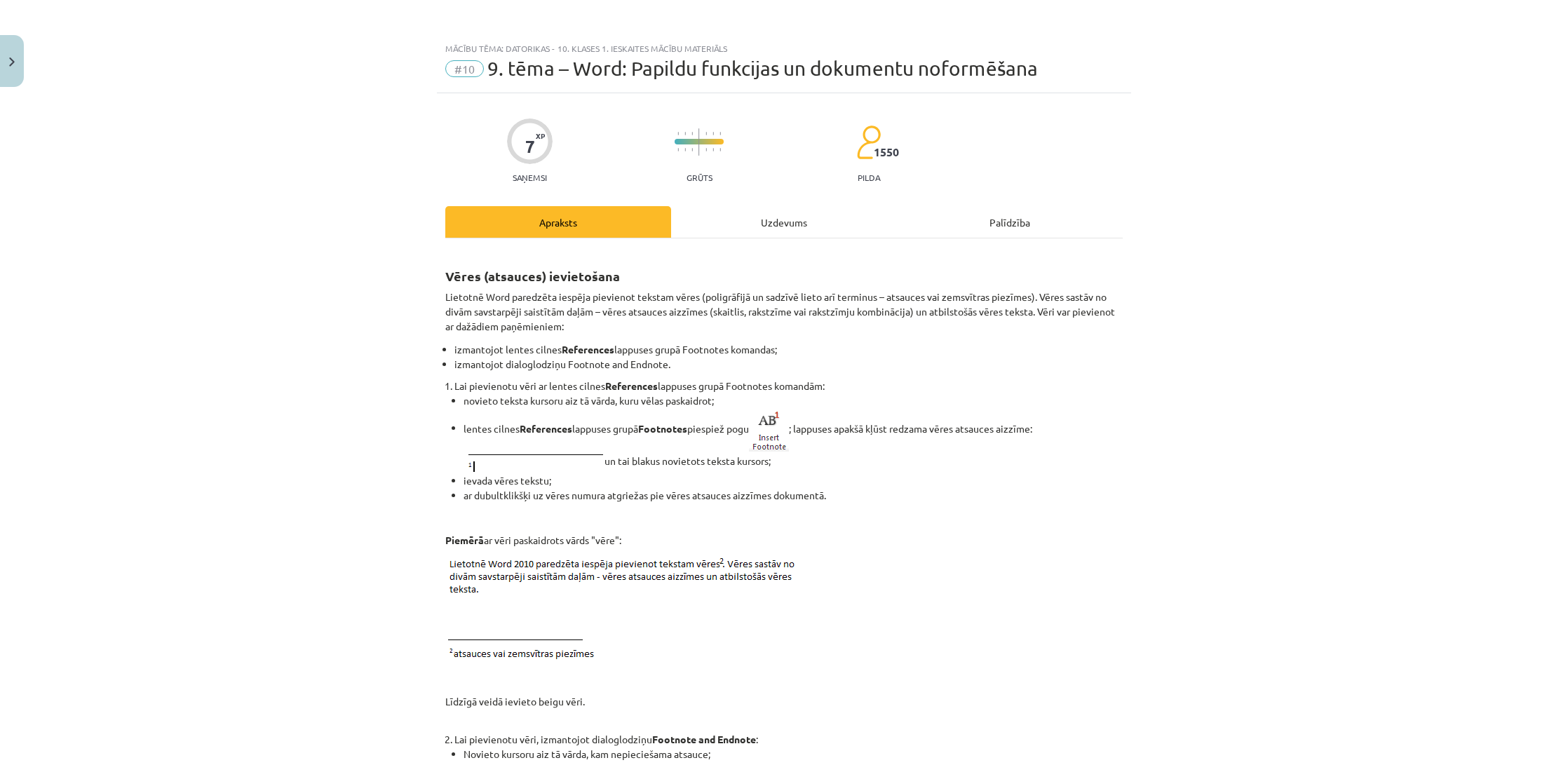
click at [786, 224] on div "Uzdevums" at bounding box center [784, 222] width 226 height 31
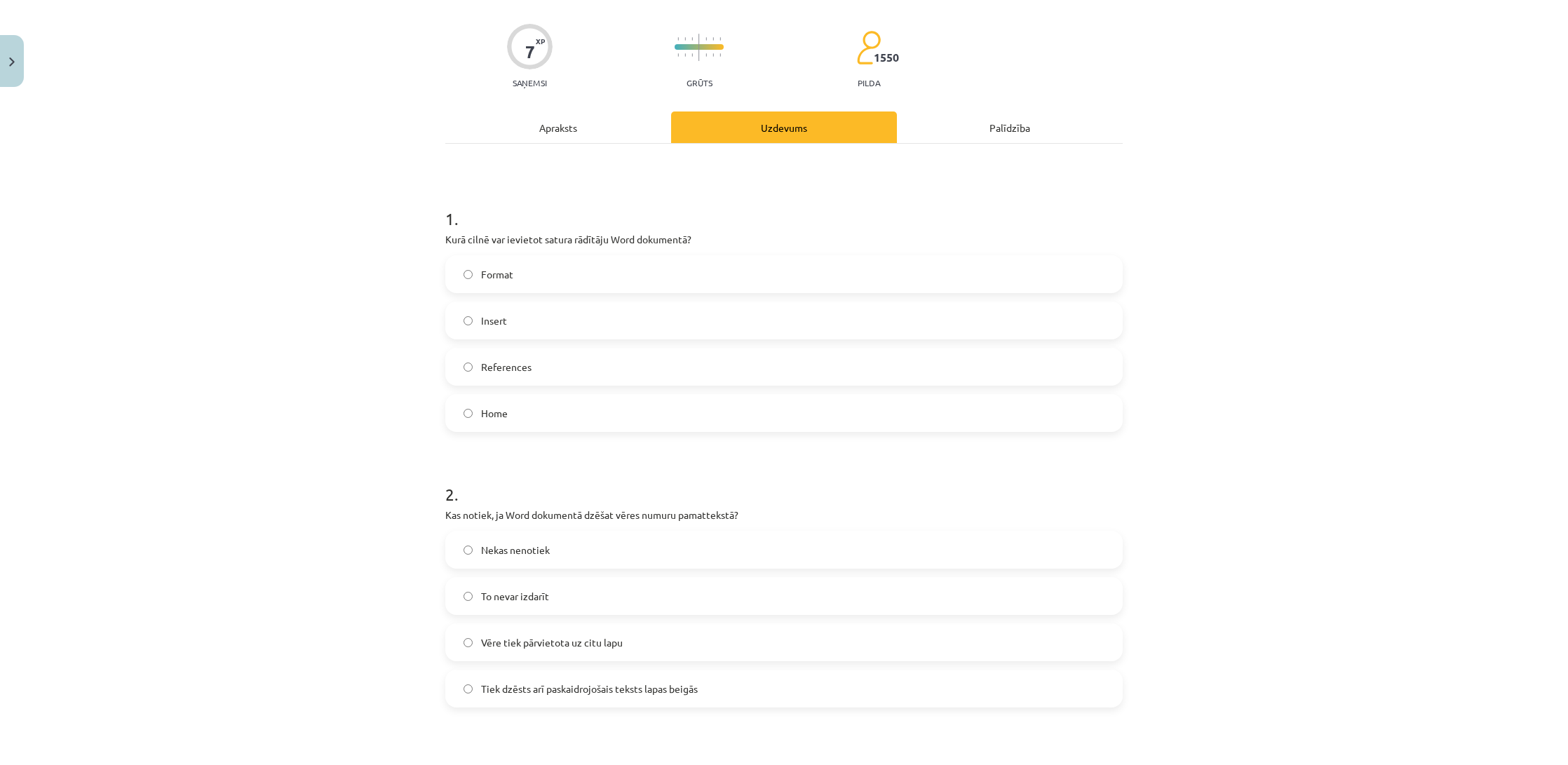
scroll to position [94, 0]
click at [713, 691] on label "Tiek dzēsts arī paskaidrojošais teksts lapas beigās" at bounding box center [784, 686] width 675 height 35
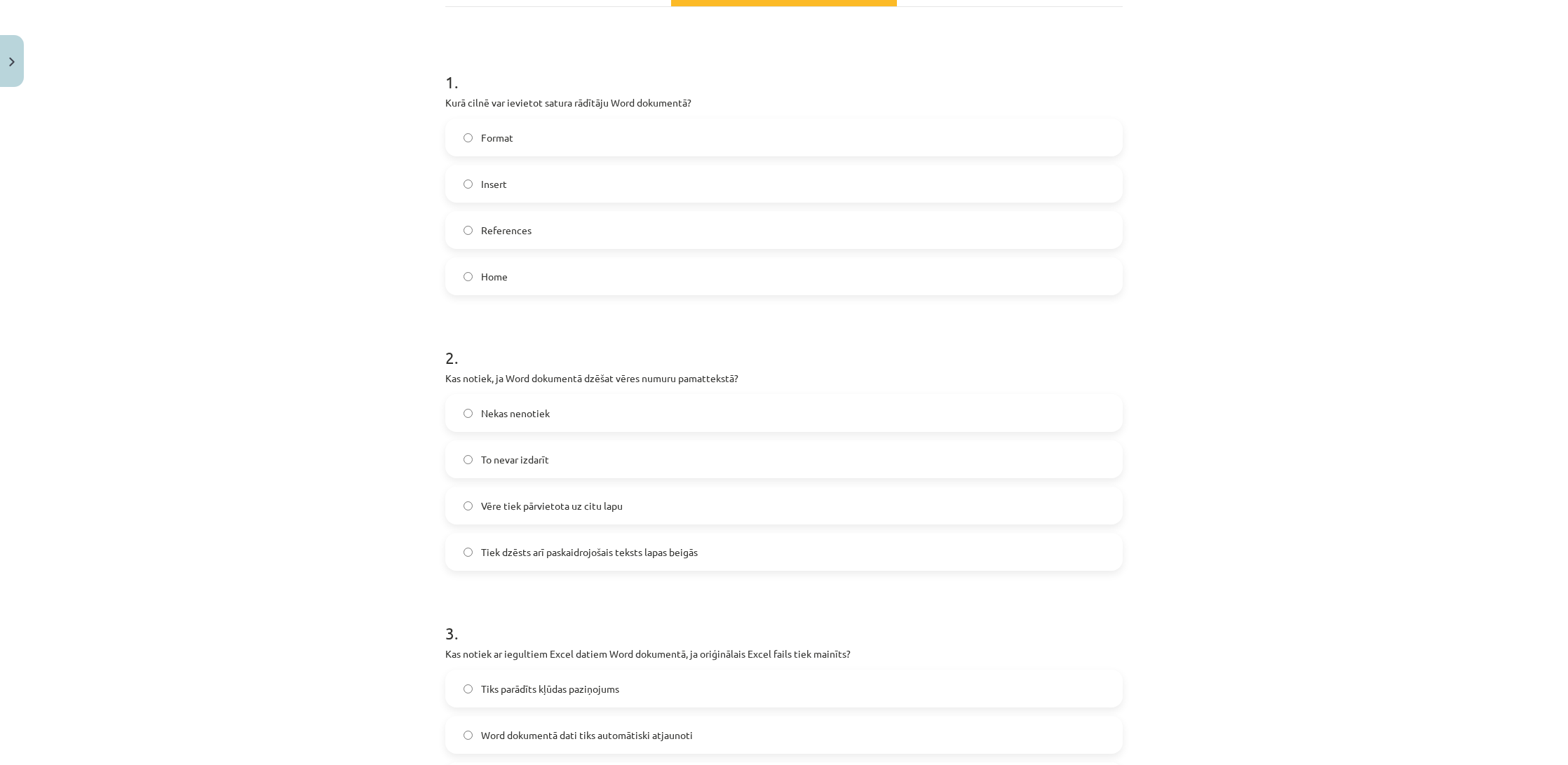
scroll to position [0, 0]
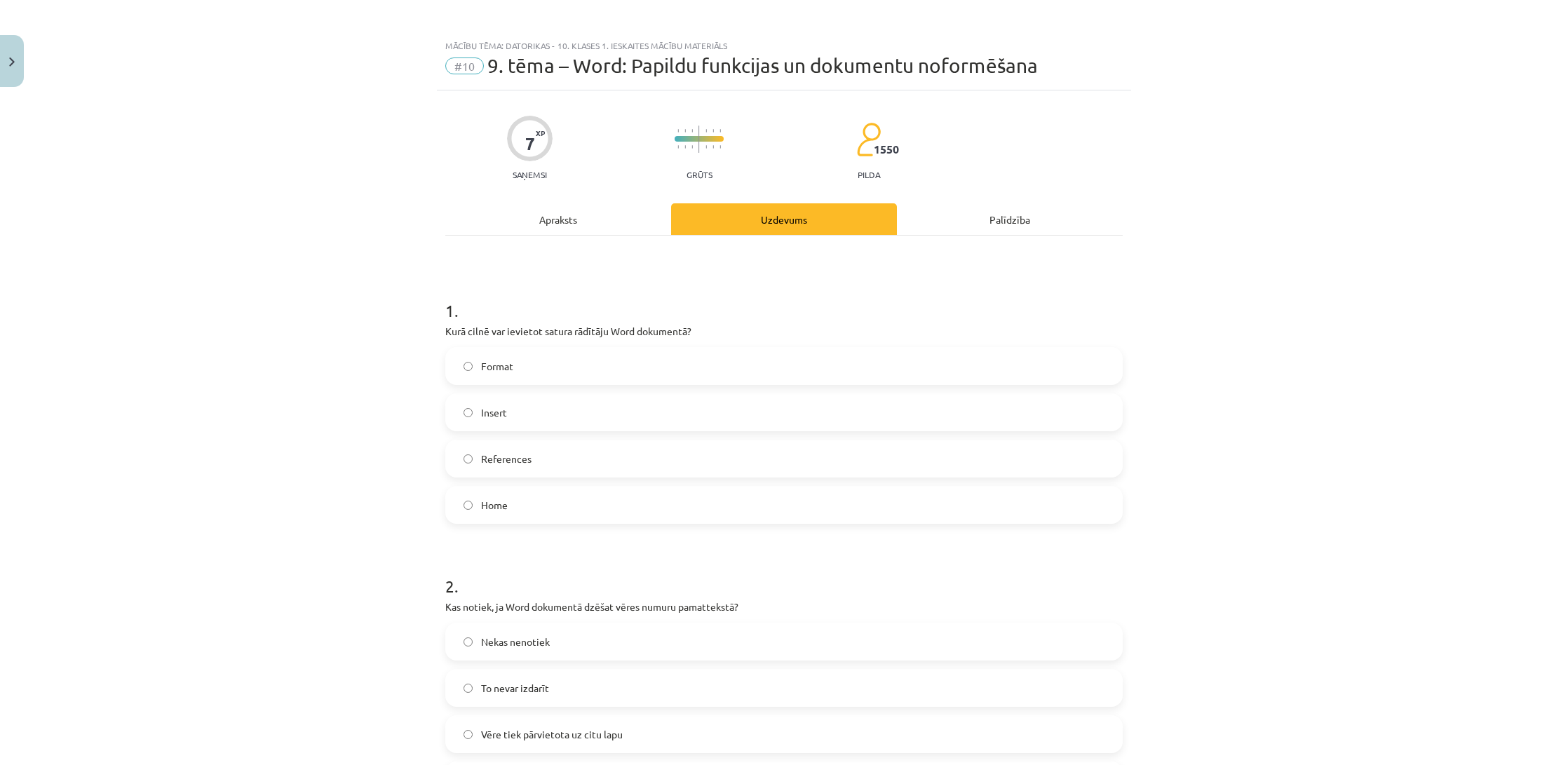
click at [610, 216] on div "Apraksts" at bounding box center [558, 219] width 226 height 31
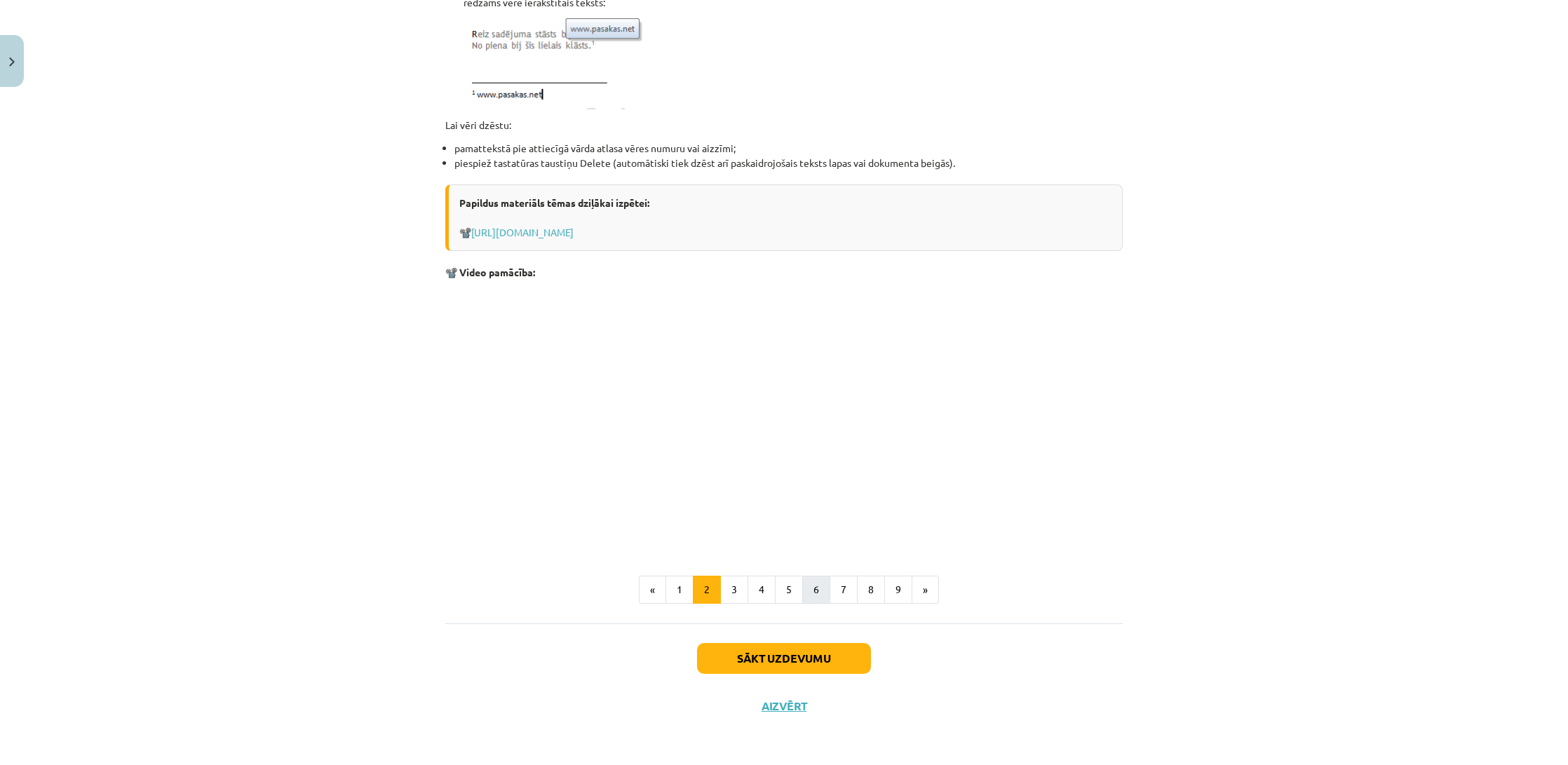
click at [822, 587] on button "6" at bounding box center [816, 590] width 28 height 28
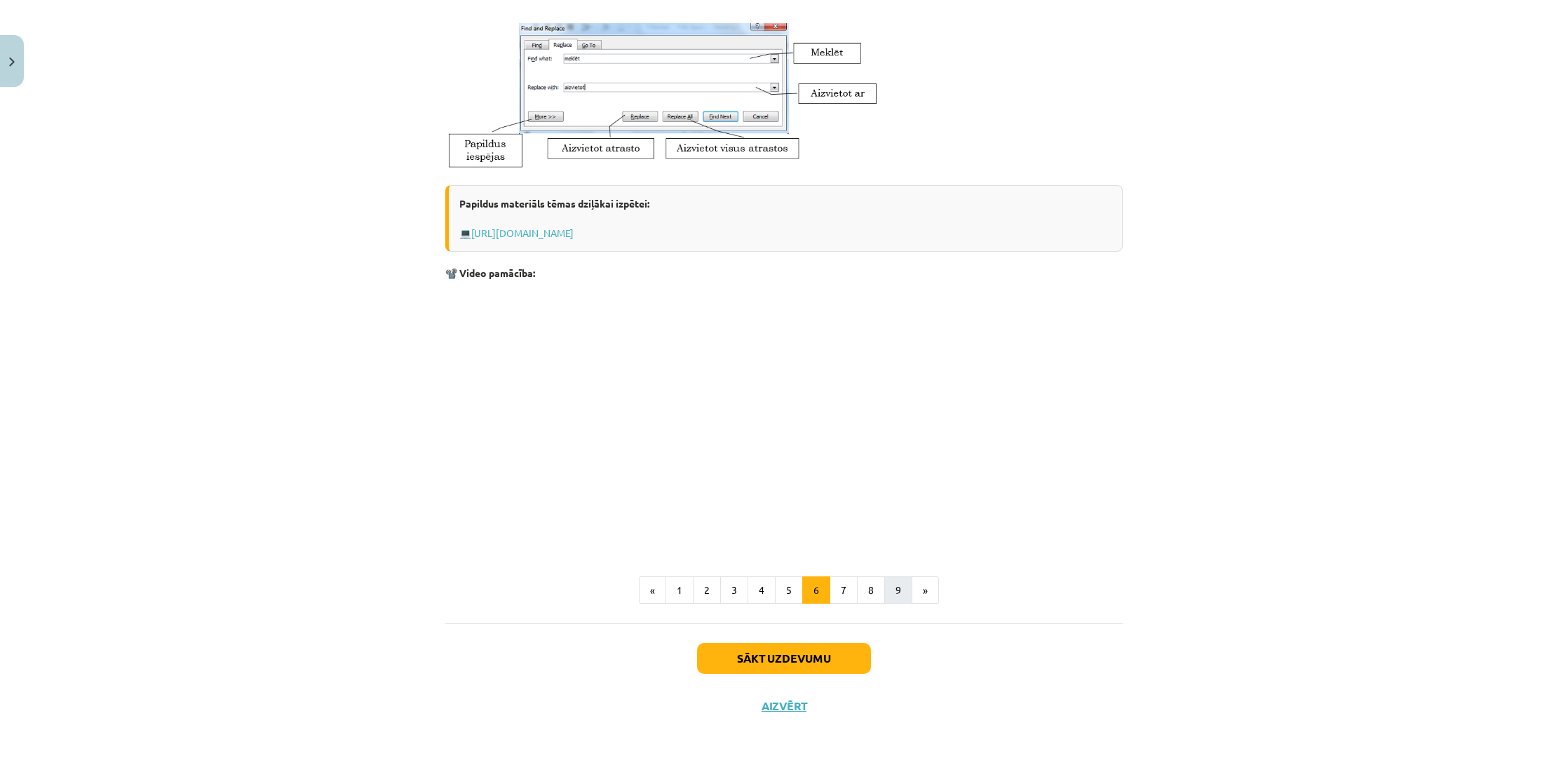
click at [886, 589] on button "9" at bounding box center [898, 591] width 28 height 28
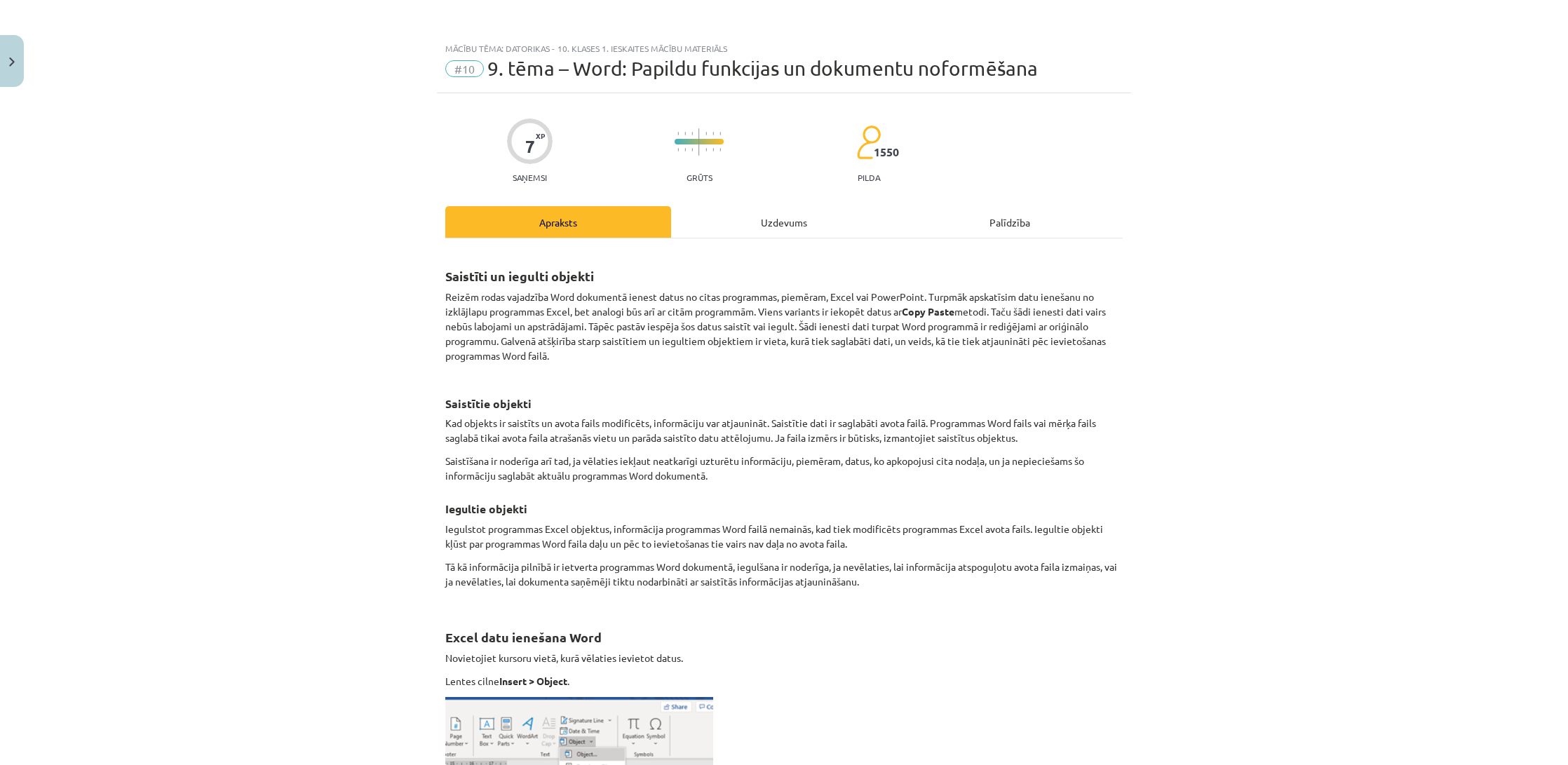
click at [737, 224] on div "Uzdevums" at bounding box center [784, 222] width 226 height 31
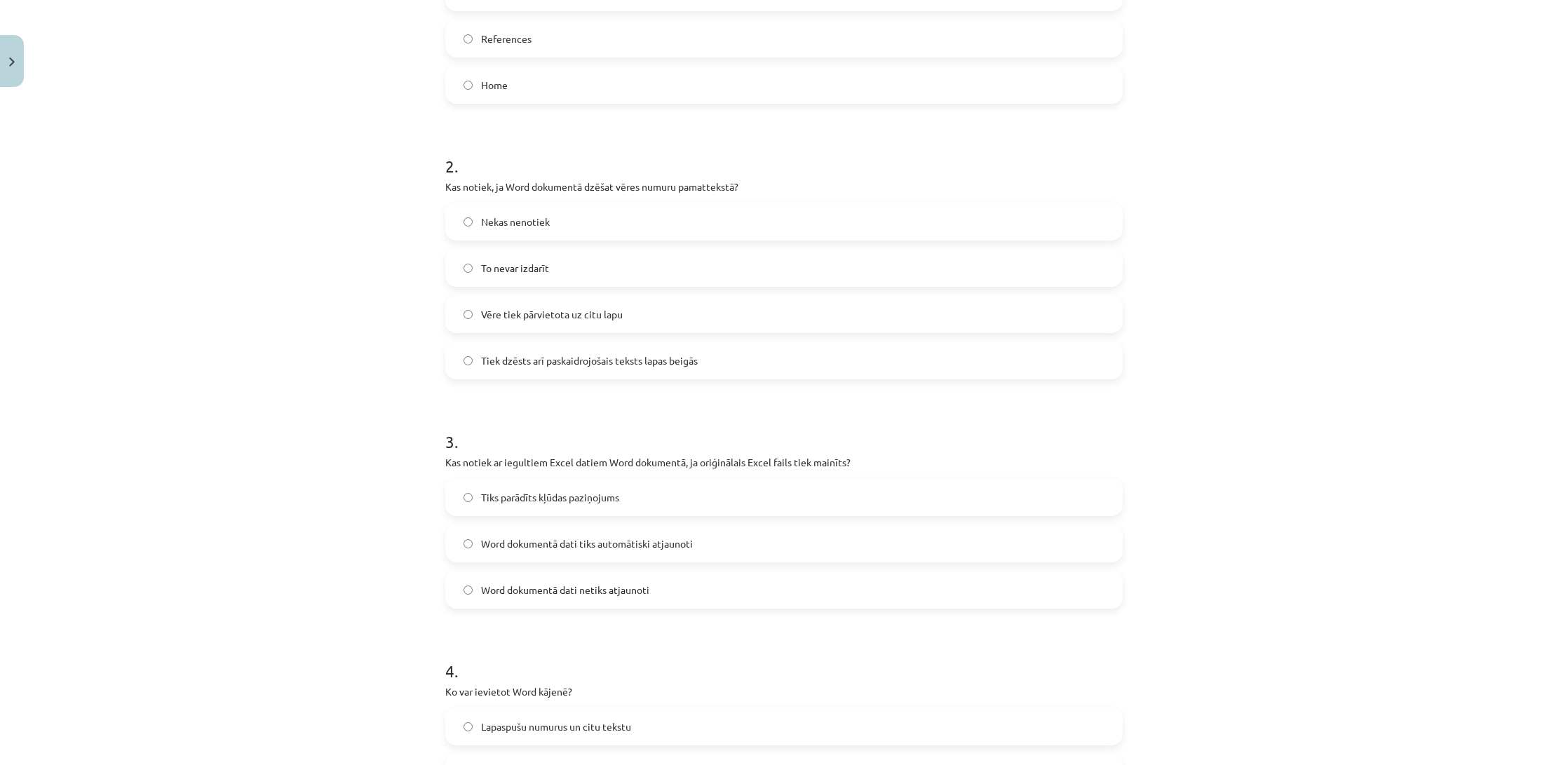
scroll to position [426, 0]
click at [768, 578] on label "Word dokumentā dati netiks atjaunoti" at bounding box center [784, 588] width 675 height 35
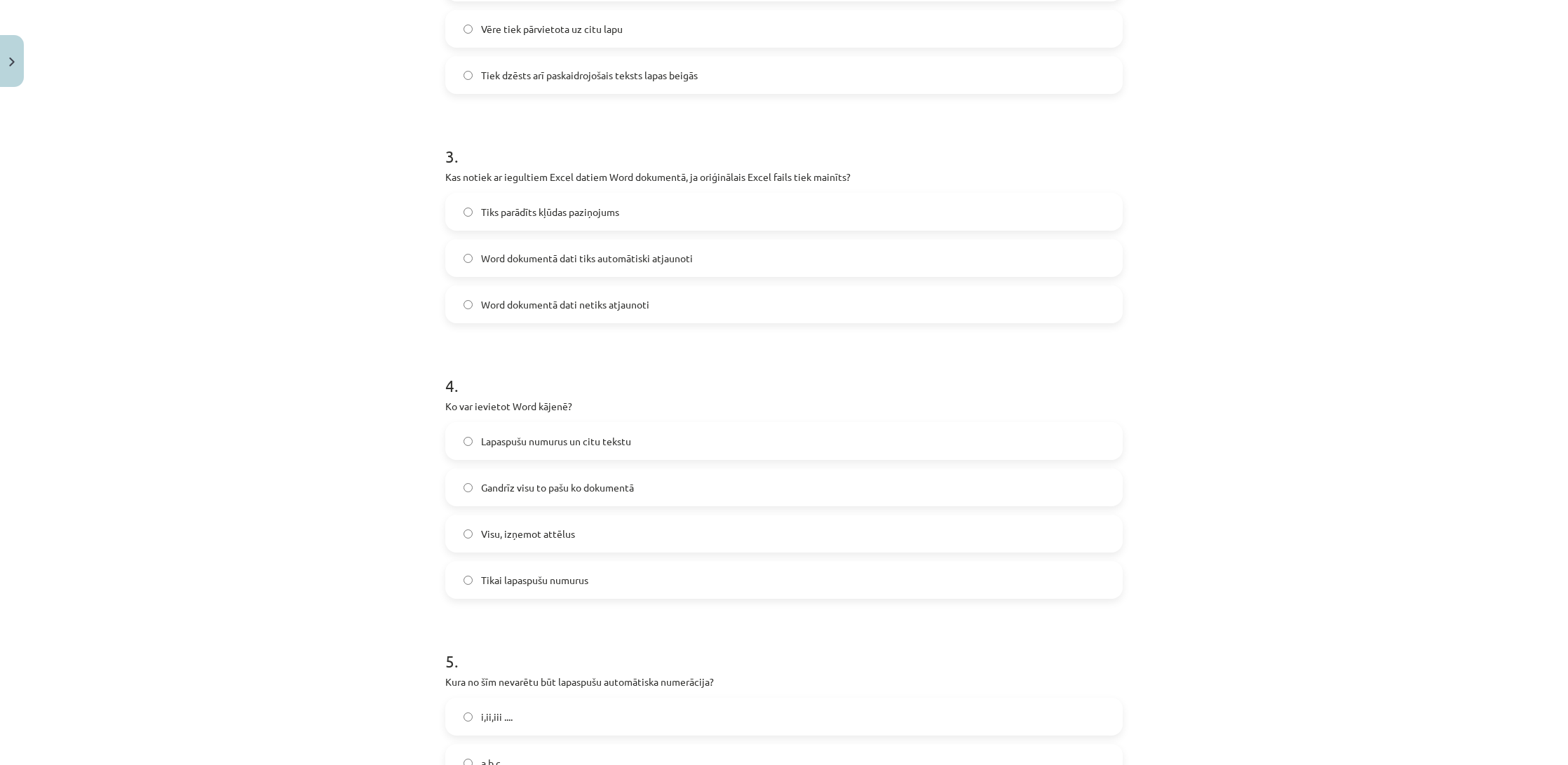
scroll to position [710, 0]
click at [620, 439] on span "Lapaspušu numurus un citu tekstu" at bounding box center [556, 440] width 150 height 15
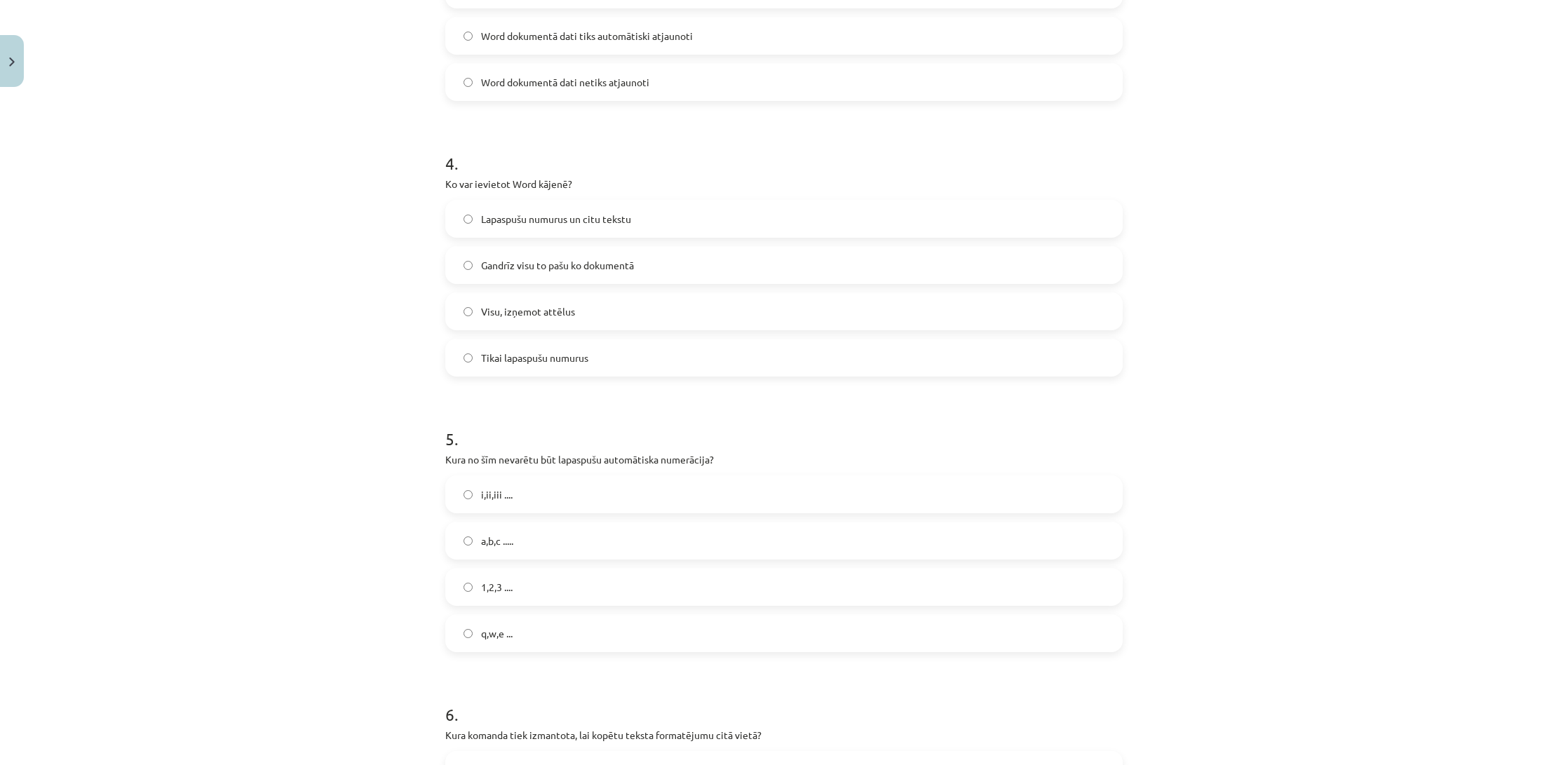
scroll to position [934, 0]
click at [535, 491] on label "i,ii,iii ...." at bounding box center [784, 492] width 675 height 35
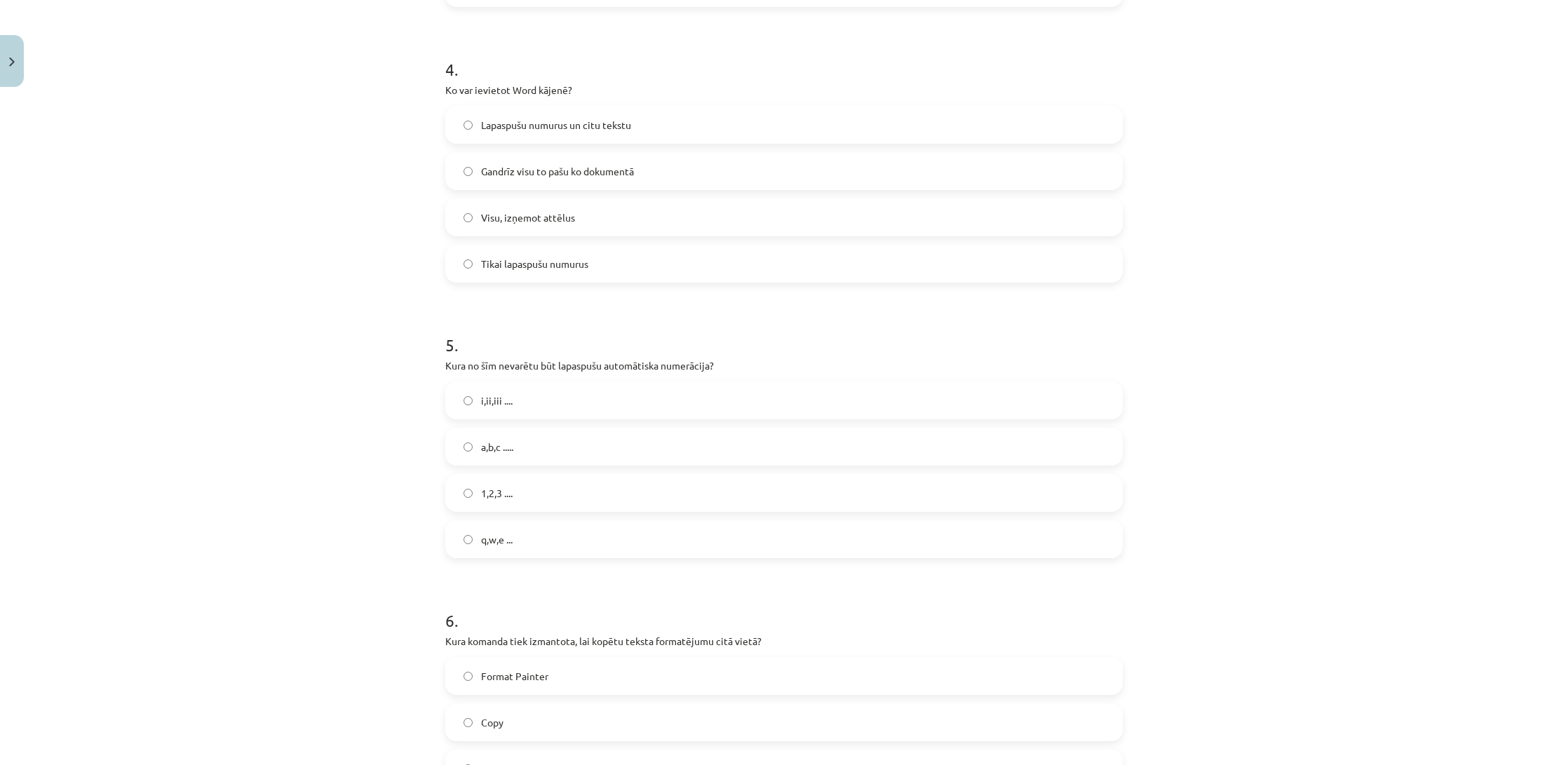
scroll to position [1032, 0]
click at [479, 510] on div "i,ii,iii .... a,b,c ..... 1,2,3 .... q,w,e ..." at bounding box center [784, 464] width 677 height 177
click at [481, 535] on label "q,w,e ..." at bounding box center [784, 534] width 675 height 35
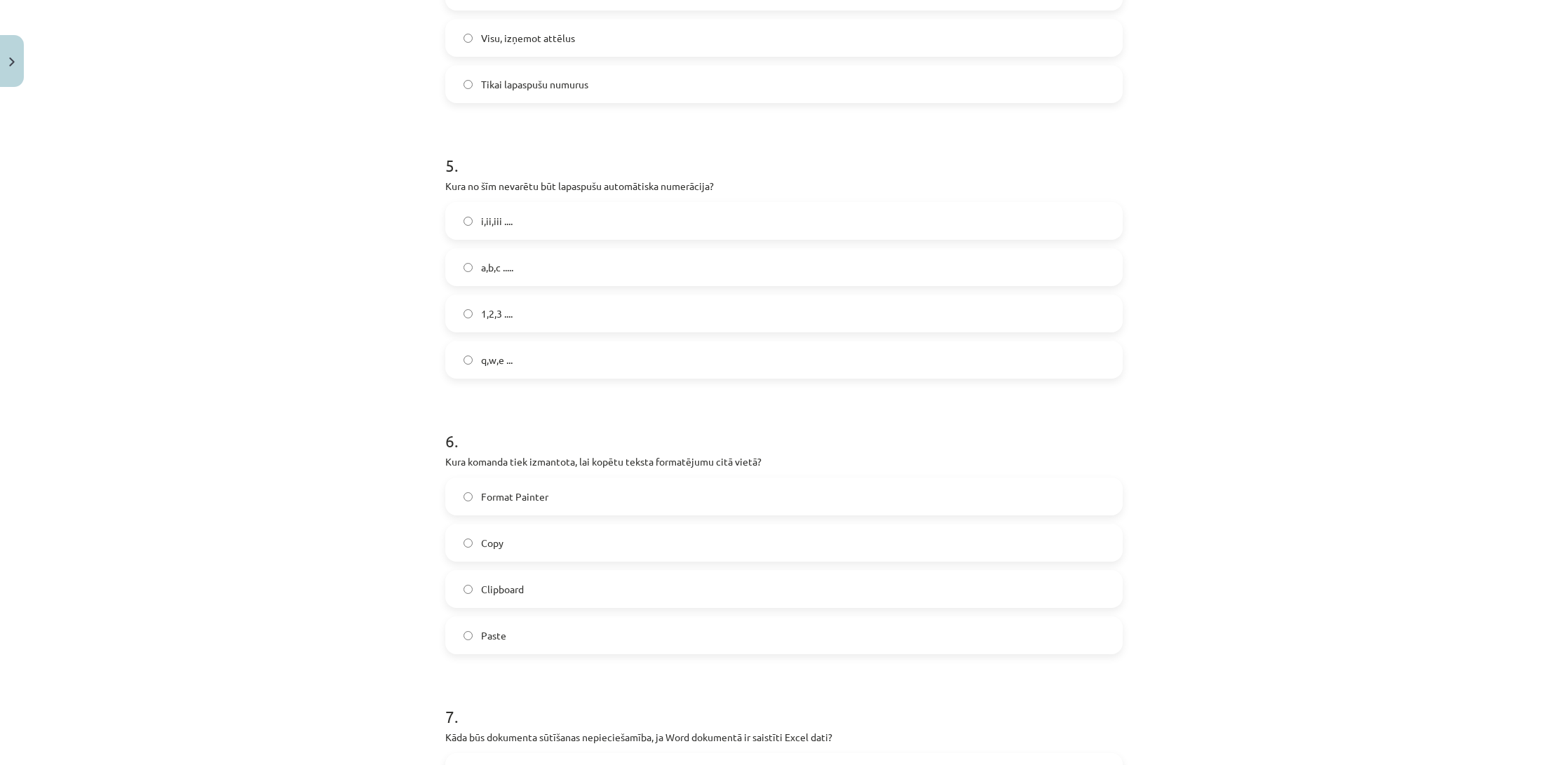
scroll to position [1205, 0]
click at [503, 540] on span "Copy" at bounding box center [492, 542] width 22 height 15
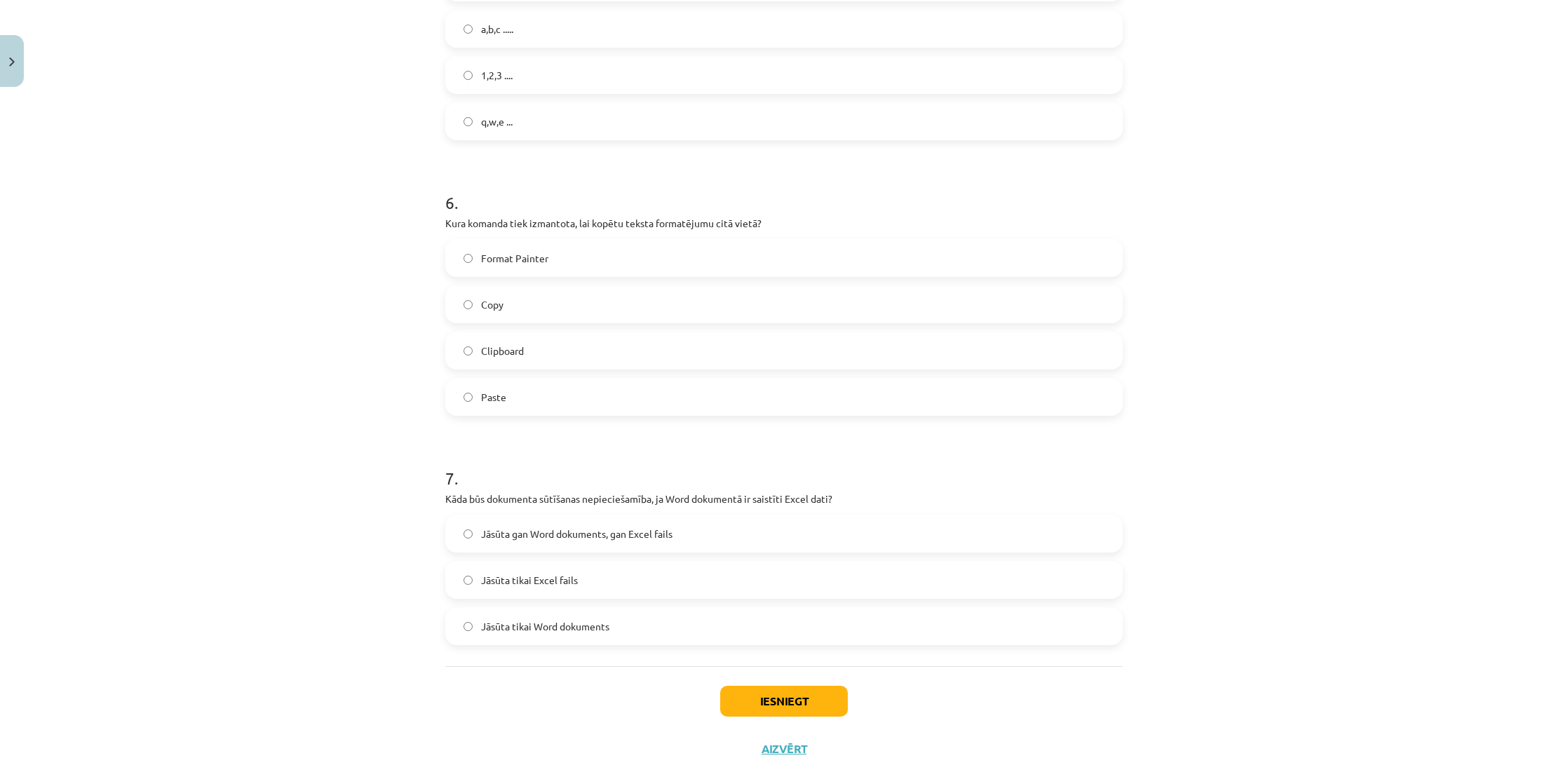
scroll to position [1444, 0]
click at [599, 628] on span "Jāsūta tikai Word dokuments" at bounding box center [545, 626] width 128 height 15
click at [760, 698] on button "Iesniegt" at bounding box center [784, 700] width 127 height 31
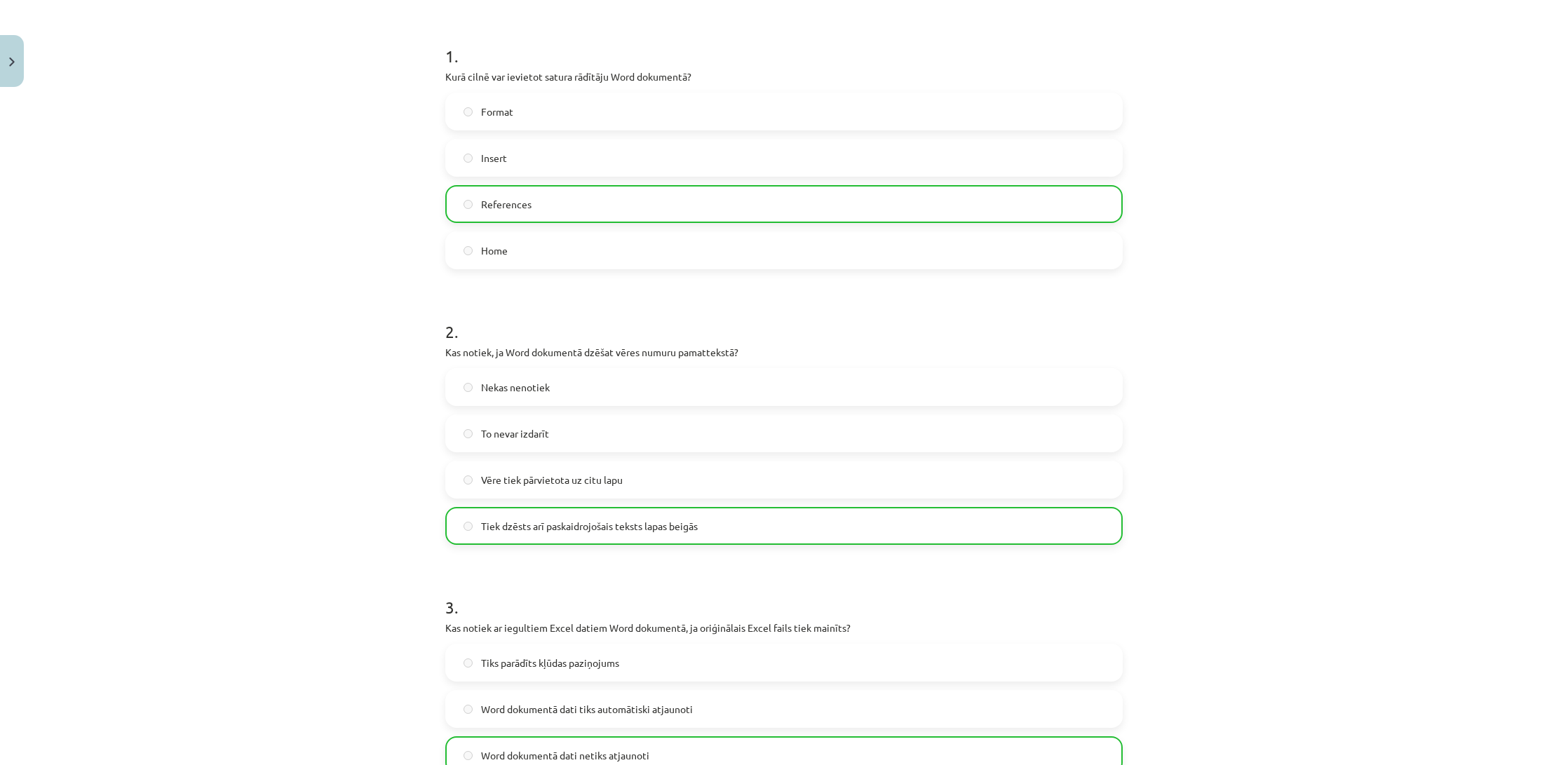
scroll to position [0, 0]
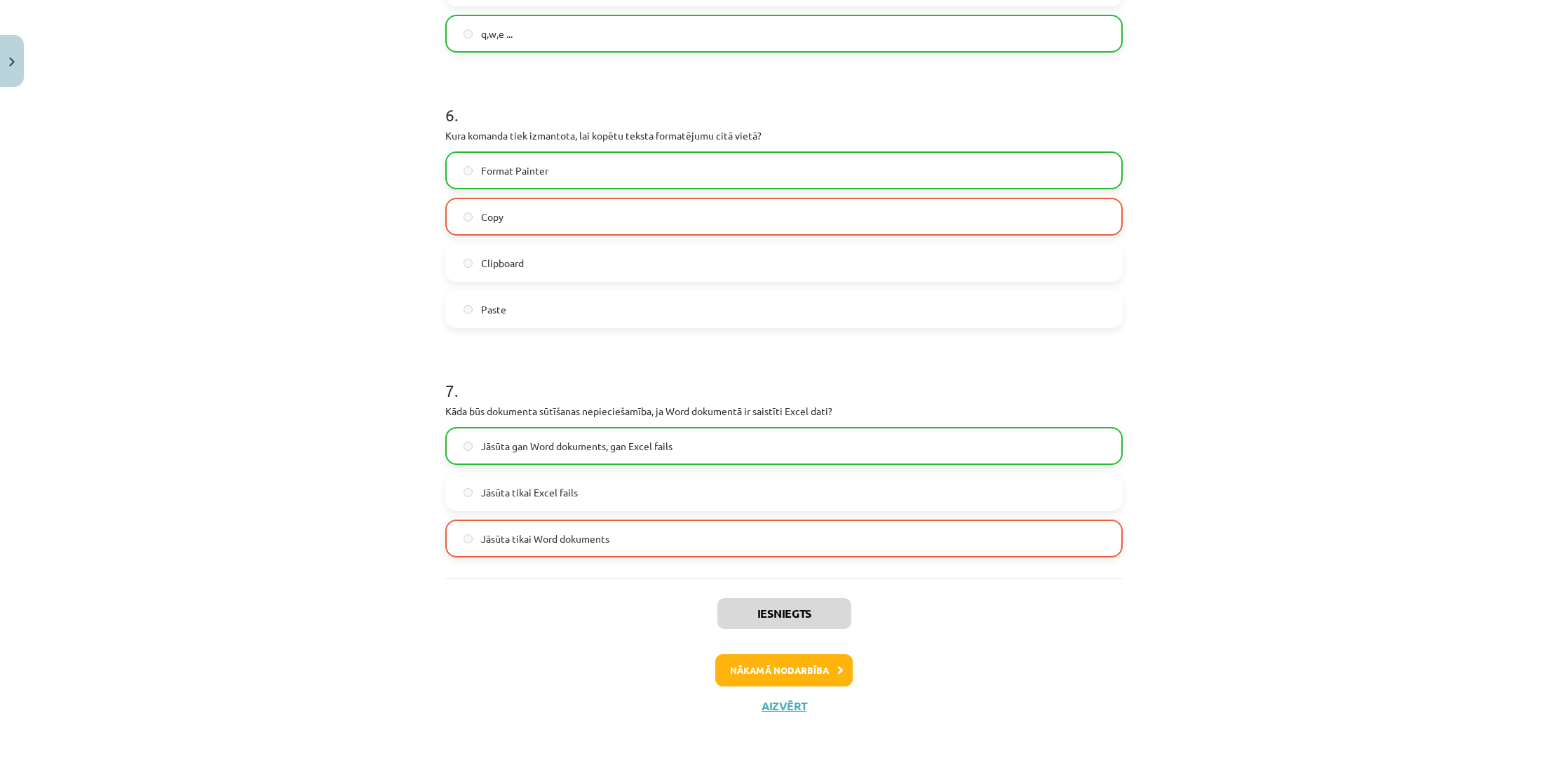
click at [762, 665] on button "Nākamā nodarbība" at bounding box center [784, 671] width 137 height 32
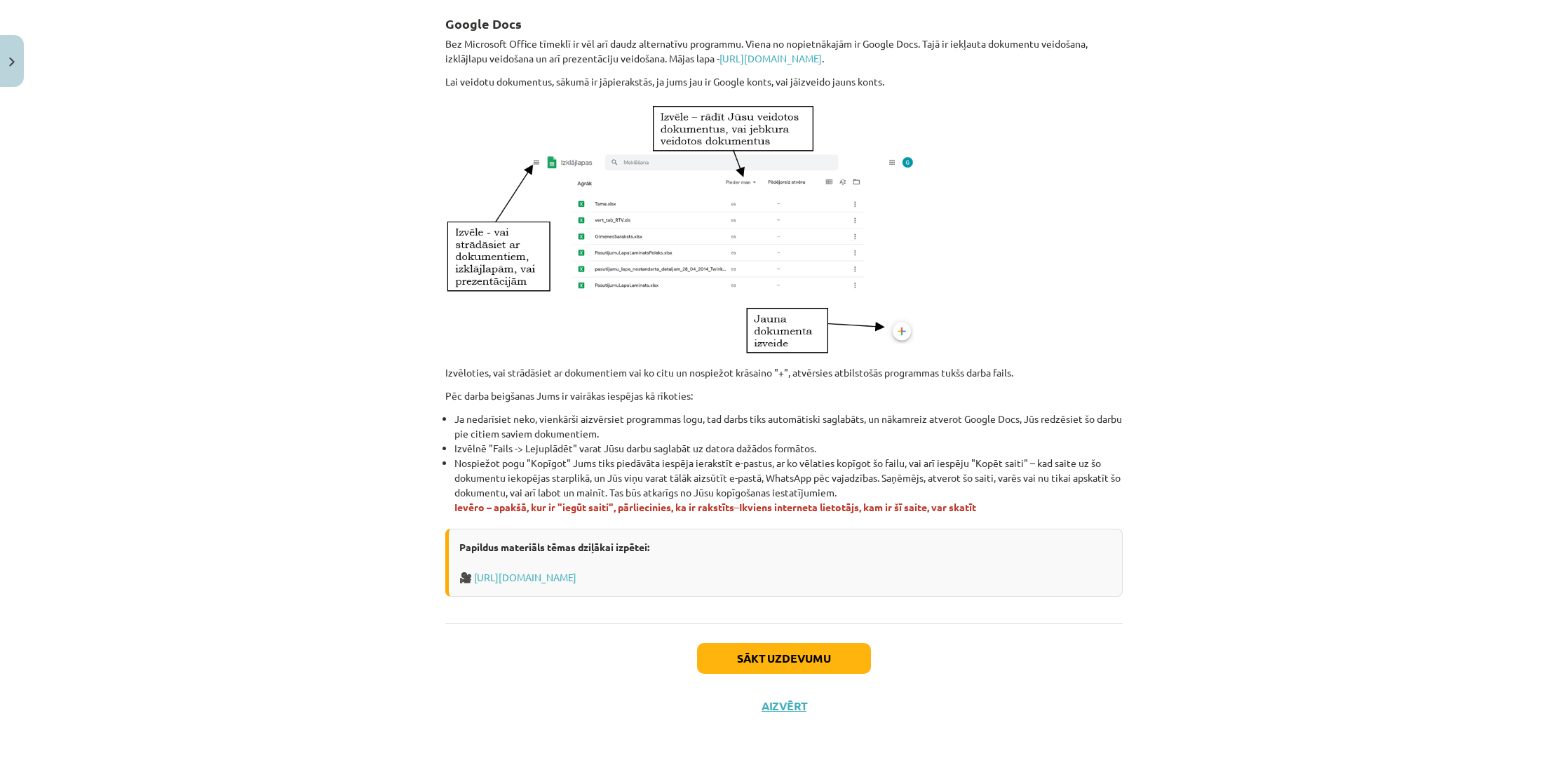
scroll to position [591, 0]
click at [756, 651] on button "Sākt uzdevumu" at bounding box center [784, 658] width 174 height 31
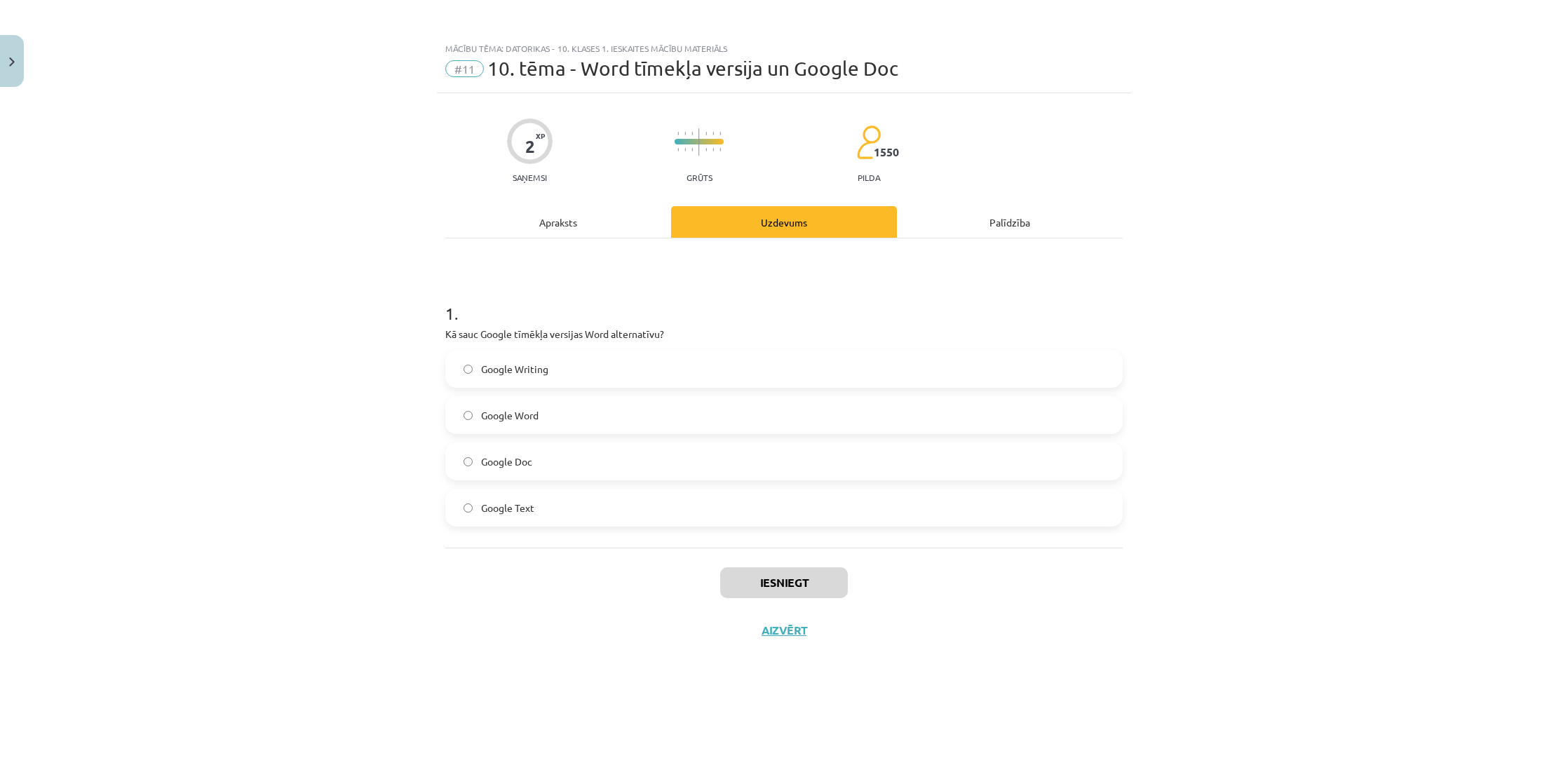
click at [768, 239] on div "Mācību tēma: Datorikas - 10. klases 1. ieskaites mācību materiāls #11 10. tēma …" at bounding box center [784, 382] width 1568 height 765
click at [774, 624] on button "Aizvērt" at bounding box center [783, 631] width 53 height 14
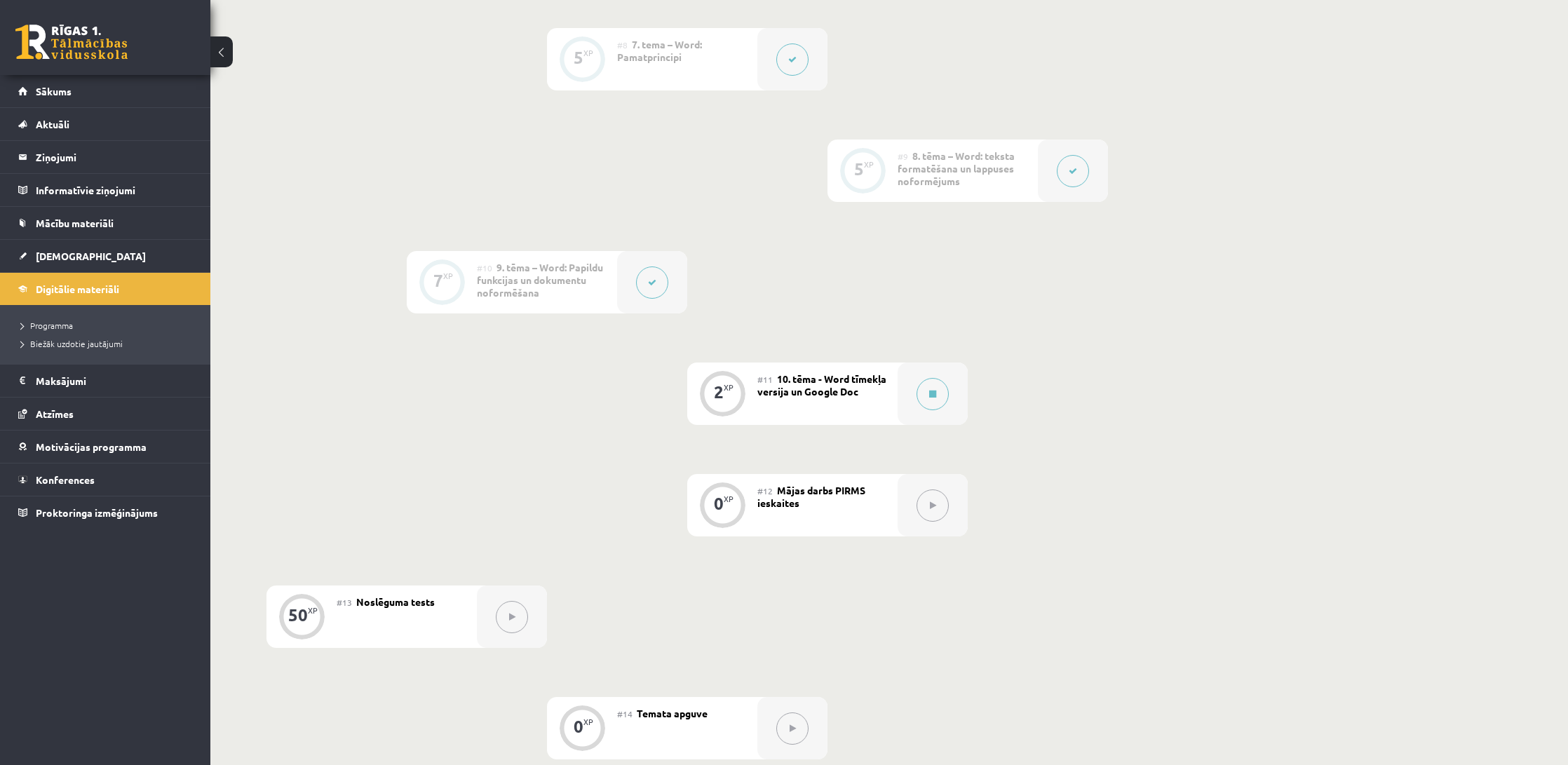
scroll to position [1200, 0]
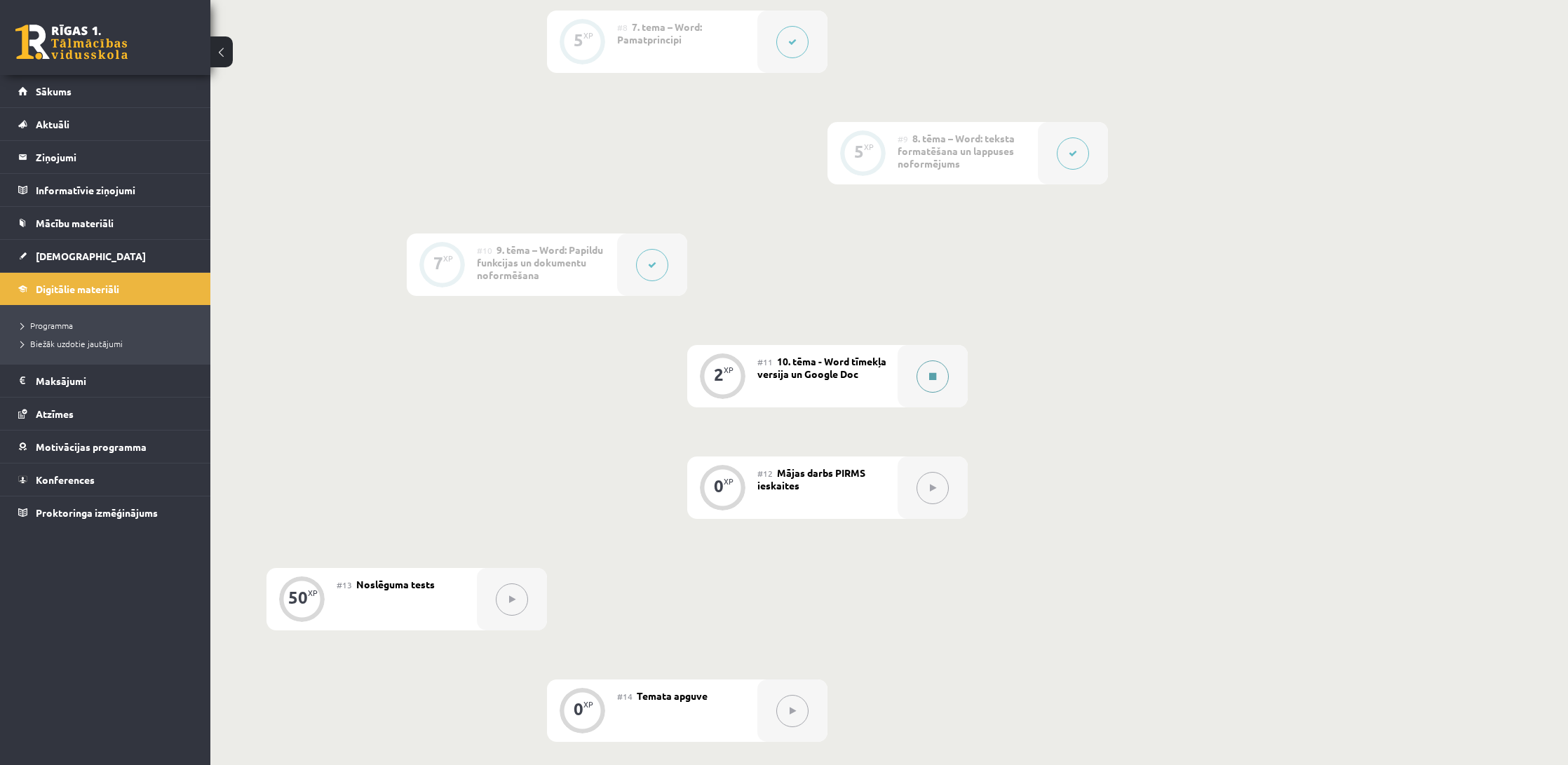
click at [935, 384] on button at bounding box center [933, 376] width 32 height 32
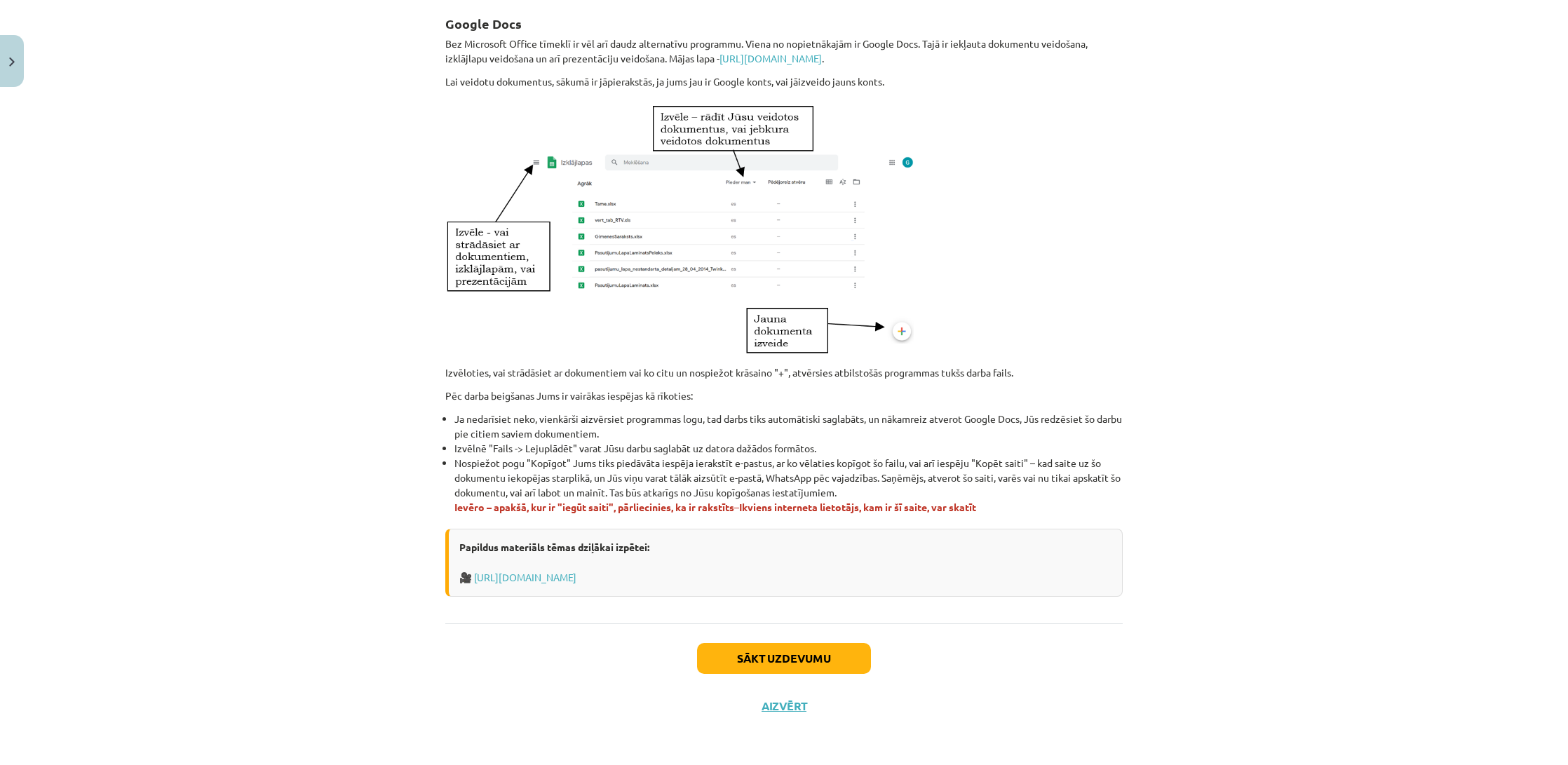
scroll to position [591, 0]
click at [781, 649] on button "Sākt uzdevumu" at bounding box center [784, 658] width 174 height 31
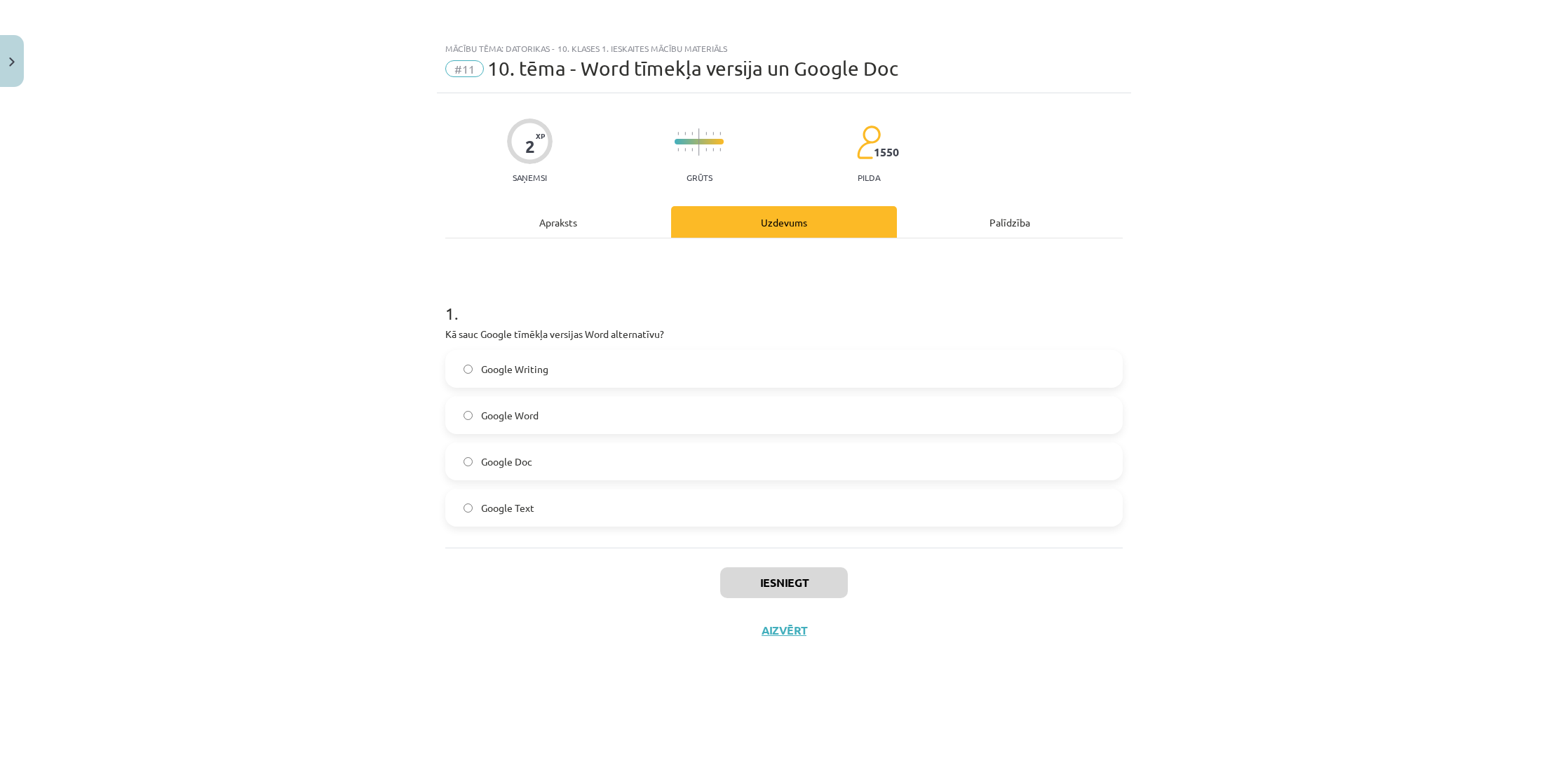
click at [579, 224] on div "Apraksts" at bounding box center [558, 222] width 226 height 31
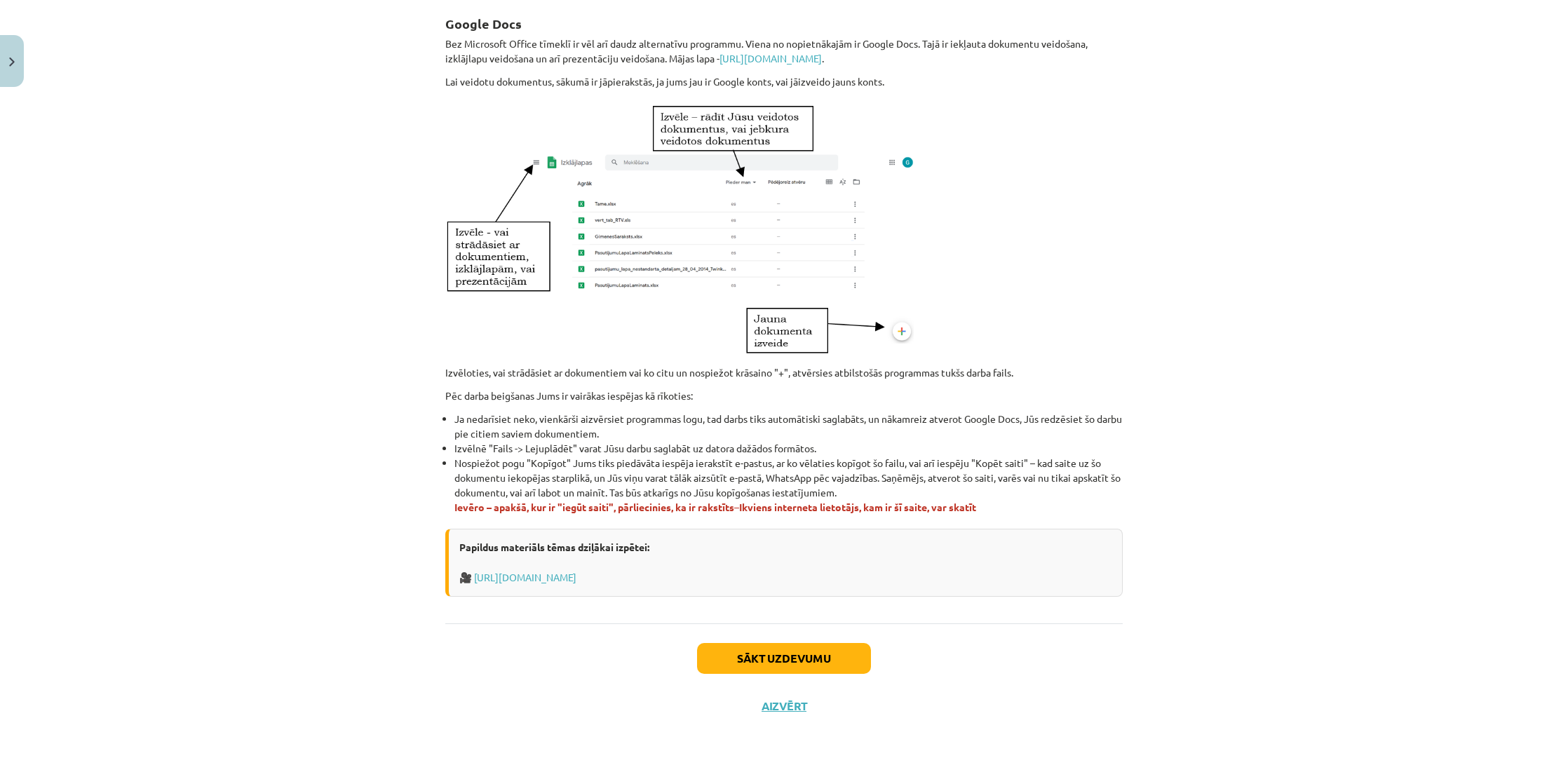
scroll to position [591, 0]
click at [758, 649] on button "Sākt uzdevumu" at bounding box center [784, 658] width 174 height 31
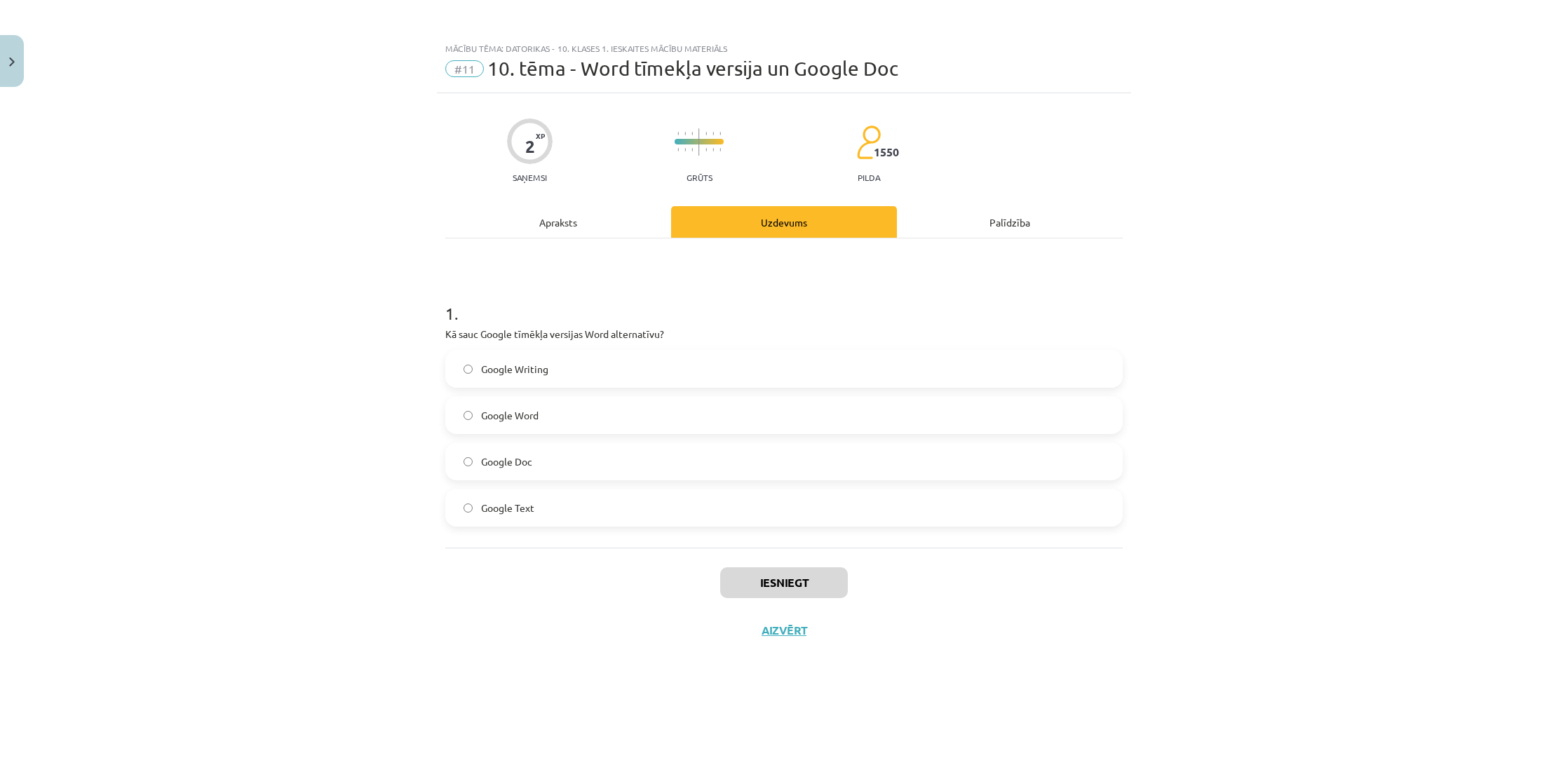
drag, startPoint x: 587, startPoint y: 458, endPoint x: 577, endPoint y: 459, distance: 10.0
click at [584, 459] on label "Google Doc" at bounding box center [784, 462] width 675 height 35
click at [797, 593] on button "Iesniegt" at bounding box center [784, 583] width 127 height 31
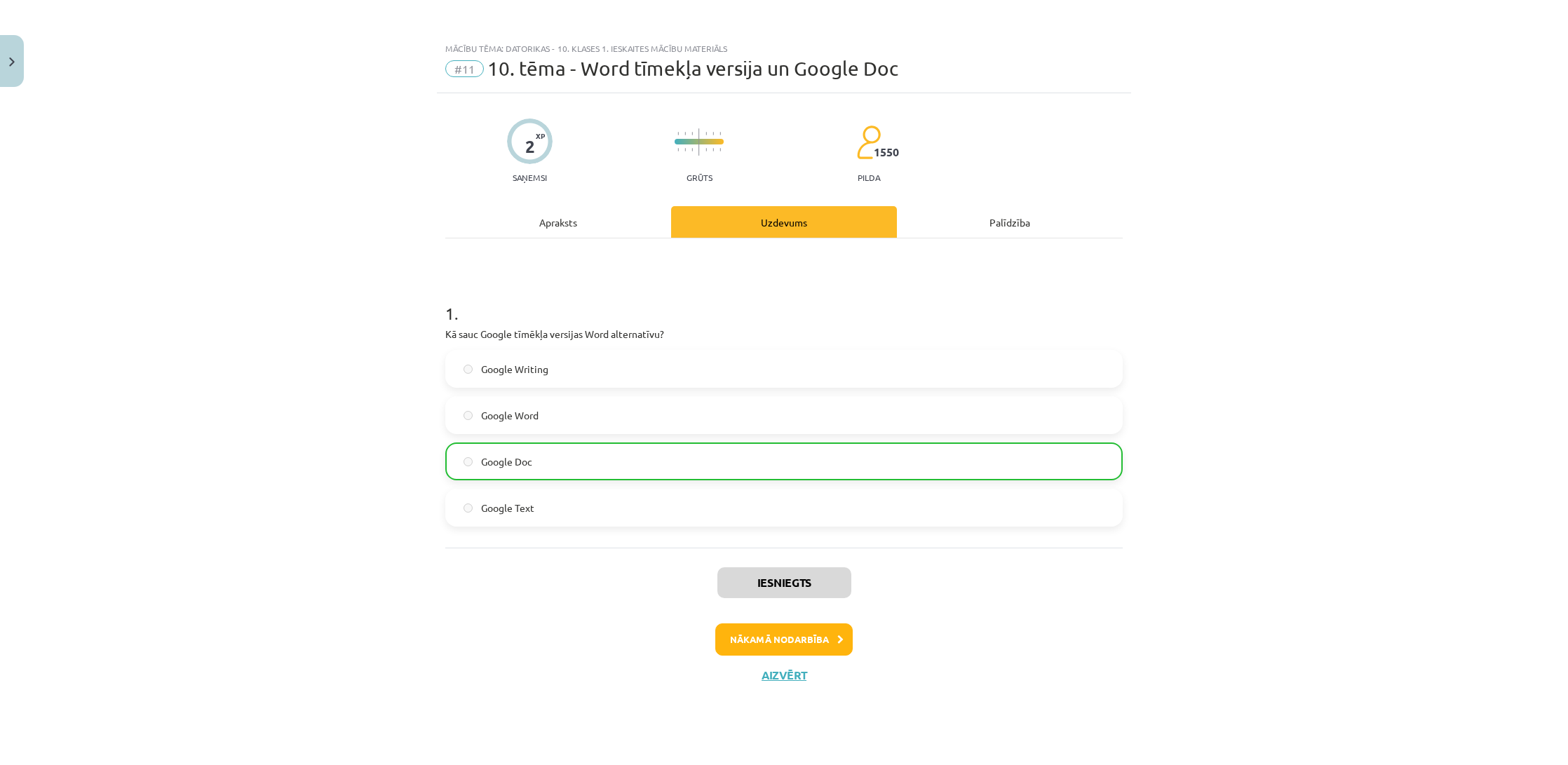
click at [845, 645] on button "Nākamā nodarbība" at bounding box center [784, 640] width 137 height 32
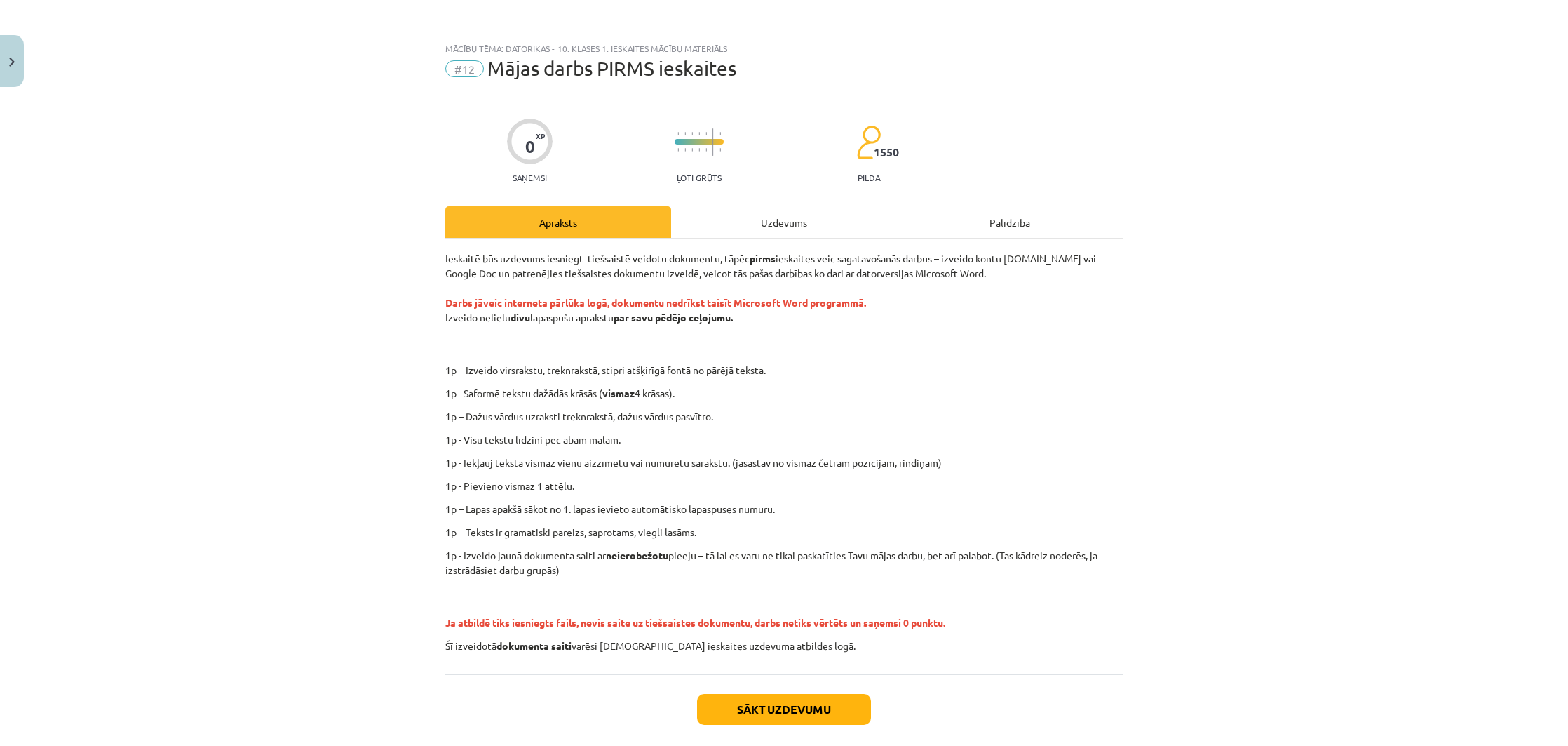
click at [775, 228] on div "Uzdevums" at bounding box center [784, 222] width 226 height 31
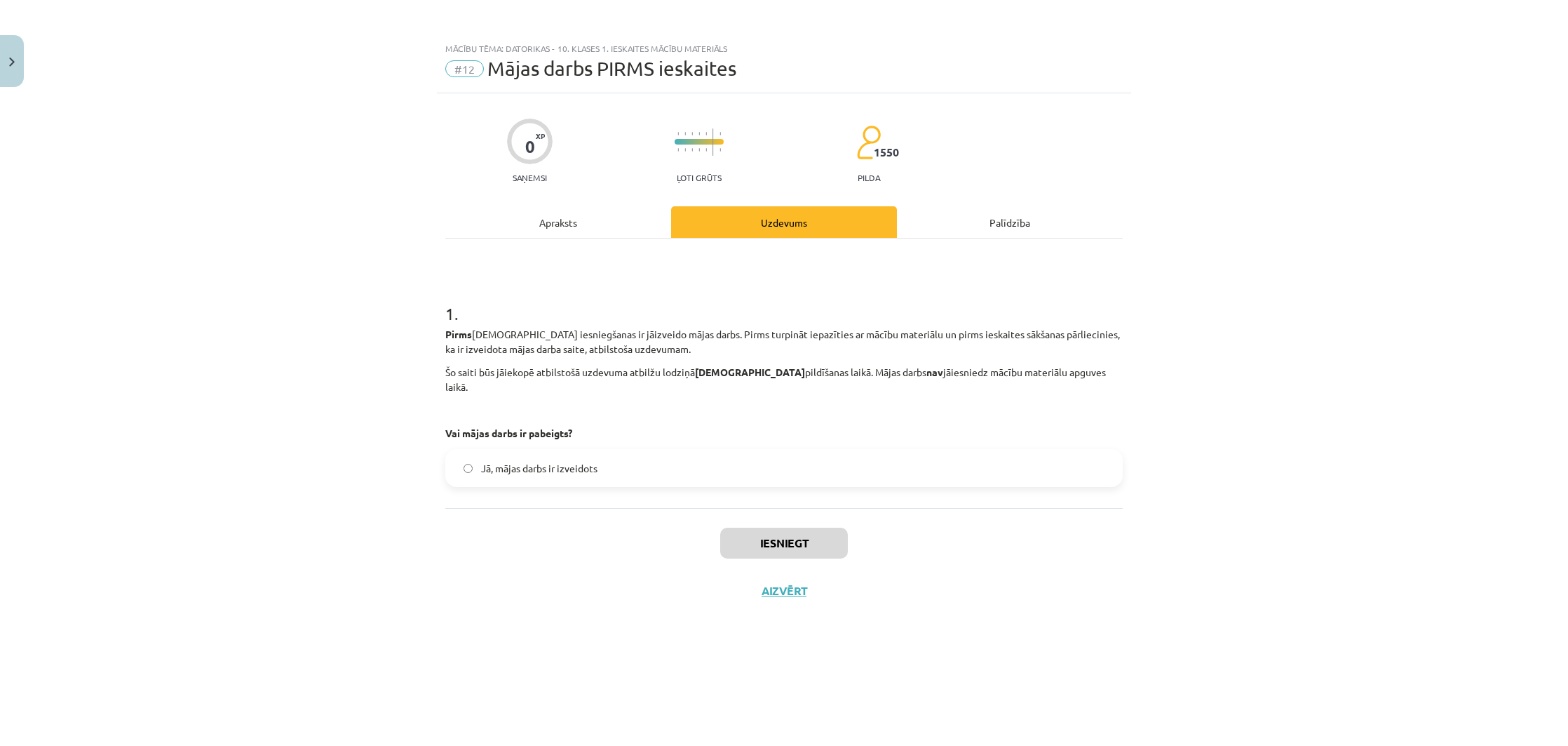
drag, startPoint x: 538, startPoint y: 224, endPoint x: 544, endPoint y: 224, distance: 6.0
click at [538, 224] on div "Apraksts" at bounding box center [558, 222] width 226 height 31
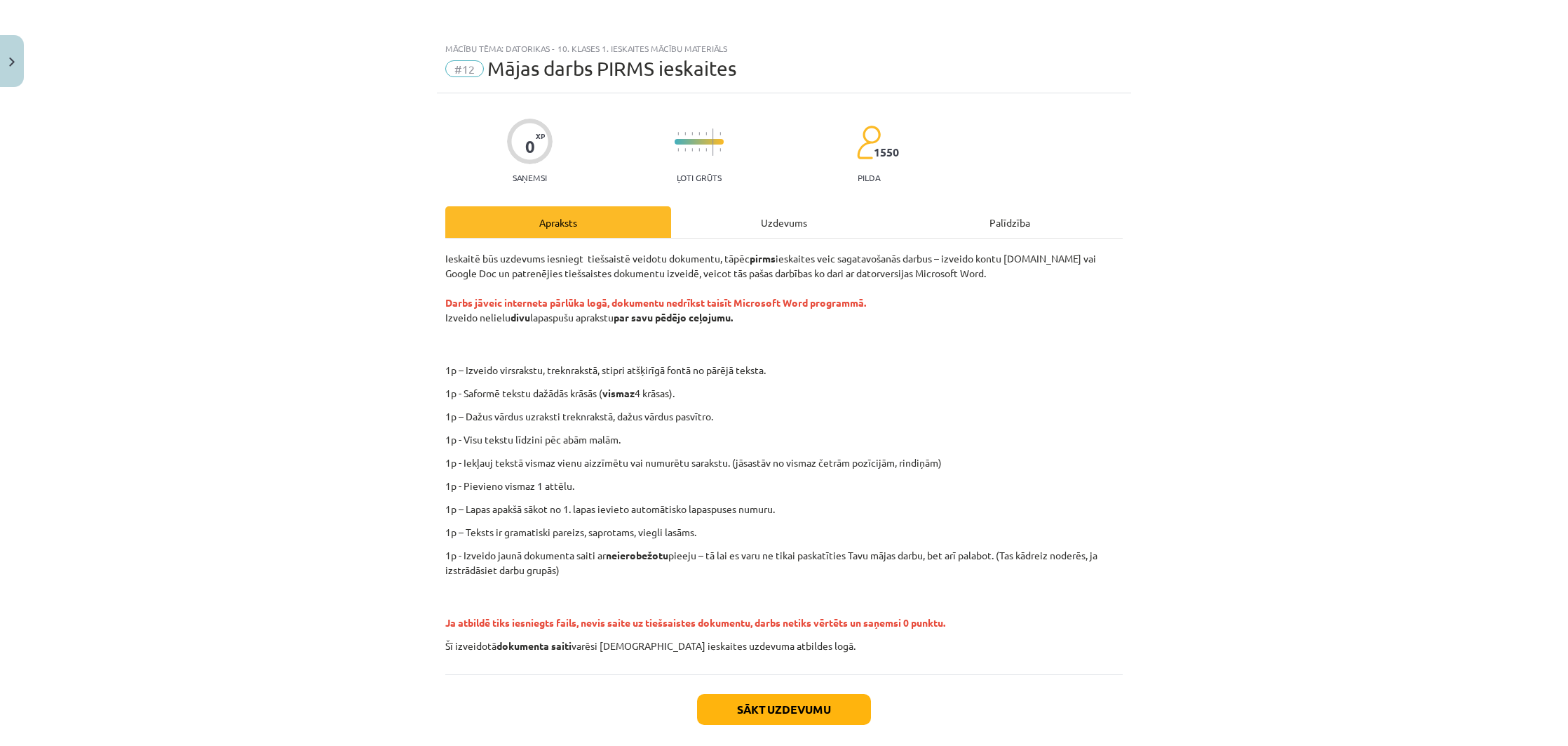
click at [4, 67] on button "Close" at bounding box center [12, 61] width 24 height 52
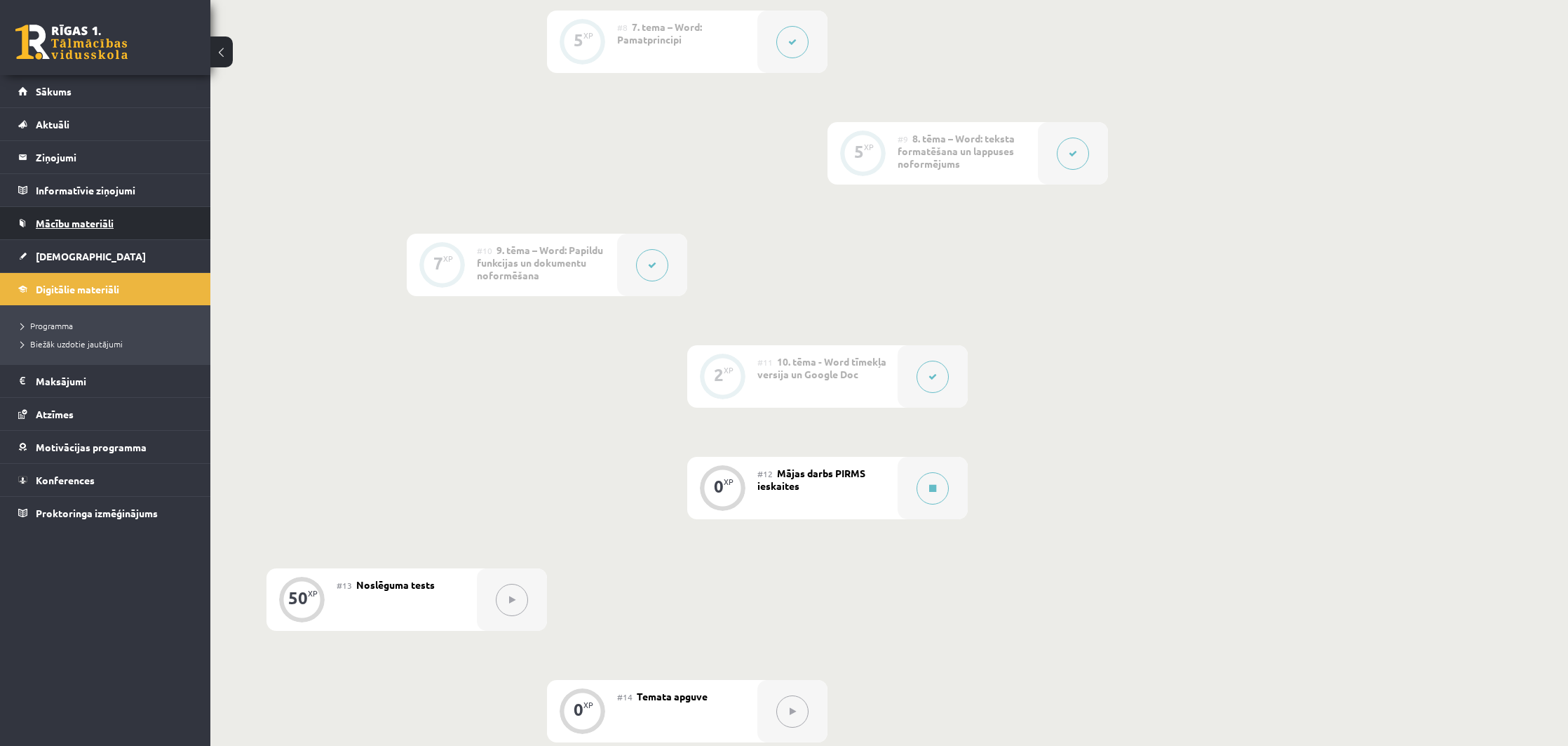
click at [94, 223] on span "Mācību materiāli" at bounding box center [74, 223] width 78 height 12
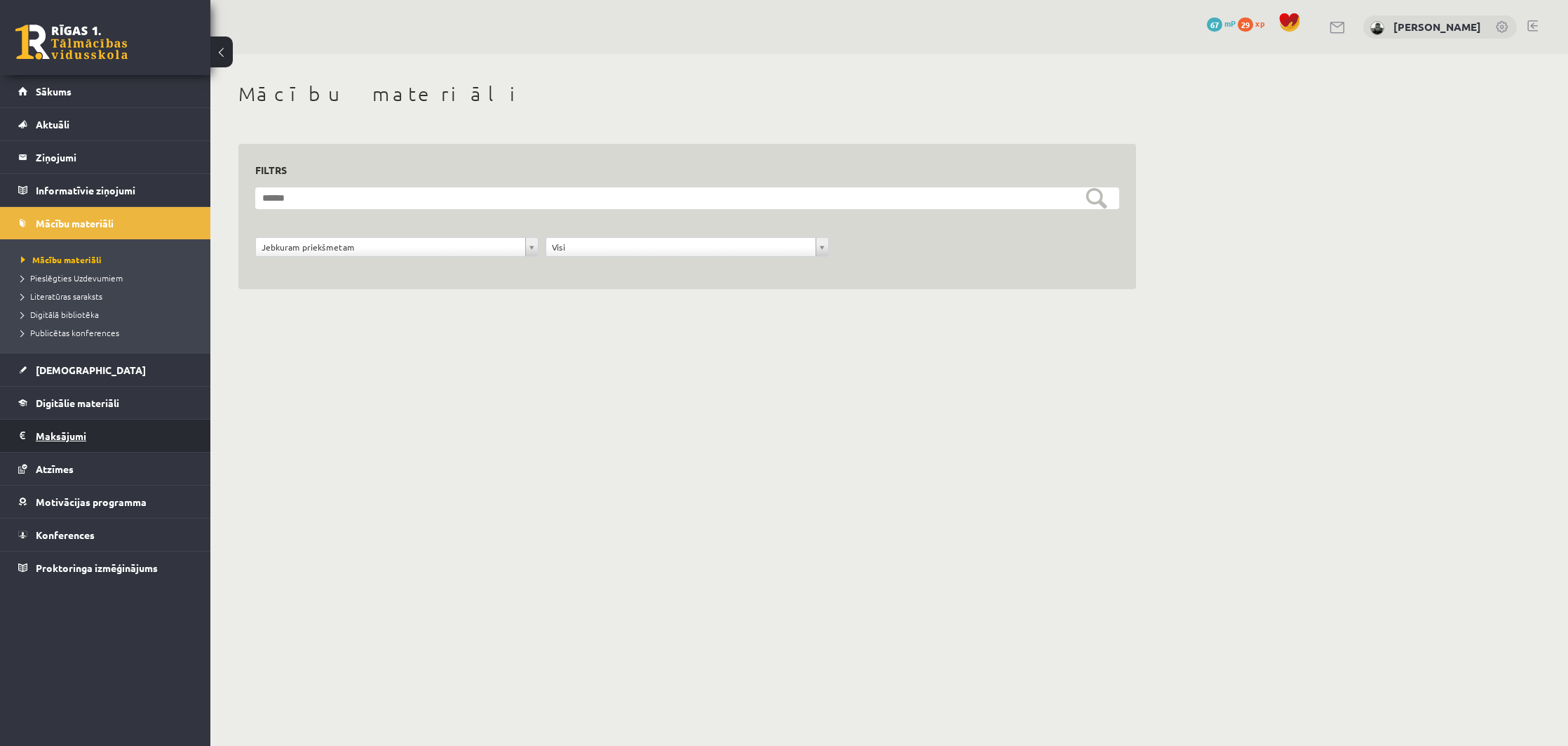
click at [64, 440] on legend "Maksājumi 0" at bounding box center [114, 436] width 157 height 32
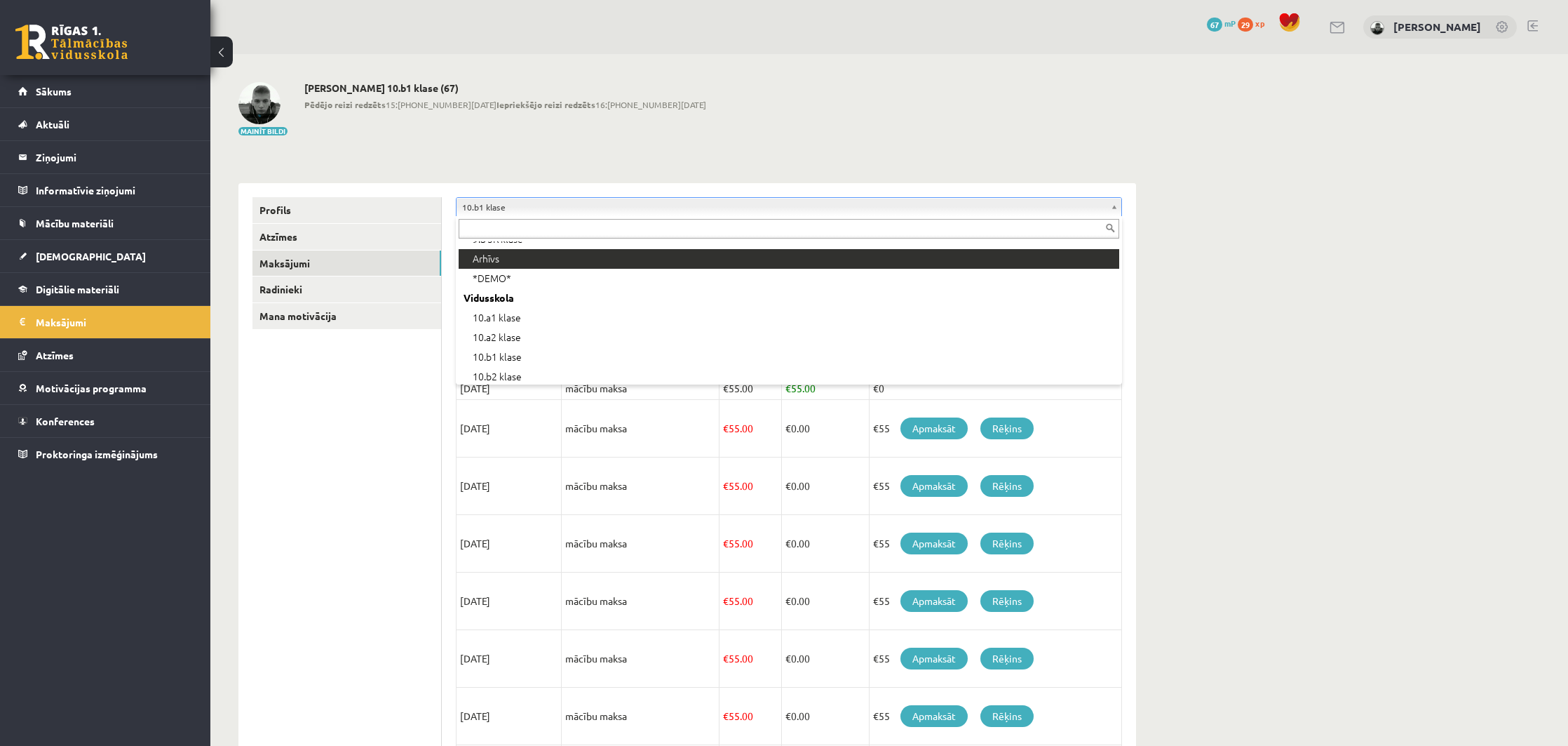
scroll to position [150, 0]
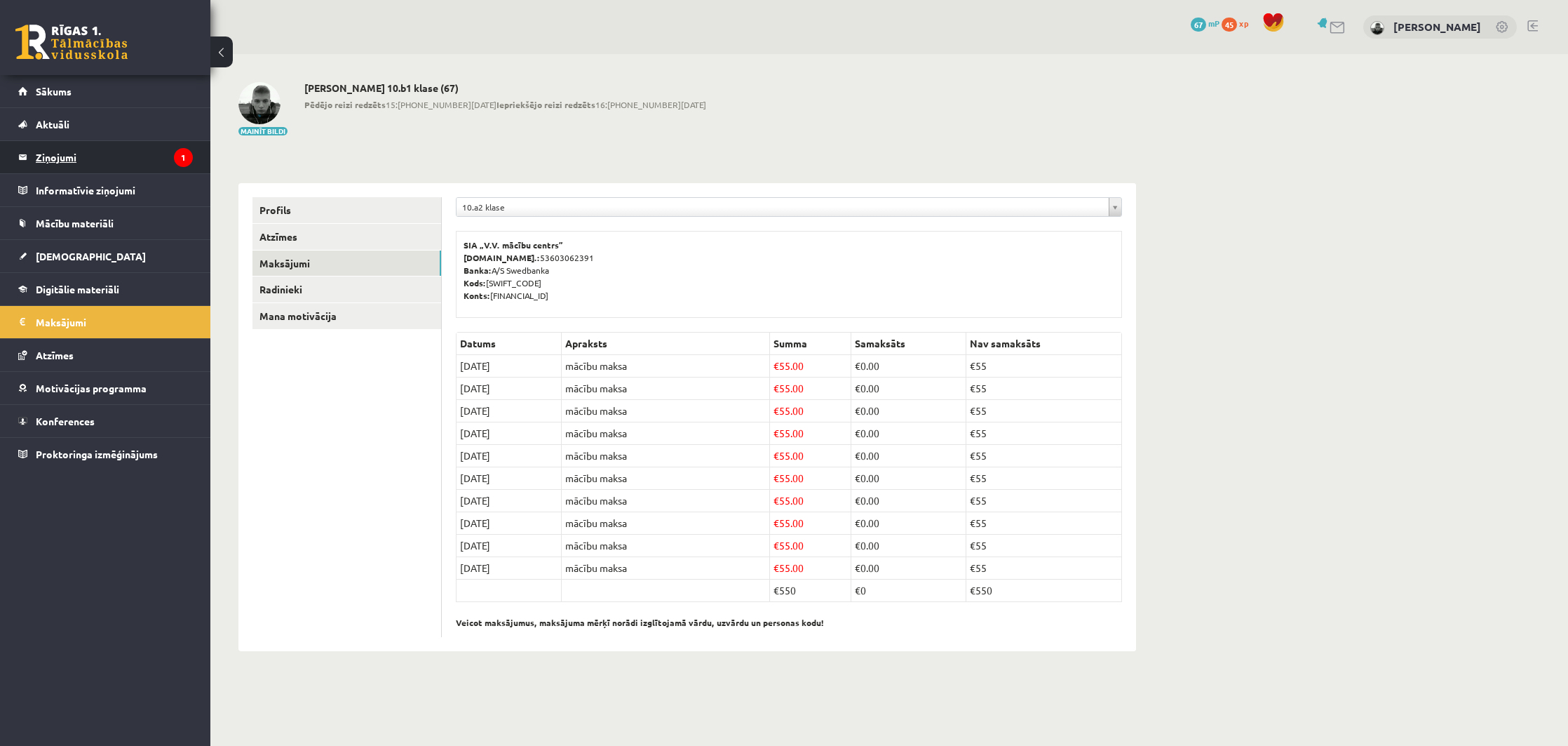
click at [139, 146] on legend "Ziņojumi 1" at bounding box center [114, 157] width 157 height 32
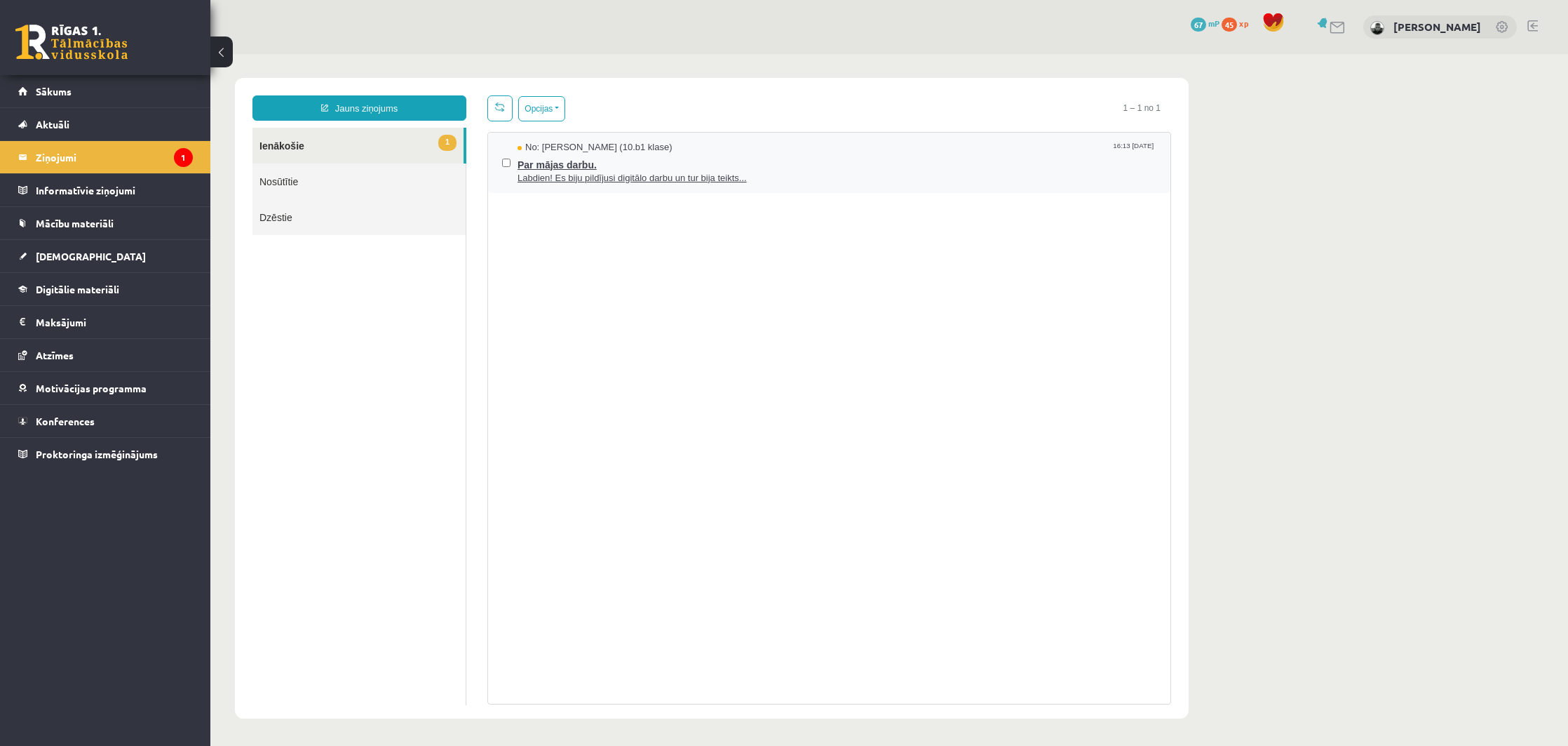
click at [656, 183] on span "Labdien! Es biju pildījusi digitālo darbu un tur bija teikts..." at bounding box center [837, 178] width 639 height 13
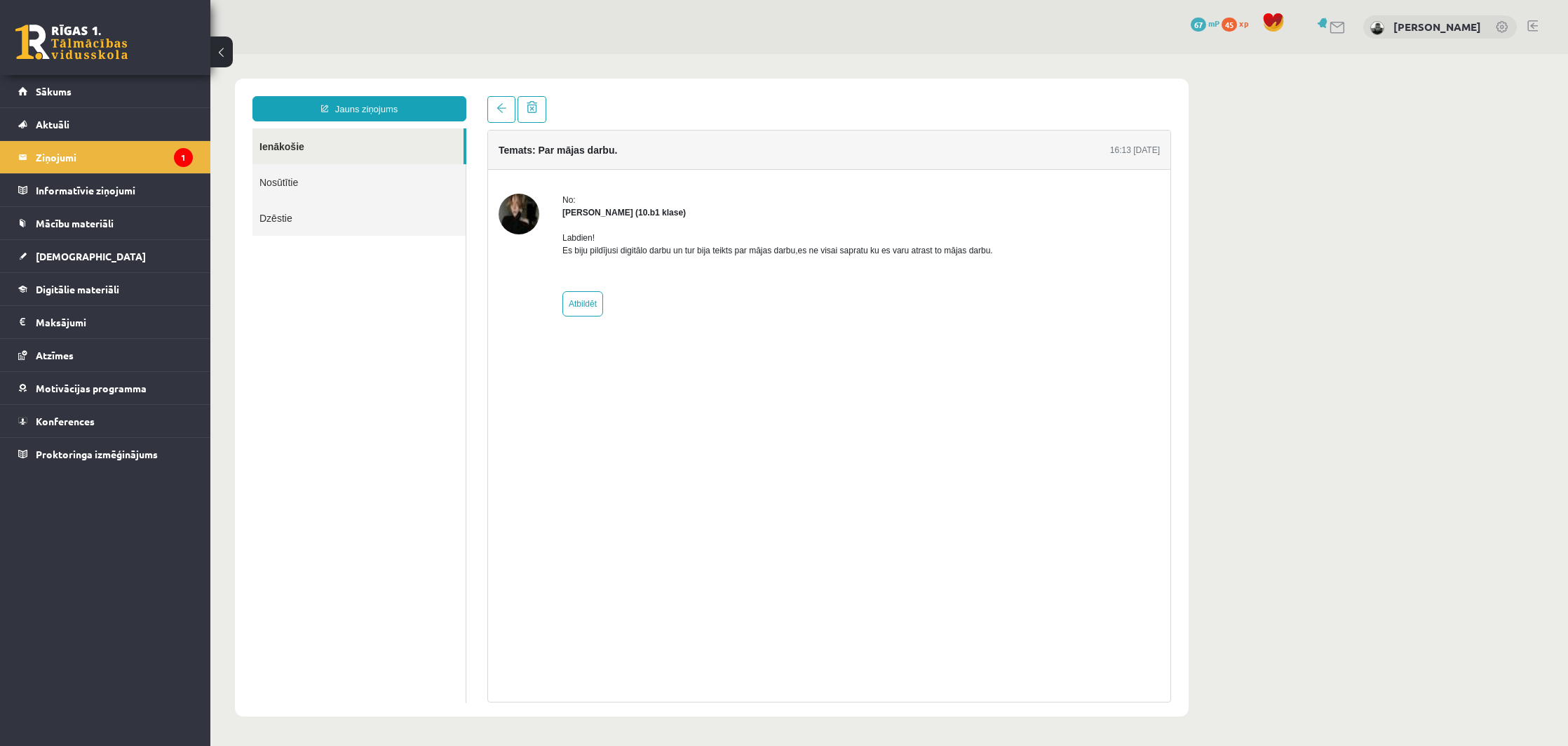
click at [637, 213] on strong "Madara Andersone (10.b1 klase)" at bounding box center [624, 212] width 124 height 10
click at [510, 217] on img at bounding box center [518, 214] width 41 height 41
click at [511, 217] on img at bounding box center [518, 214] width 41 height 41
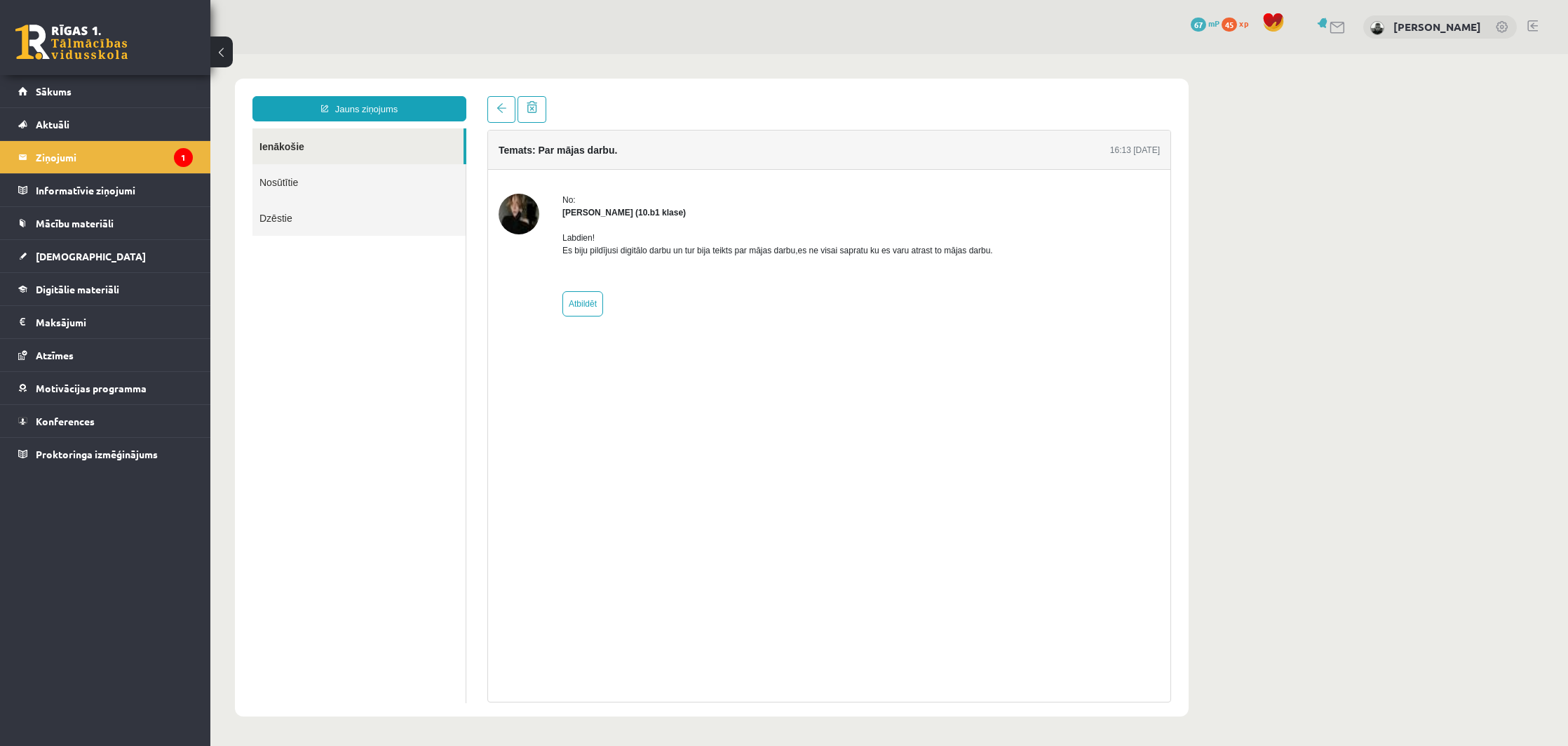
click at [659, 208] on strong "Madara Andersone (10.b1 klase)" at bounding box center [624, 212] width 124 height 10
click at [659, 207] on strong "Madara Andersone (10.b1 klase)" at bounding box center [624, 212] width 124 height 10
click at [578, 224] on div "Labdien! Es biju pildījusi digitālo darbu un tur bija teikts par mājas darbu,es…" at bounding box center [777, 250] width 431 height 61
click at [585, 218] on div "Madara Andersone (10.b1 klase)" at bounding box center [777, 213] width 431 height 12
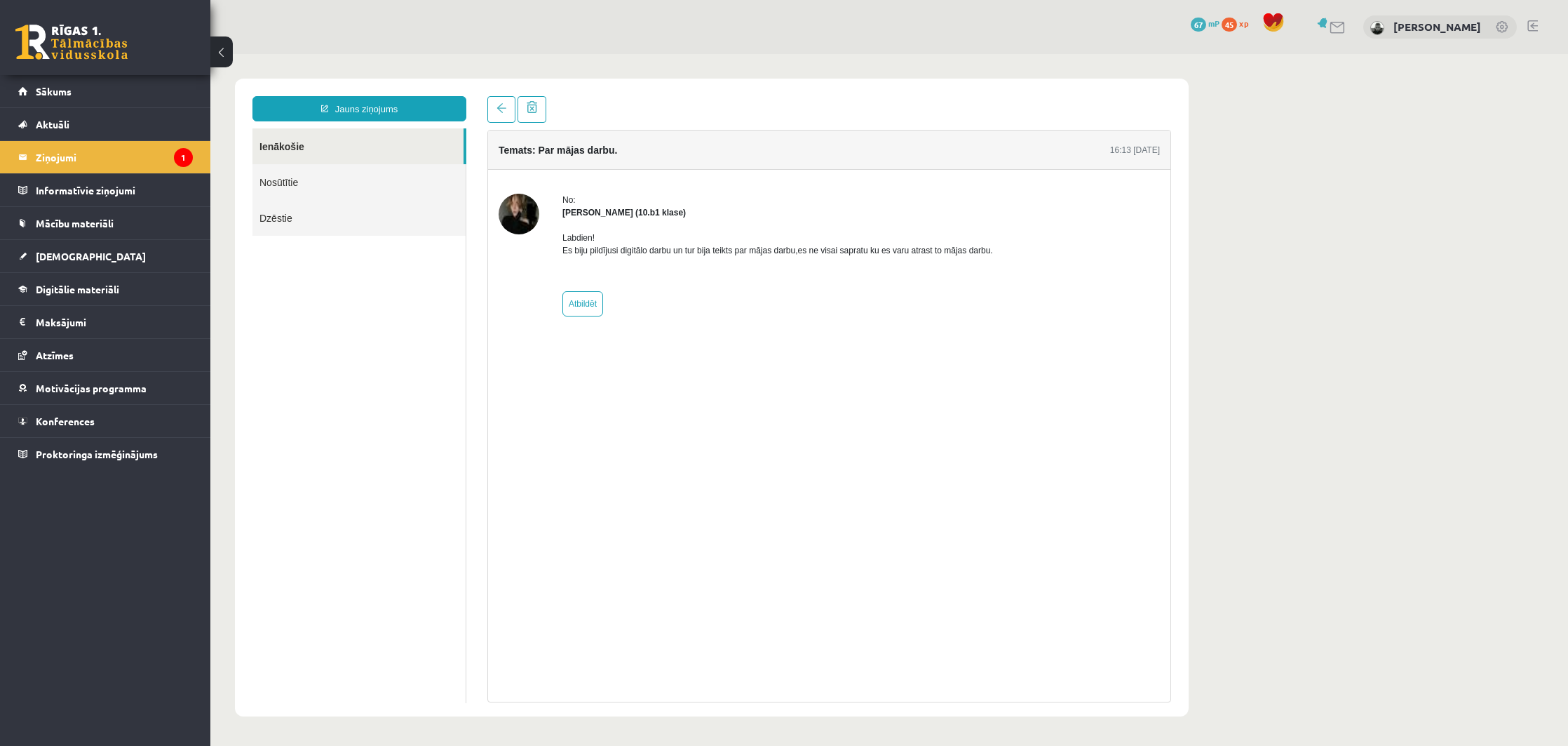
click at [585, 217] on div "Madara Andersone (10.b1 klase)" at bounding box center [777, 213] width 431 height 12
click at [584, 217] on strong "Madara Andersone (10.b1 klase)" at bounding box center [624, 212] width 124 height 10
click at [523, 214] on img at bounding box center [518, 214] width 41 height 41
drag, startPoint x: 523, startPoint y: 214, endPoint x: 506, endPoint y: 248, distance: 38.0
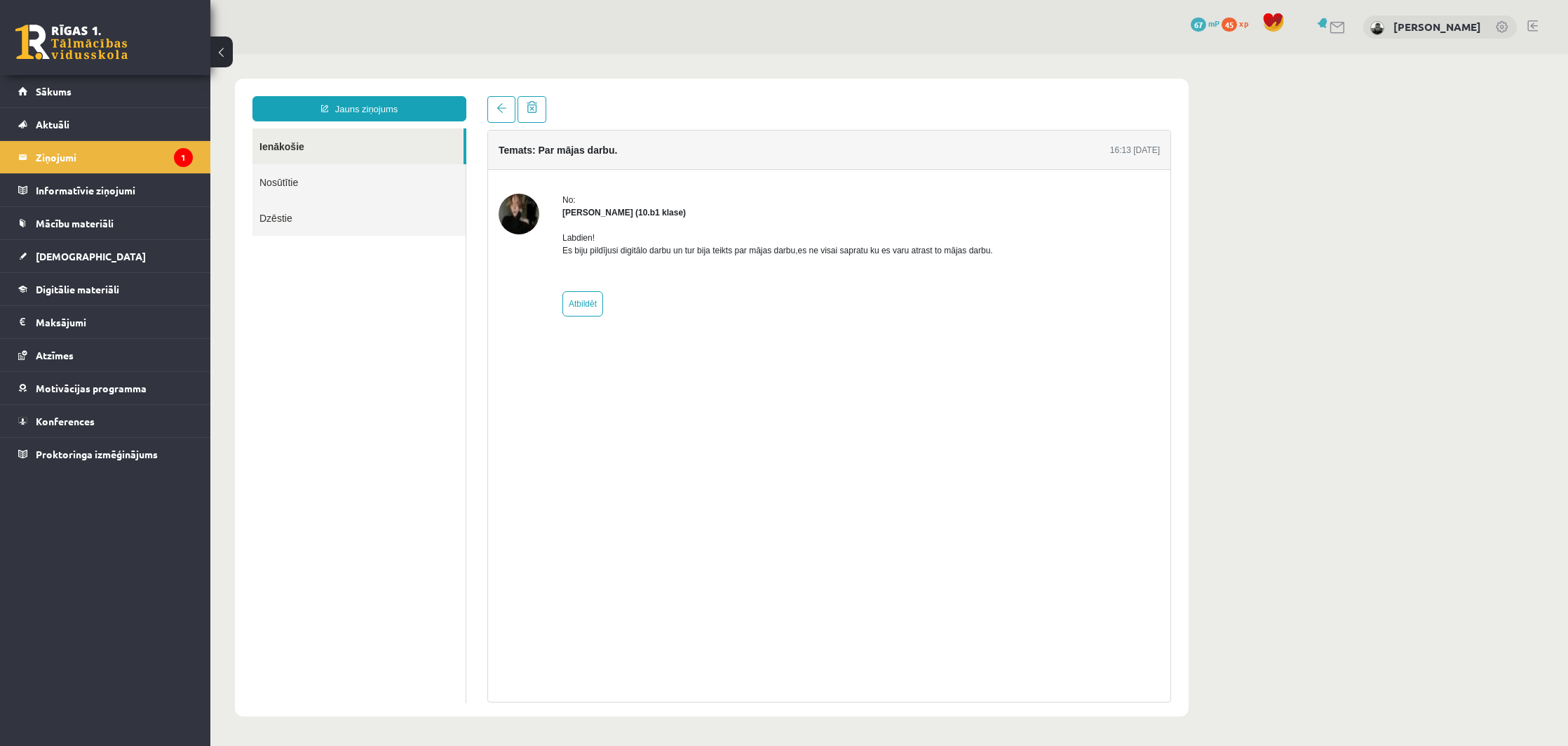
click at [501, 254] on div at bounding box center [518, 255] width 41 height 123
click at [108, 164] on legend "Ziņojumi 1" at bounding box center [114, 157] width 157 height 32
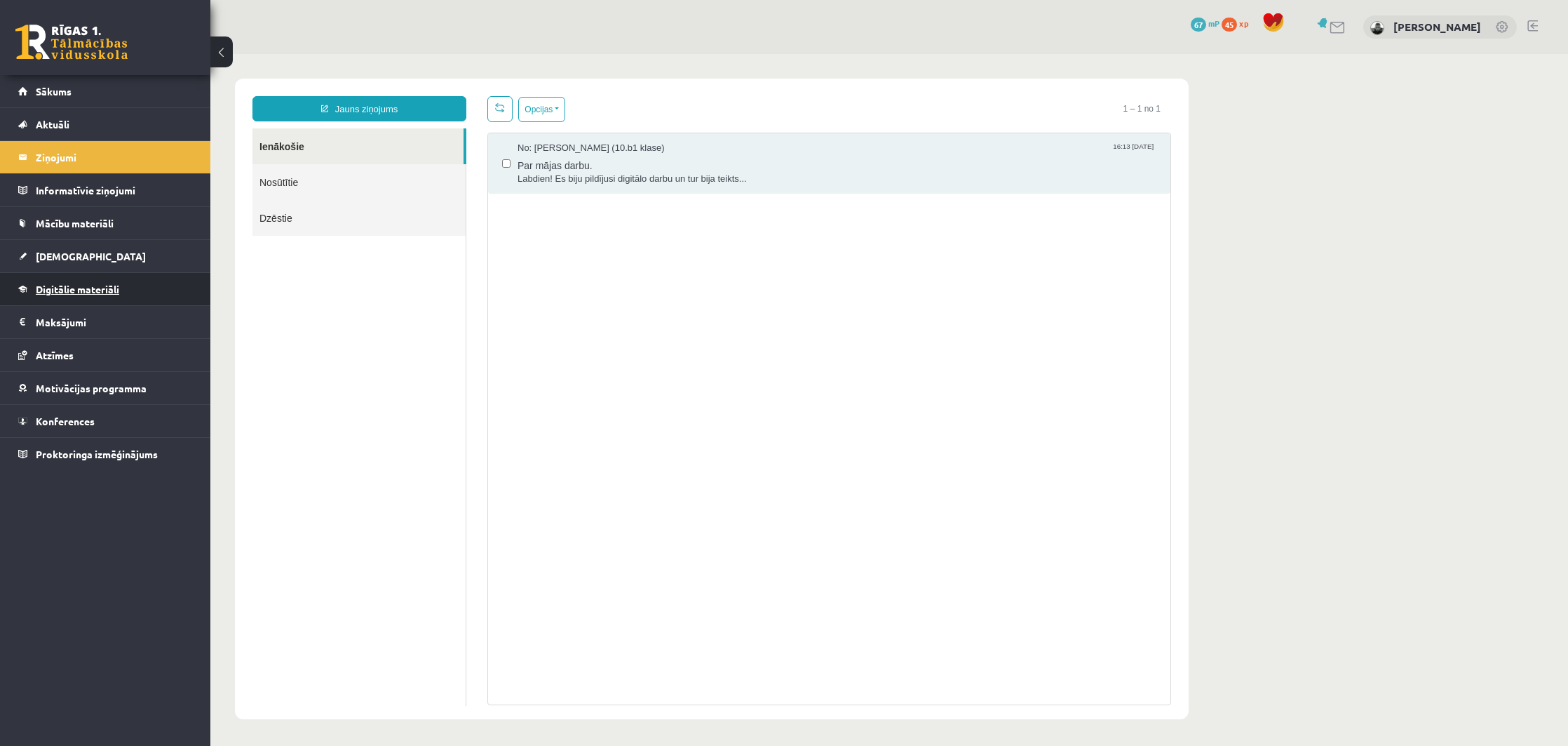
click at [126, 298] on link "Digitālie materiāli" at bounding box center [105, 289] width 174 height 32
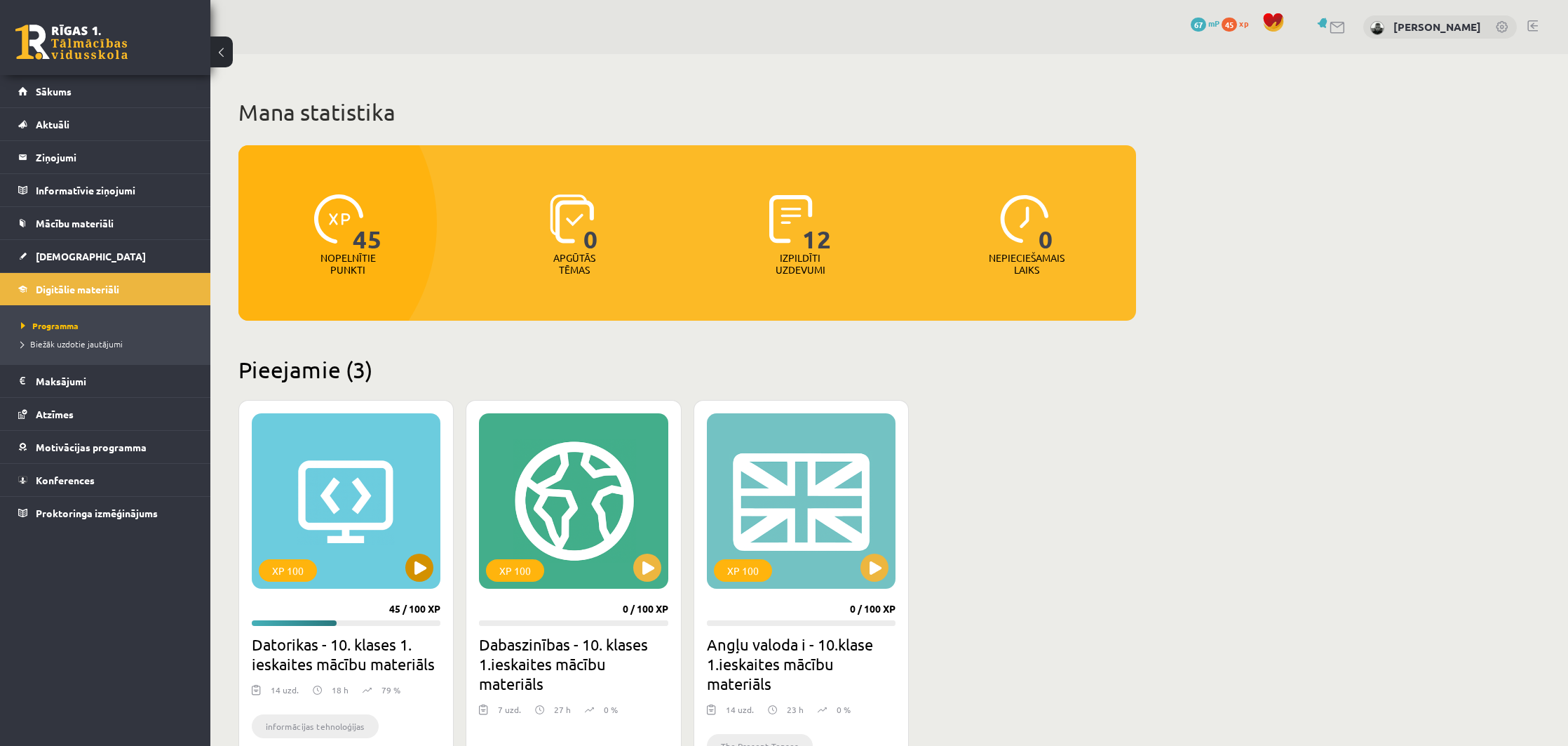
click at [409, 579] on div "XP 100" at bounding box center [346, 501] width 189 height 175
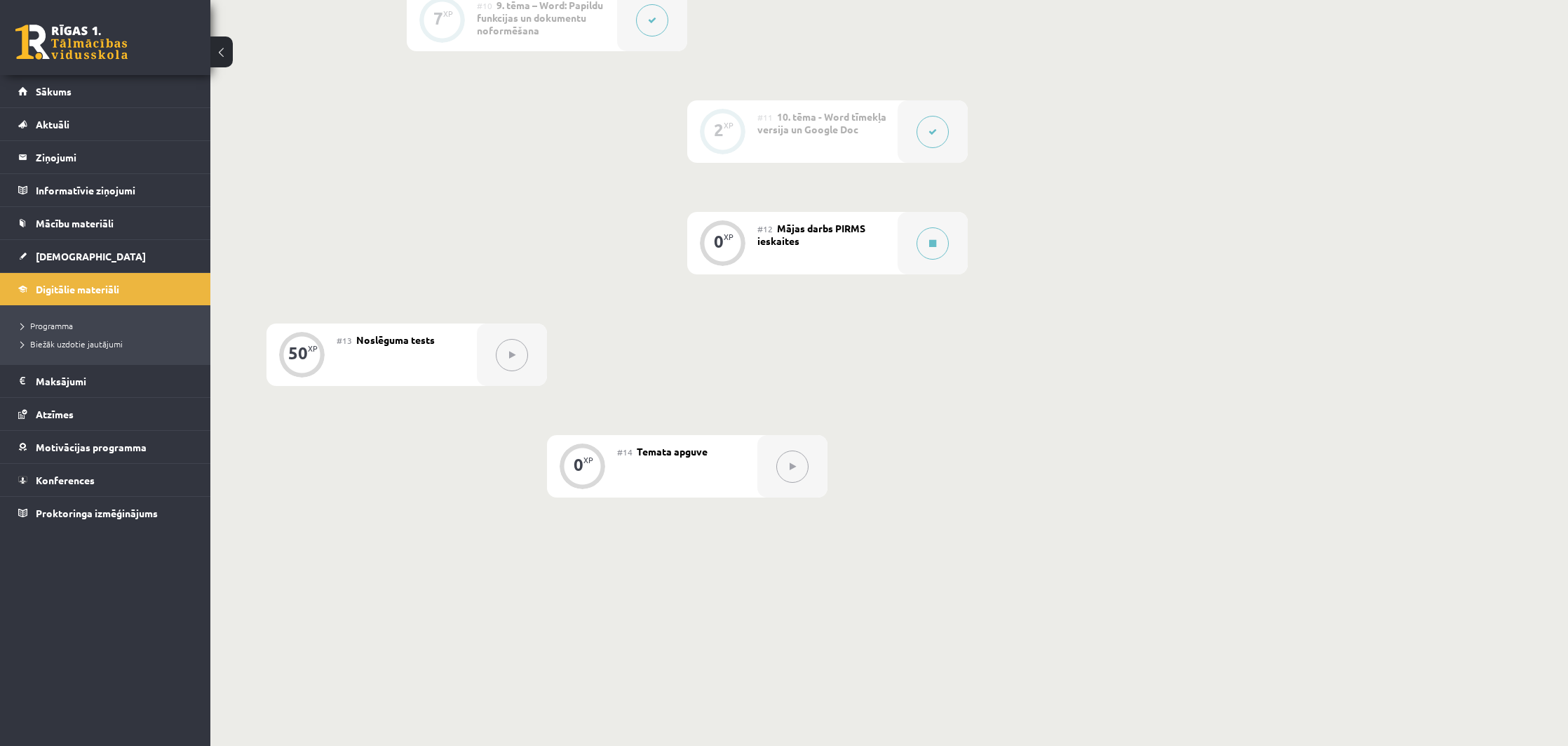
scroll to position [1444, 0]
click at [155, 482] on link "Konferences" at bounding box center [105, 480] width 174 height 32
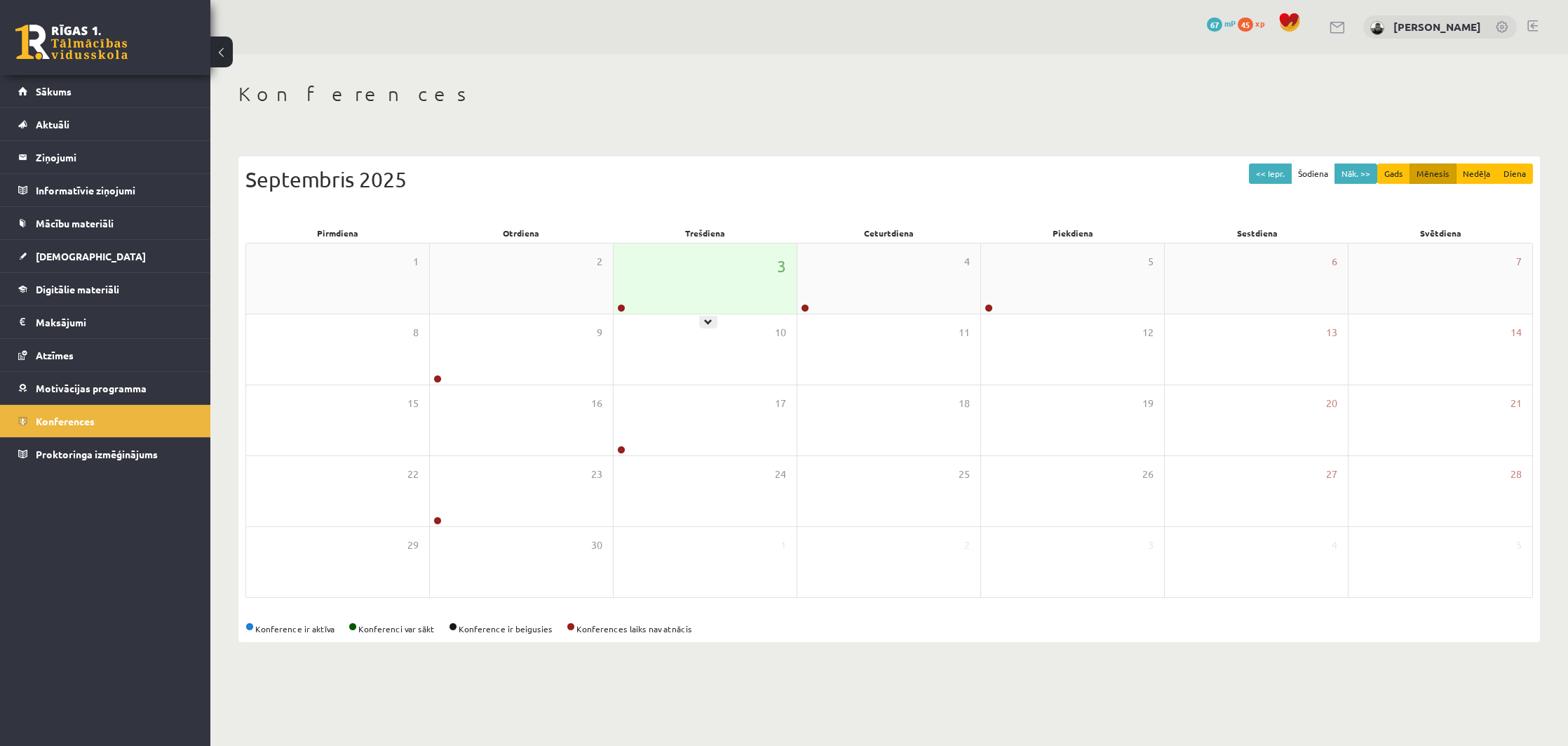
click at [690, 263] on div "3" at bounding box center [705, 278] width 183 height 70
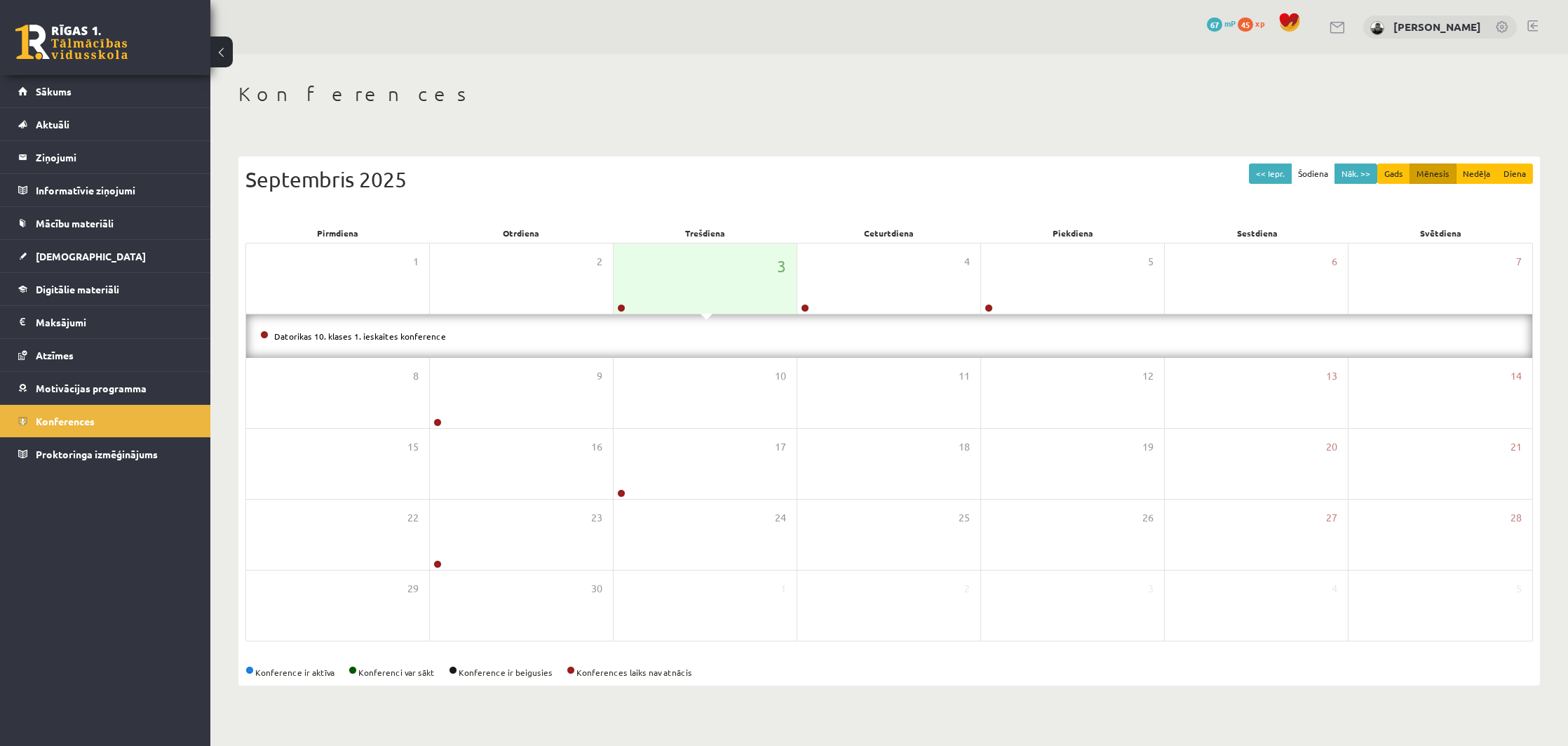
click at [554, 350] on div "Datorikas 10. klases 1. ieskaites konference" at bounding box center [889, 336] width 1286 height 44
click at [349, 332] on link "Datorikas 10. klases 1. ieskaites konference" at bounding box center [360, 336] width 172 height 12
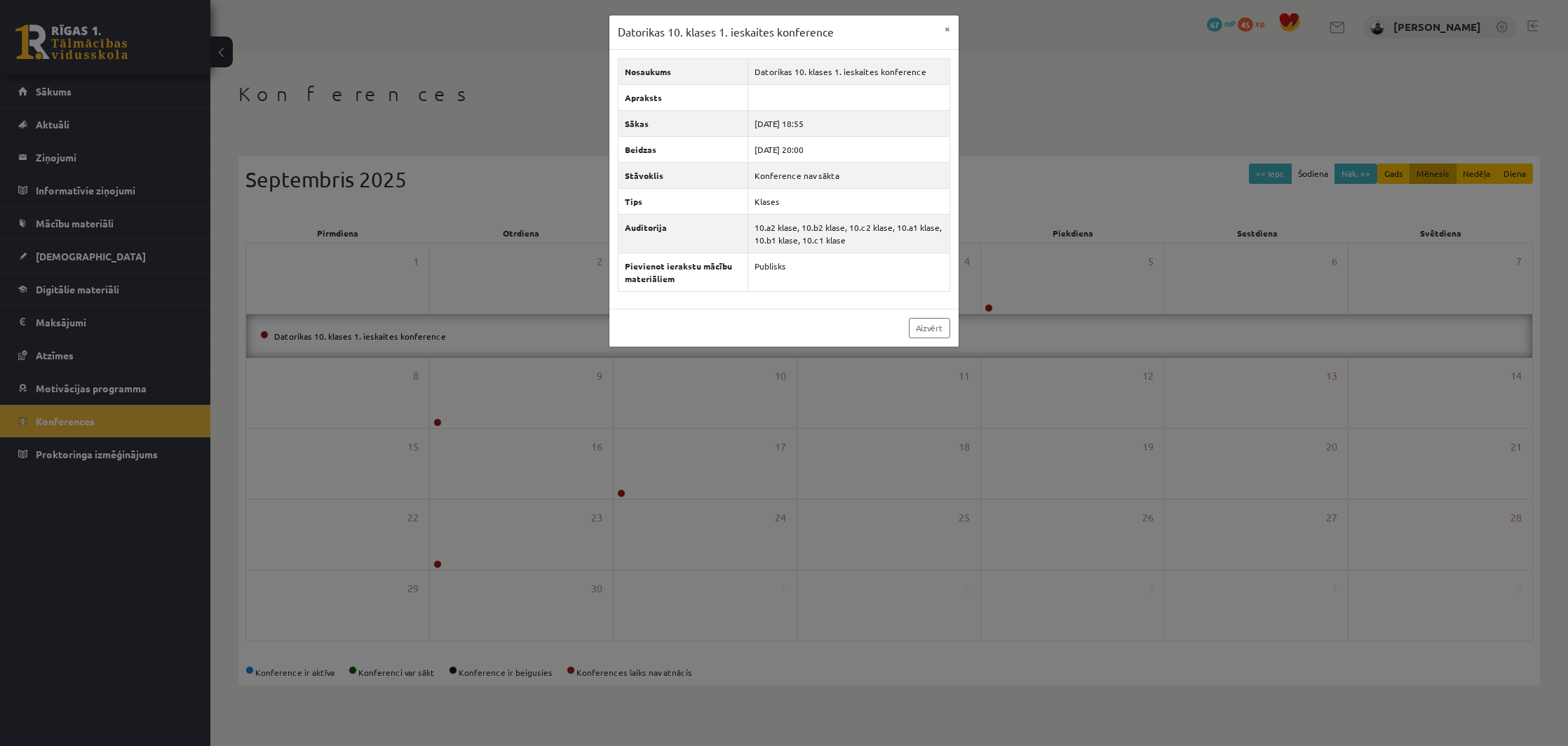
click at [888, 449] on div "Datorikas 10. klases 1. ieskaites konference × Nosaukums Datorikas 10. klases 1…" at bounding box center [784, 373] width 1568 height 746
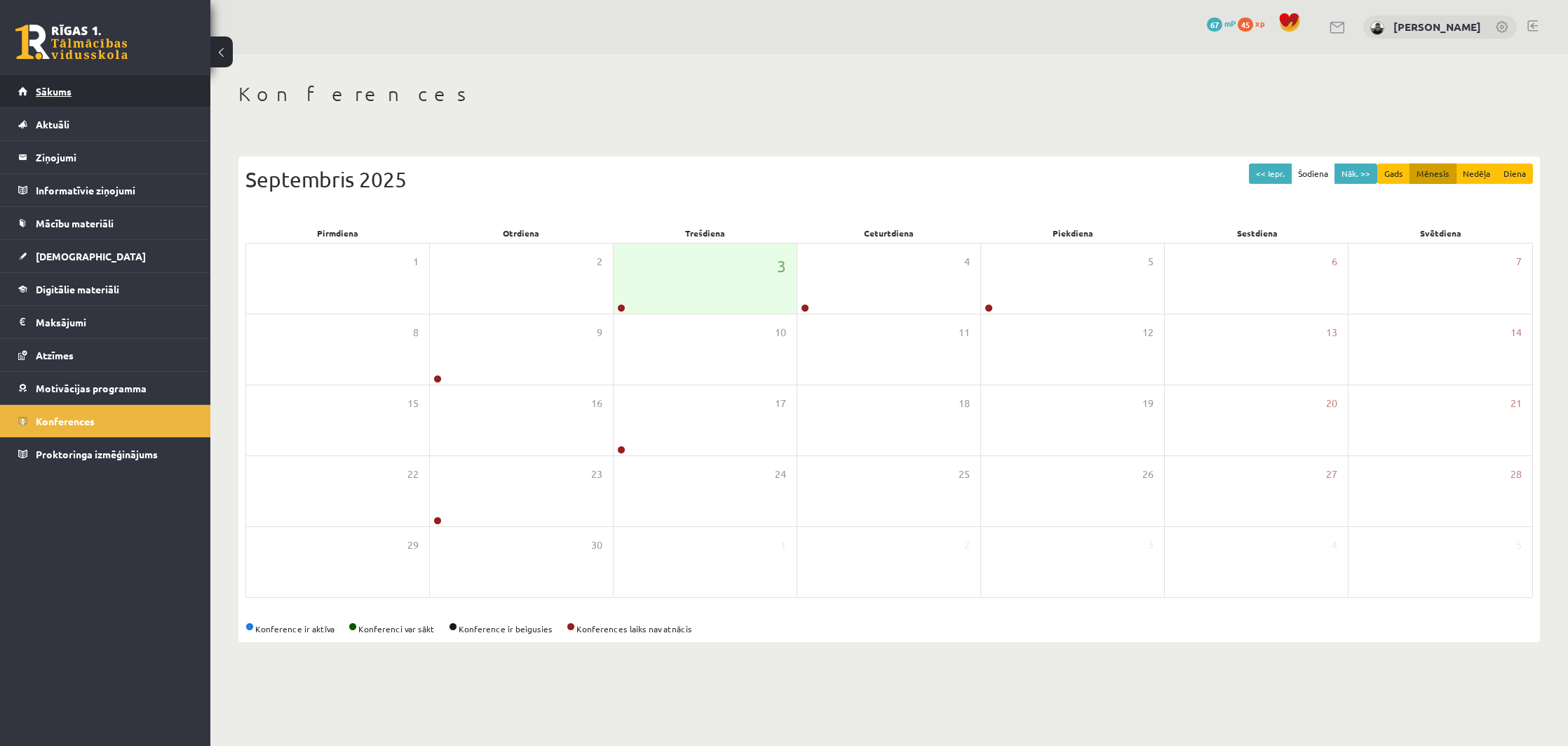
click at [91, 93] on link "Sākums" at bounding box center [105, 91] width 174 height 32
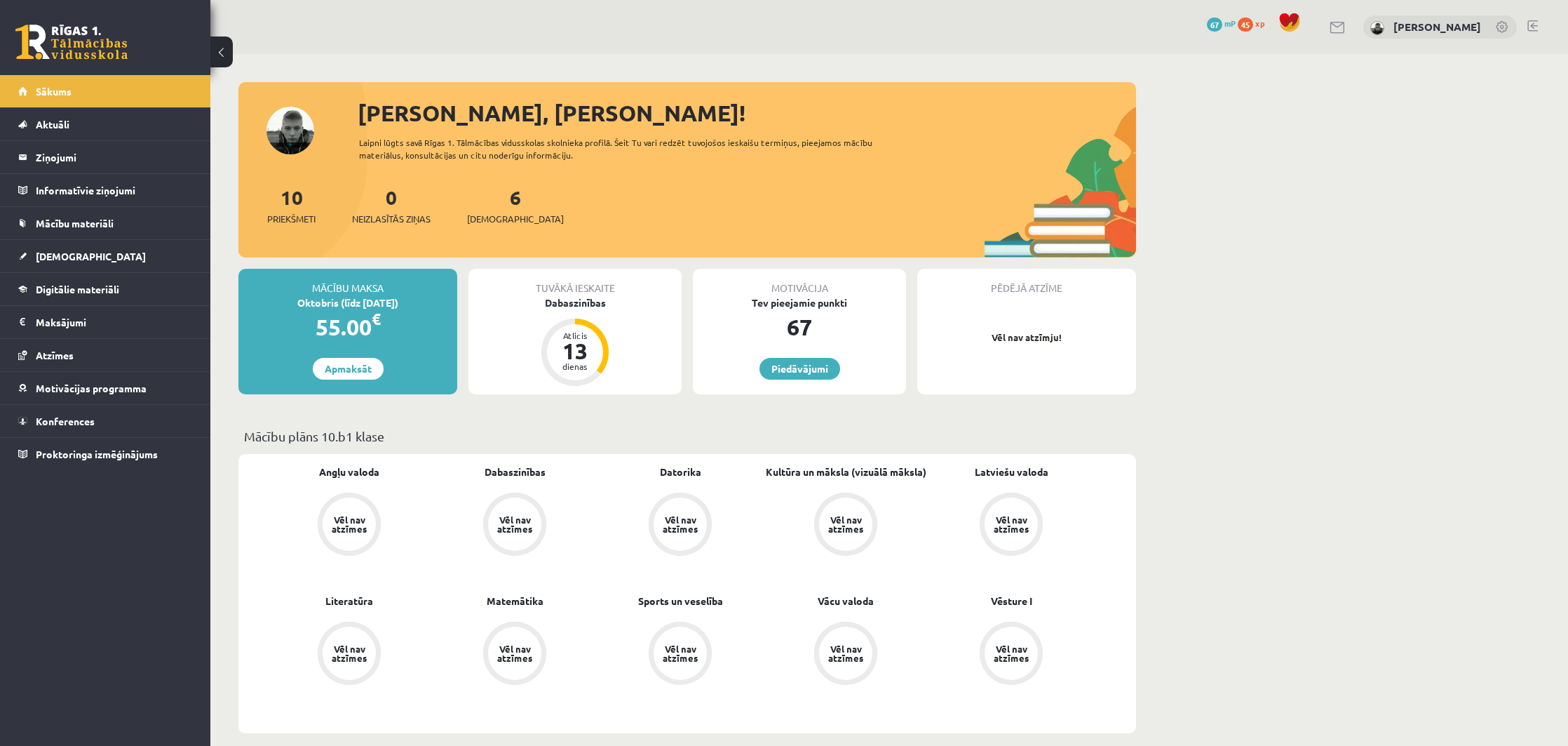
click at [1034, 339] on p "Vēl nav atzīmju!" at bounding box center [1027, 337] width 205 height 14
click at [293, 200] on link "10 Priekšmeti" at bounding box center [291, 205] width 48 height 41
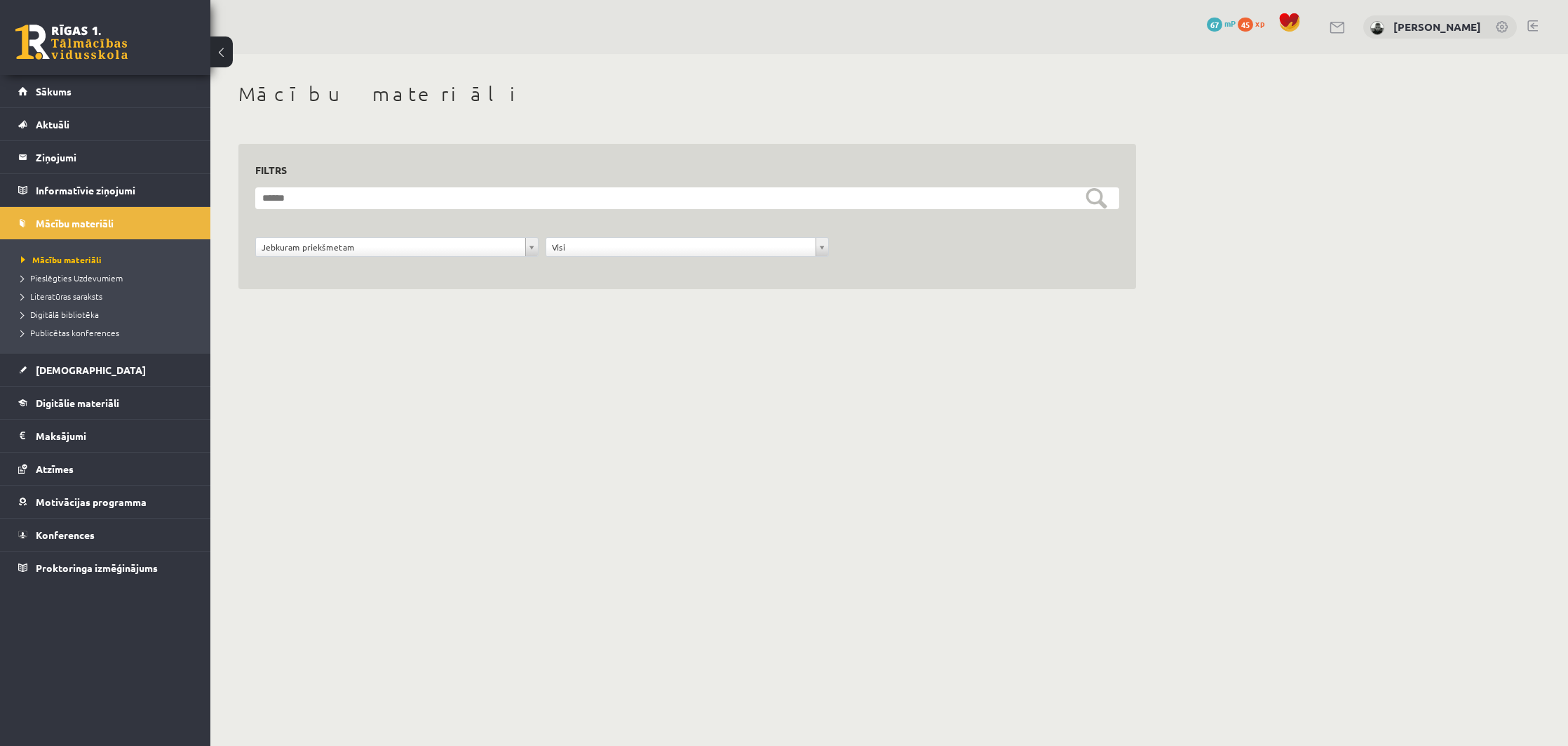
click at [1341, 29] on link at bounding box center [1338, 28] width 17 height 12
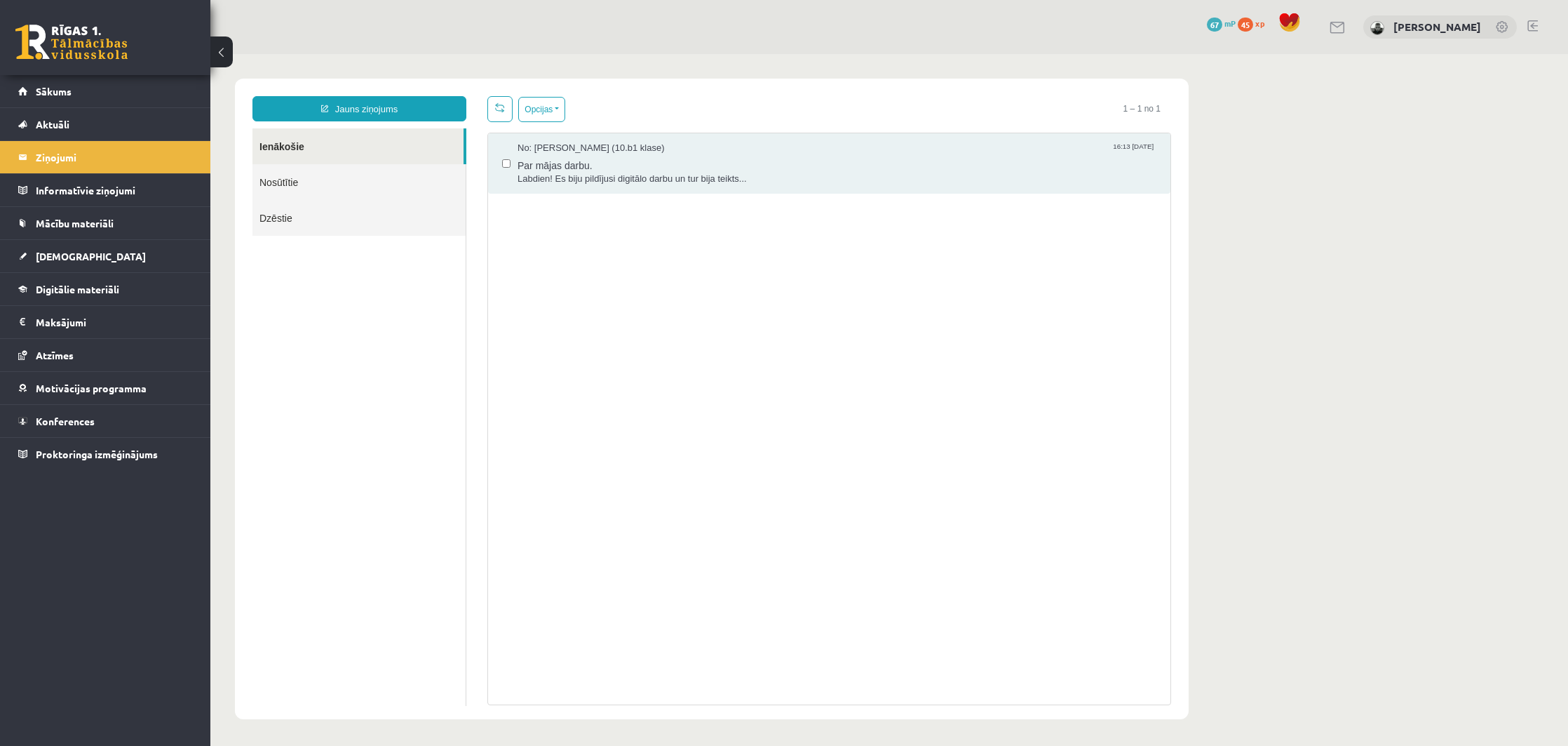
click at [310, 157] on link "Ienākošie" at bounding box center [358, 146] width 211 height 36
click at [306, 174] on link "Nosūtītie" at bounding box center [359, 182] width 213 height 36
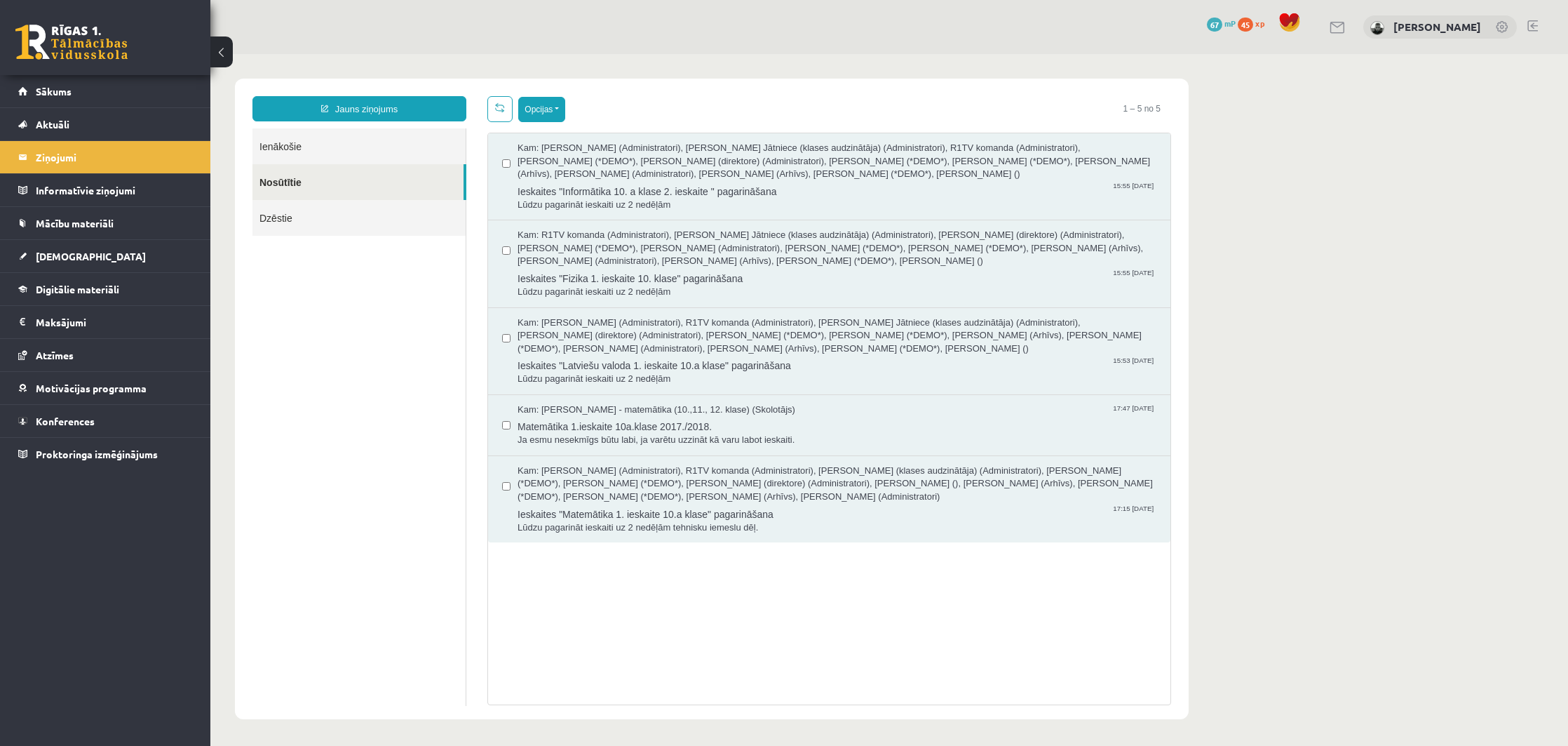
click at [534, 118] on button "Opcijas" at bounding box center [541, 109] width 47 height 25
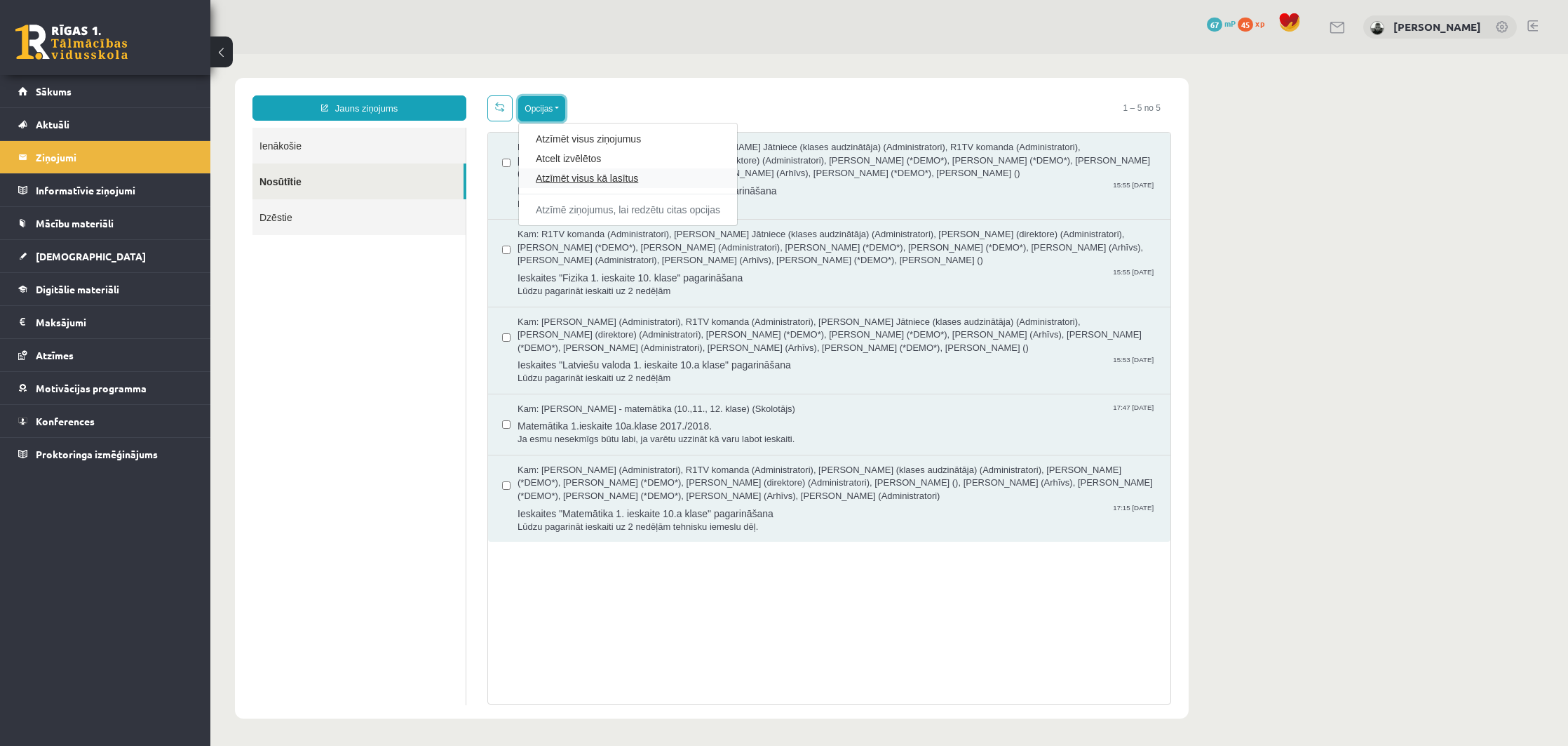
scroll to position [2, 0]
click at [584, 176] on link "Atzīmēt visus kā lasītus" at bounding box center [628, 177] width 184 height 14
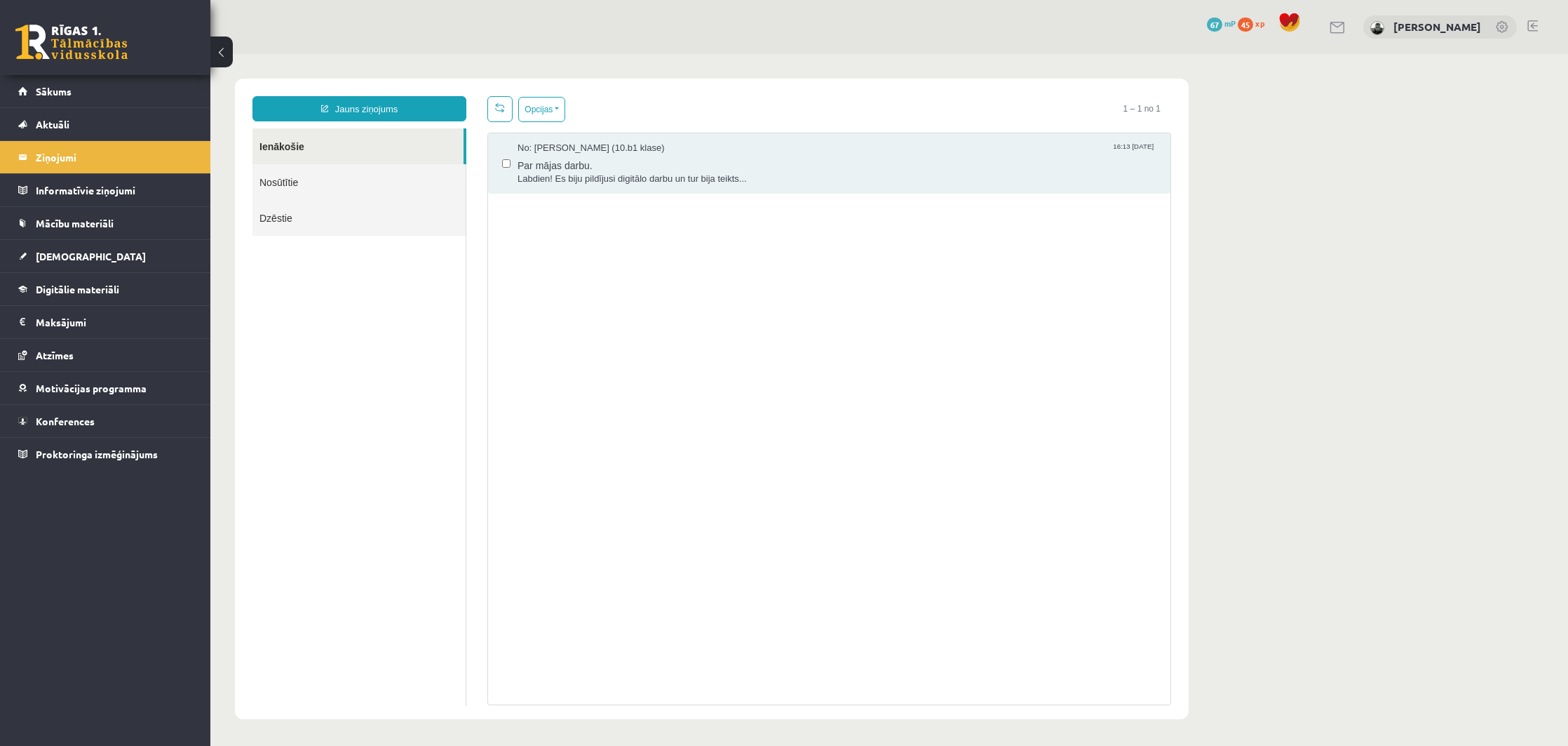
scroll to position [0, 0]
click at [401, 181] on link "Nosūtītie" at bounding box center [359, 182] width 213 height 36
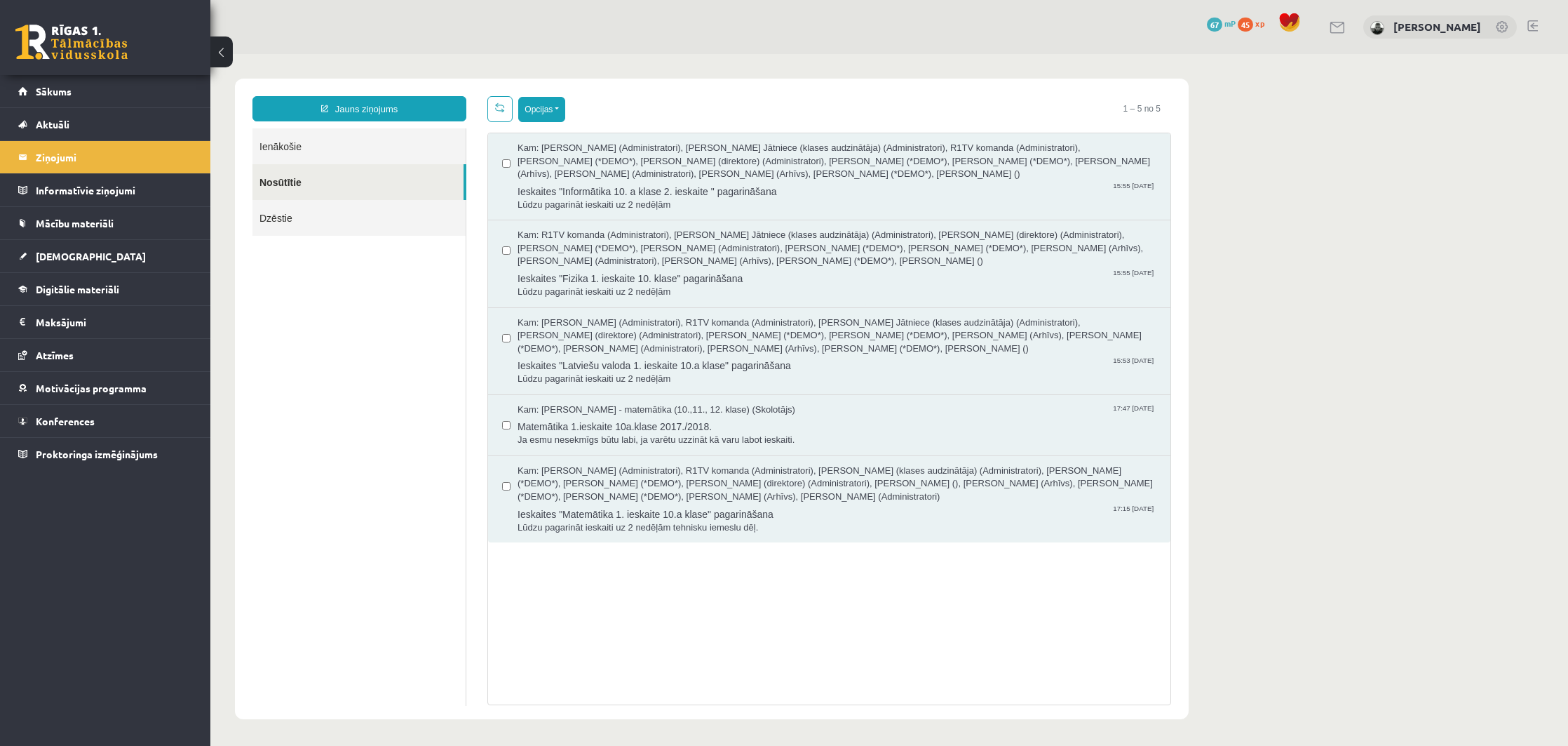
click at [543, 105] on button "Opcijas" at bounding box center [541, 109] width 47 height 25
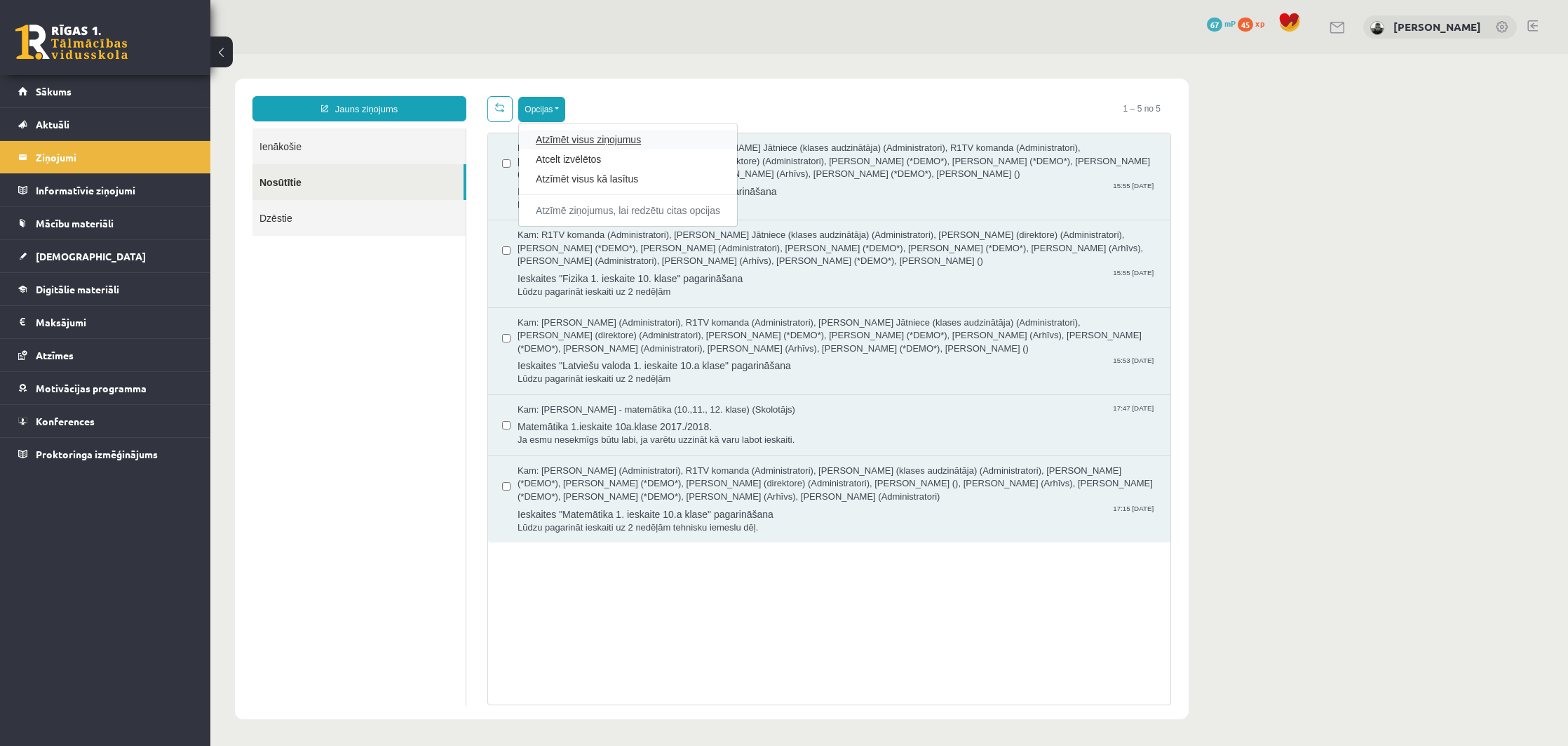
click at [564, 141] on link "Atzīmēt visus ziņojumus" at bounding box center [628, 140] width 184 height 14
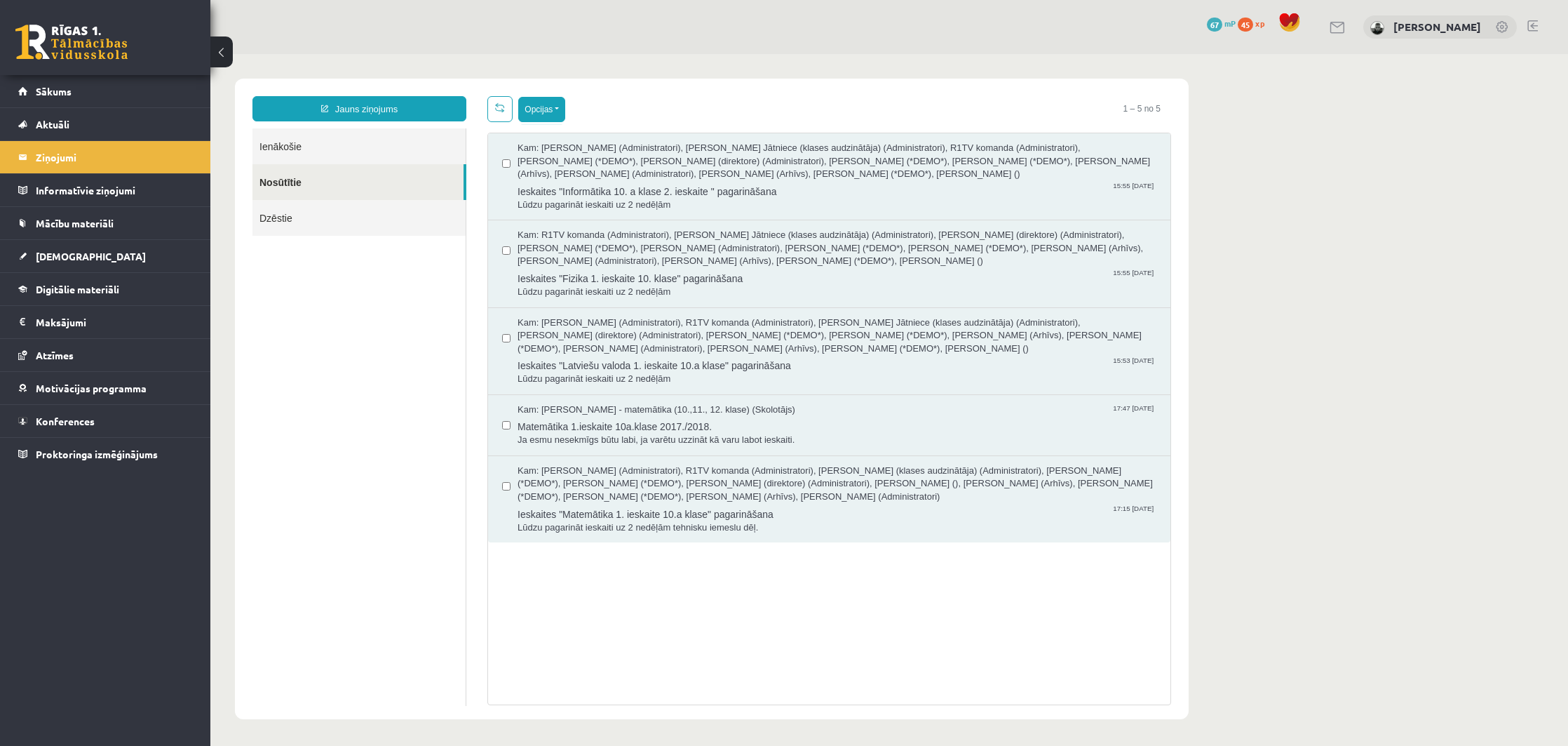
click at [547, 116] on button "Opcijas" at bounding box center [541, 109] width 47 height 25
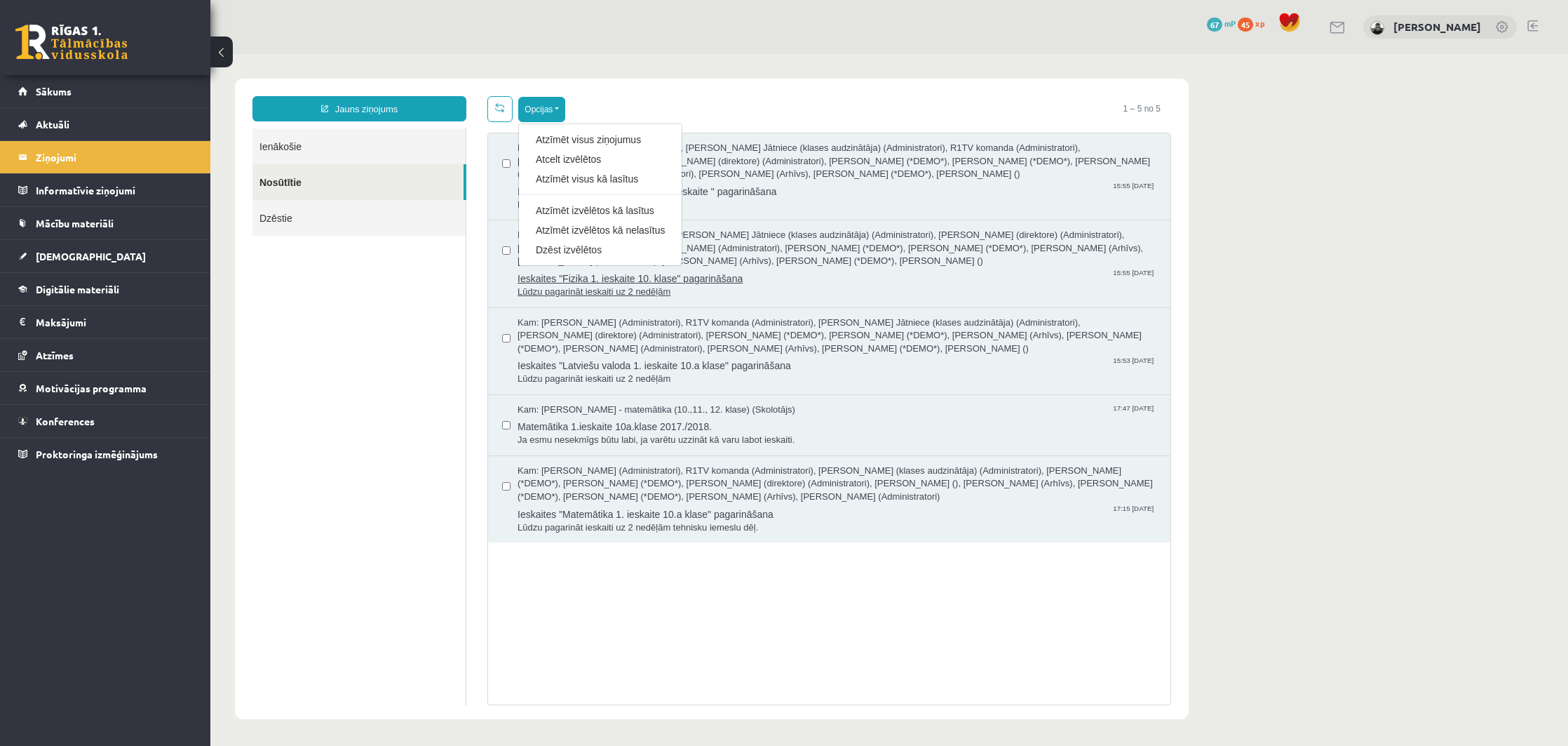
click at [568, 251] on link "Dzēst izvēlētos" at bounding box center [600, 250] width 129 height 14
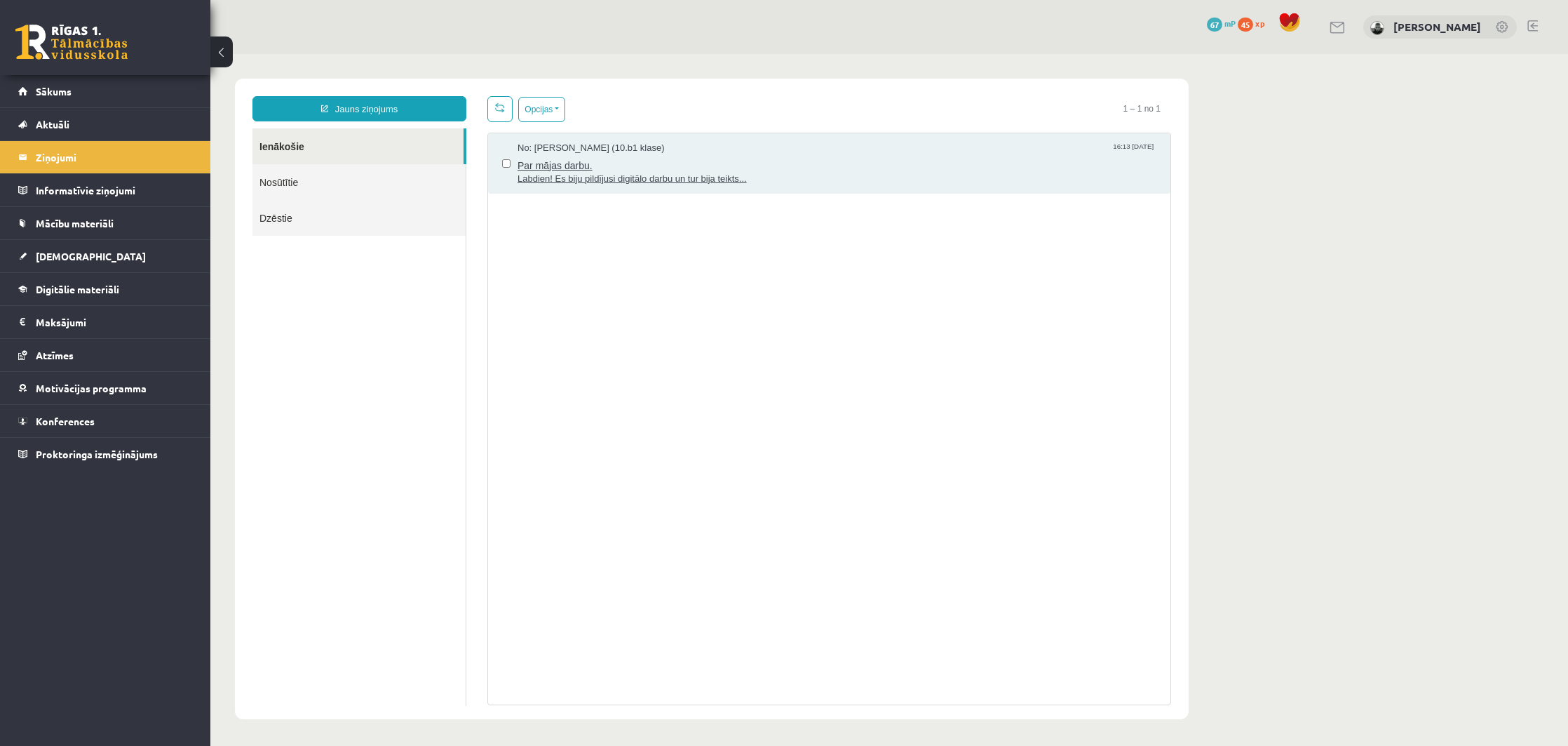
click at [542, 171] on span "Par mājas darbu." at bounding box center [837, 164] width 639 height 18
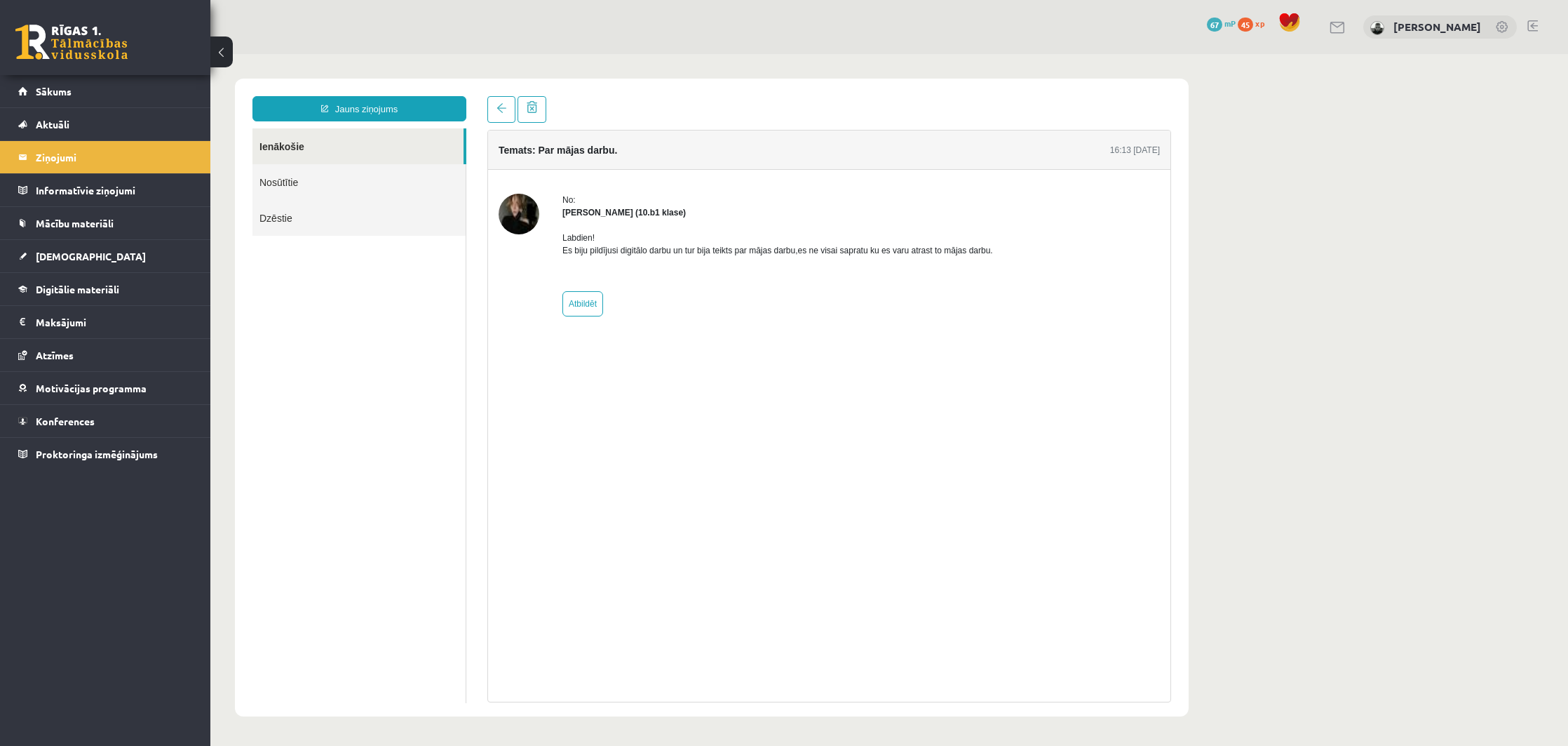
click at [582, 297] on link "Atbildēt" at bounding box center [582, 303] width 41 height 25
type input "**********"
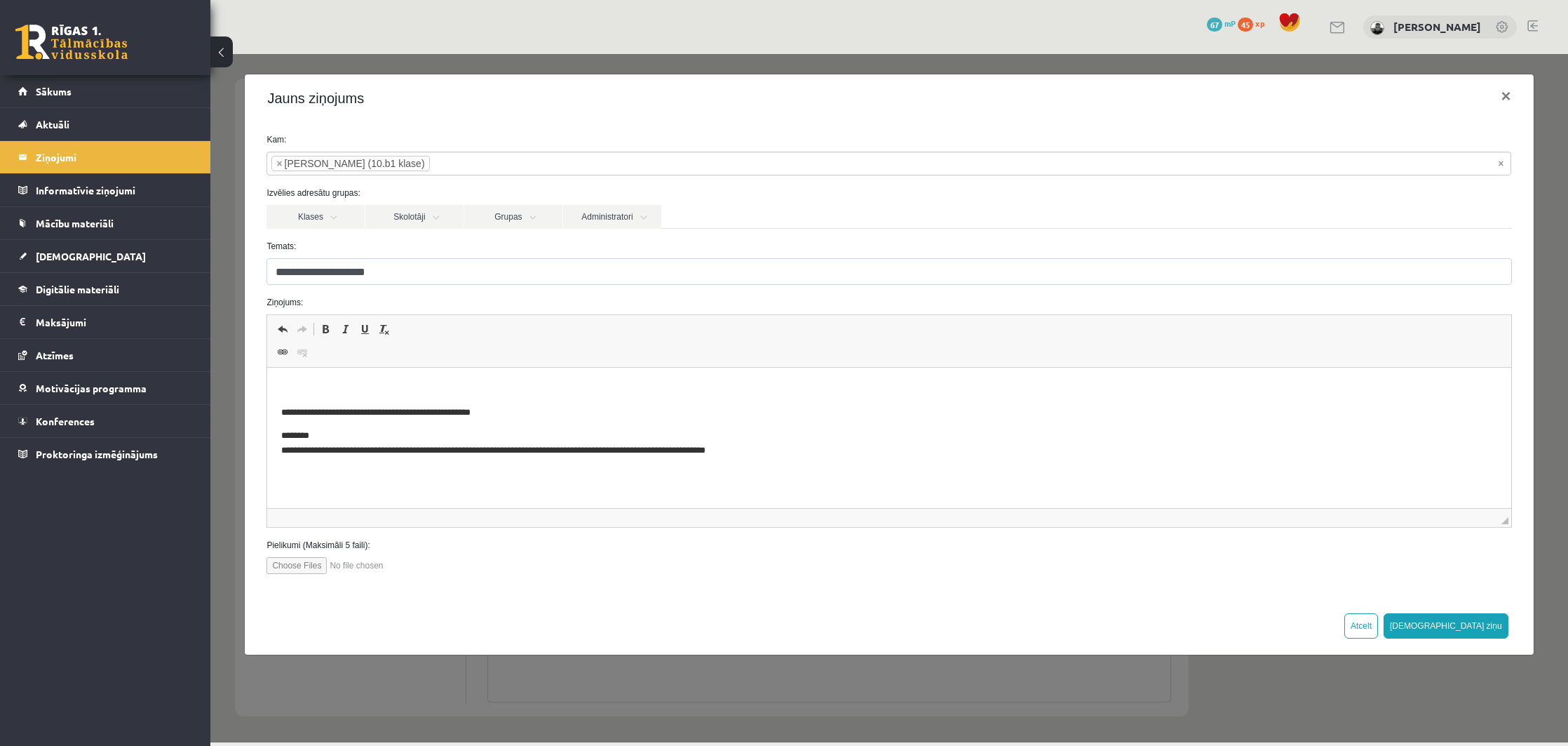
click at [325, 166] on li "× Madara Andersone (10.b1 klase)" at bounding box center [349, 164] width 157 height 15
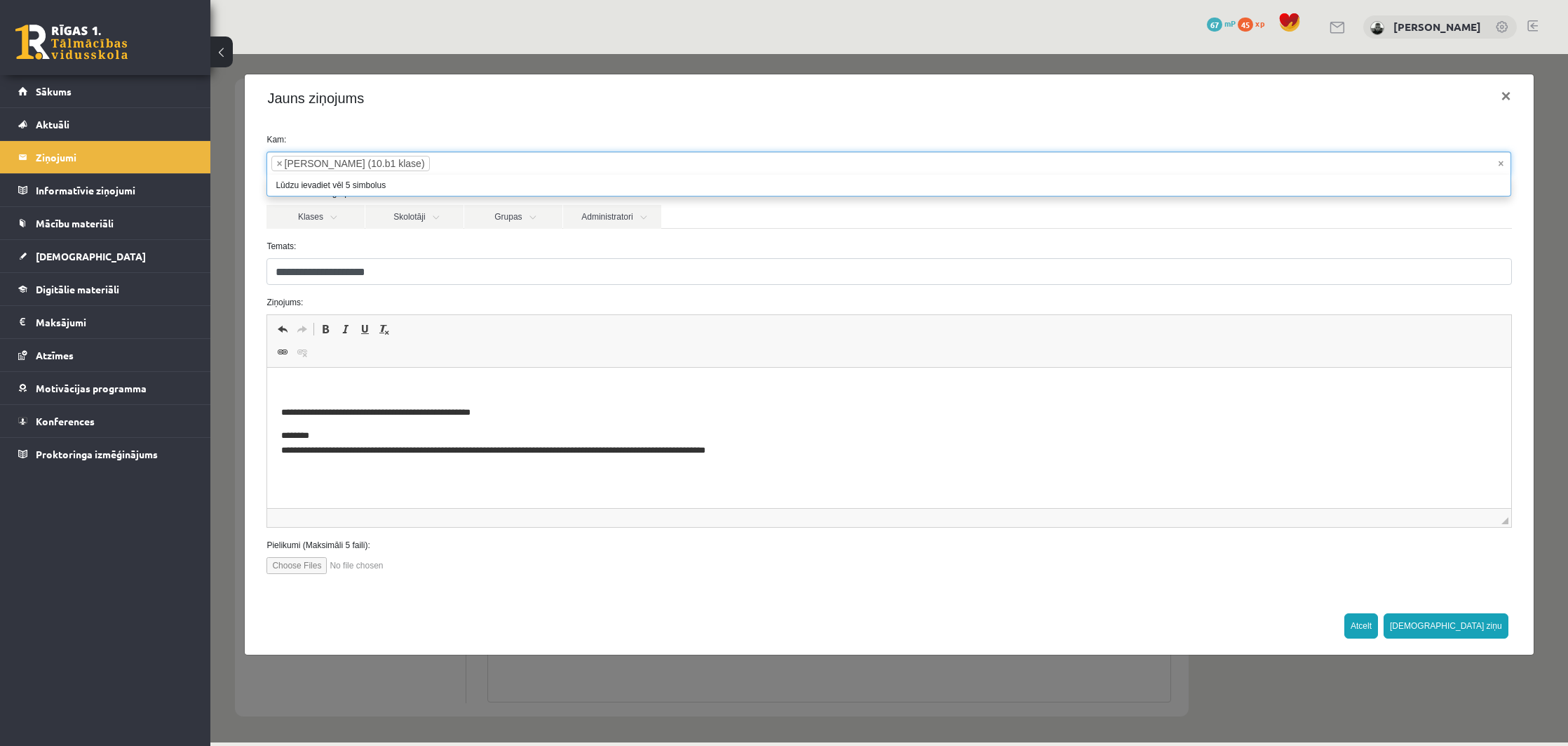
click at [1378, 620] on button "Atcelt" at bounding box center [1361, 625] width 34 height 25
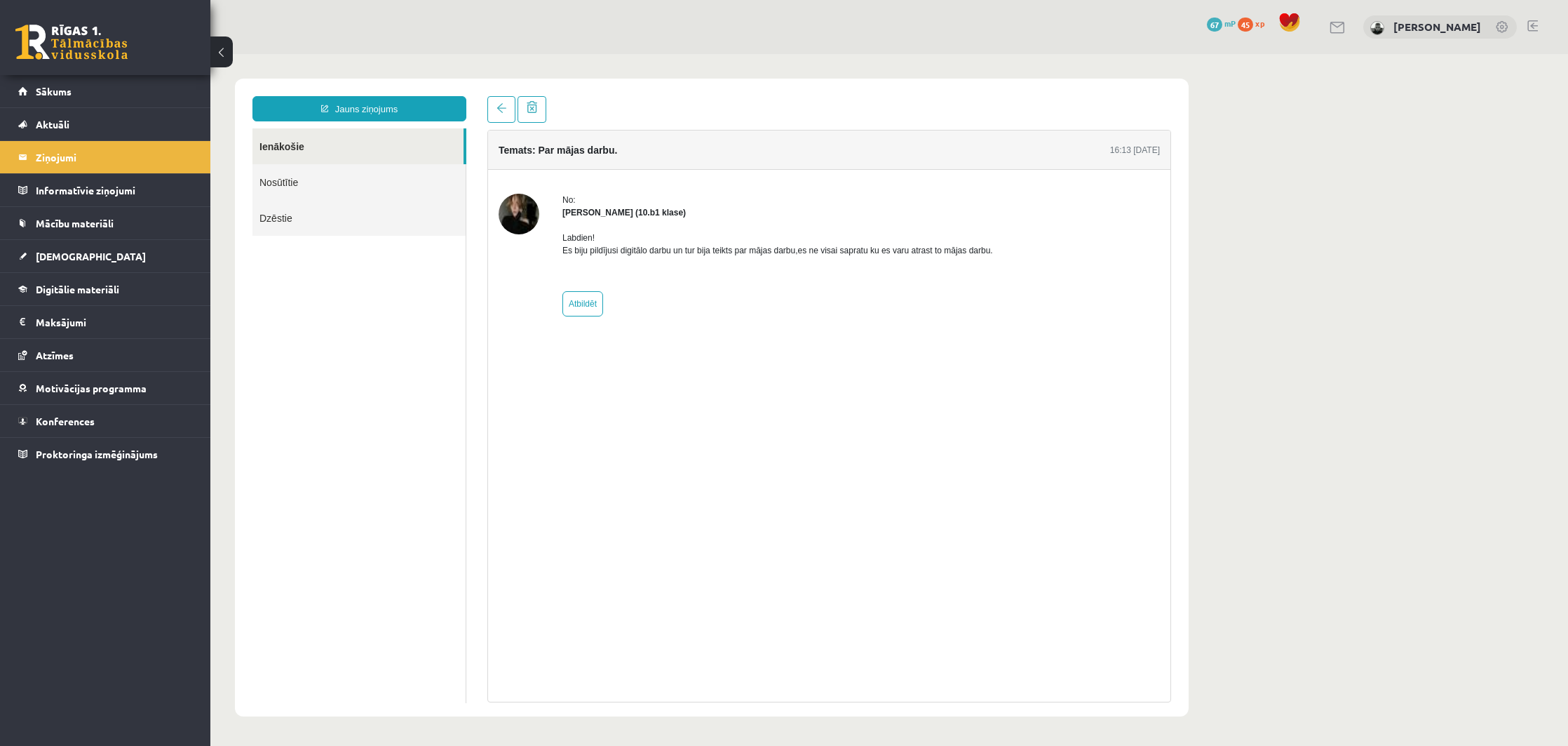
click at [320, 137] on link "Ienākošie" at bounding box center [358, 146] width 211 height 36
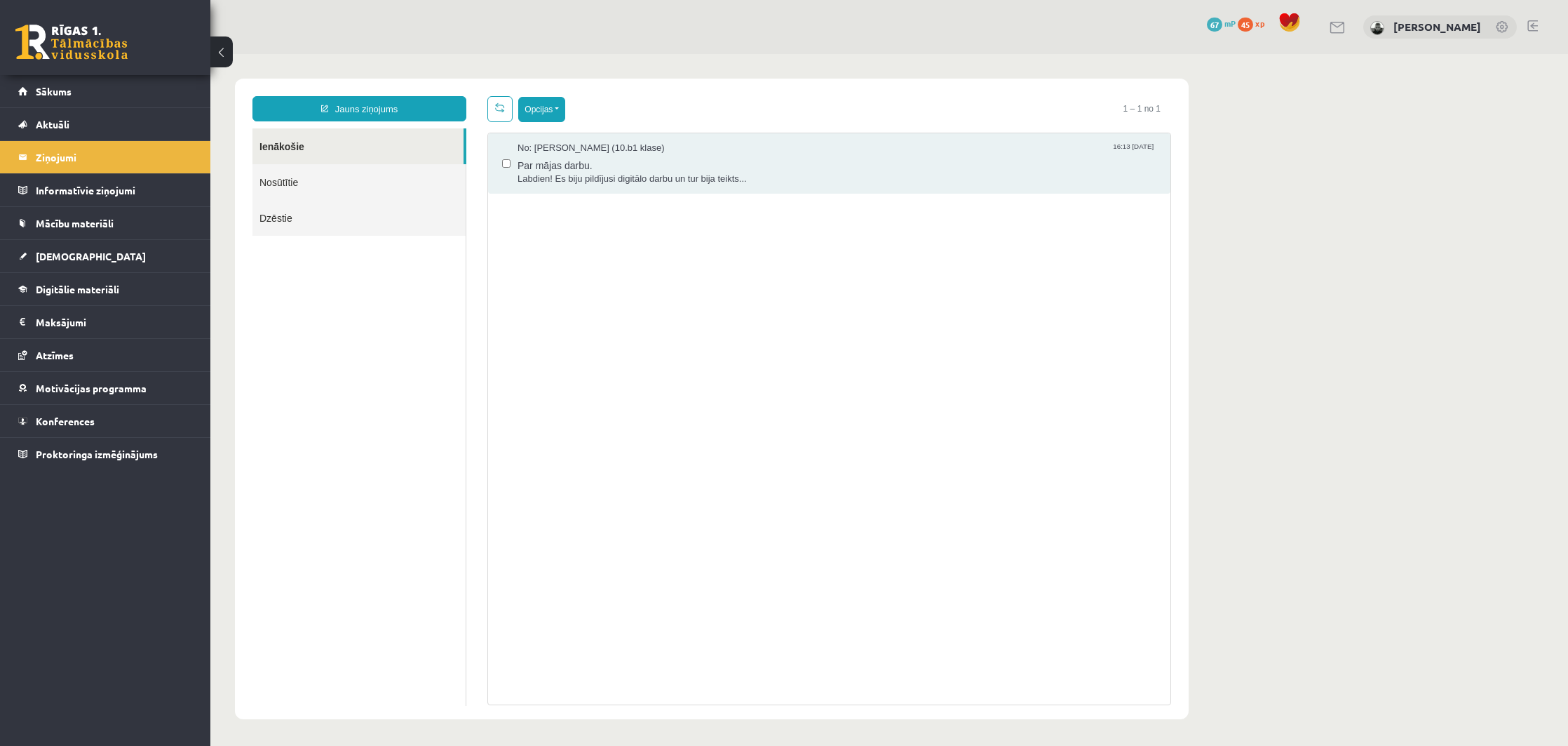
click at [530, 114] on button "Opcijas" at bounding box center [541, 109] width 47 height 25
click at [563, 249] on link "Dzēst izvēlētos" at bounding box center [600, 250] width 129 height 14
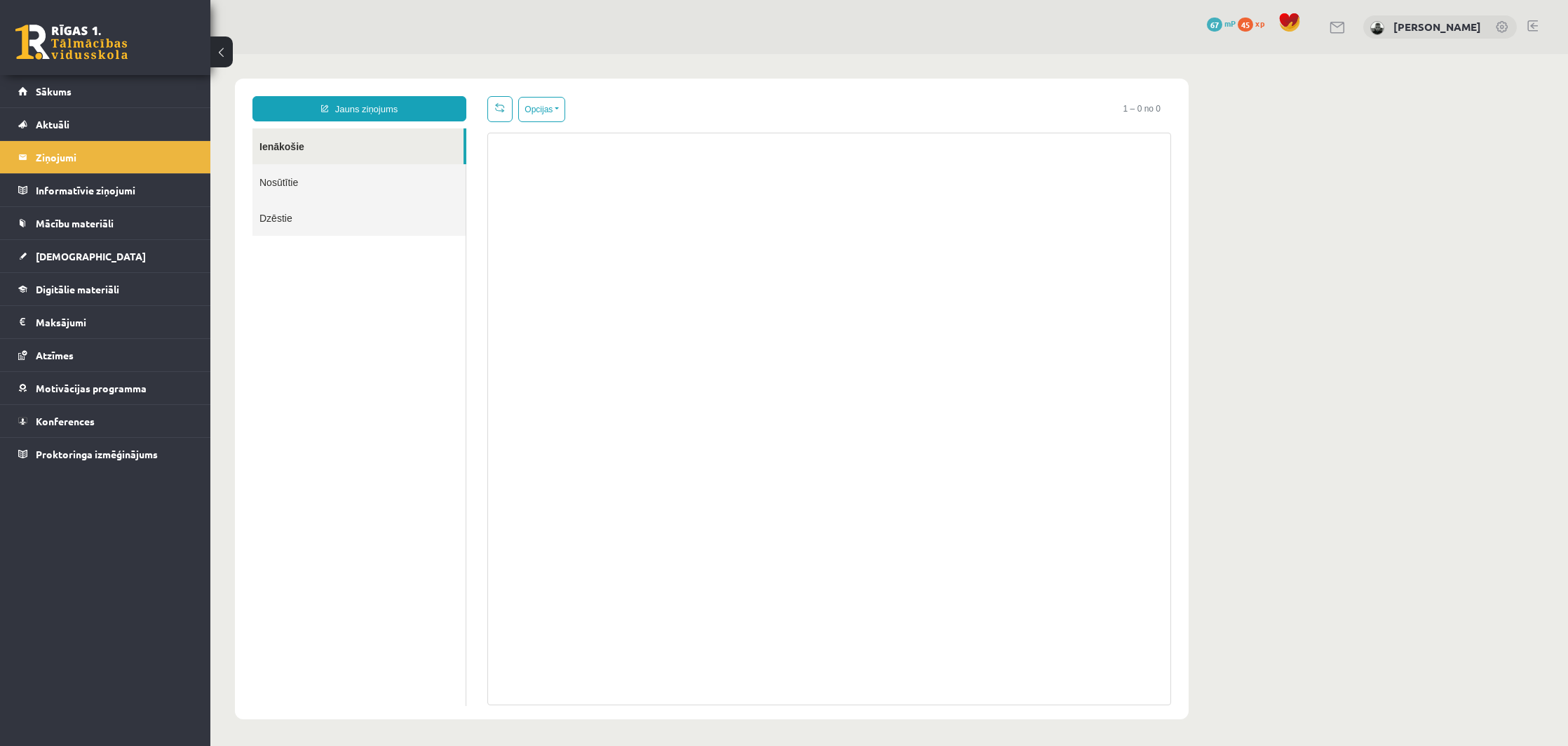
click at [291, 214] on link "Dzēstie" at bounding box center [359, 217] width 213 height 36
click at [277, 214] on link "Dzēstie" at bounding box center [359, 217] width 213 height 36
click at [282, 221] on link "Dzēstie" at bounding box center [359, 216] width 213 height 36
click at [282, 222] on link "Dzēstie" at bounding box center [359, 216] width 213 height 36
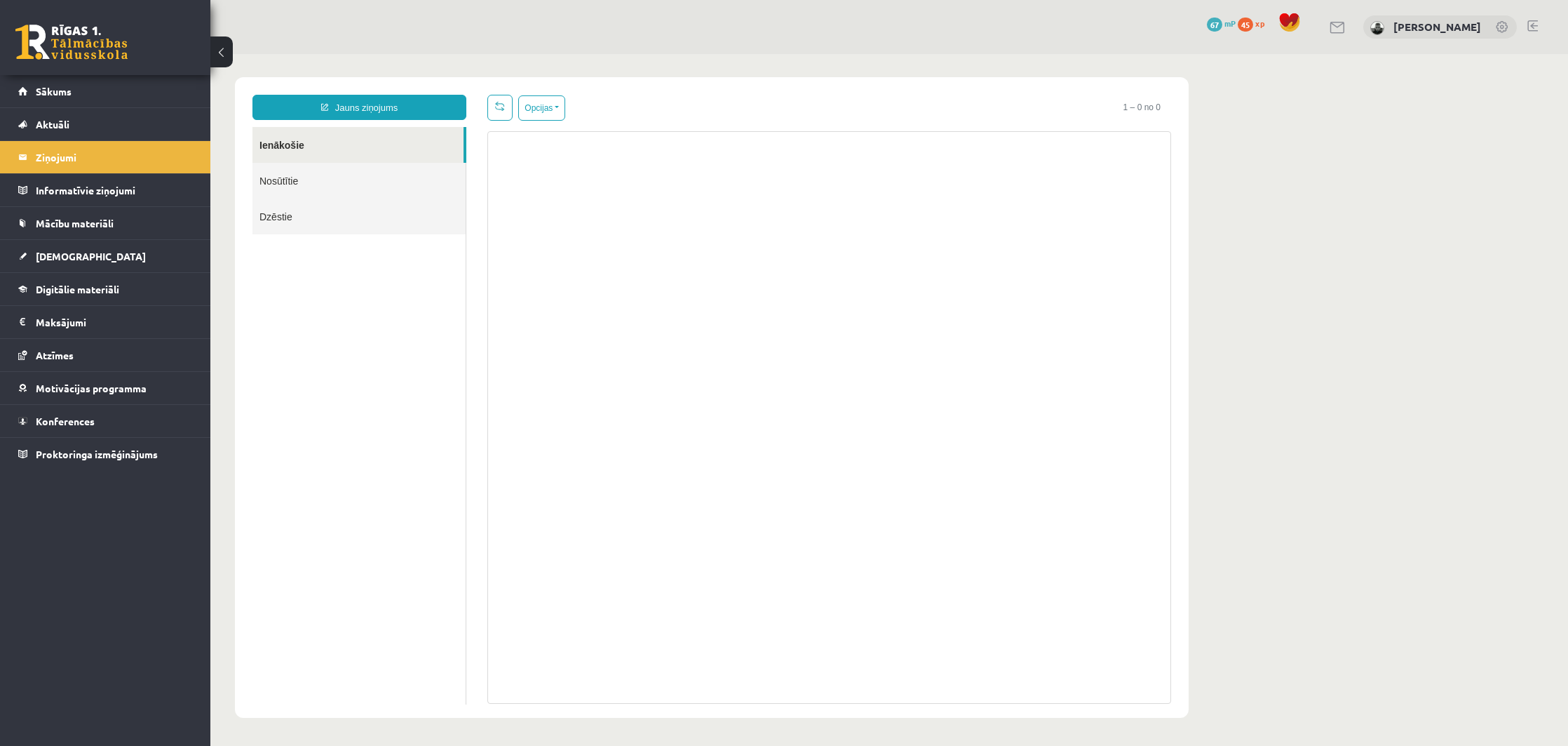
click at [282, 222] on link "Dzēstie" at bounding box center [359, 216] width 213 height 36
click at [280, 221] on link "Dzēstie" at bounding box center [359, 216] width 213 height 36
click at [279, 220] on link "Dzēstie" at bounding box center [359, 216] width 213 height 36
click at [279, 220] on link "Dzēstie" at bounding box center [359, 216] width 213 height 36
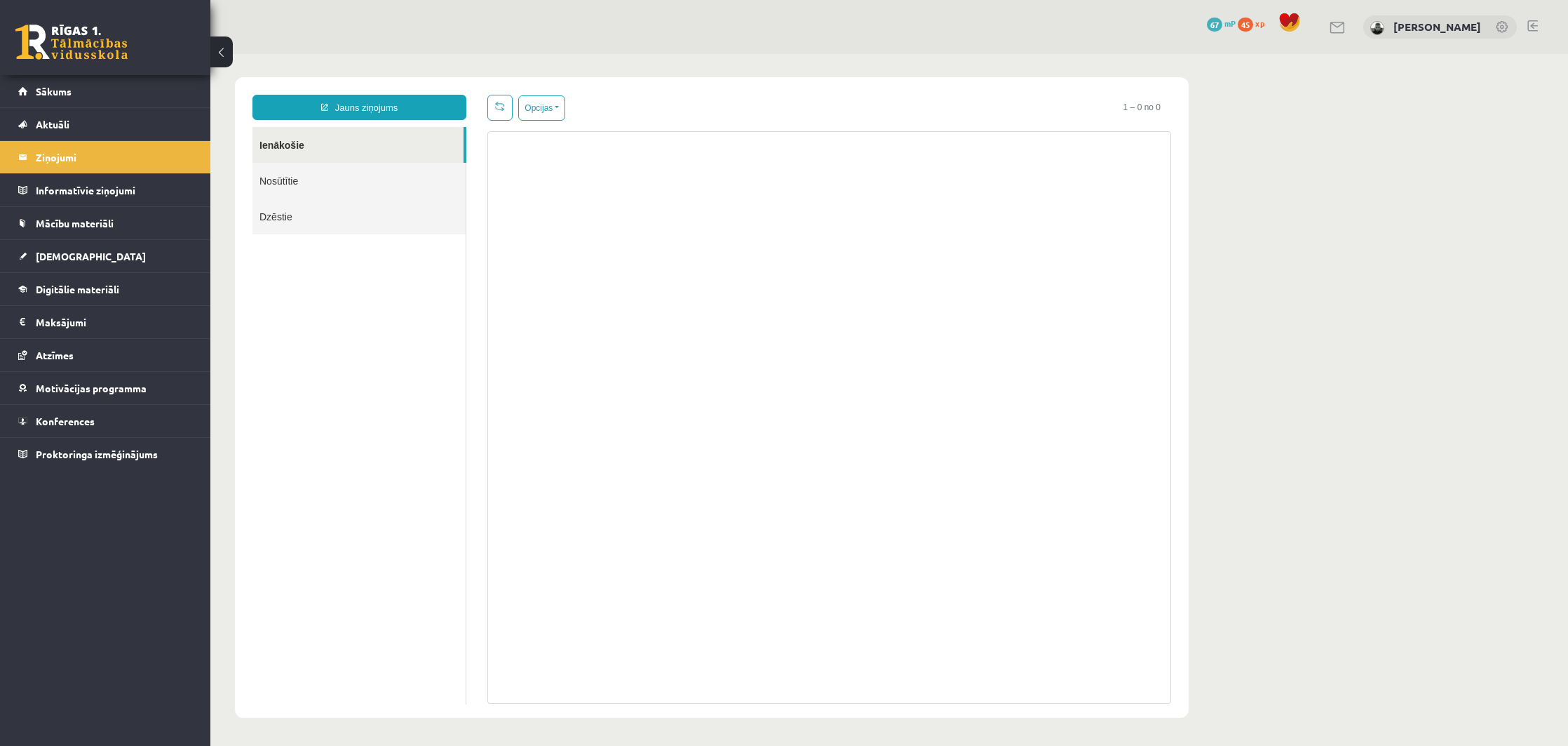
click at [279, 220] on link "Dzēstie" at bounding box center [359, 216] width 213 height 36
click at [293, 191] on link "Nosūtītie" at bounding box center [359, 181] width 213 height 36
drag, startPoint x: 293, startPoint y: 184, endPoint x: 296, endPoint y: 173, distance: 11.4
click at [295, 181] on link "Nosūtītie" at bounding box center [359, 181] width 213 height 36
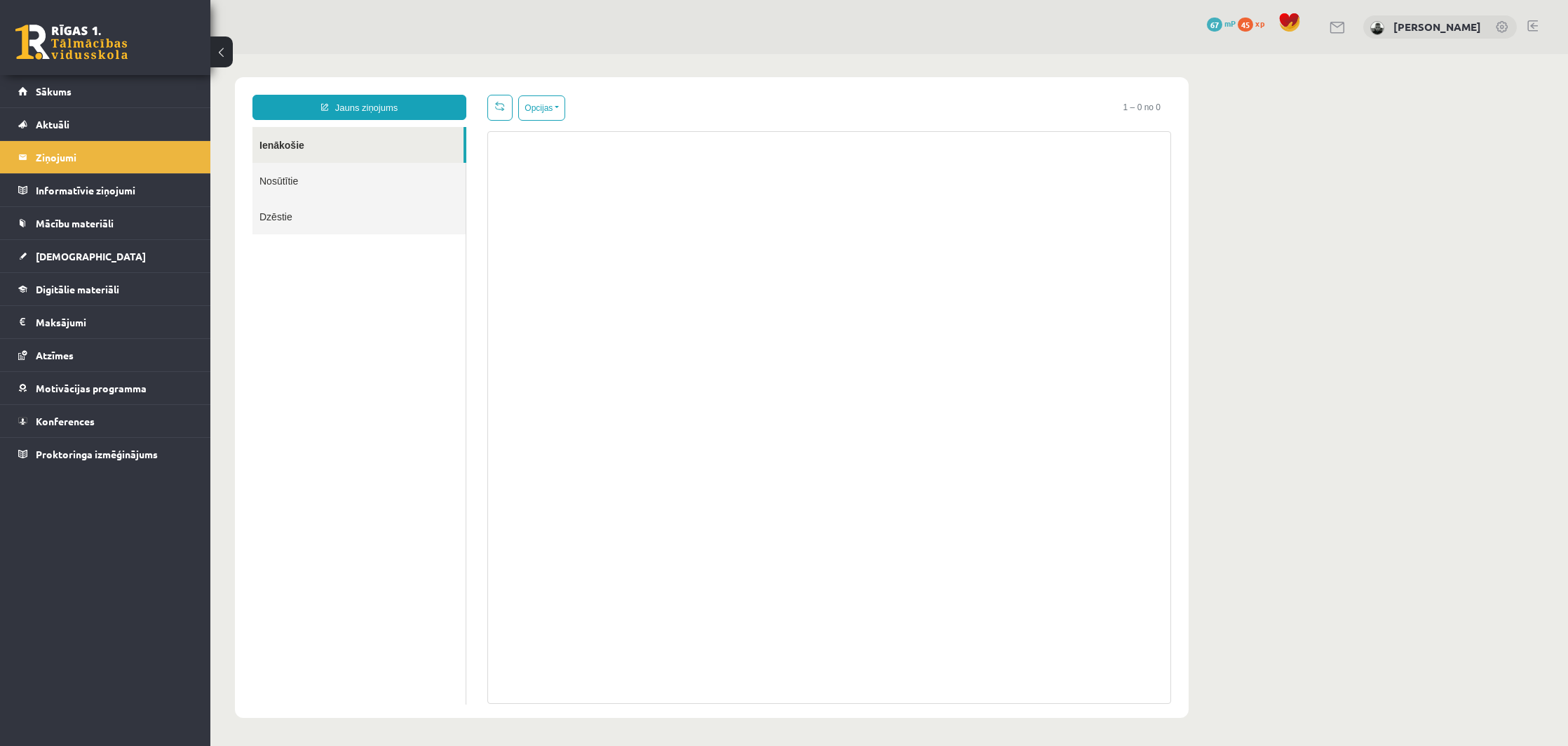
click at [300, 145] on link "Ienākošie" at bounding box center [358, 144] width 211 height 36
click at [114, 136] on link "Aktuāli" at bounding box center [105, 124] width 174 height 32
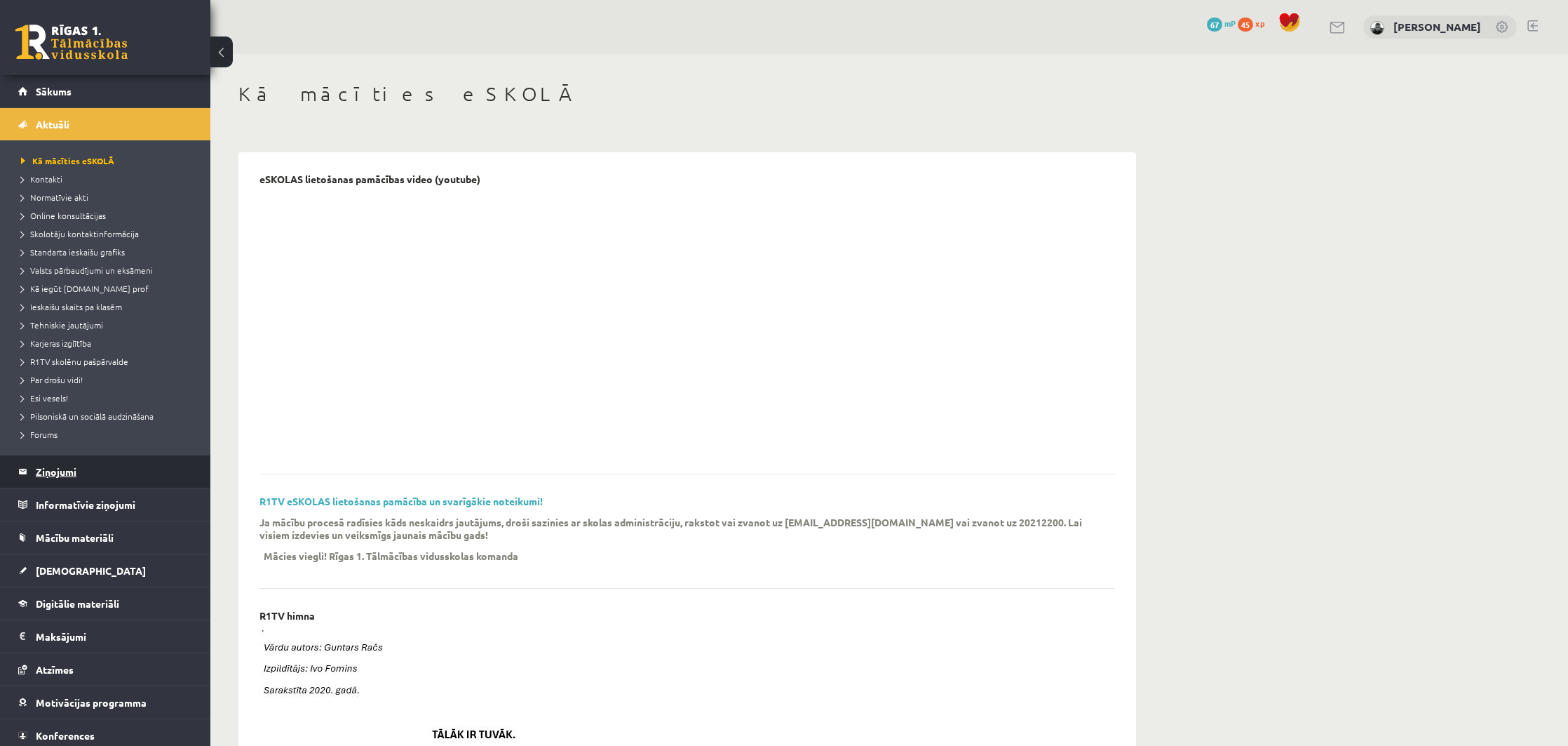
click at [82, 468] on legend "Ziņojumi 0" at bounding box center [114, 472] width 157 height 32
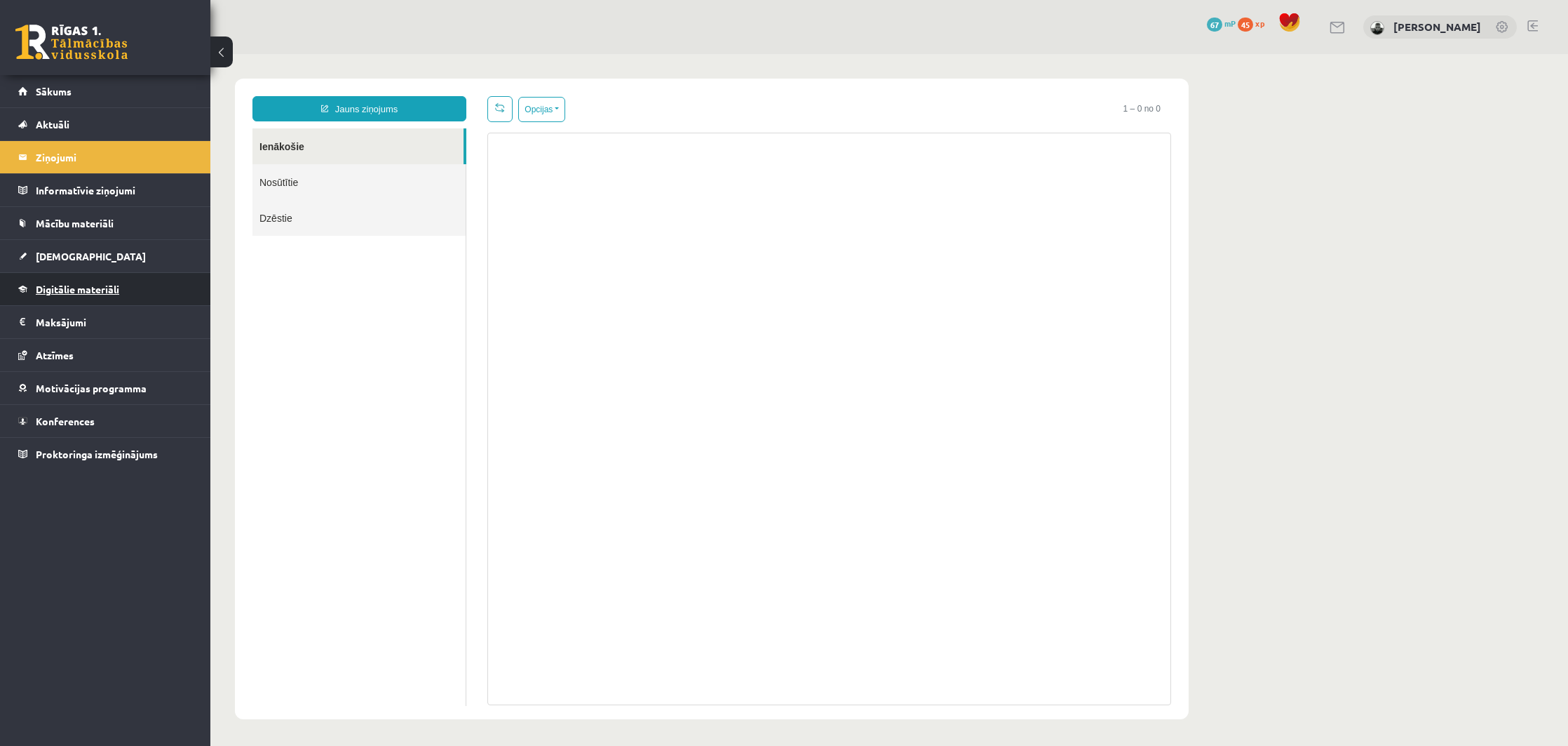
click at [66, 296] on link "Digitālie materiāli" at bounding box center [105, 289] width 174 height 32
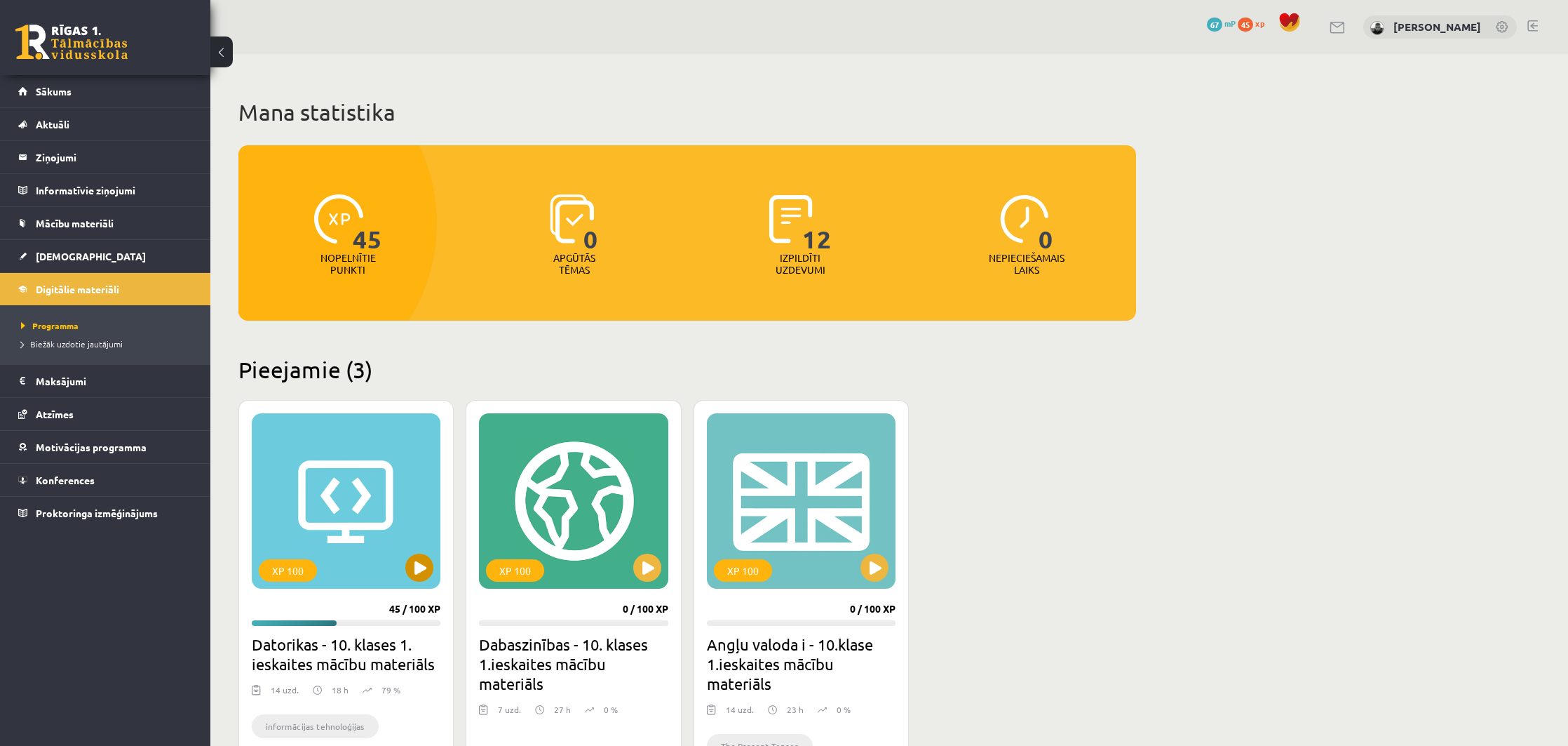
scroll to position [3, 1]
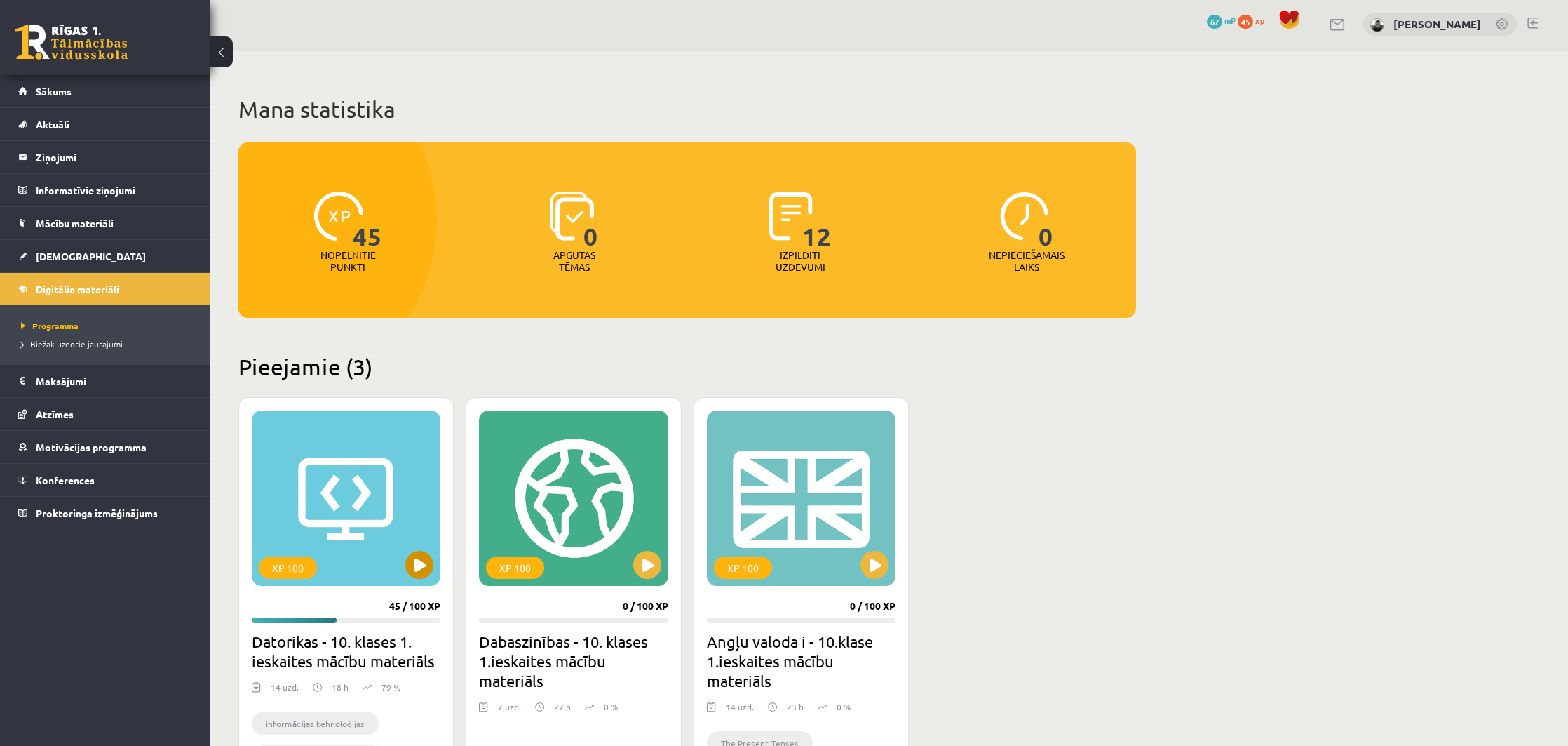
click at [418, 562] on button at bounding box center [419, 565] width 28 height 28
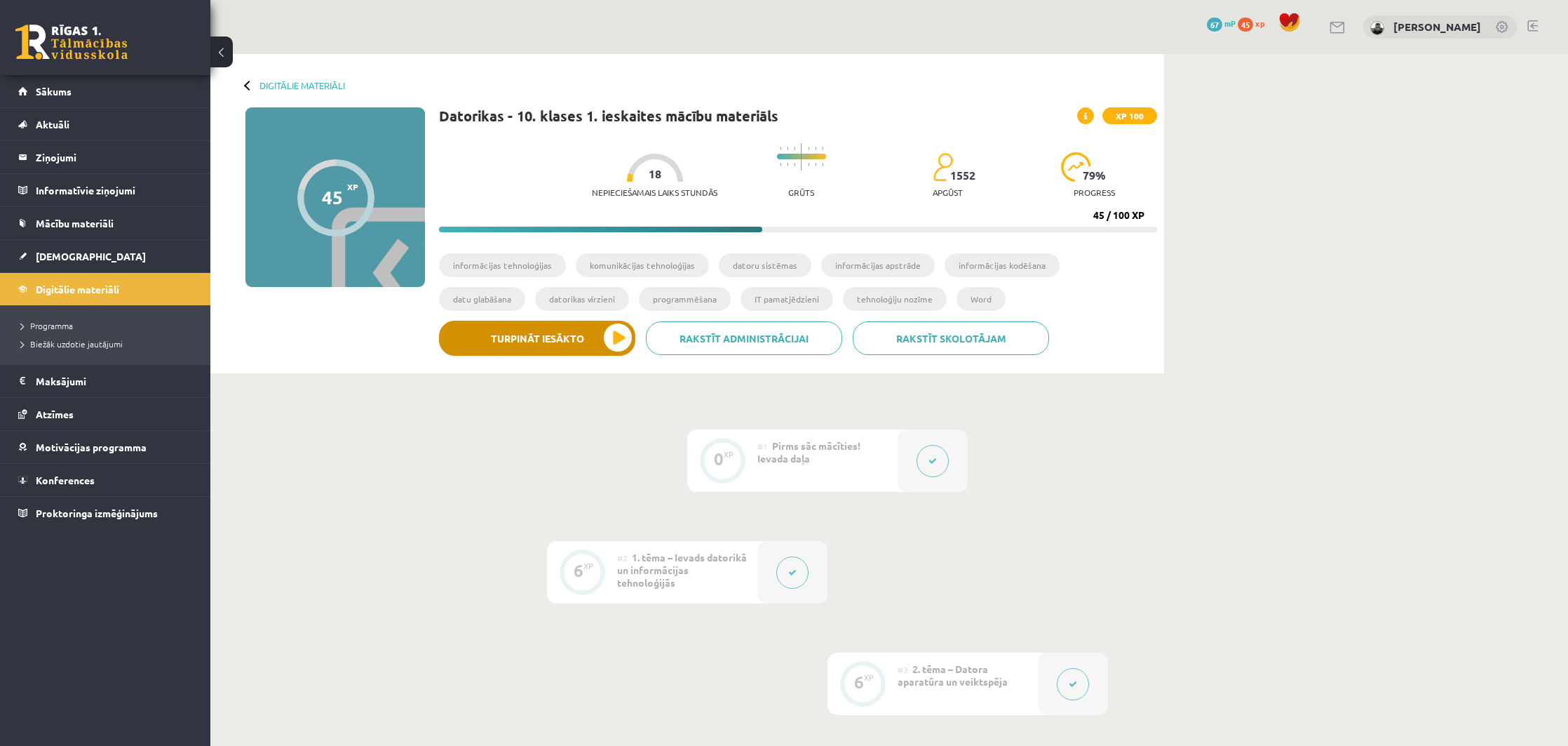
click at [606, 338] on button "Turpināt iesākto" at bounding box center [538, 338] width 197 height 35
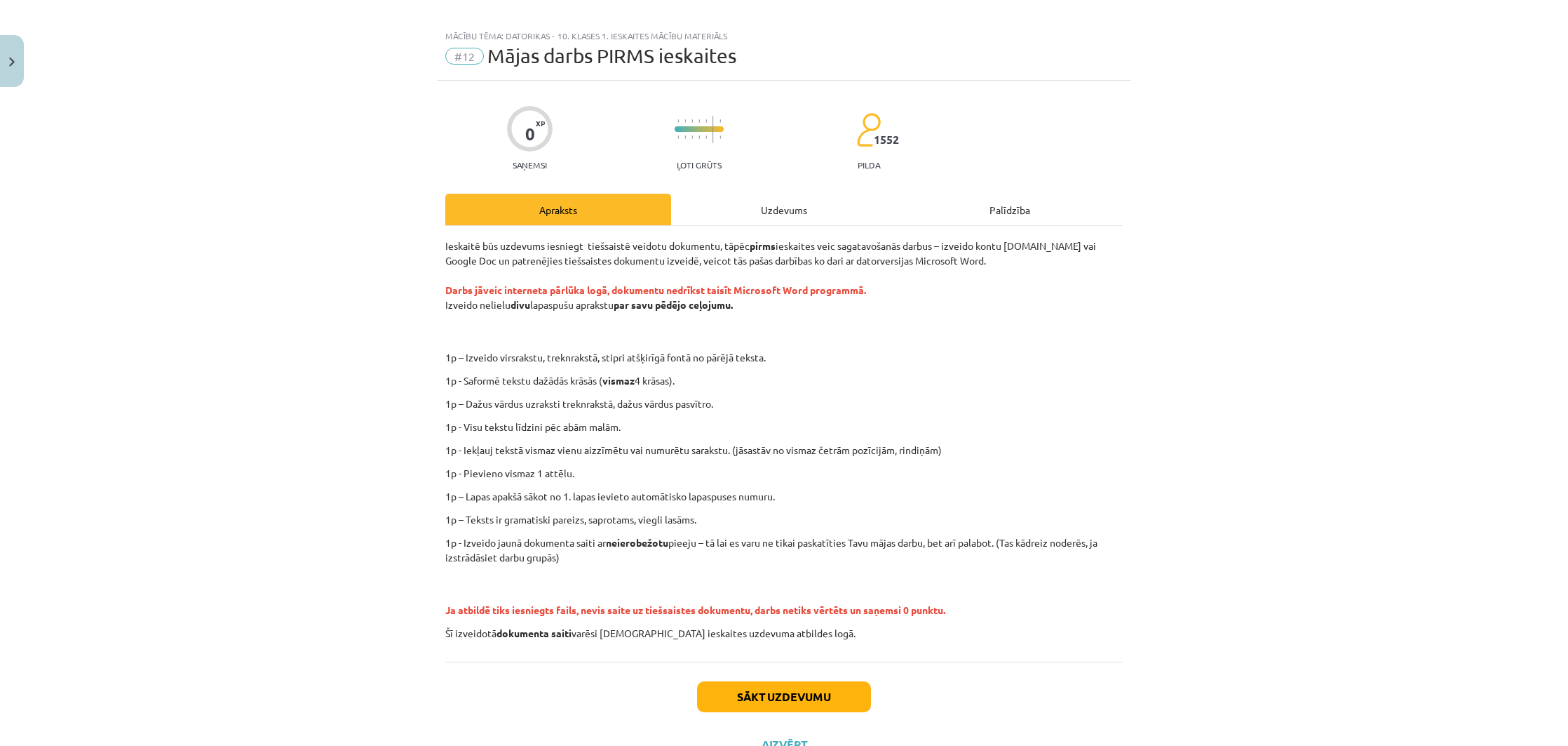
scroll to position [11, 0]
